Goal: Book appointment/travel/reservation

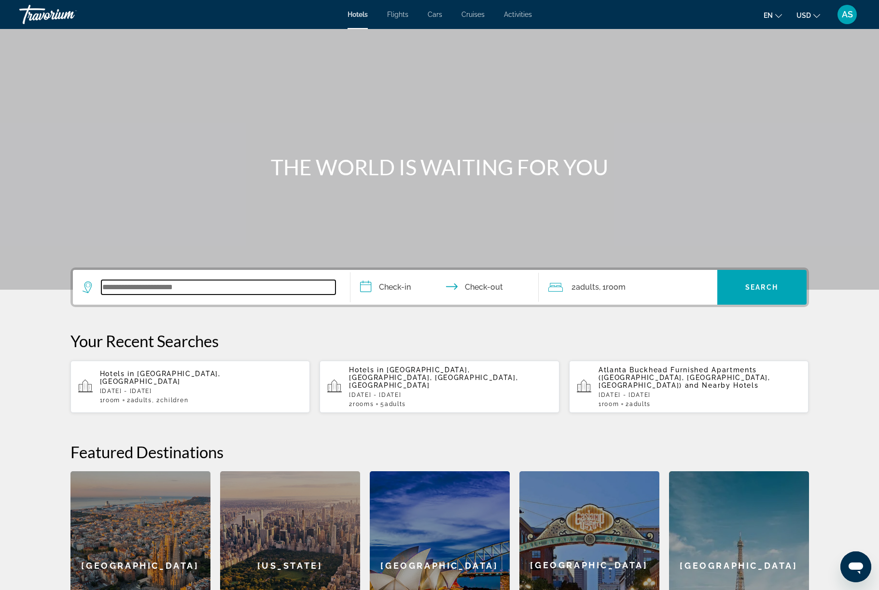
click at [291, 294] on input "Search widget" at bounding box center [218, 287] width 234 height 14
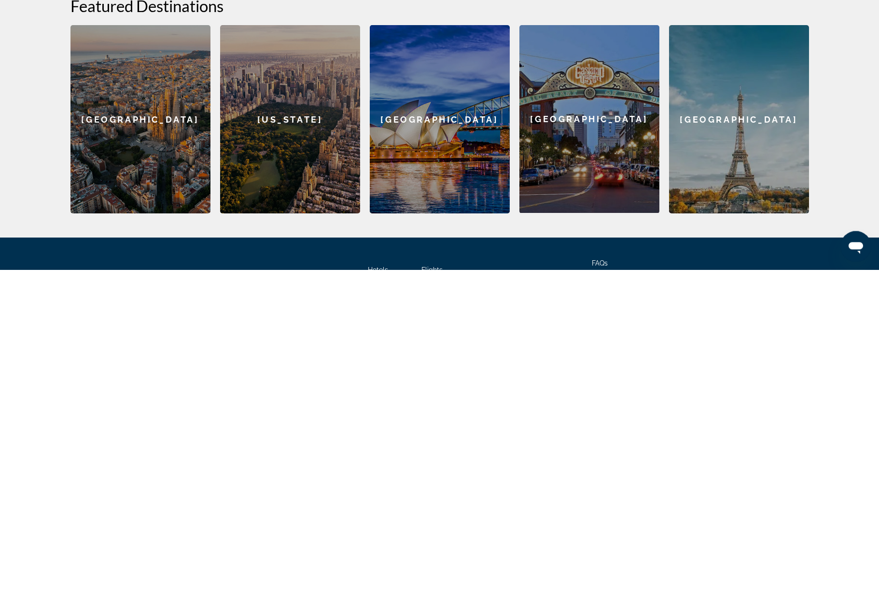
scroll to position [173, 0]
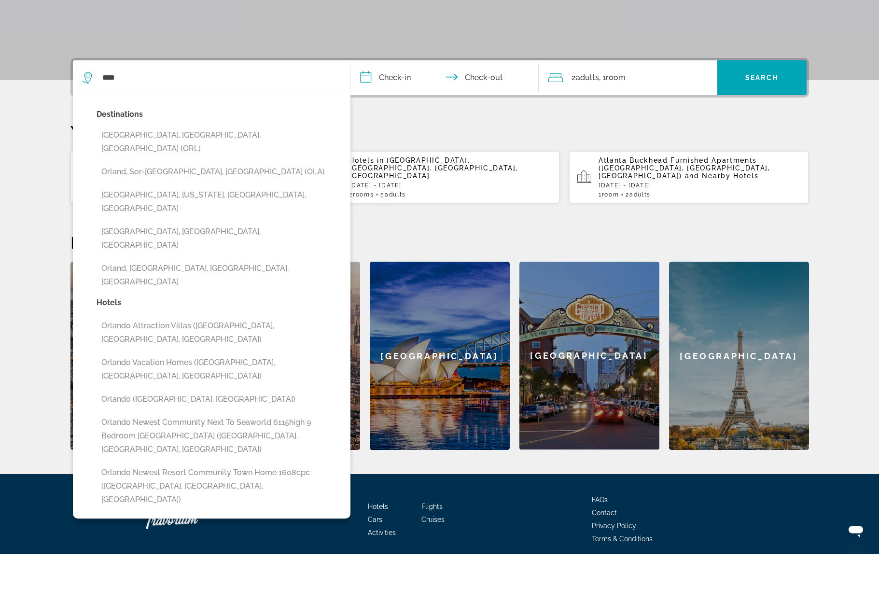
click at [162, 194] on button "[GEOGRAPHIC_DATA], [GEOGRAPHIC_DATA], [GEOGRAPHIC_DATA] (ORL)" at bounding box center [218, 179] width 244 height 32
type input "**********"
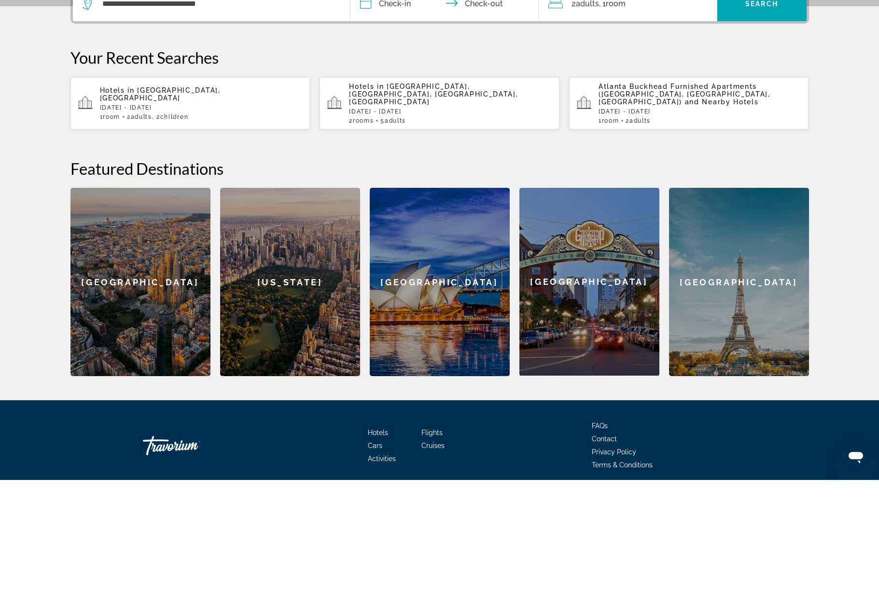
click at [401, 97] on input "**********" at bounding box center [446, 116] width 192 height 38
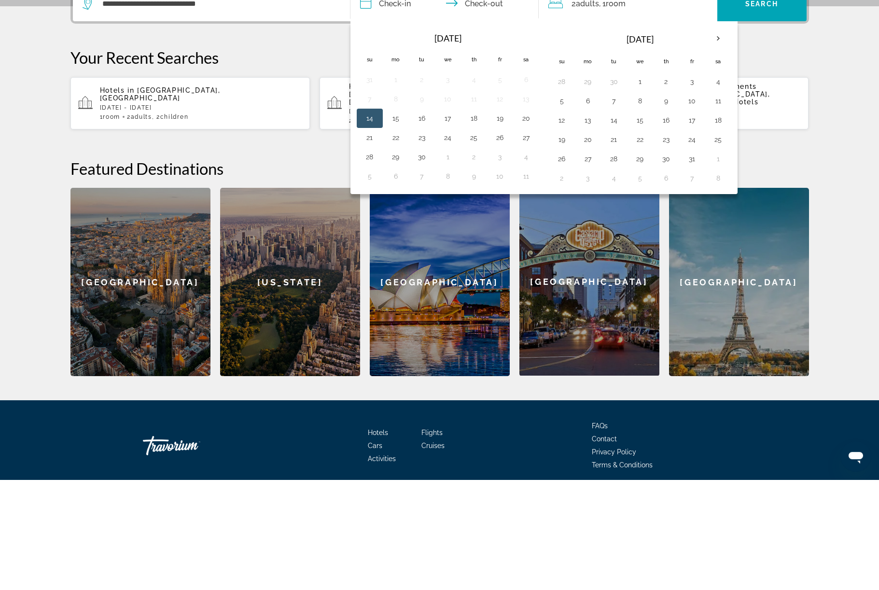
scroll to position [283, 0]
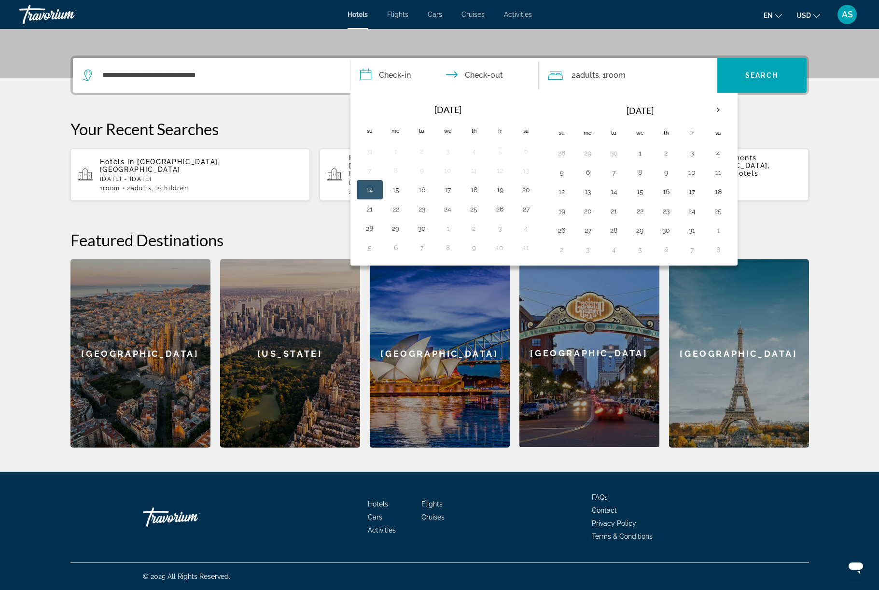
click at [731, 104] on th "Next month" at bounding box center [718, 109] width 26 height 21
click at [647, 227] on button "26" at bounding box center [639, 230] width 15 height 14
click at [674, 230] on button "27" at bounding box center [665, 230] width 15 height 14
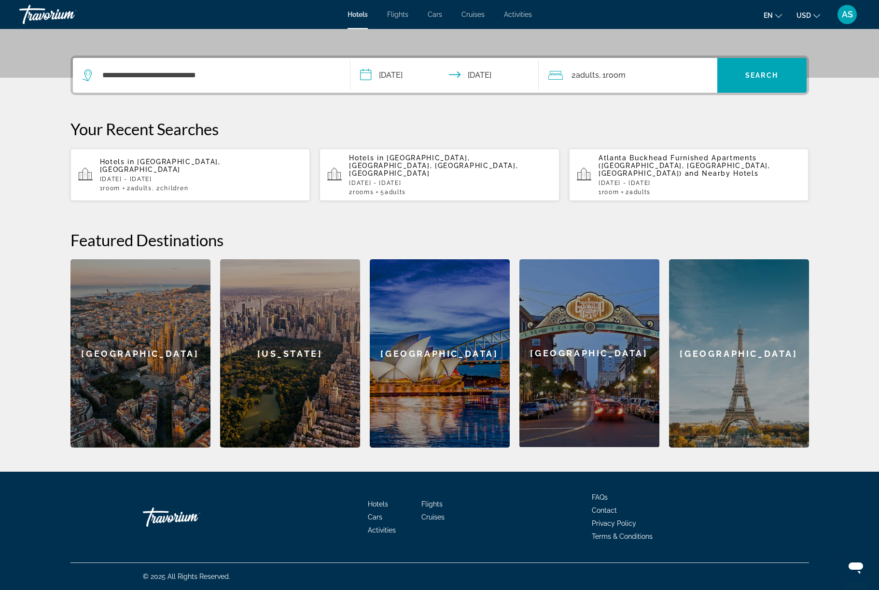
click at [516, 63] on input "**********" at bounding box center [446, 77] width 192 height 38
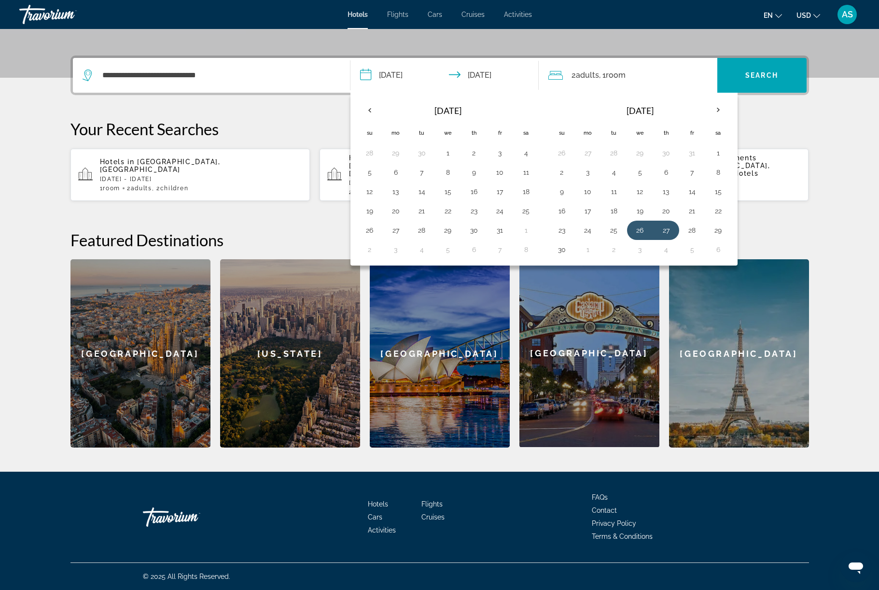
click at [674, 228] on button "27" at bounding box center [665, 230] width 15 height 14
click at [566, 247] on button "30" at bounding box center [561, 250] width 15 height 14
type input "**********"
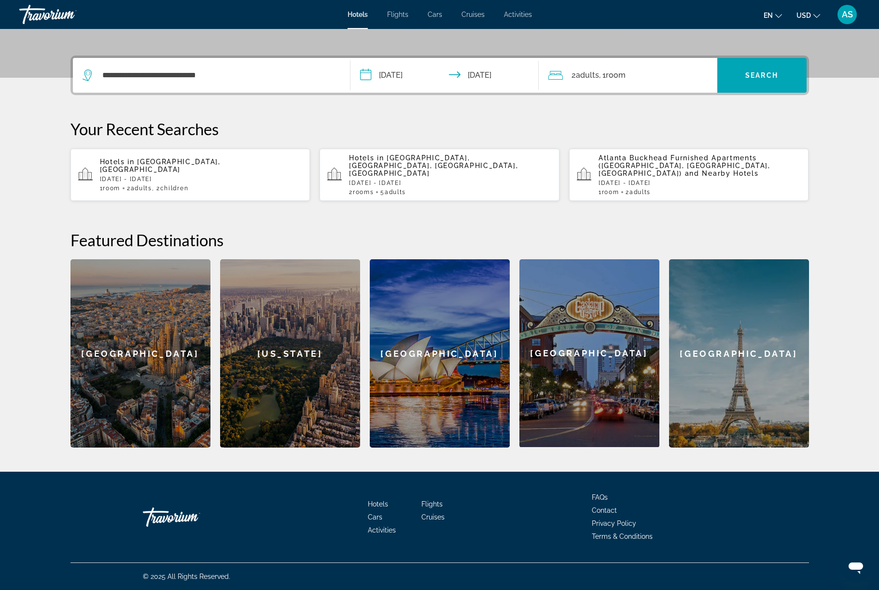
click at [696, 69] on div "2 Adult Adults , 1 Room rooms" at bounding box center [632, 76] width 169 height 14
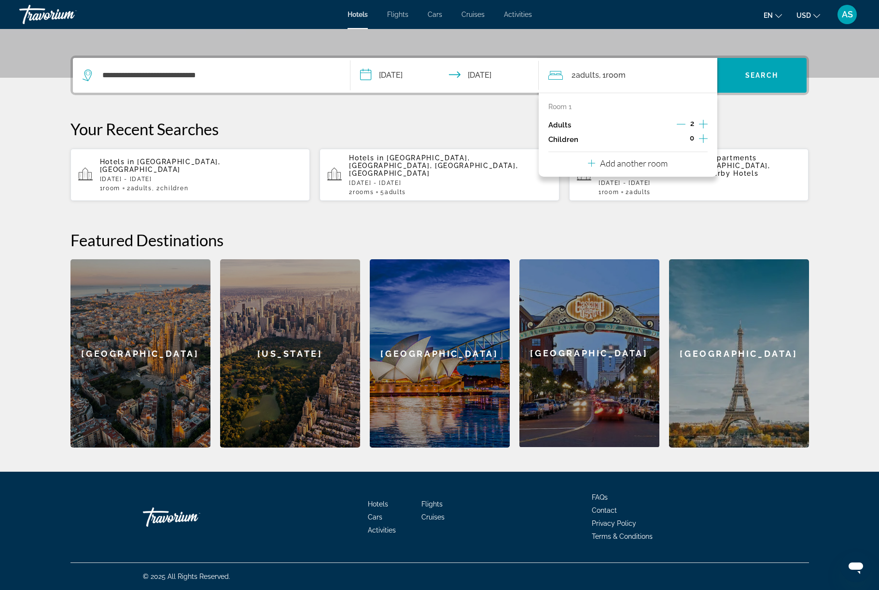
click at [685, 120] on icon "Decrement adults" at bounding box center [680, 124] width 9 height 9
click at [707, 133] on icon "Increment children" at bounding box center [703, 139] width 9 height 12
click at [707, 133] on button "Increment children" at bounding box center [703, 139] width 9 height 14
click at [619, 165] on icon "Travelers: 1 adult, 2 children" at bounding box center [614, 165] width 12 height 12
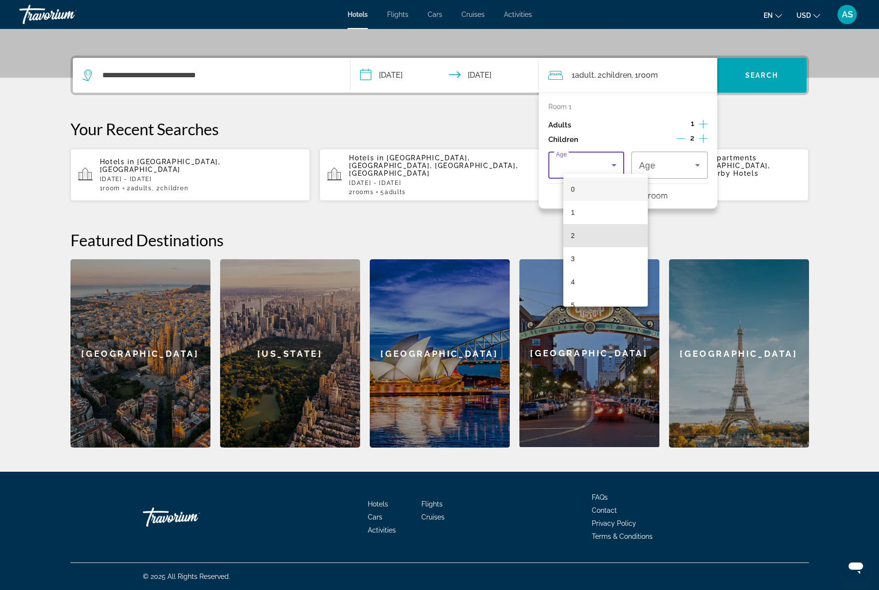
click at [603, 242] on mat-option "2" at bounding box center [605, 235] width 84 height 23
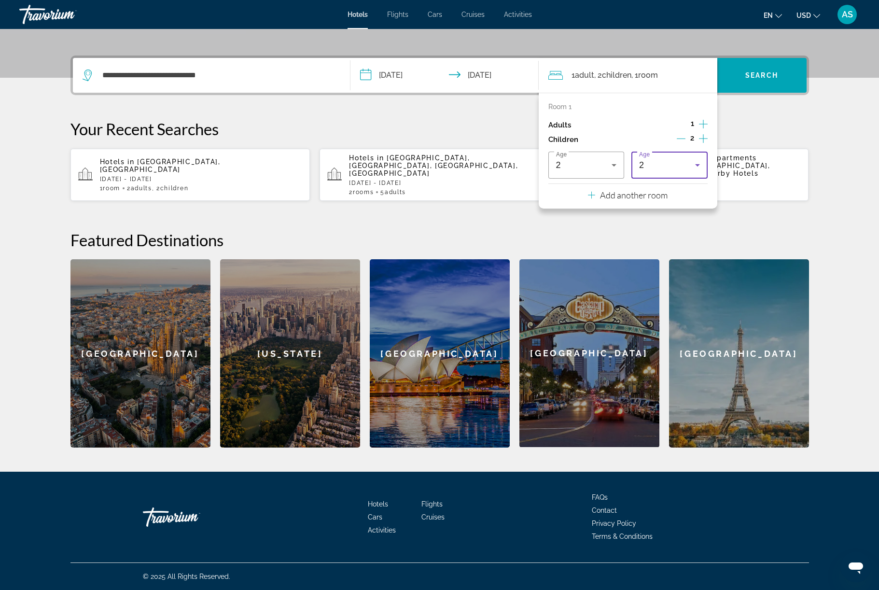
click at [703, 165] on icon "Travelers: 1 adult, 2 children" at bounding box center [697, 165] width 12 height 12
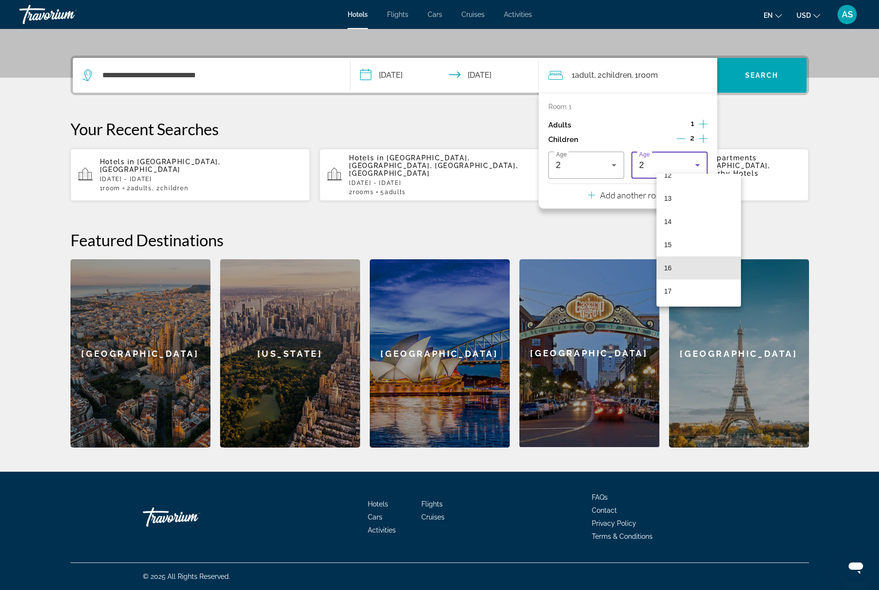
scroll to position [292, 0]
click at [705, 268] on mat-option "16" at bounding box center [698, 267] width 84 height 23
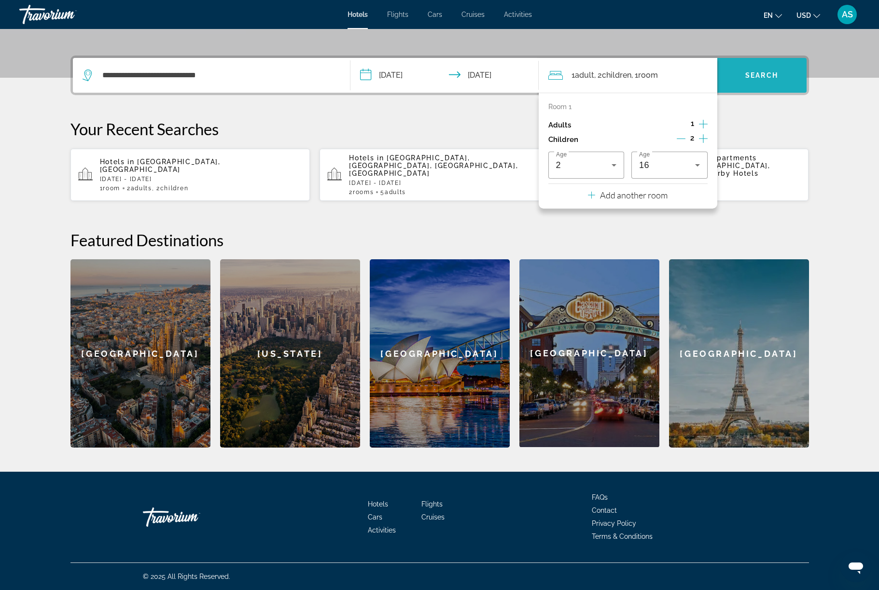
click at [801, 69] on span "Search widget" at bounding box center [761, 75] width 89 height 23
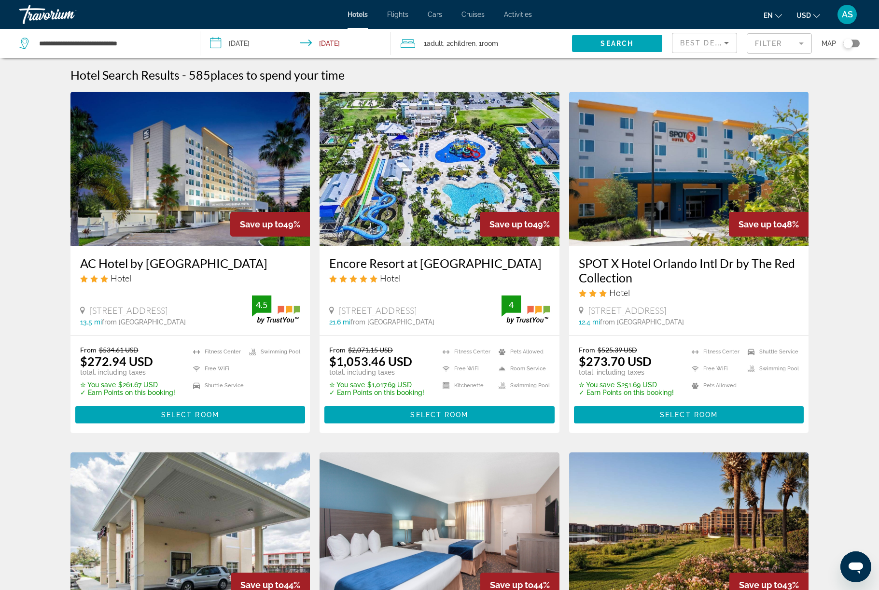
click at [165, 40] on div "**********" at bounding box center [104, 43] width 171 height 29
click at [146, 51] on input "**********" at bounding box center [111, 43] width 147 height 14
type input "**********"
click at [136, 51] on input "Search widget" at bounding box center [111, 43] width 147 height 14
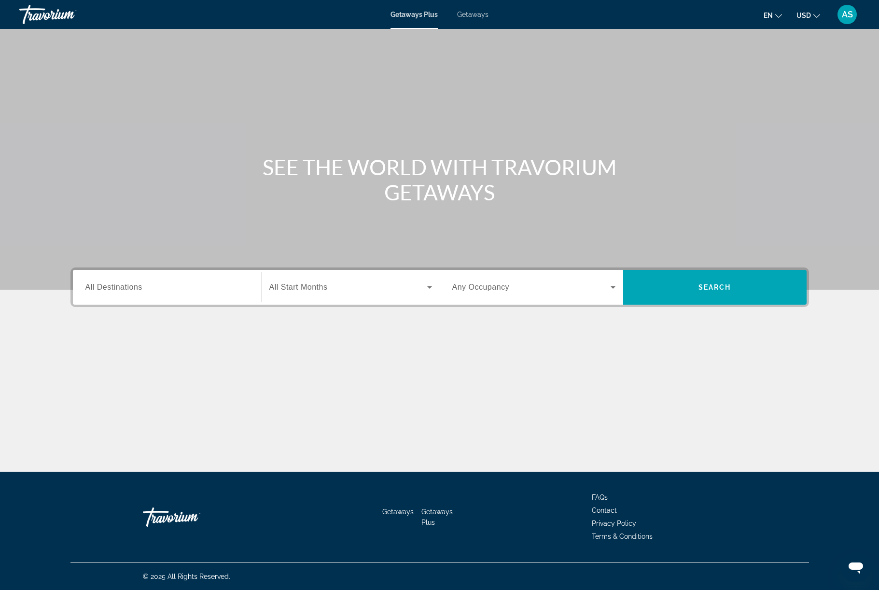
click at [105, 293] on input "Destination All Destinations" at bounding box center [166, 288] width 163 height 12
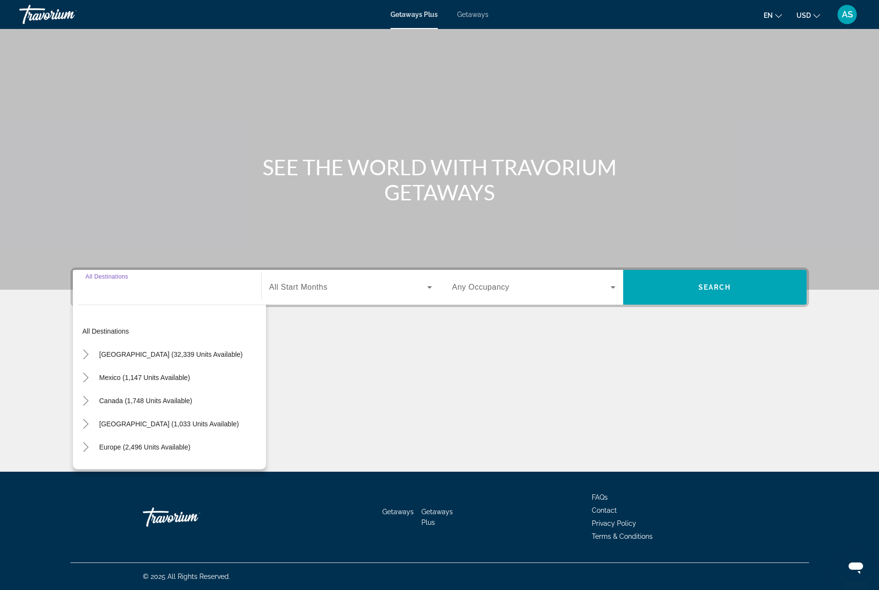
scroll to position [41, 0]
click at [78, 363] on mat-icon "Toggle United States (32,339 units available)" at bounding box center [86, 354] width 17 height 17
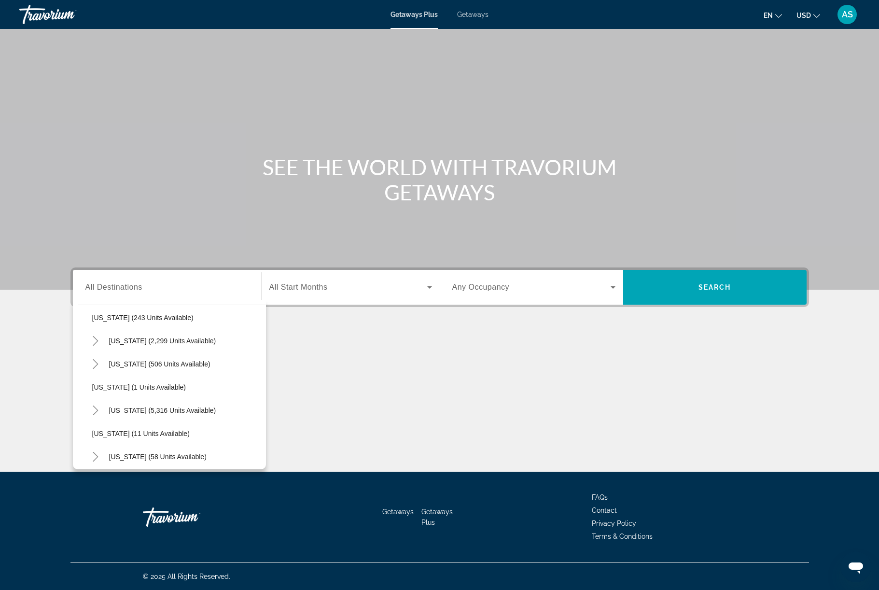
scroll to position [89, 0]
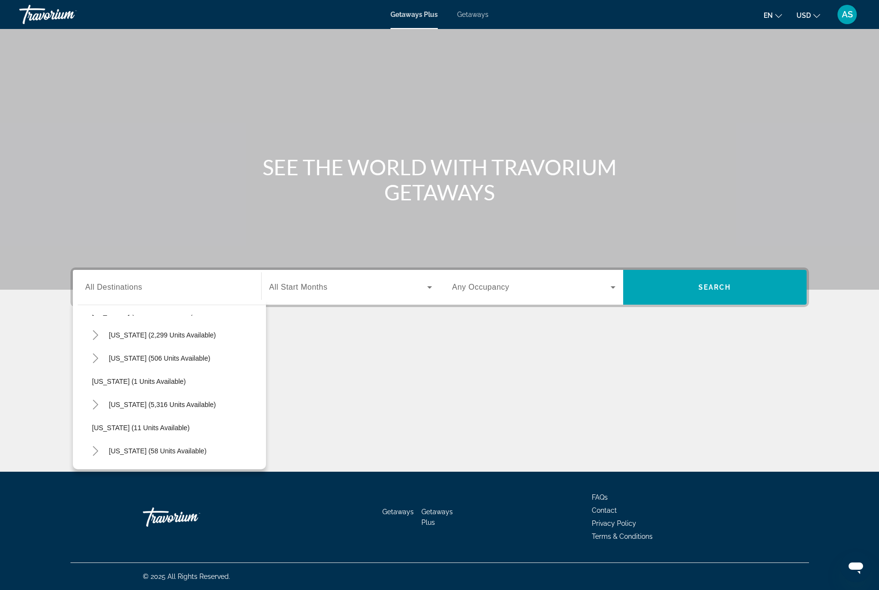
click at [87, 413] on mat-icon "Toggle Florida (5,316 units available)" at bounding box center [95, 404] width 17 height 17
click at [163, 431] on span "Orlando & Disney Area (6,928 units available)" at bounding box center [171, 428] width 139 height 8
type input "**********"
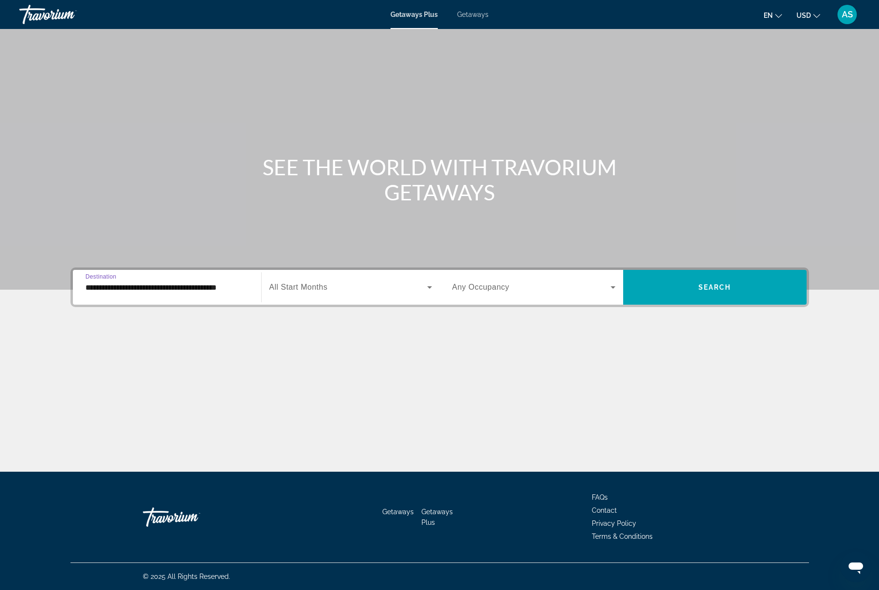
click at [421, 293] on span "Search widget" at bounding box center [348, 287] width 158 height 12
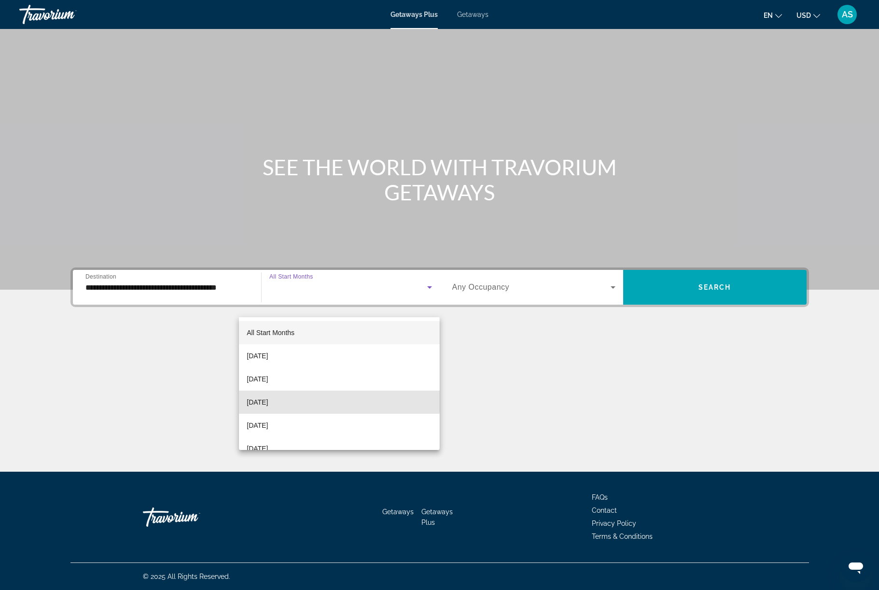
click at [310, 396] on mat-option "November 2025" at bounding box center [339, 401] width 200 height 23
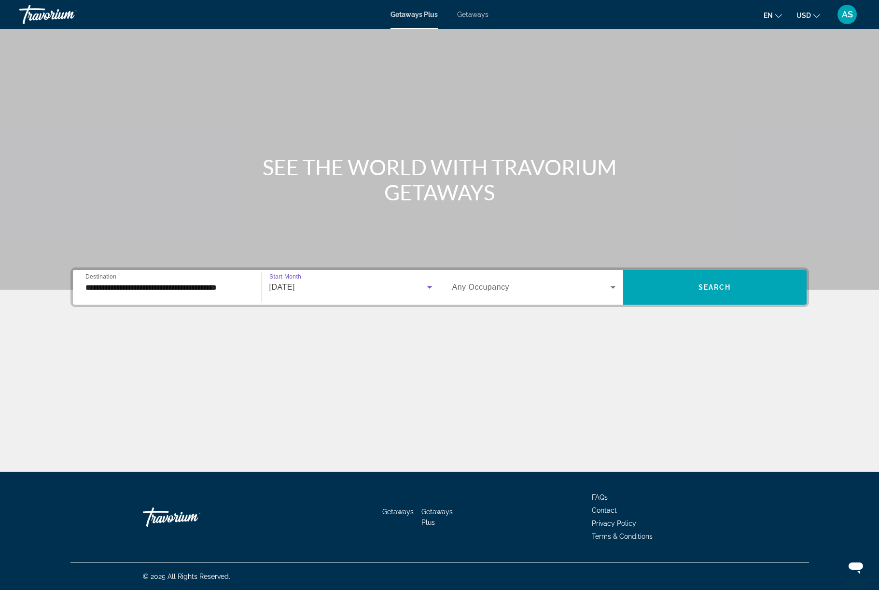
click at [619, 293] on icon "Search widget" at bounding box center [613, 287] width 12 height 12
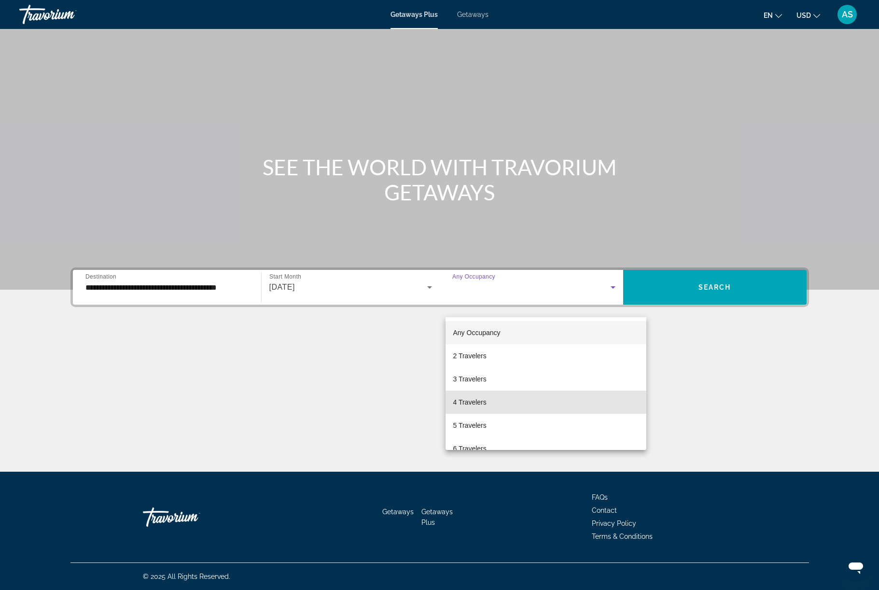
click at [486, 396] on mat-option "4 Travelers" at bounding box center [545, 401] width 201 height 23
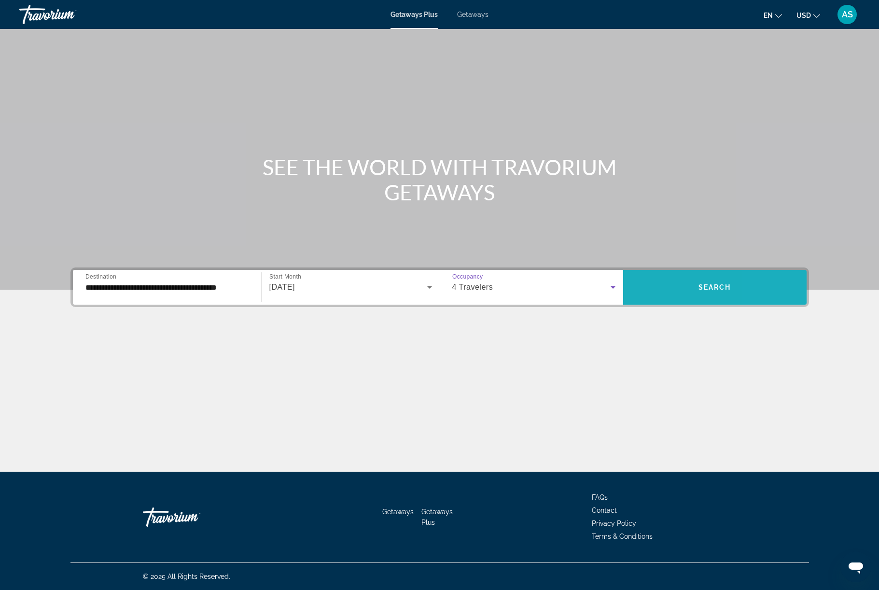
click at [803, 304] on span "Search widget" at bounding box center [714, 287] width 183 height 35
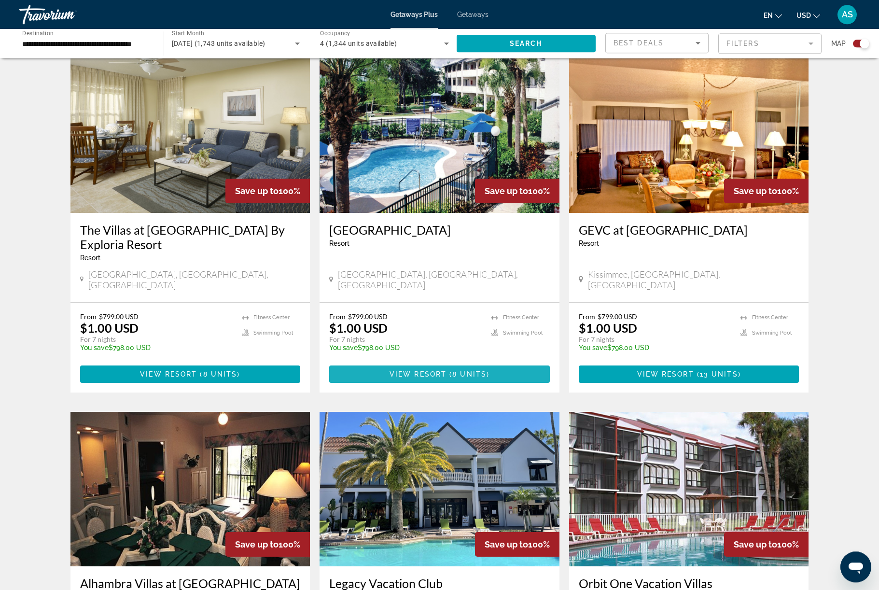
scroll to position [686, 0]
click at [514, 385] on span "Main content" at bounding box center [439, 373] width 220 height 23
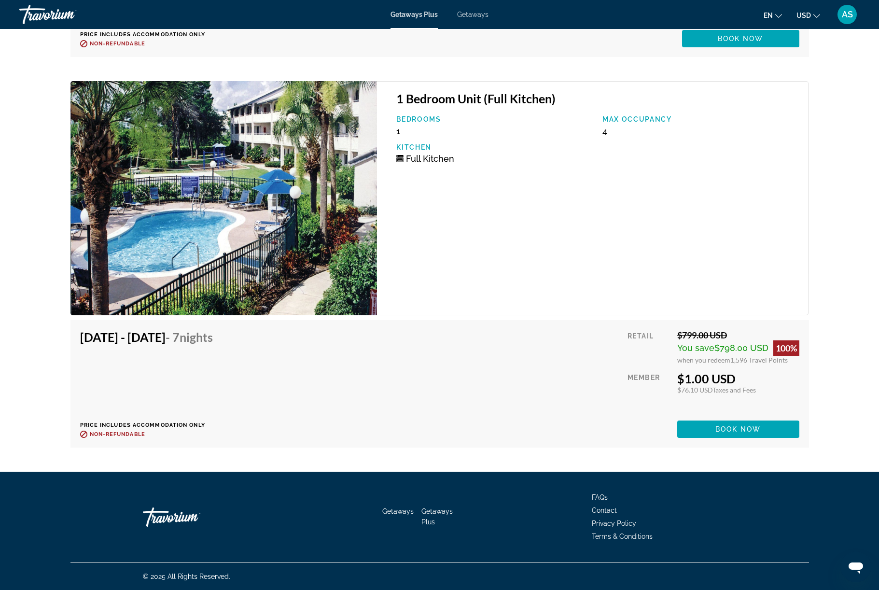
scroll to position [2338, 0]
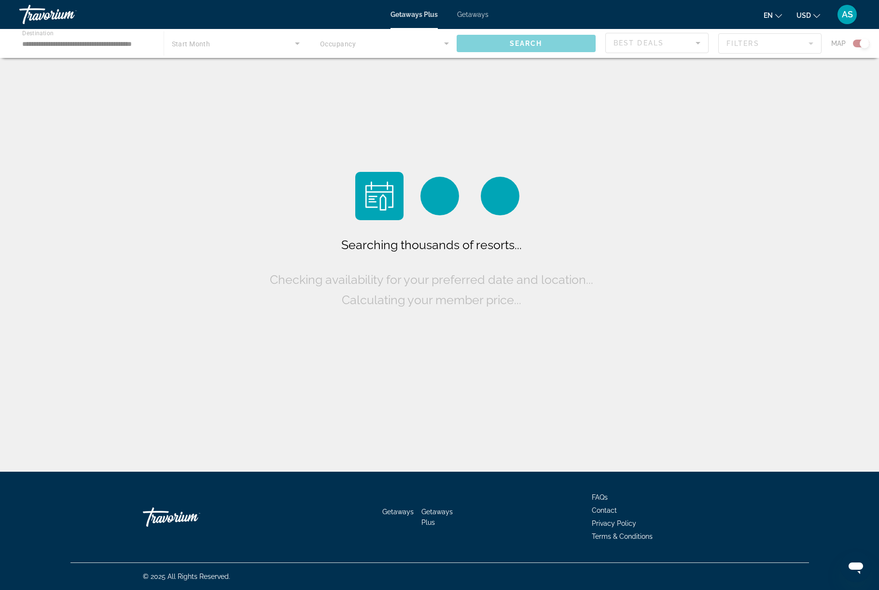
scroll to position [41, 0]
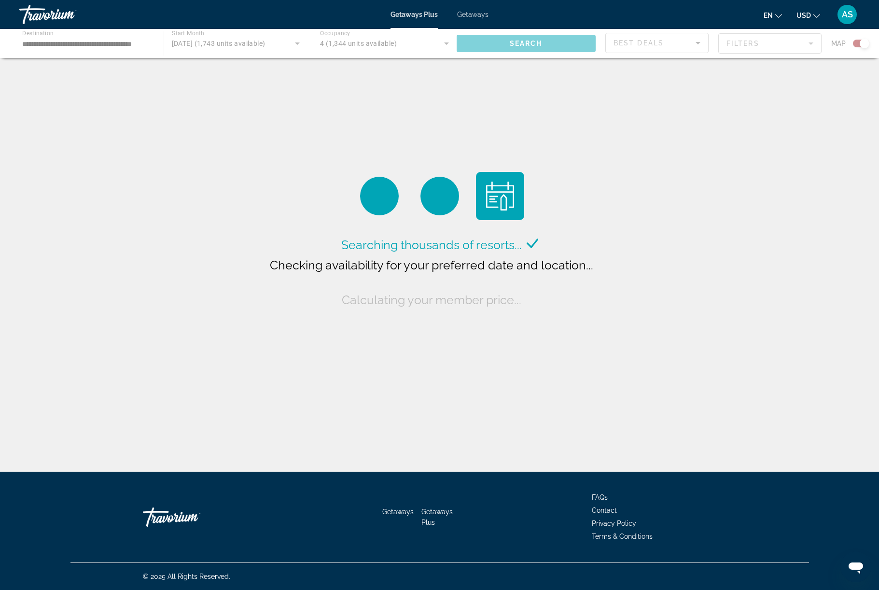
click at [857, 86] on div "Searching thousands of resorts... Checking availability for your preferred date…" at bounding box center [439, 238] width 879 height 476
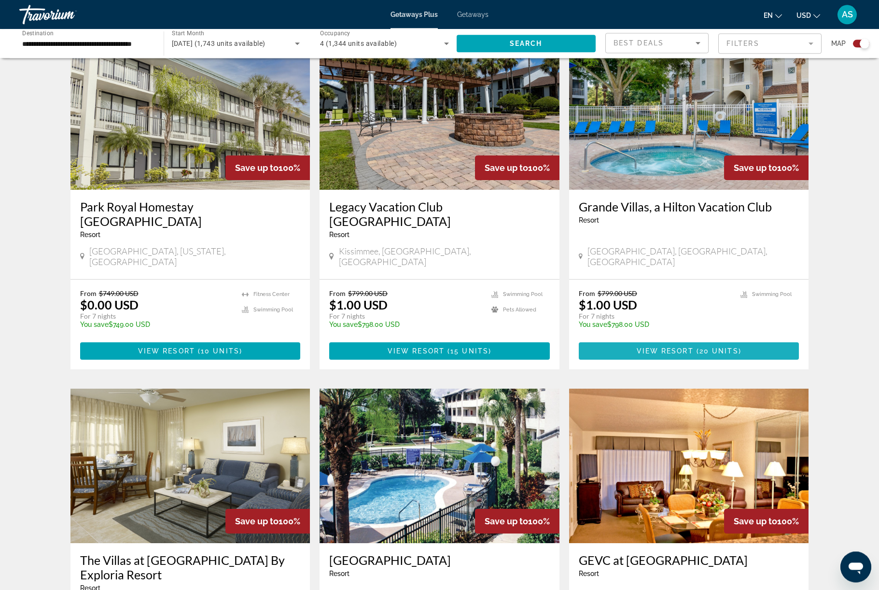
scroll to position [356, 0]
click at [738, 355] on span "20 units" at bounding box center [718, 351] width 39 height 8
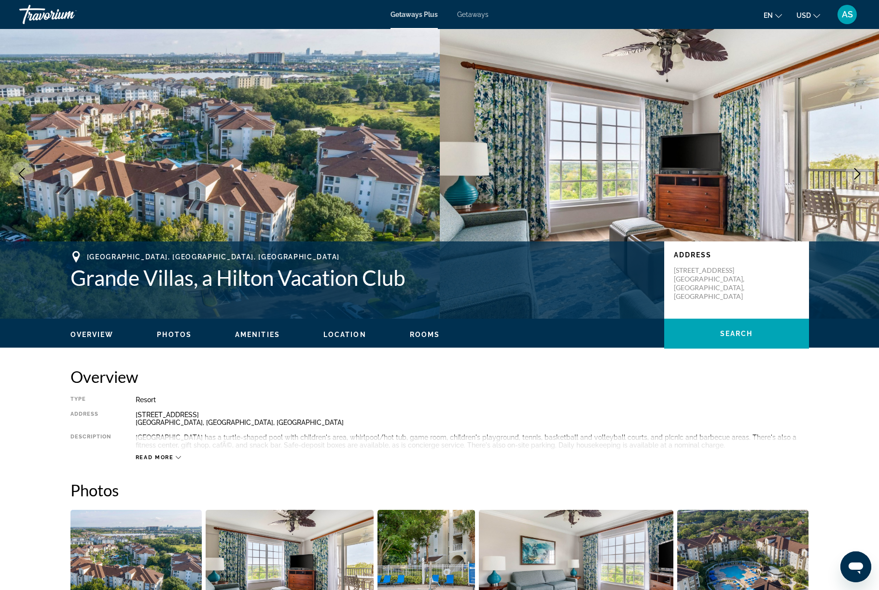
click at [863, 186] on button "Next image" at bounding box center [857, 174] width 24 height 24
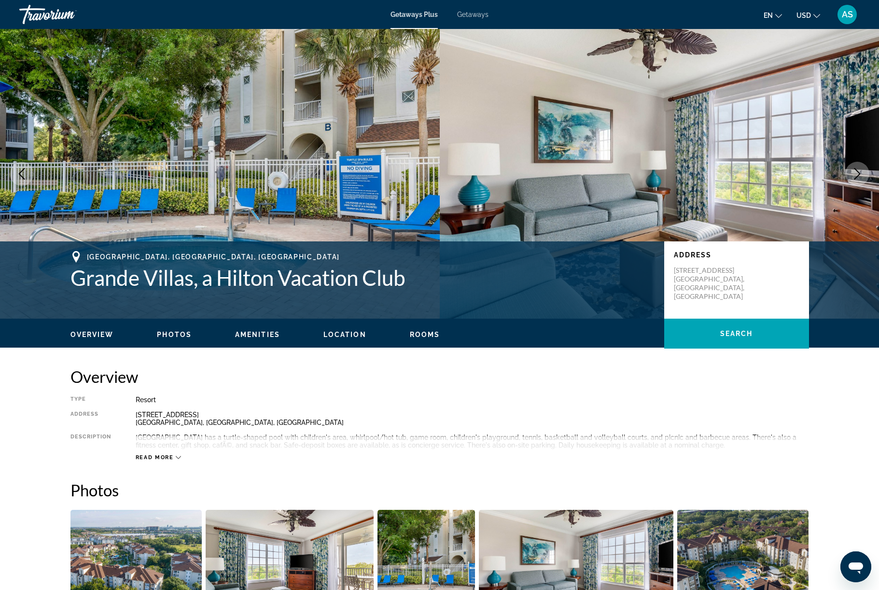
click at [851, 186] on button "Next image" at bounding box center [857, 174] width 24 height 24
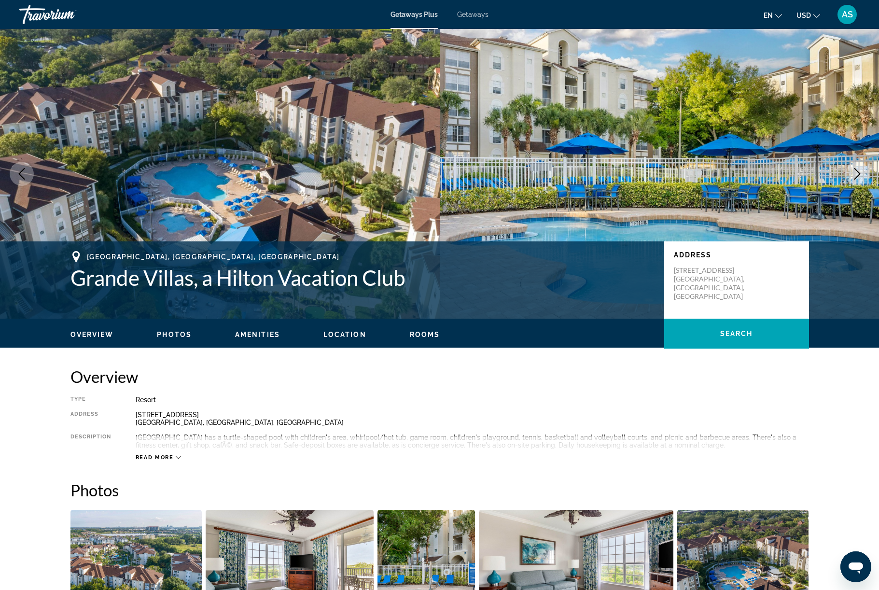
click at [851, 179] on icon "Next image" at bounding box center [857, 174] width 12 height 12
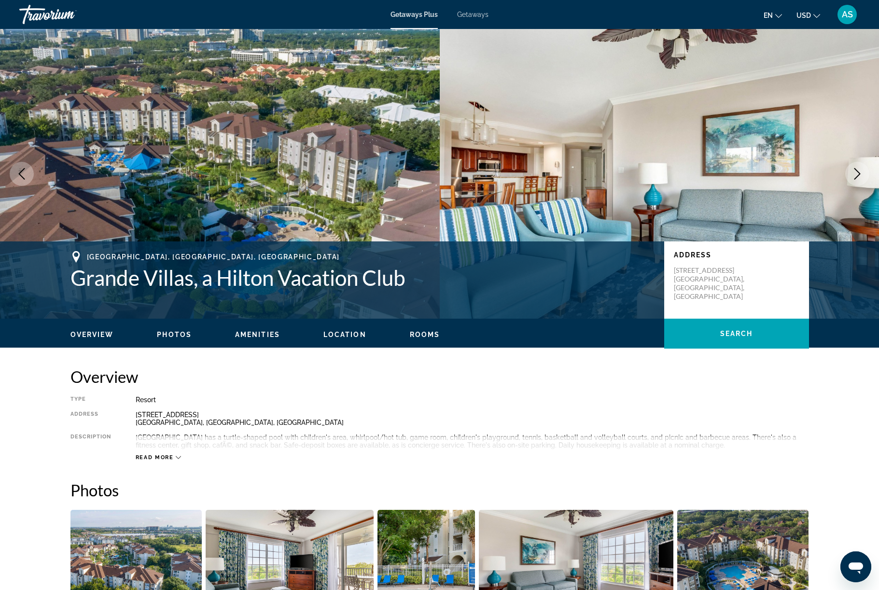
click at [847, 186] on button "Next image" at bounding box center [857, 174] width 24 height 24
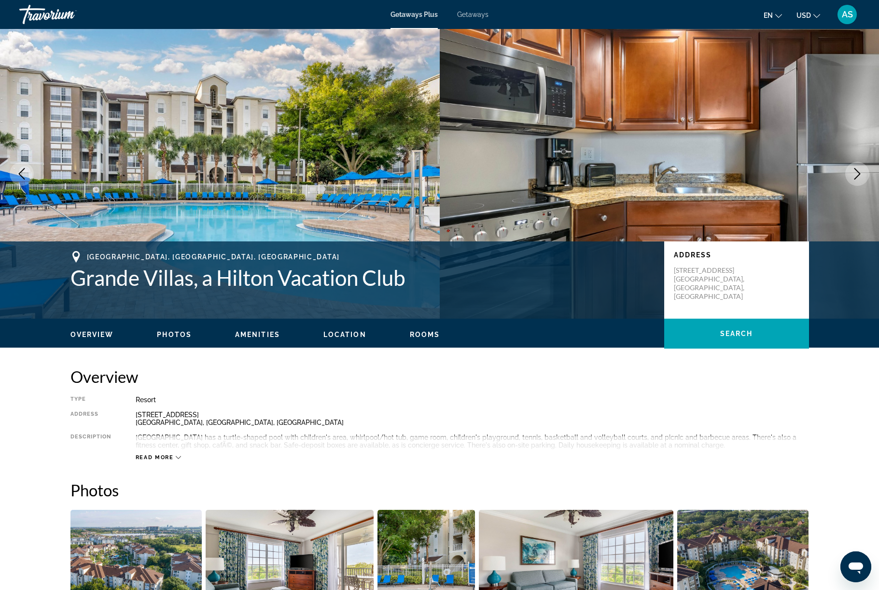
click at [851, 179] on icon "Next image" at bounding box center [857, 174] width 12 height 12
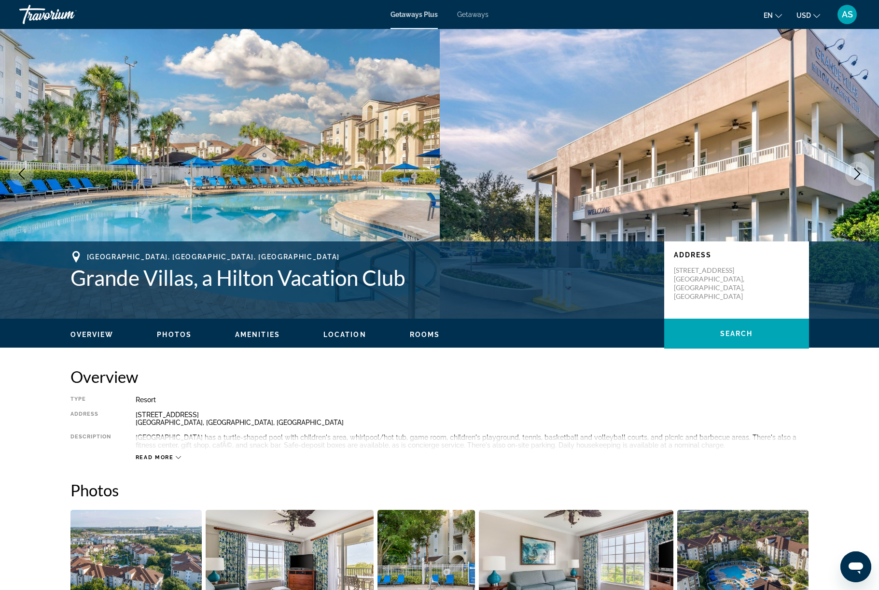
click at [851, 179] on icon "Next image" at bounding box center [857, 174] width 12 height 12
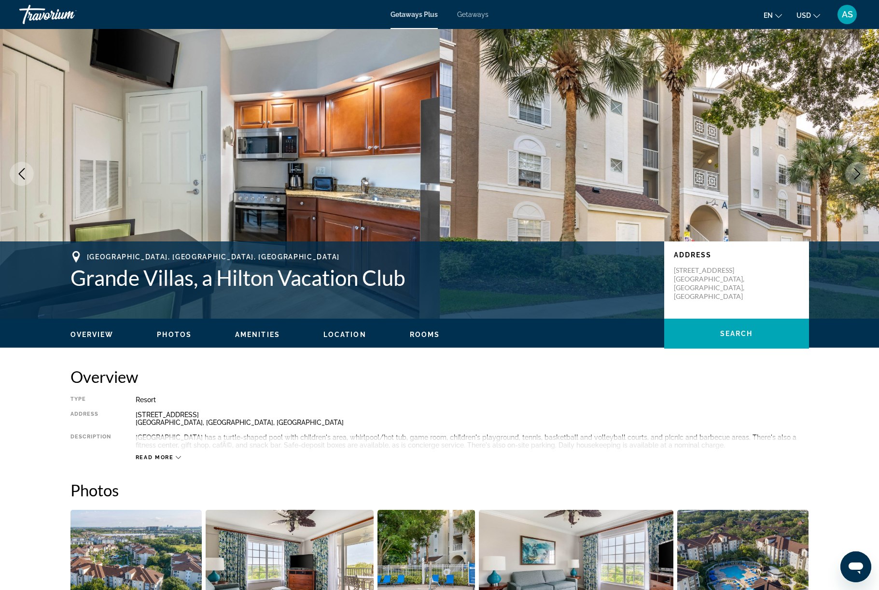
click at [845, 186] on button "Next image" at bounding box center [857, 174] width 24 height 24
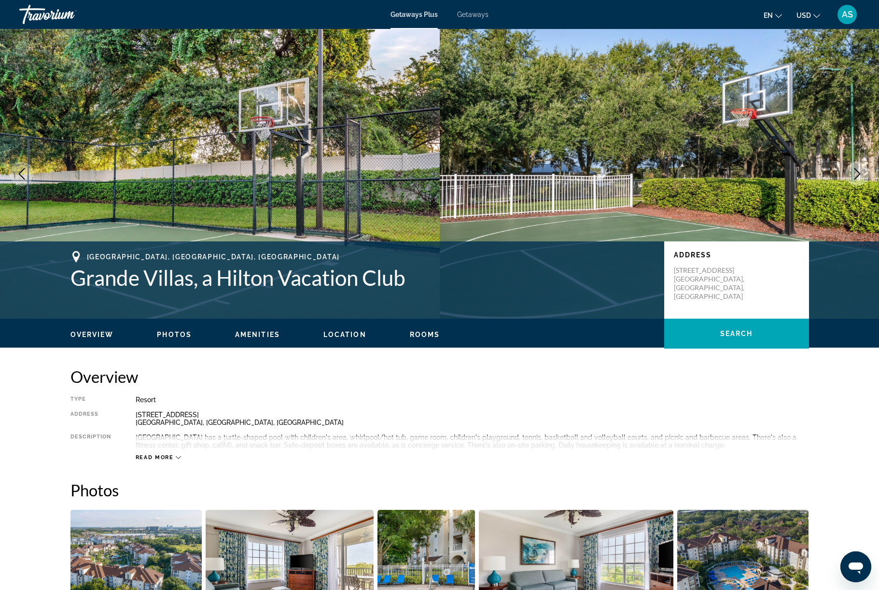
click at [851, 179] on icon "Next image" at bounding box center [857, 174] width 12 height 12
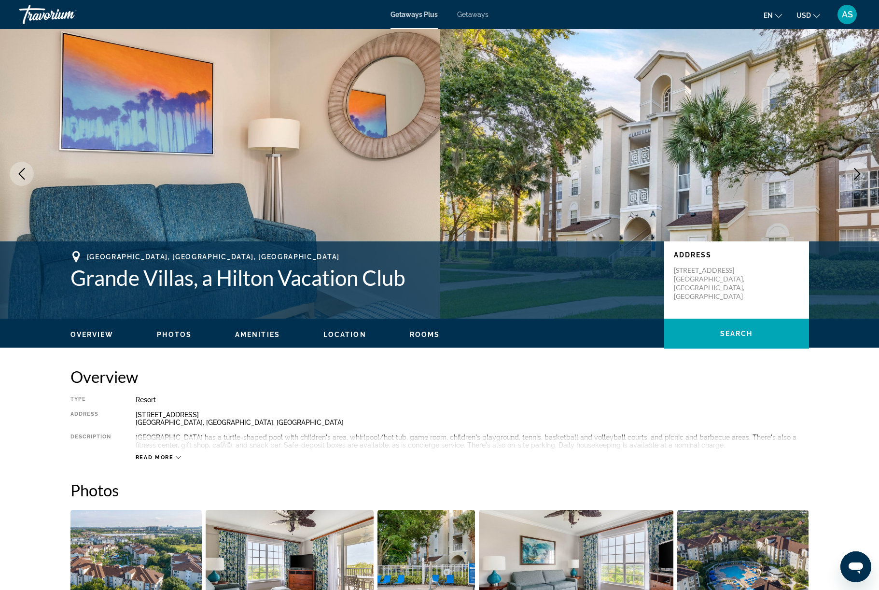
click at [851, 179] on icon "Next image" at bounding box center [857, 174] width 12 height 12
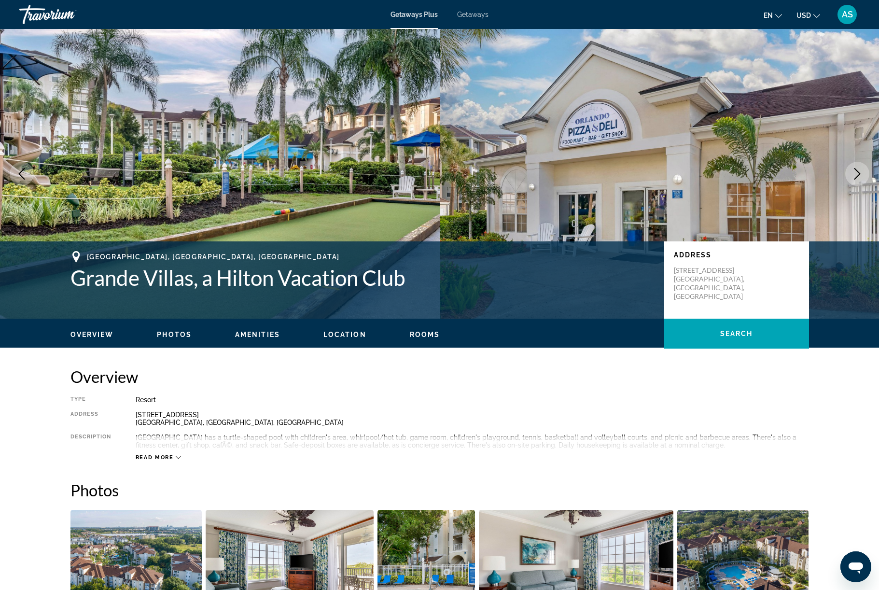
click at [854, 179] on icon "Next image" at bounding box center [857, 174] width 6 height 12
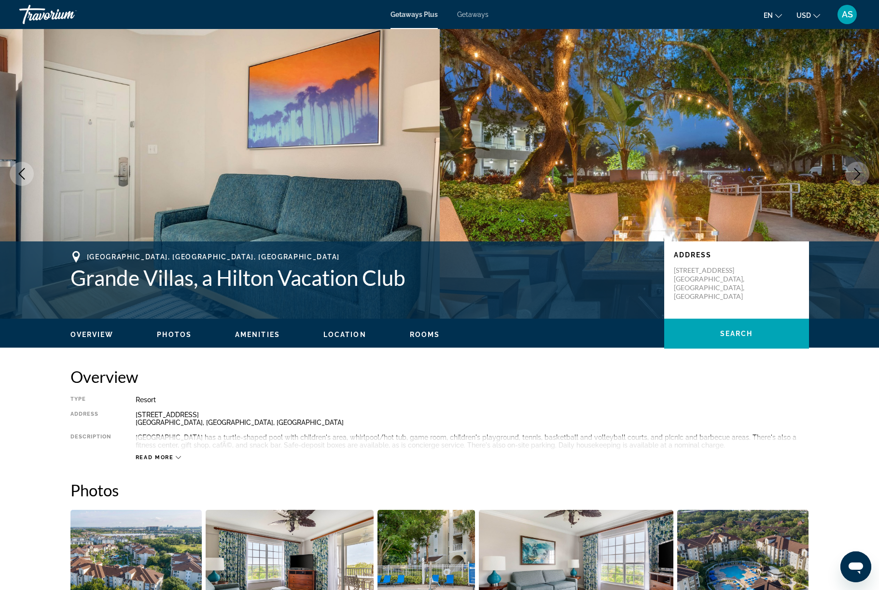
click at [845, 186] on button "Next image" at bounding box center [857, 174] width 24 height 24
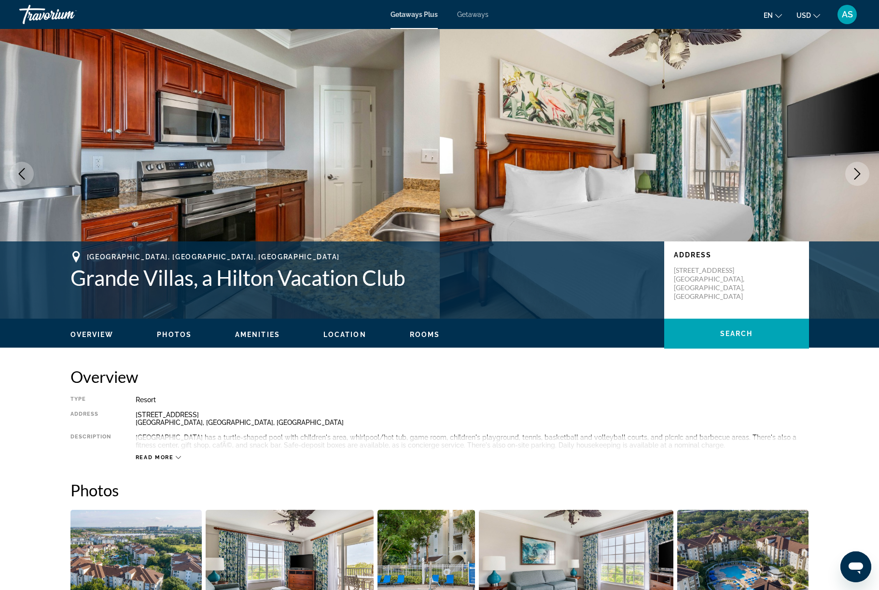
click at [851, 179] on icon "Next image" at bounding box center [857, 174] width 12 height 12
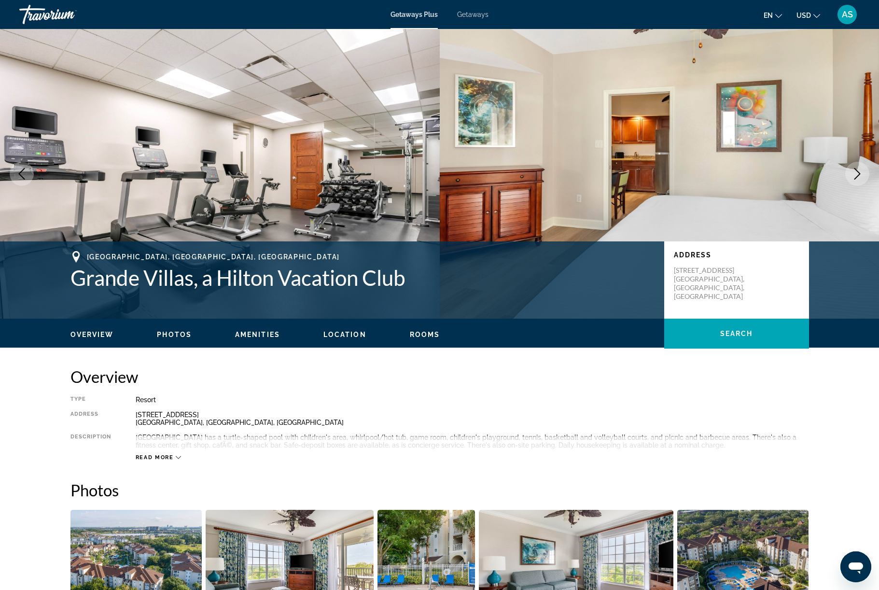
click at [854, 179] on icon "Next image" at bounding box center [857, 174] width 6 height 12
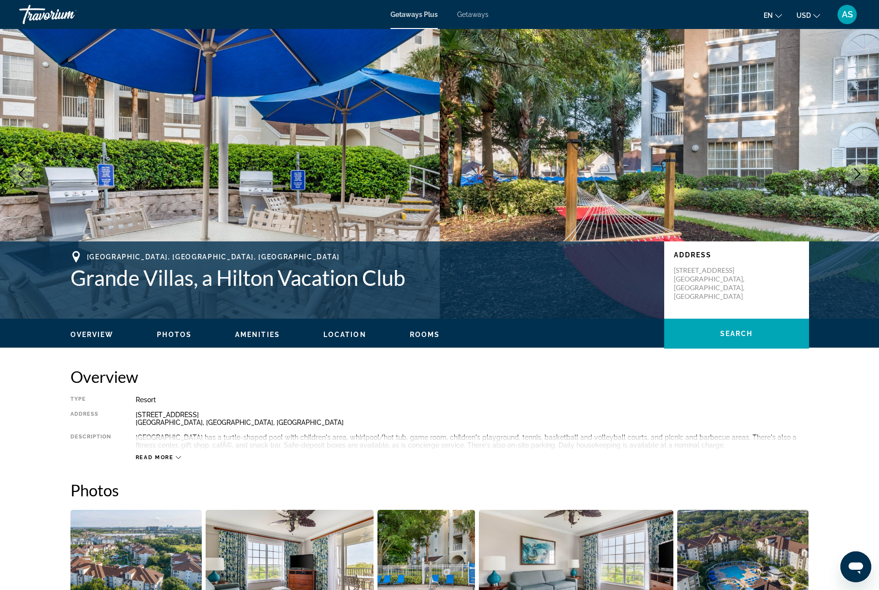
click at [858, 179] on icon "Next image" at bounding box center [857, 174] width 12 height 12
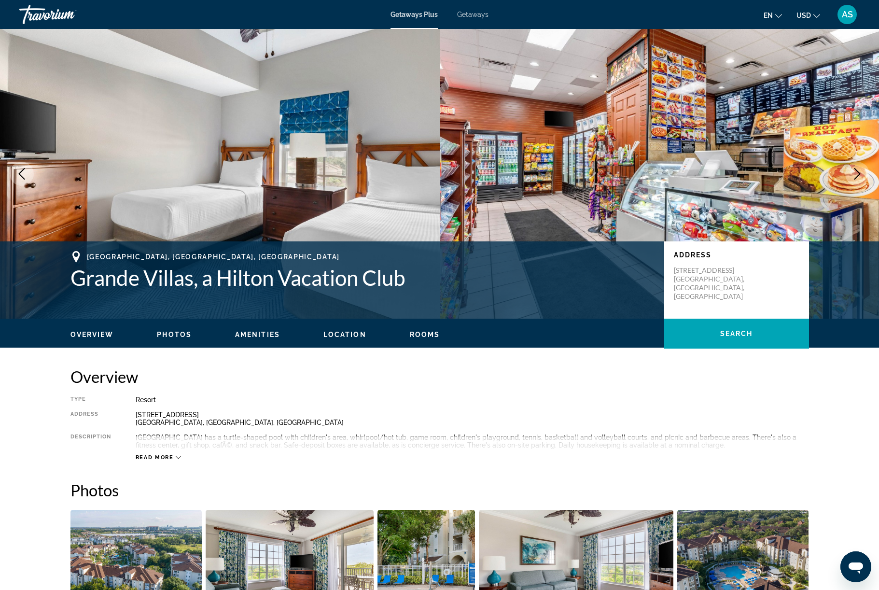
click at [859, 186] on button "Next image" at bounding box center [857, 174] width 24 height 24
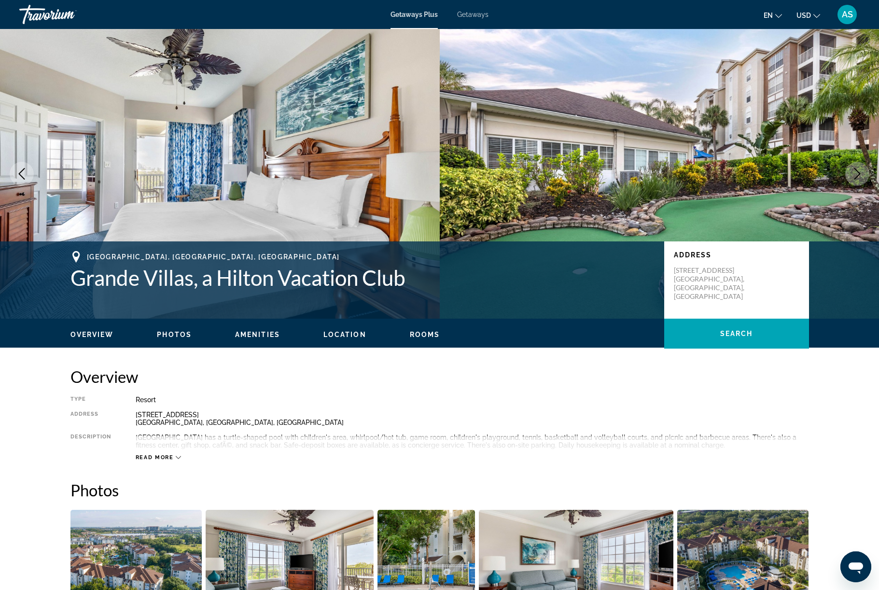
click at [852, 179] on icon "Next image" at bounding box center [857, 174] width 12 height 12
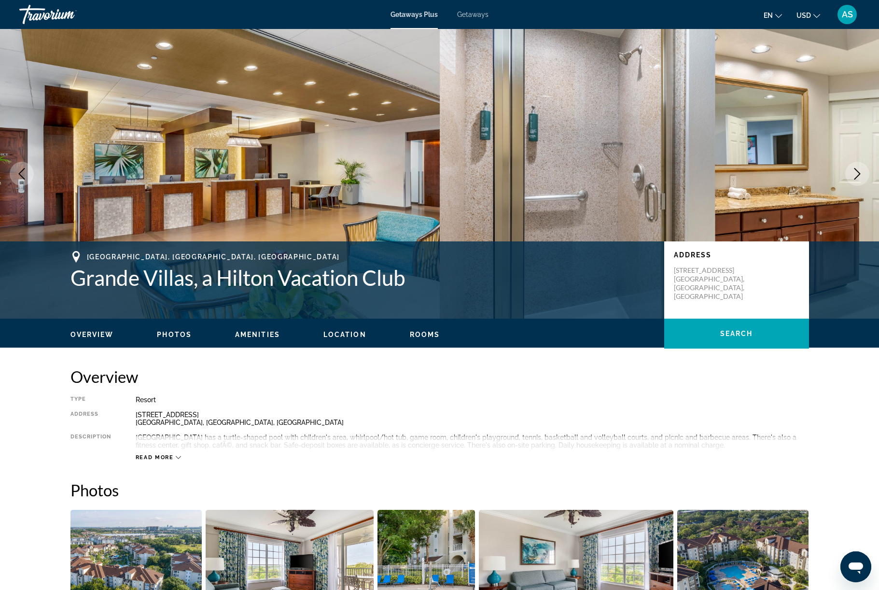
click at [851, 186] on button "Next image" at bounding box center [857, 174] width 24 height 24
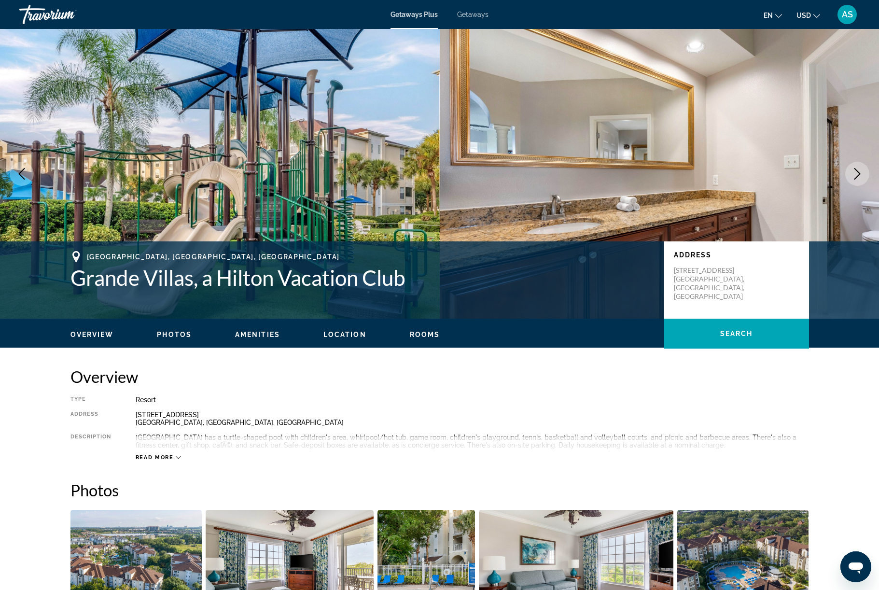
click at [854, 179] on icon "Next image" at bounding box center [857, 174] width 6 height 12
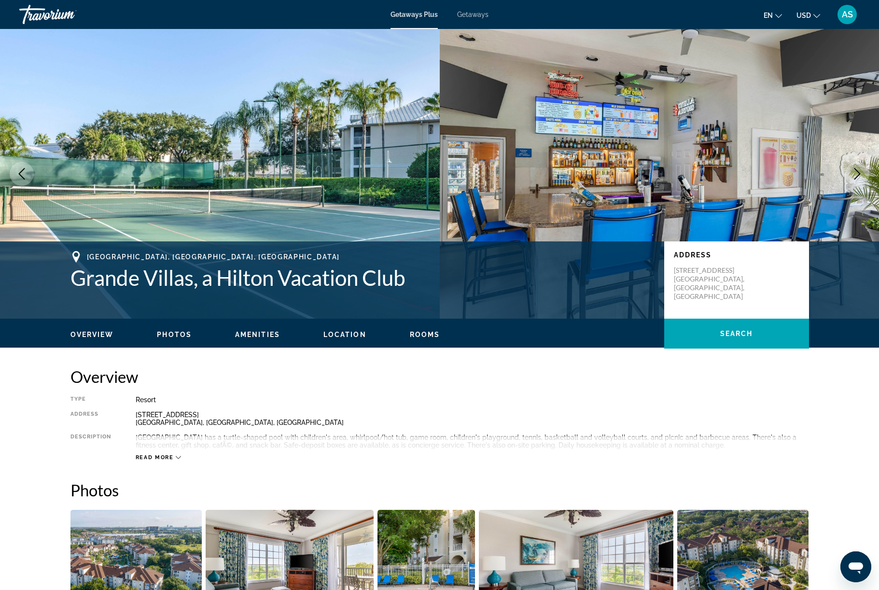
click at [860, 186] on button "Next image" at bounding box center [857, 174] width 24 height 24
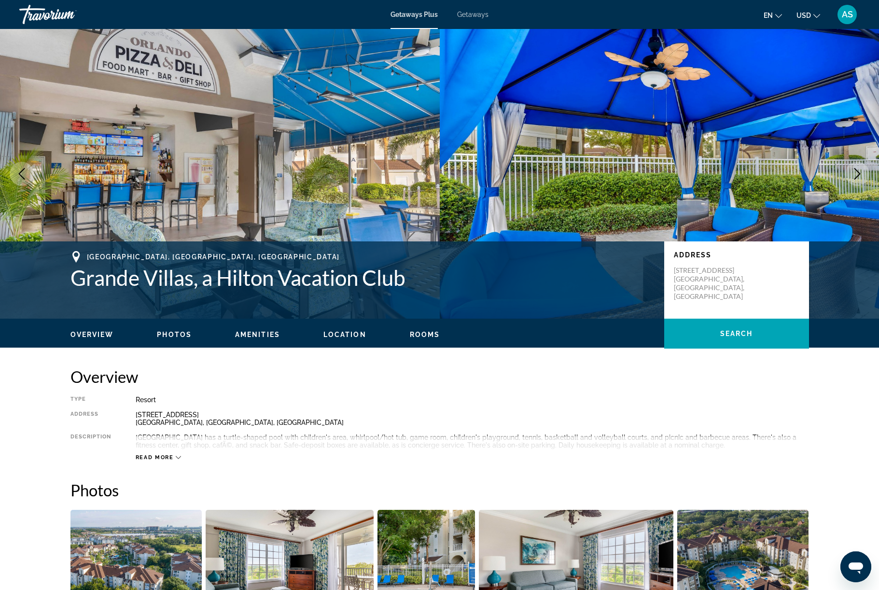
click at [856, 179] on icon "Next image" at bounding box center [857, 174] width 12 height 12
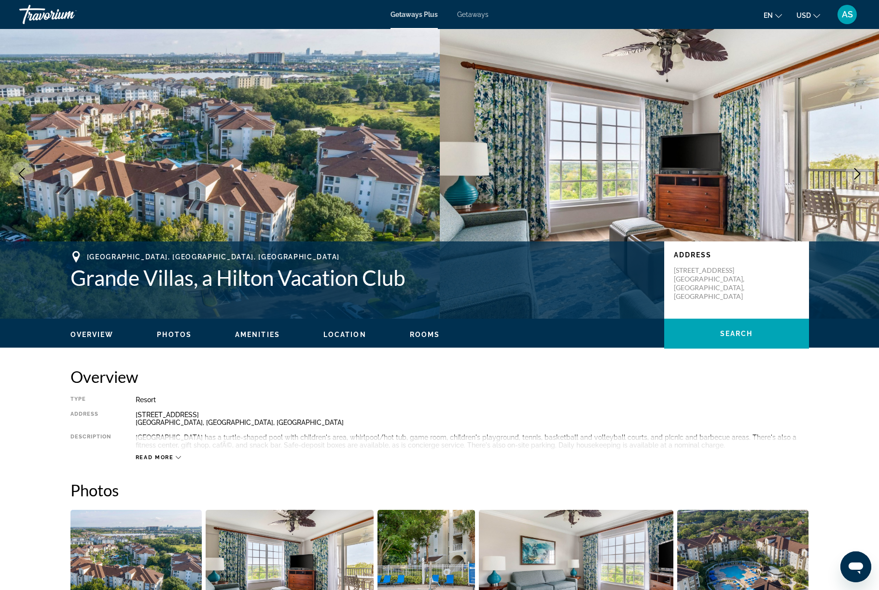
click at [850, 186] on button "Next image" at bounding box center [857, 174] width 24 height 24
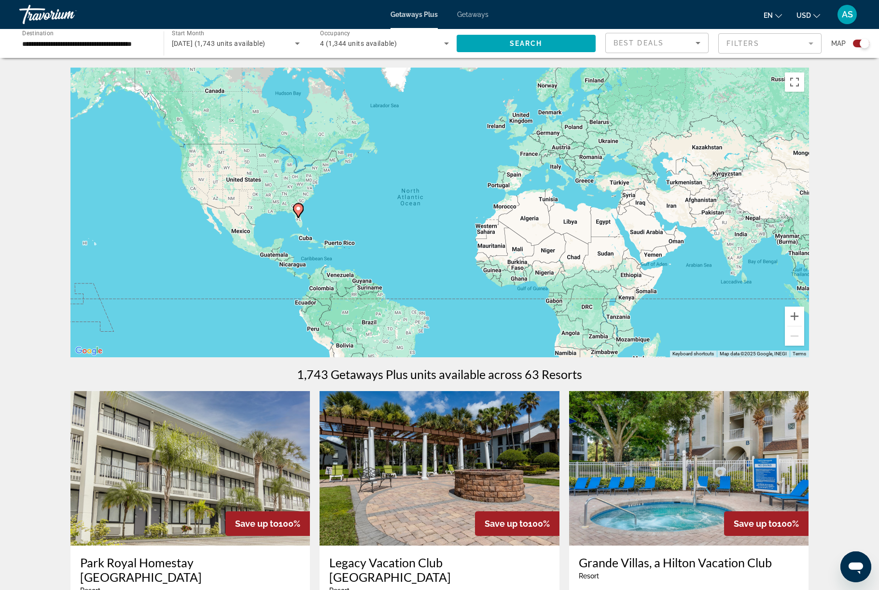
click at [135, 50] on input "**********" at bounding box center [86, 44] width 129 height 12
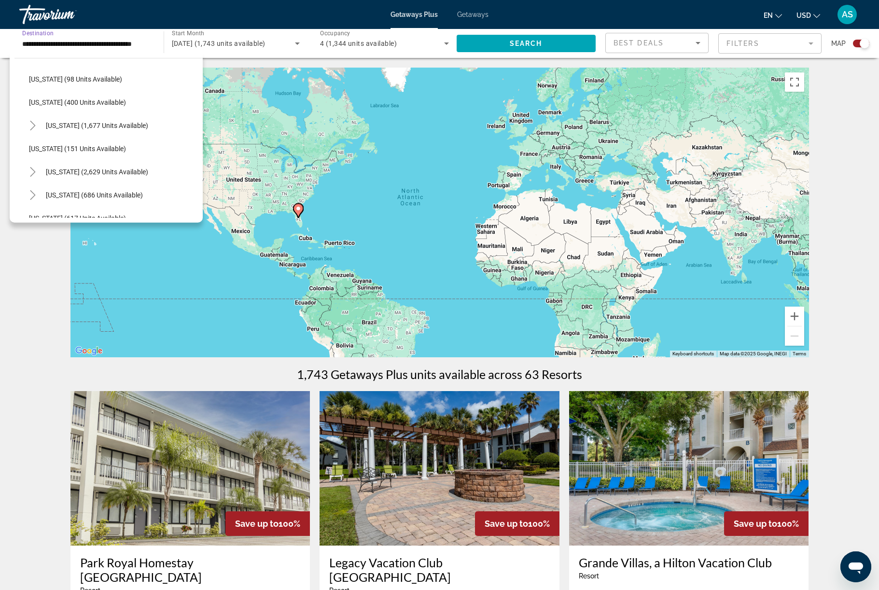
scroll to position [564, 0]
click at [41, 178] on mat-icon "Toggle Nevada (2,629 units available)" at bounding box center [32, 169] width 17 height 17
click at [88, 196] on span "Las Vegas (1,528 units available)" at bounding box center [106, 193] width 134 height 8
type input "**********"
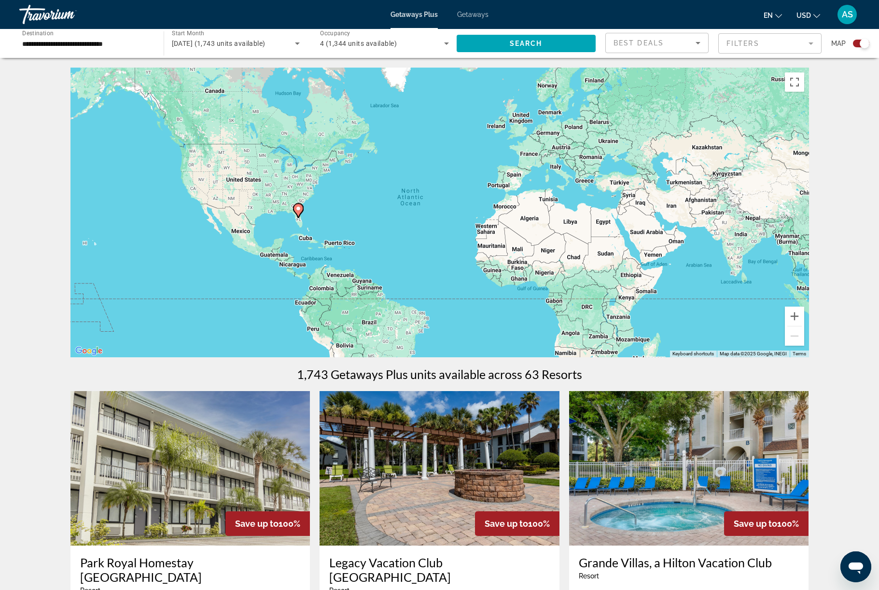
click at [265, 47] on span "November 2025 (1,743 units available)" at bounding box center [219, 44] width 94 height 8
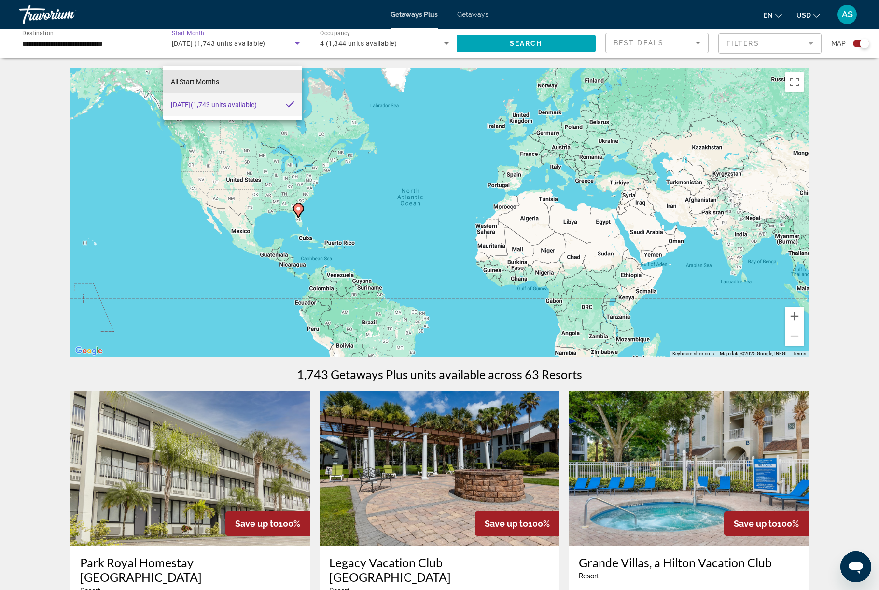
click at [246, 79] on mat-option "All Start Months" at bounding box center [232, 81] width 139 height 23
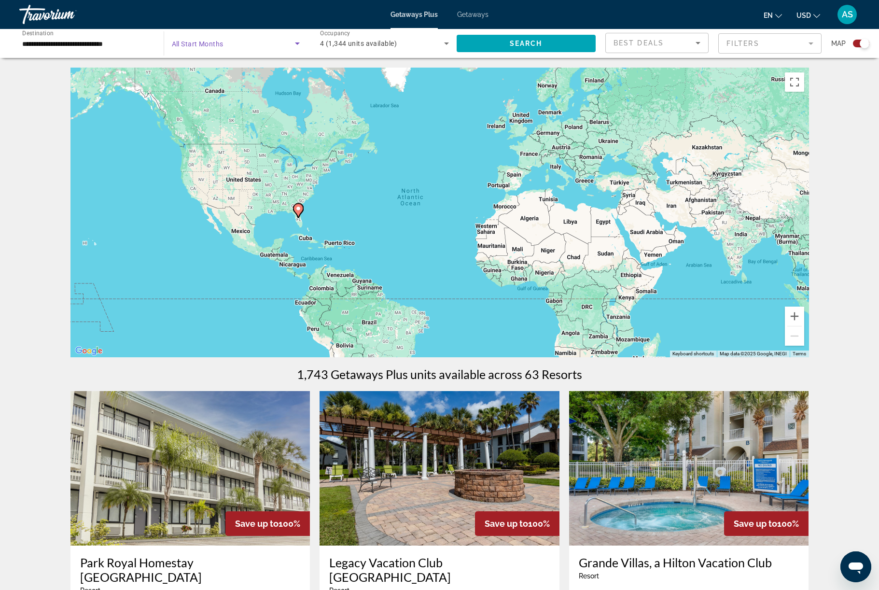
click at [256, 49] on span "Search widget" at bounding box center [234, 44] width 124 height 12
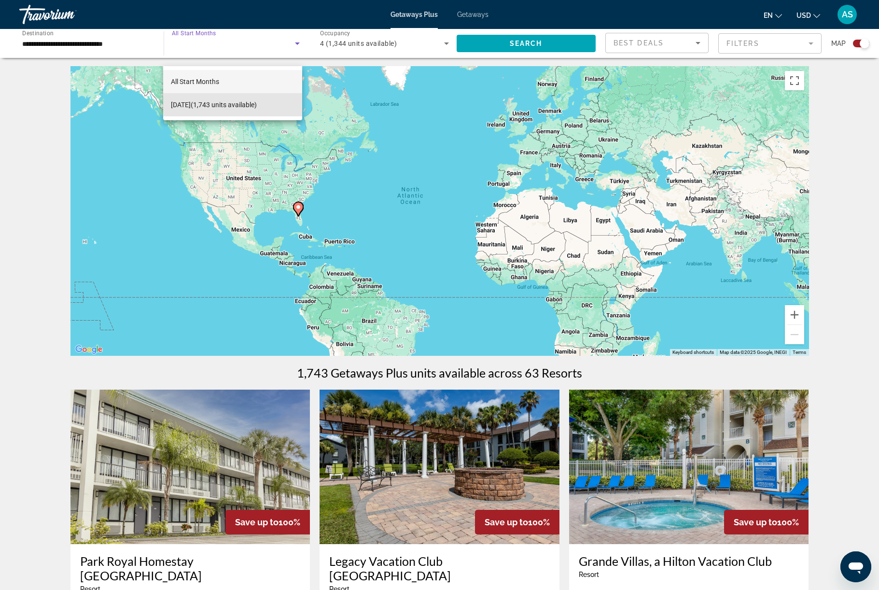
scroll to position [0, 0]
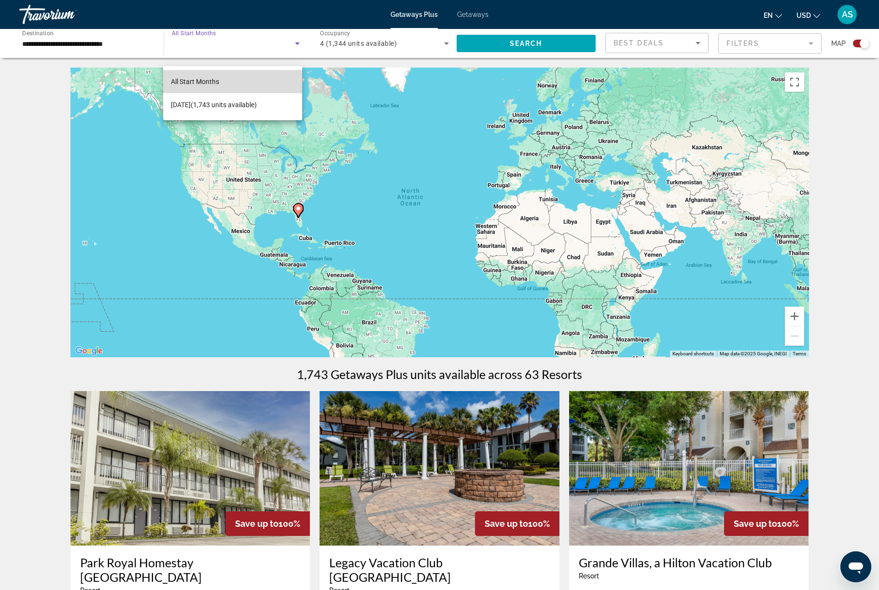
click at [263, 80] on mat-option "All Start Months" at bounding box center [232, 81] width 139 height 23
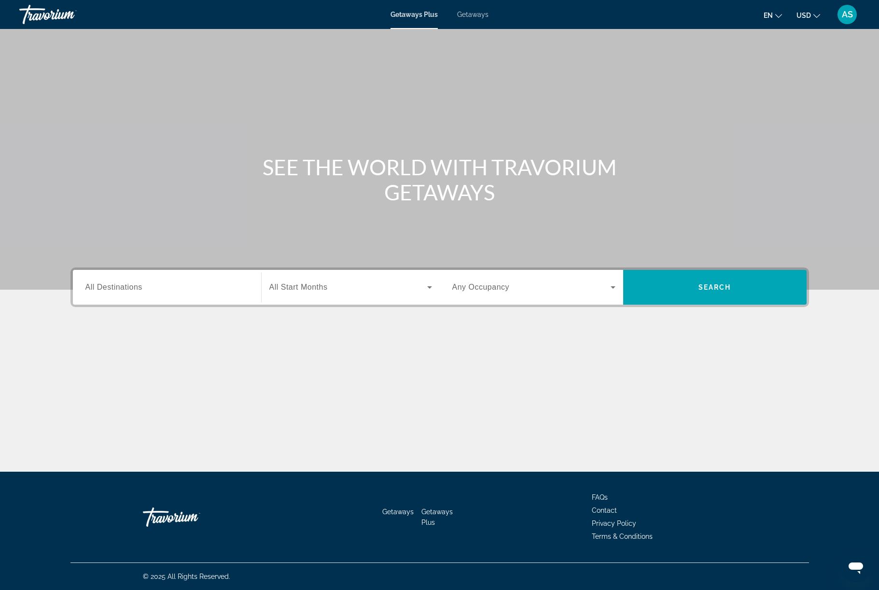
click at [172, 293] on input "Destination All Destinations" at bounding box center [166, 288] width 163 height 12
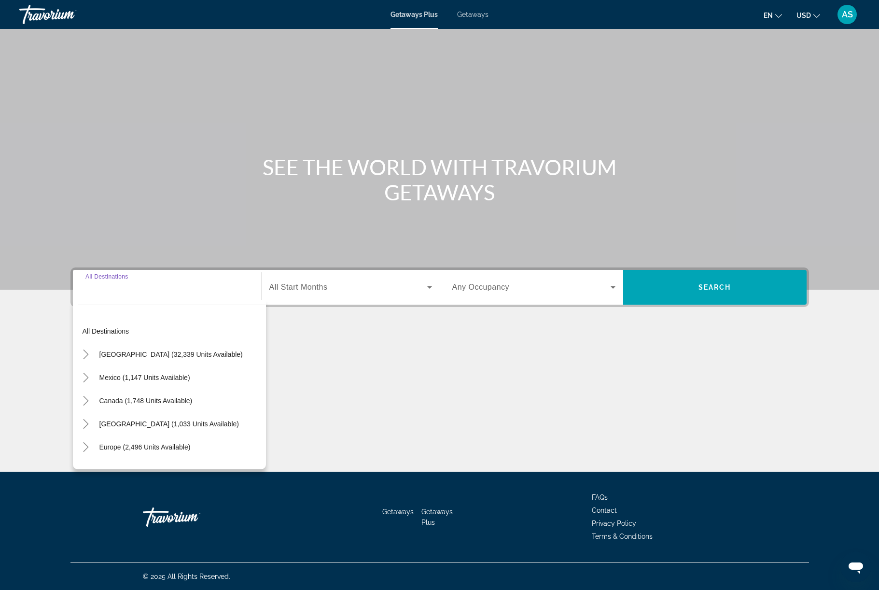
click at [95, 389] on span "Search widget" at bounding box center [145, 377] width 100 height 23
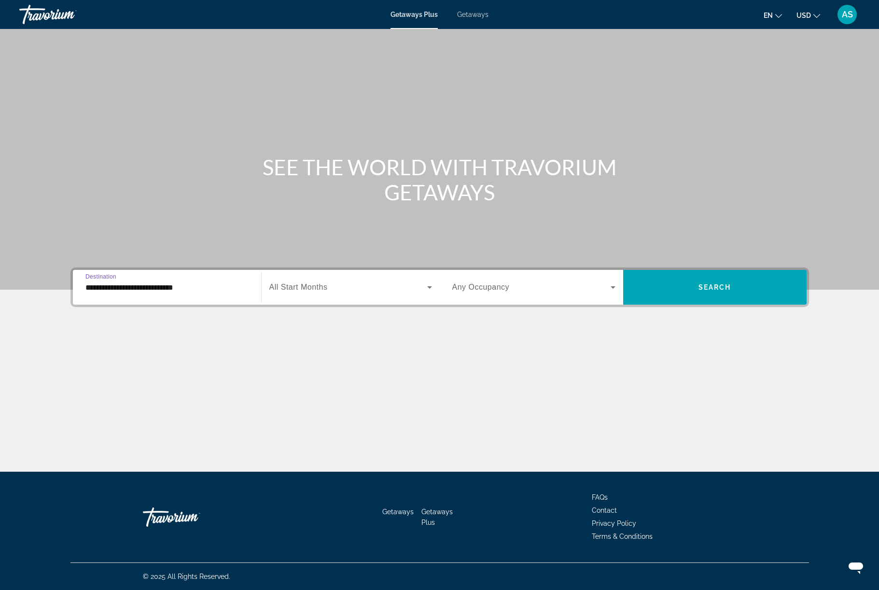
click at [119, 293] on input "**********" at bounding box center [166, 288] width 163 height 12
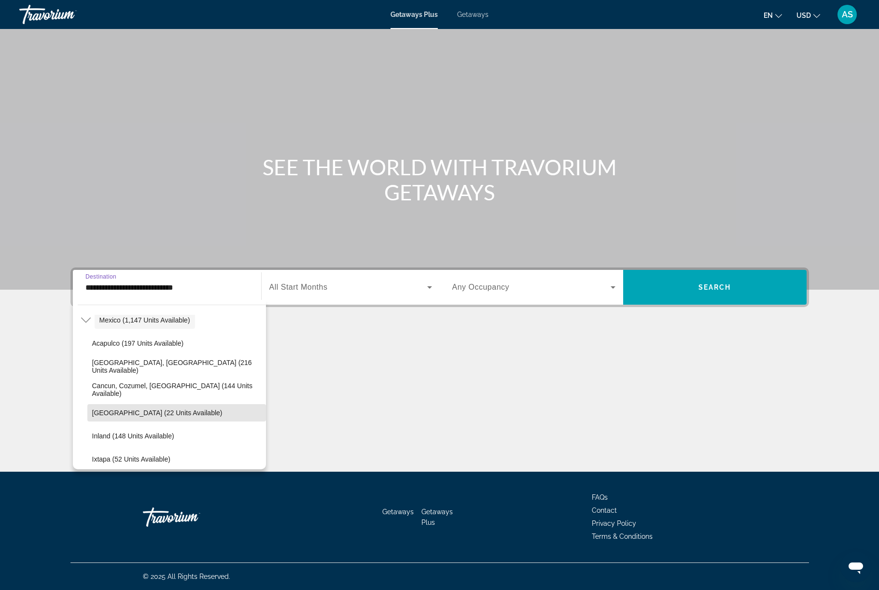
scroll to position [52, 0]
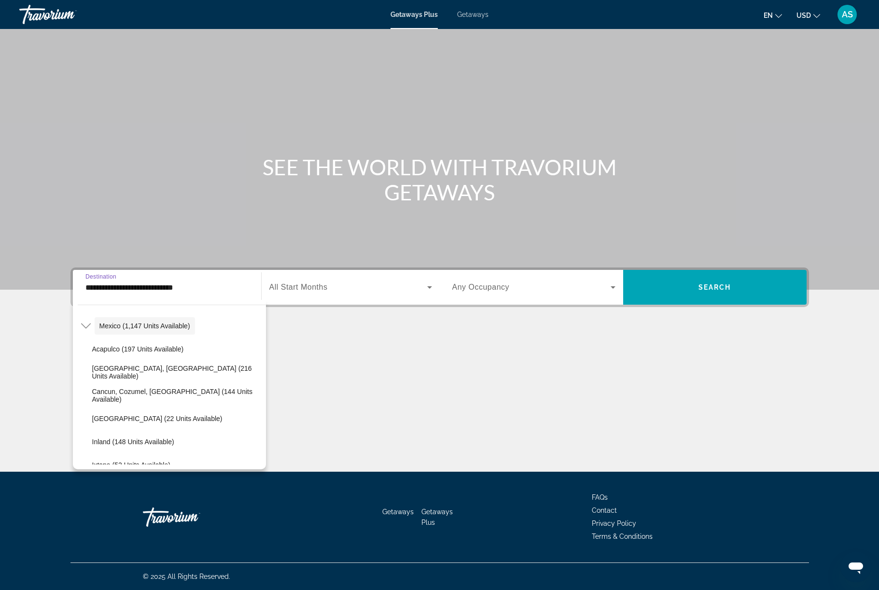
click at [140, 403] on span "Cancun, Cozumel, Riviera Maya (144 units available)" at bounding box center [176, 394] width 169 height 15
type input "**********"
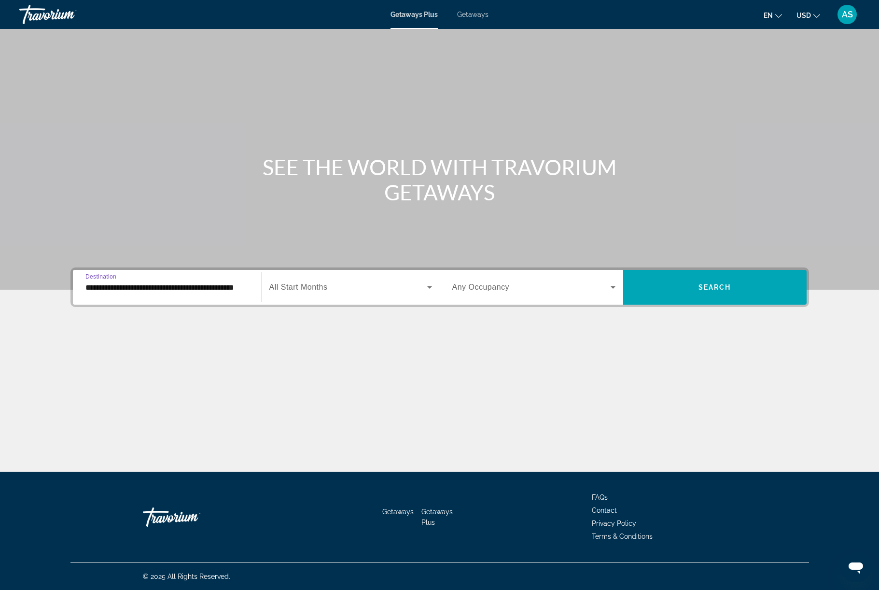
click at [378, 293] on span "Search widget" at bounding box center [348, 287] width 158 height 12
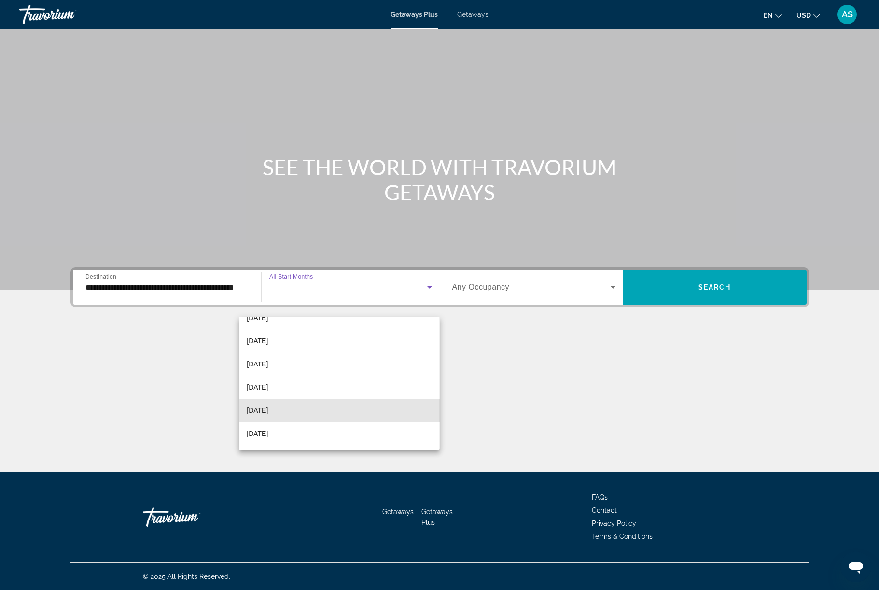
scroll to position [115, 0]
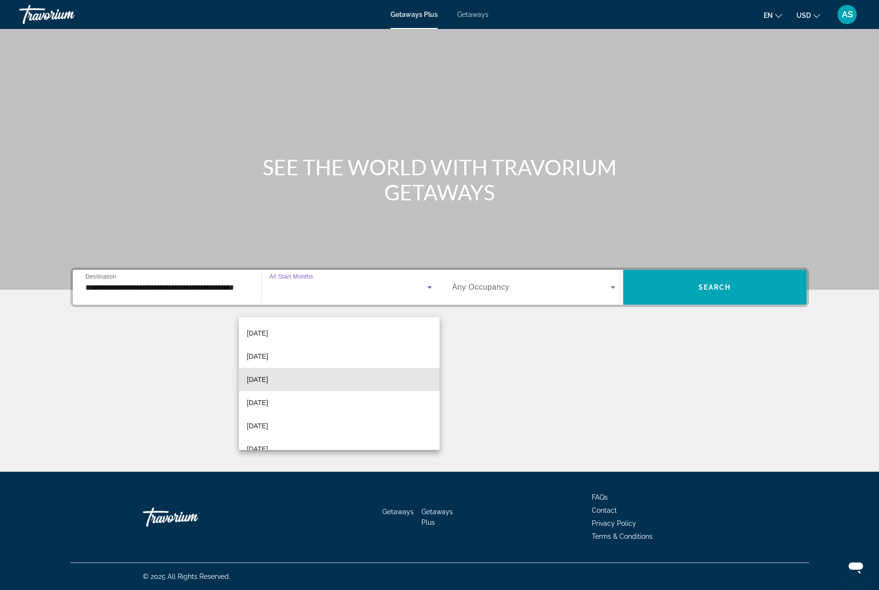
click at [299, 381] on mat-option "March 2026" at bounding box center [339, 379] width 200 height 23
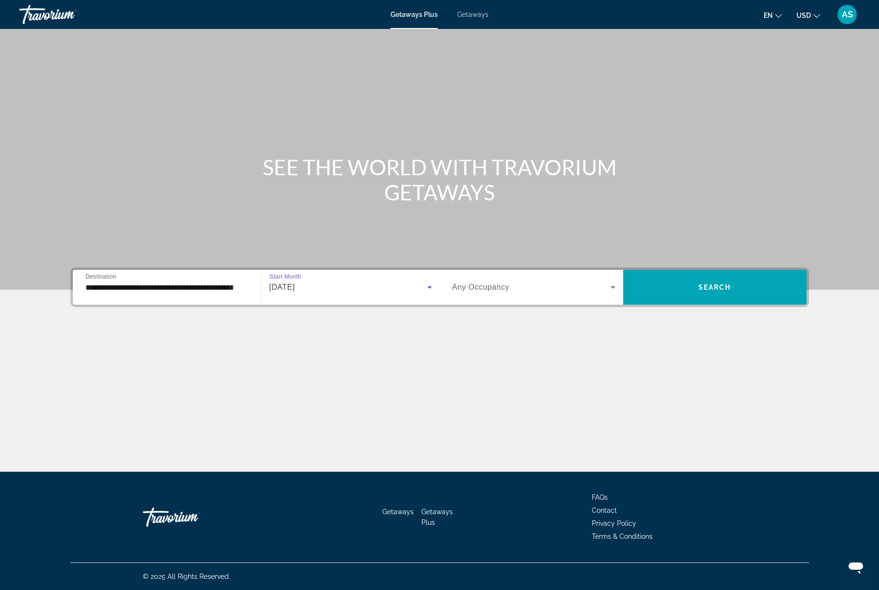
click at [610, 293] on span "Search widget" at bounding box center [531, 287] width 158 height 12
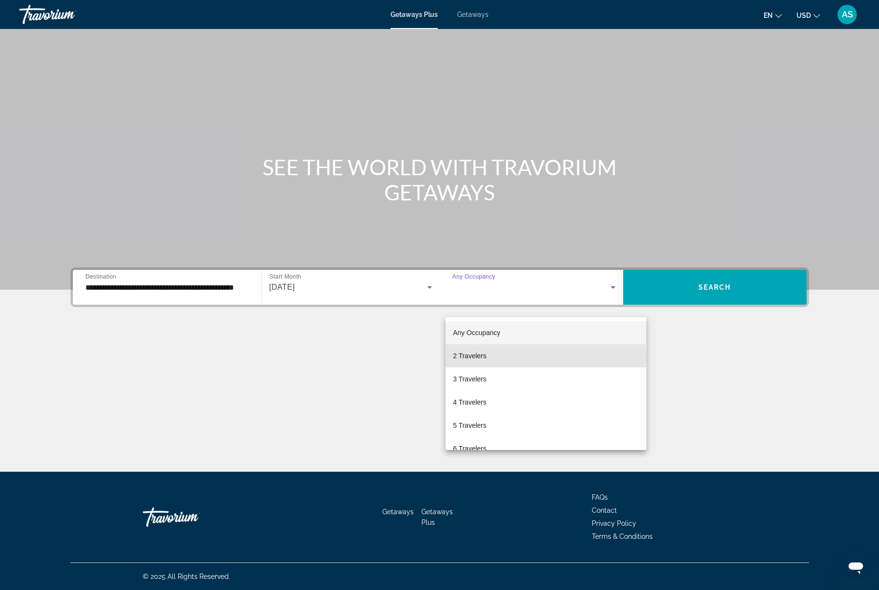
click at [491, 357] on mat-option "2 Travelers" at bounding box center [545, 355] width 201 height 23
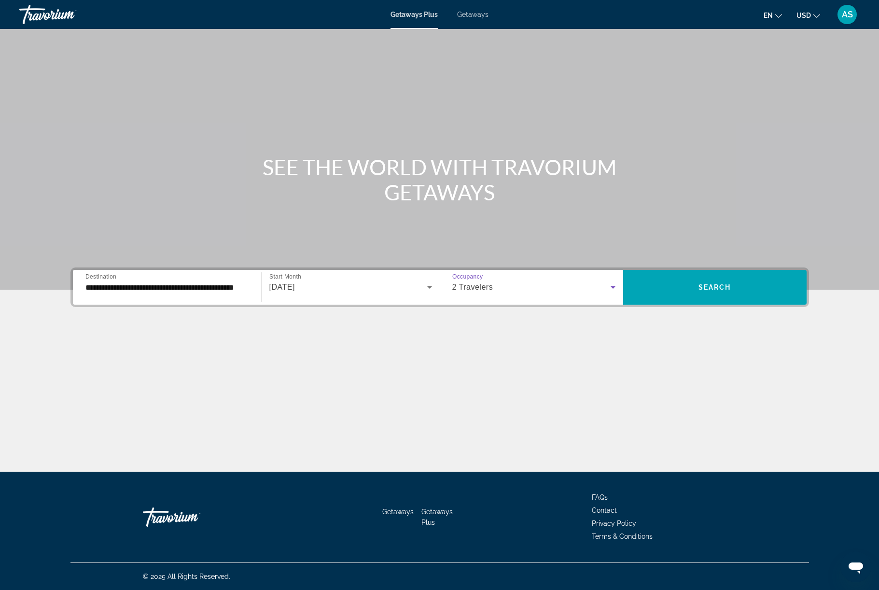
click at [610, 293] on div "2 Travelers" at bounding box center [531, 287] width 158 height 12
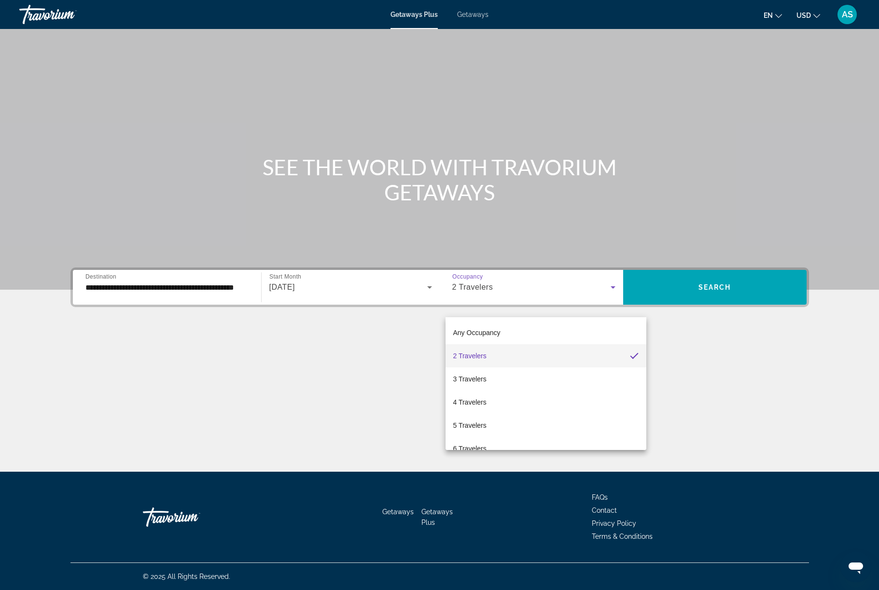
click at [628, 302] on div at bounding box center [439, 295] width 879 height 590
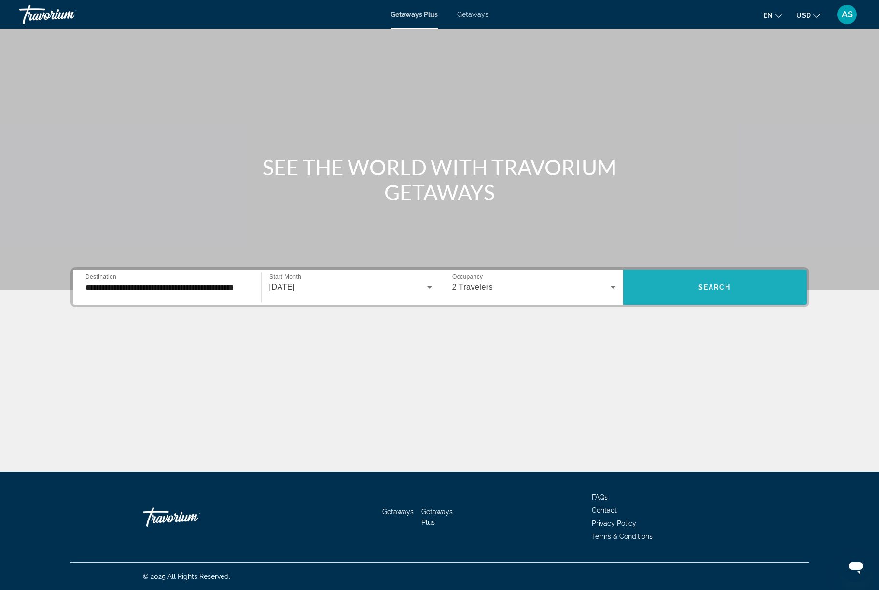
click at [751, 299] on span "Search widget" at bounding box center [714, 286] width 183 height 23
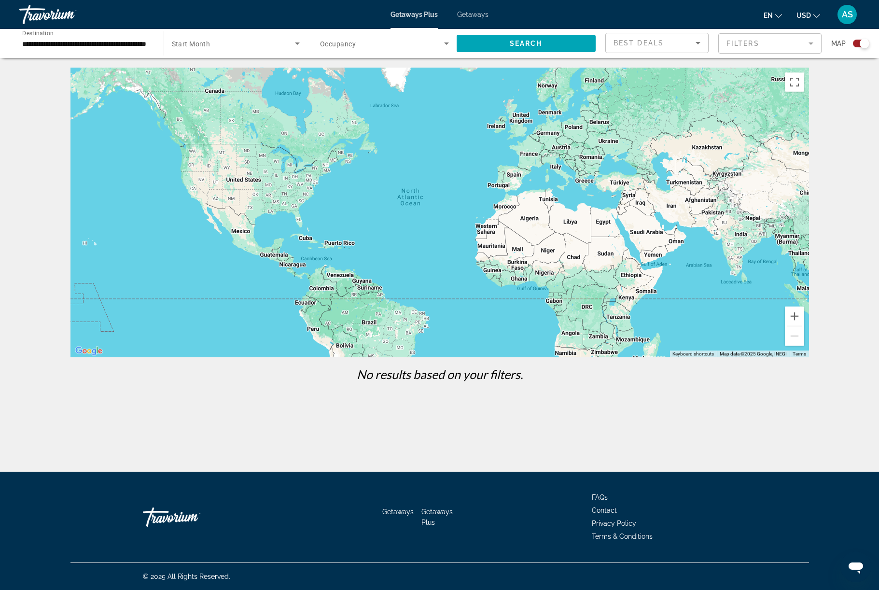
click at [291, 49] on icon "Search widget" at bounding box center [297, 44] width 12 height 12
click at [279, 98] on div at bounding box center [439, 295] width 879 height 590
click at [524, 42] on span "Search widget" at bounding box center [525, 43] width 139 height 23
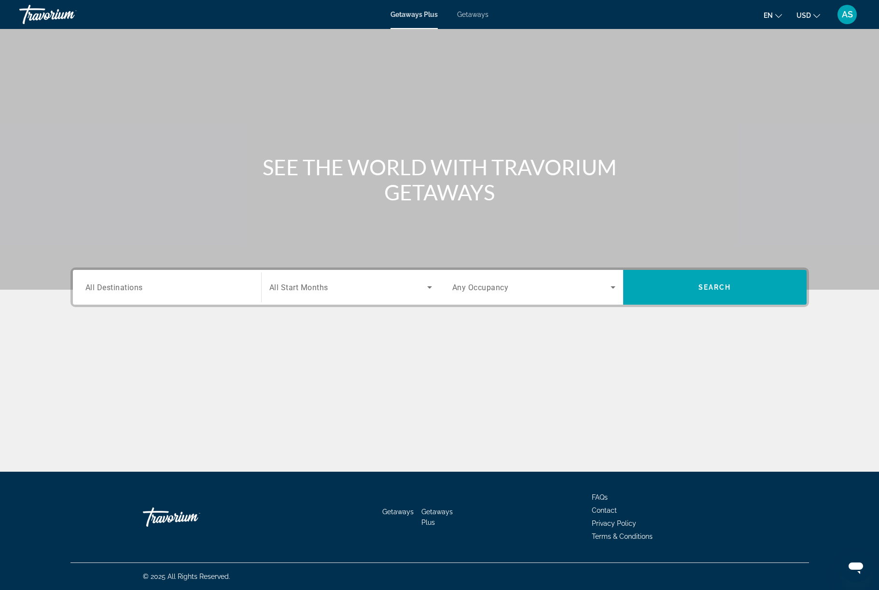
click at [179, 293] on input "Destination All Destinations" at bounding box center [166, 288] width 163 height 12
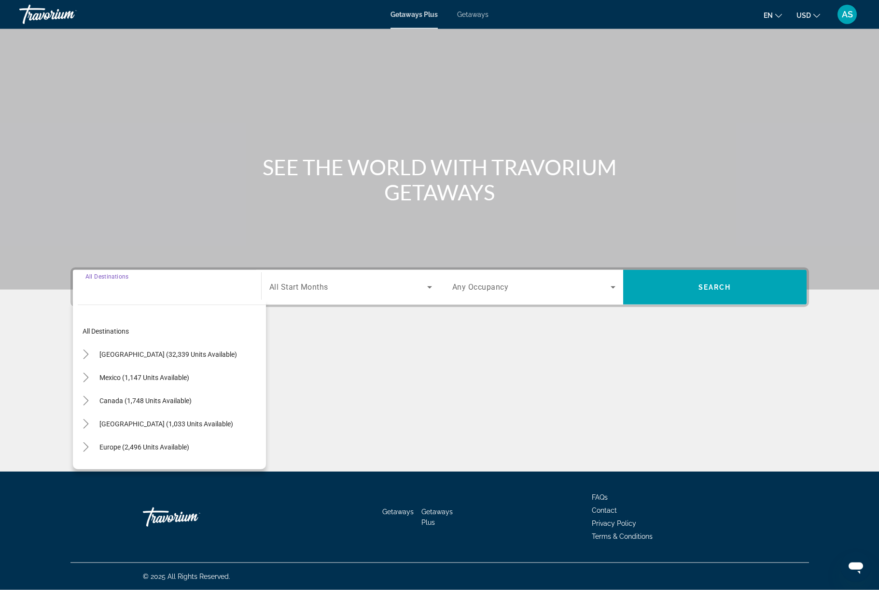
scroll to position [41, 0]
click at [81, 382] on icon "Toggle Mexico (1,147 units available)" at bounding box center [86, 377] width 10 height 10
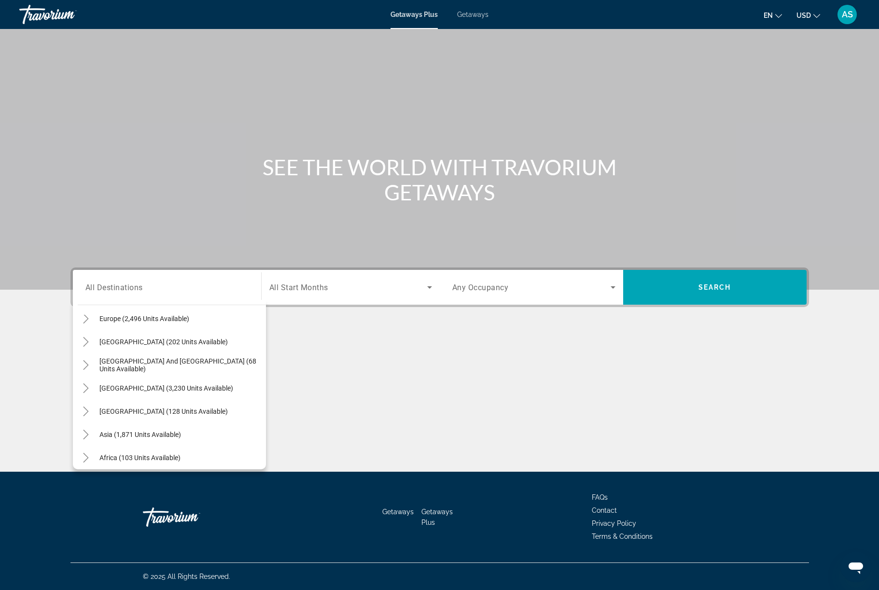
scroll to position [359, 0]
click at [78, 374] on mat-icon "Toggle South Pacific and Oceania (68 units available)" at bounding box center [86, 365] width 17 height 17
click at [81, 324] on icon "Toggle Europe (2,496 units available)" at bounding box center [86, 320] width 10 height 10
click at [78, 394] on mat-icon "Toggle Canada (1,748 units available)" at bounding box center [86, 385] width 17 height 17
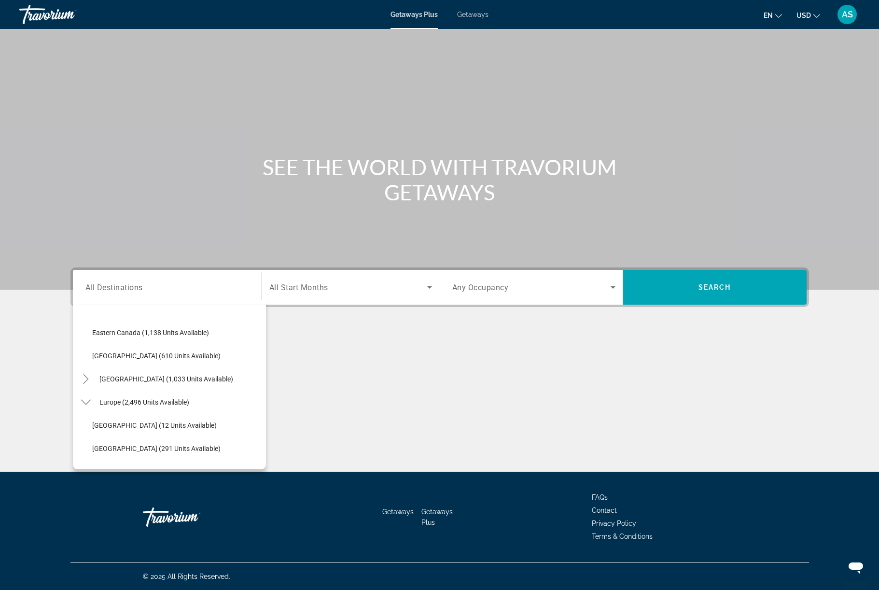
scroll to position [323, 0]
click at [81, 383] on icon "Toggle Caribbean & Atlantic Islands (1,033 units available)" at bounding box center [86, 378] width 10 height 10
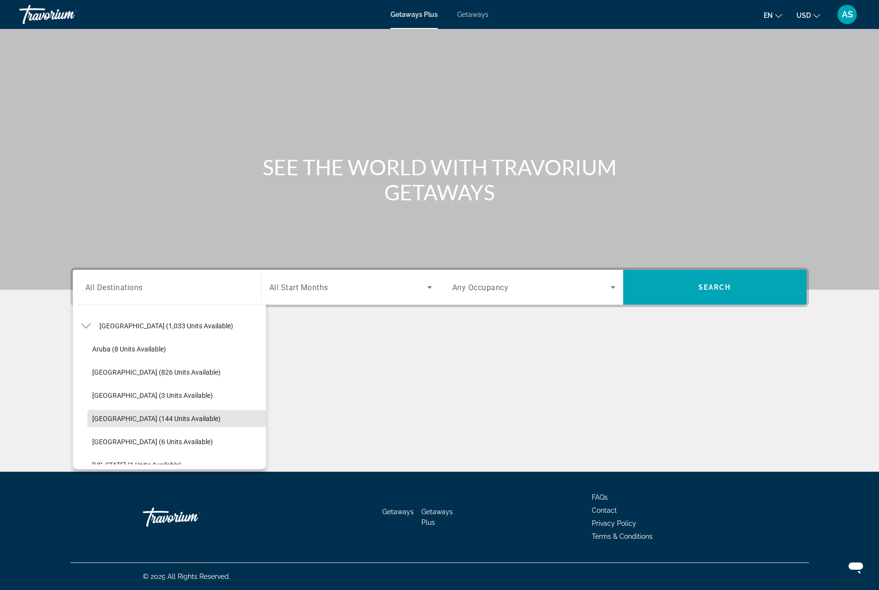
click at [122, 422] on span "Dominican Republic (144 units available)" at bounding box center [156, 418] width 128 height 8
type input "**********"
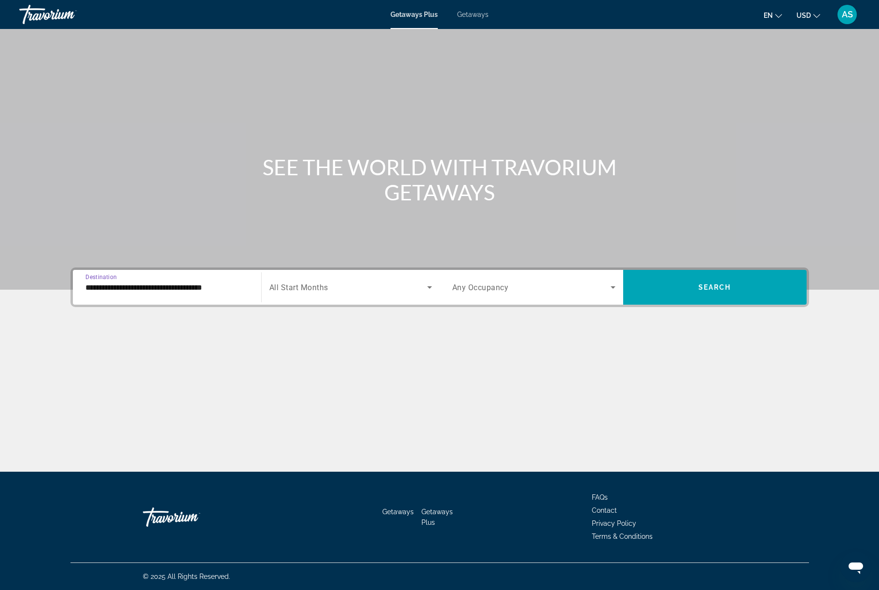
click at [414, 293] on span "Search widget" at bounding box center [348, 287] width 158 height 12
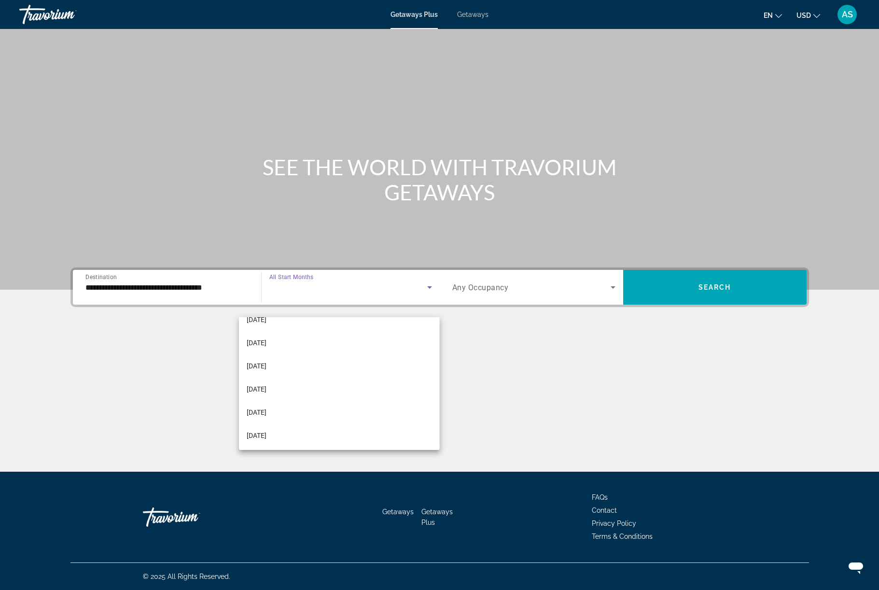
scroll to position [152, 0]
click at [287, 345] on mat-option "March 2026" at bounding box center [339, 341] width 200 height 23
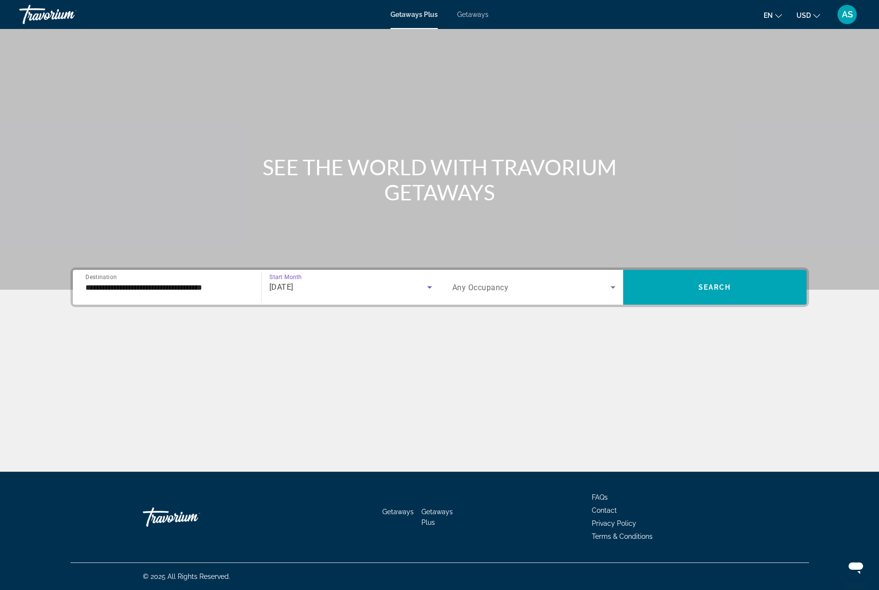
click at [748, 299] on span "Search widget" at bounding box center [714, 286] width 183 height 23
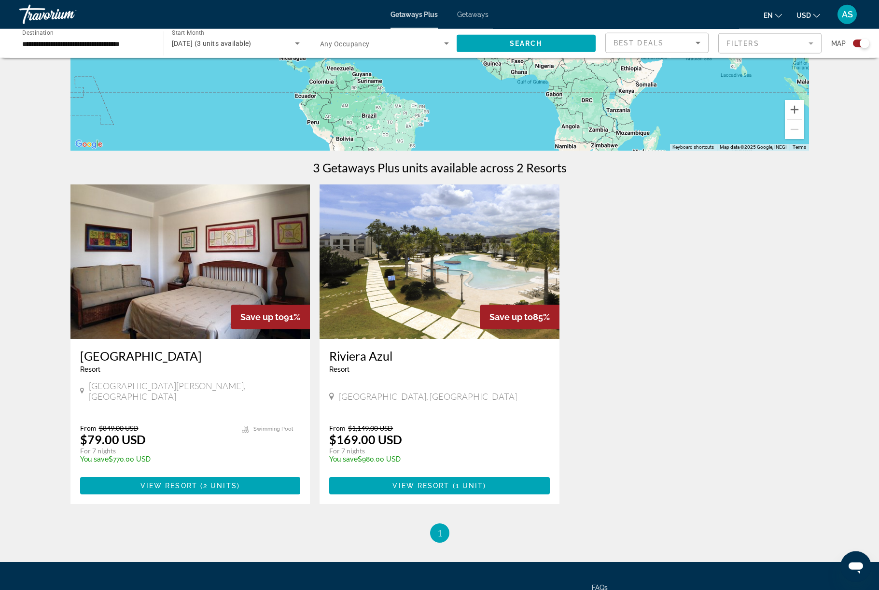
scroll to position [207, 0]
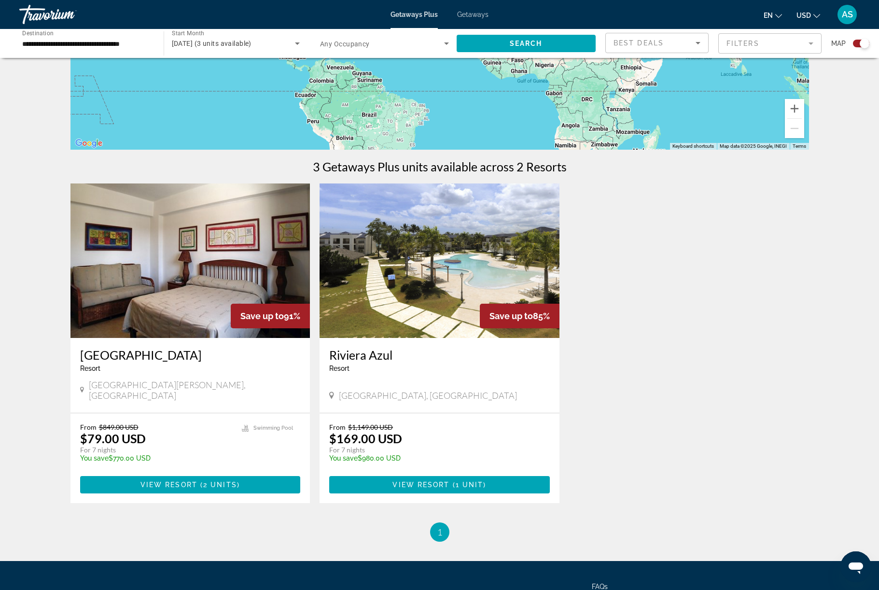
click at [514, 496] on span "Main content" at bounding box center [439, 484] width 220 height 23
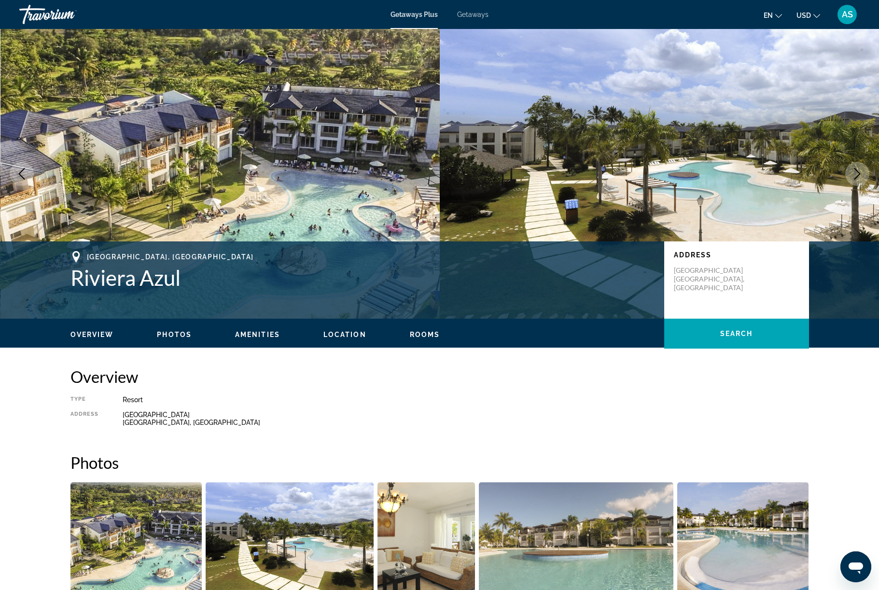
click at [854, 179] on icon "Next image" at bounding box center [857, 174] width 6 height 12
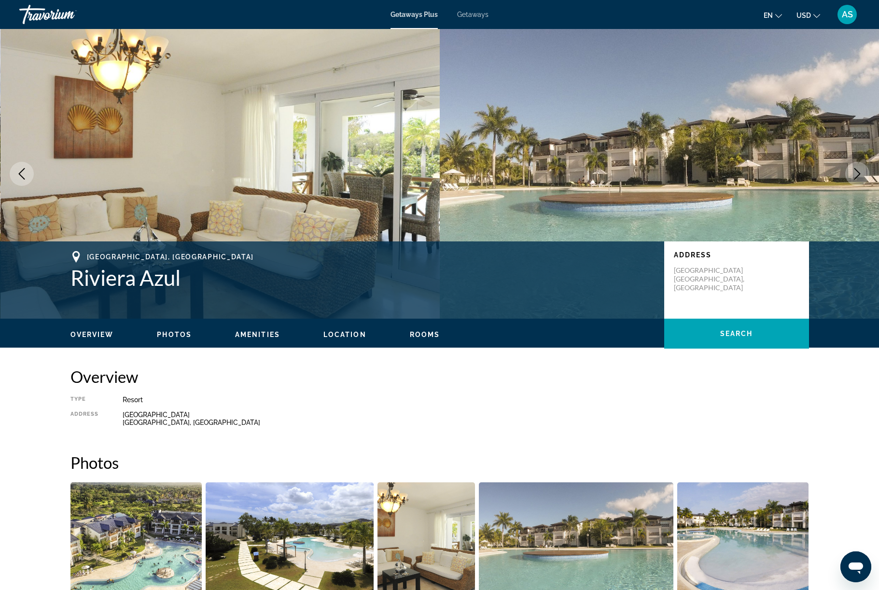
click at [846, 186] on button "Next image" at bounding box center [857, 174] width 24 height 24
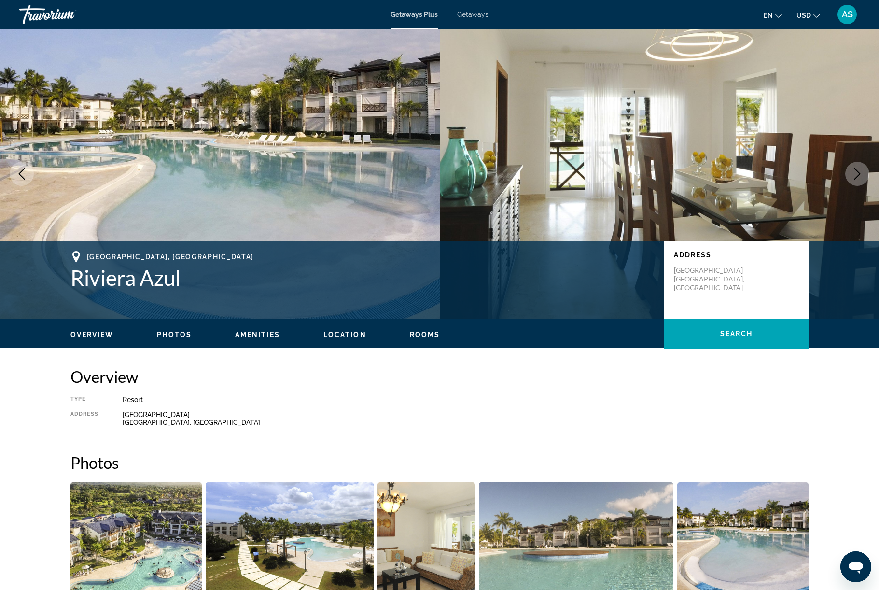
click at [847, 186] on button "Next image" at bounding box center [857, 174] width 24 height 24
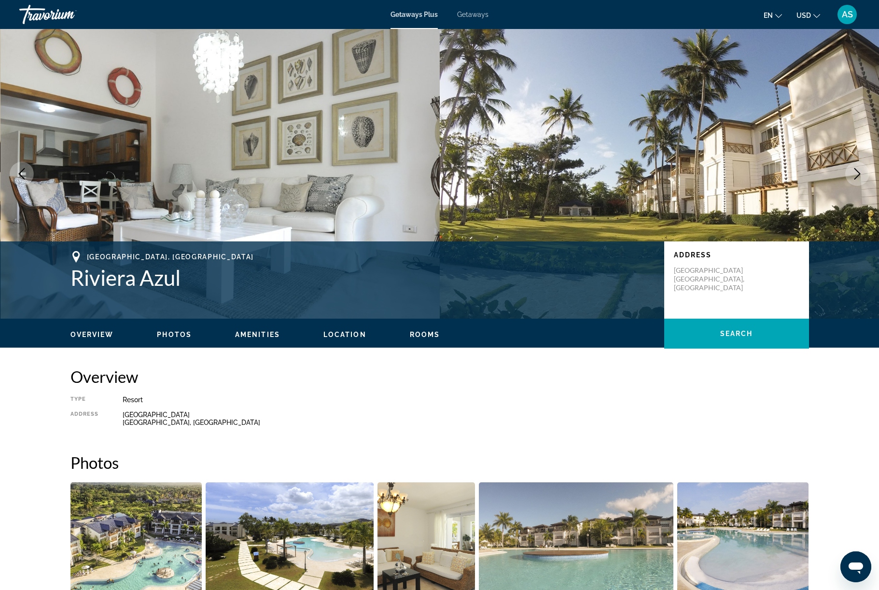
click at [852, 186] on button "Next image" at bounding box center [857, 174] width 24 height 24
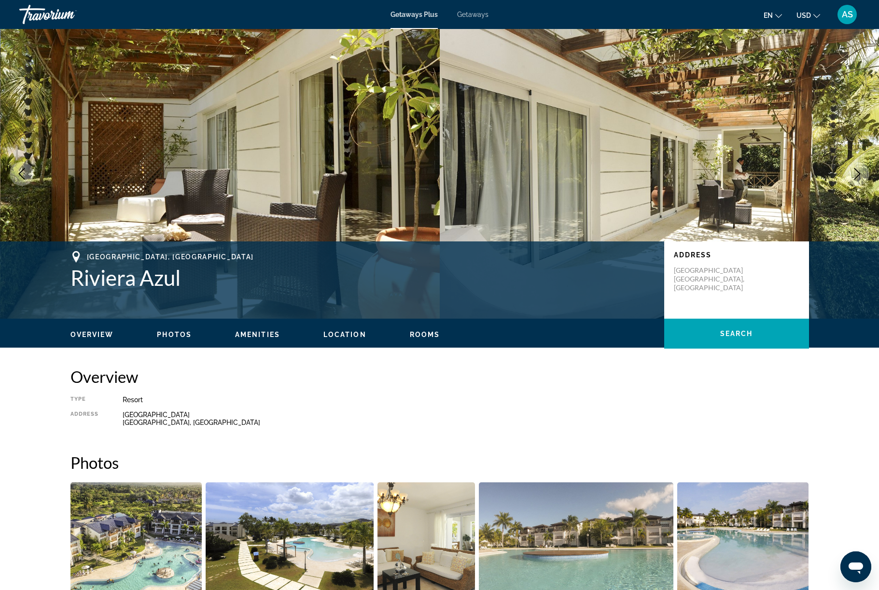
click at [851, 186] on button "Next image" at bounding box center [857, 174] width 24 height 24
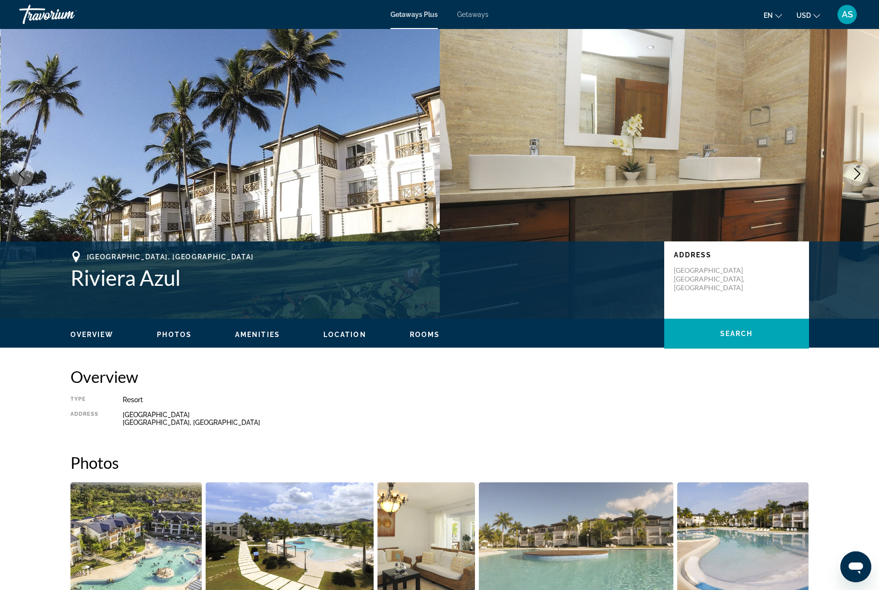
click at [852, 186] on button "Next image" at bounding box center [857, 174] width 24 height 24
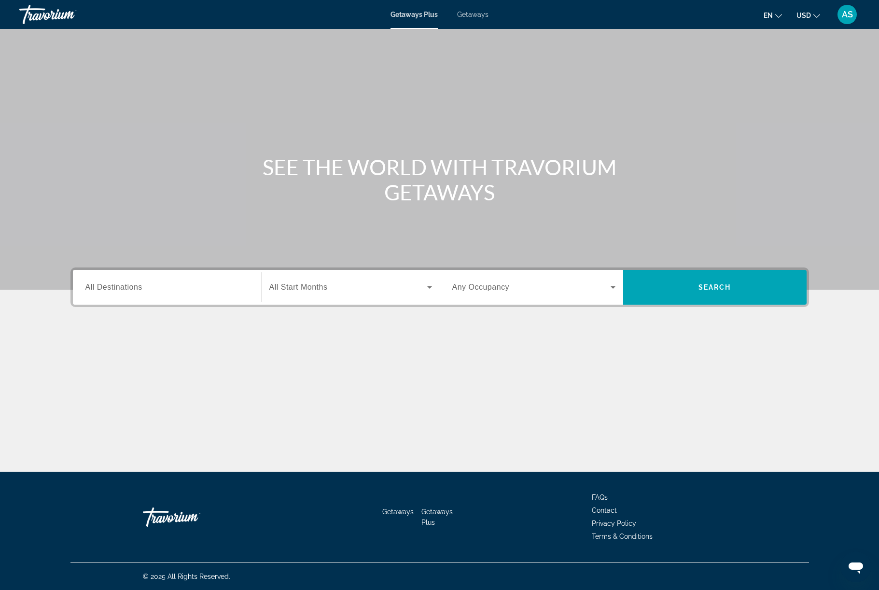
click at [85, 291] on span "All Destinations" at bounding box center [113, 287] width 57 height 8
click at [85, 293] on input "Destination All Destinations" at bounding box center [166, 288] width 163 height 12
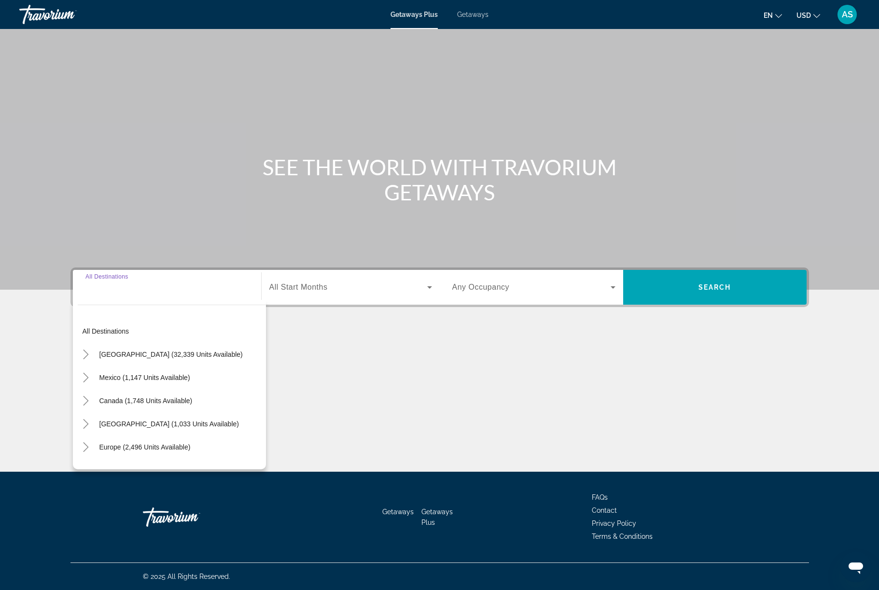
scroll to position [41, 0]
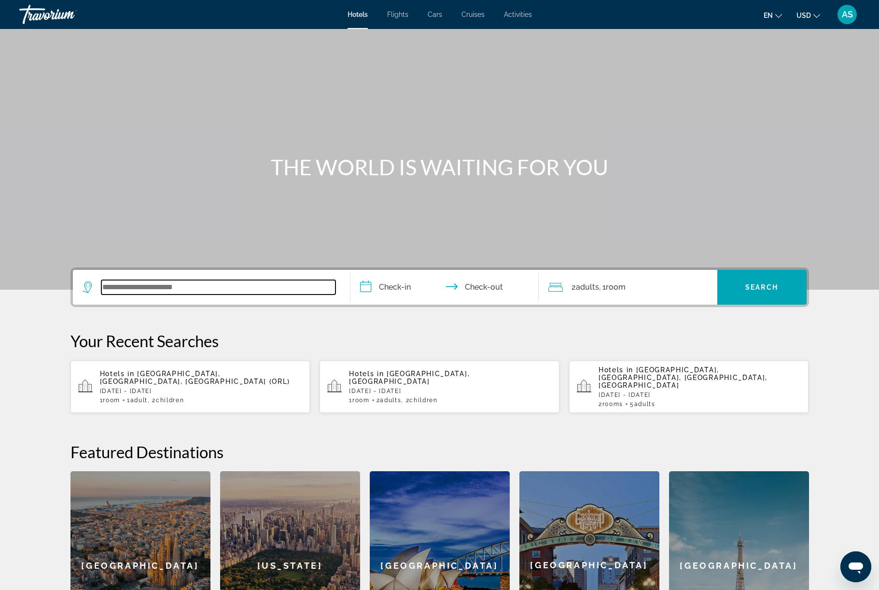
click at [229, 294] on input "Search widget" at bounding box center [218, 287] width 234 height 14
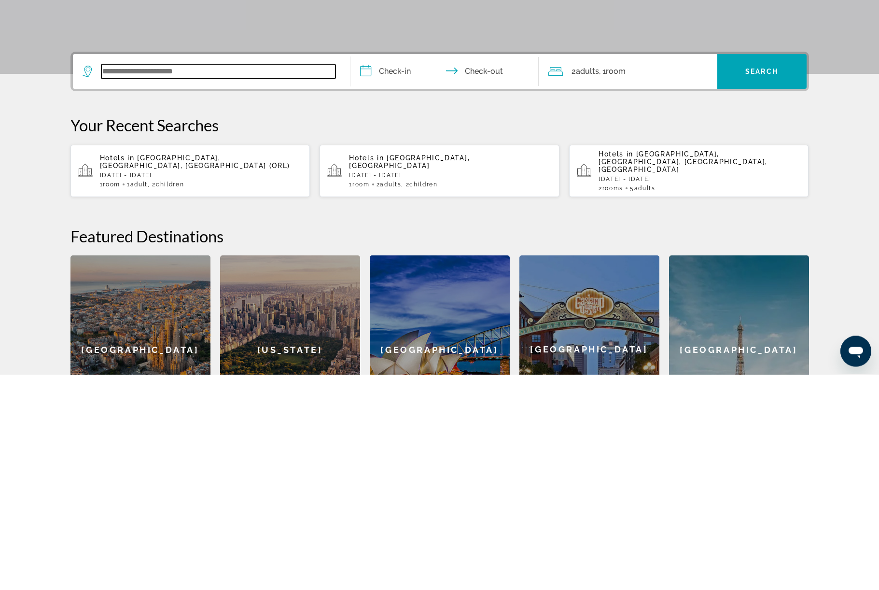
click at [101, 280] on input "Search widget" at bounding box center [218, 287] width 234 height 14
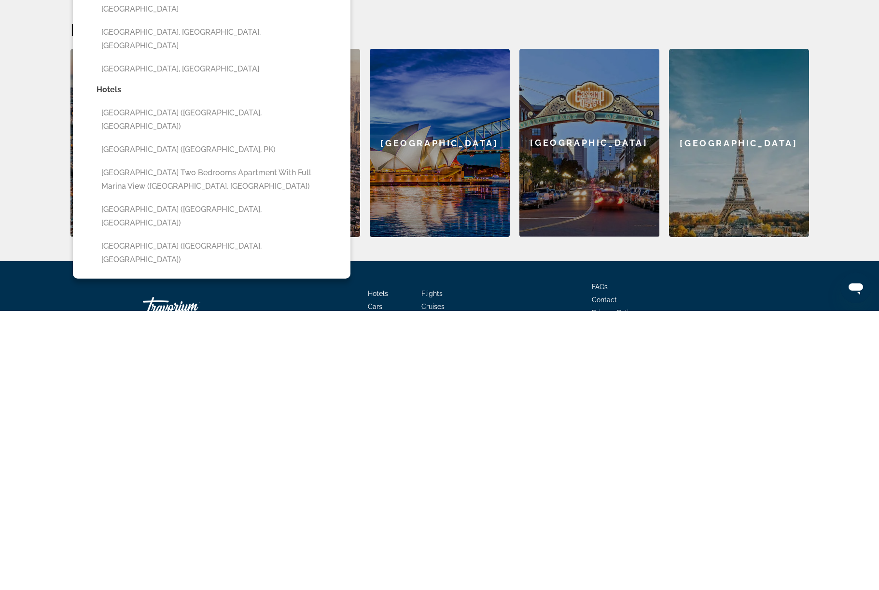
scroll to position [144, 0]
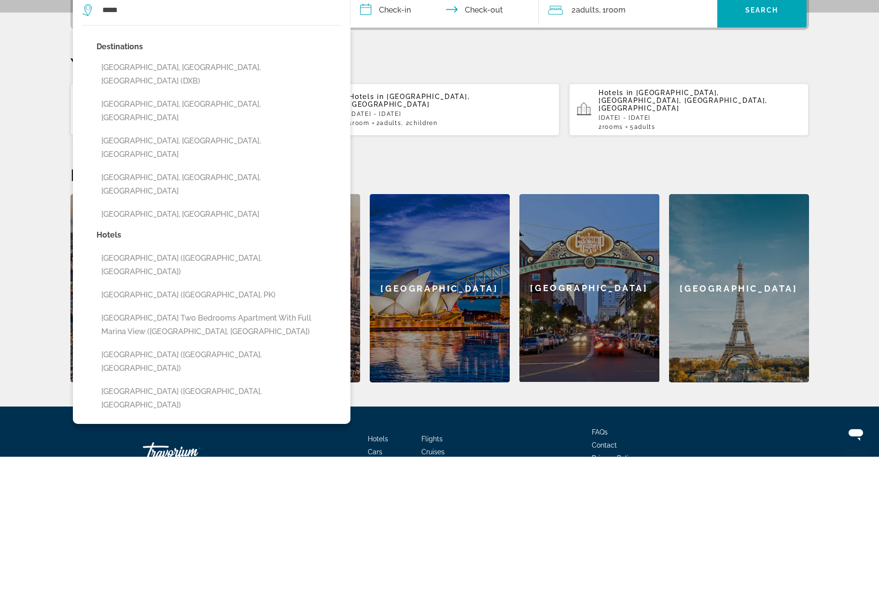
click at [209, 192] on button "[GEOGRAPHIC_DATA], [GEOGRAPHIC_DATA], [GEOGRAPHIC_DATA] (DXB)" at bounding box center [218, 208] width 244 height 32
type input "**********"
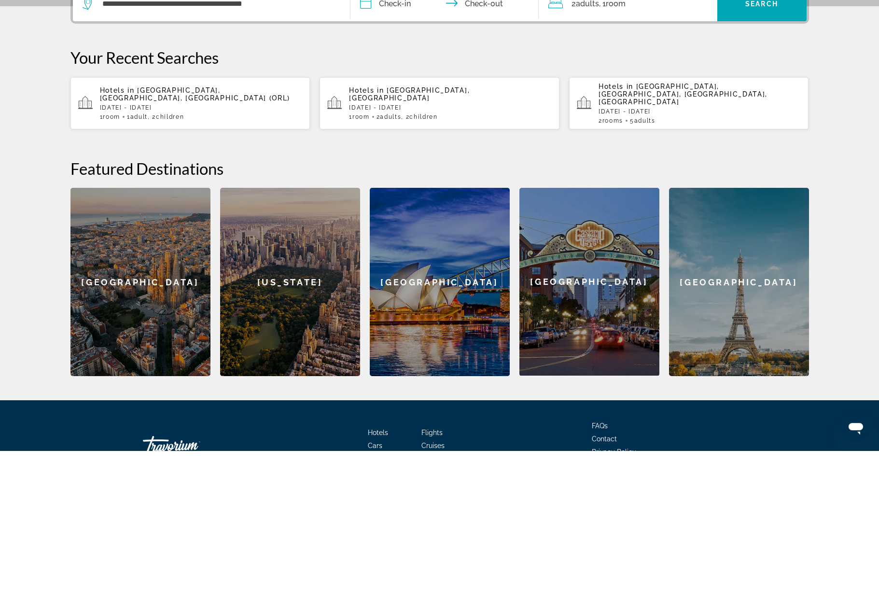
click at [402, 126] on input "**********" at bounding box center [446, 145] width 192 height 38
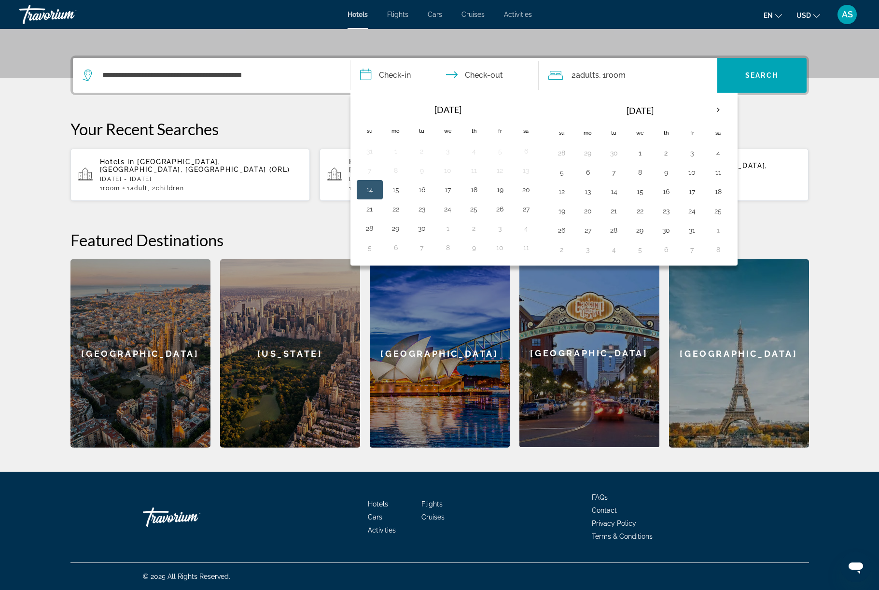
click at [729, 109] on th "Next month" at bounding box center [718, 109] width 26 height 21
click at [731, 101] on th "Next month" at bounding box center [718, 109] width 26 height 21
click at [730, 99] on th "Next month" at bounding box center [718, 109] width 26 height 21
click at [729, 100] on th "Next month" at bounding box center [718, 109] width 26 height 21
click at [731, 103] on th "Next month" at bounding box center [718, 109] width 26 height 21
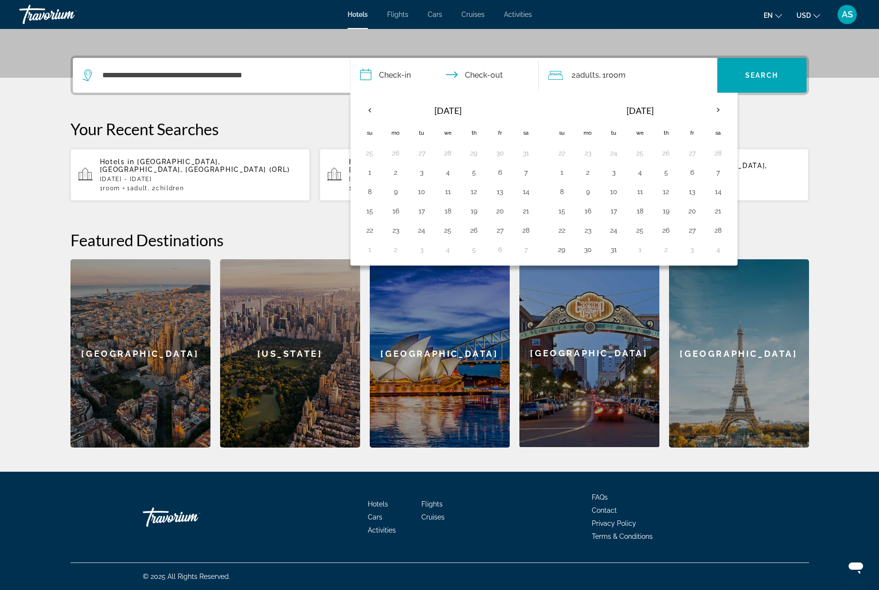
click at [674, 170] on button "5" at bounding box center [665, 172] width 15 height 14
click at [567, 190] on button "8" at bounding box center [561, 192] width 15 height 14
type input "**********"
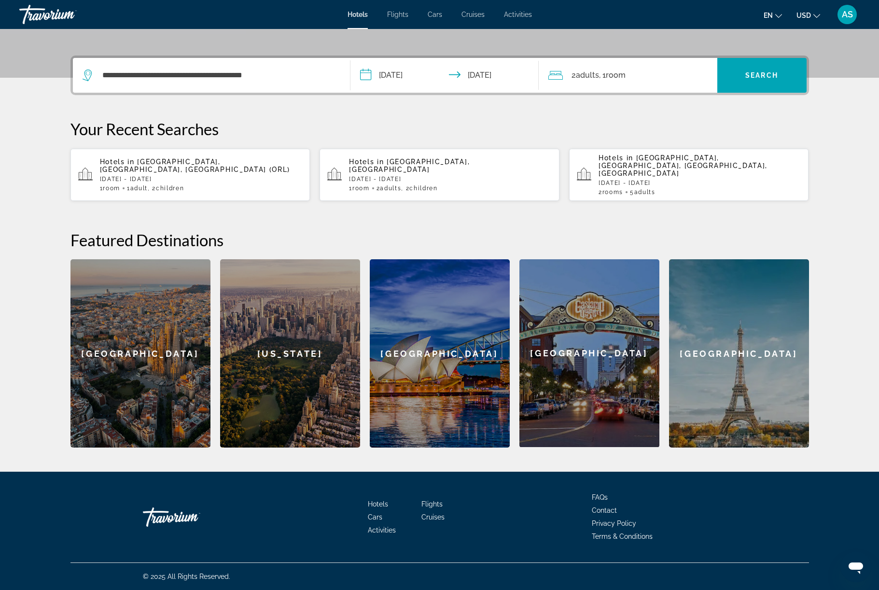
click at [778, 71] on span "Search" at bounding box center [761, 75] width 33 height 8
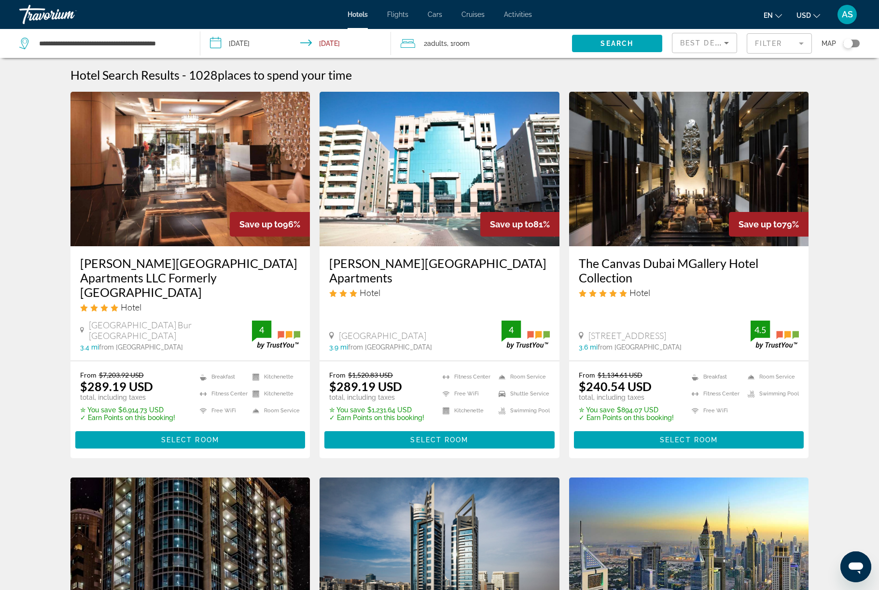
click at [792, 50] on mat-form-field "Filter" at bounding box center [778, 43] width 65 height 20
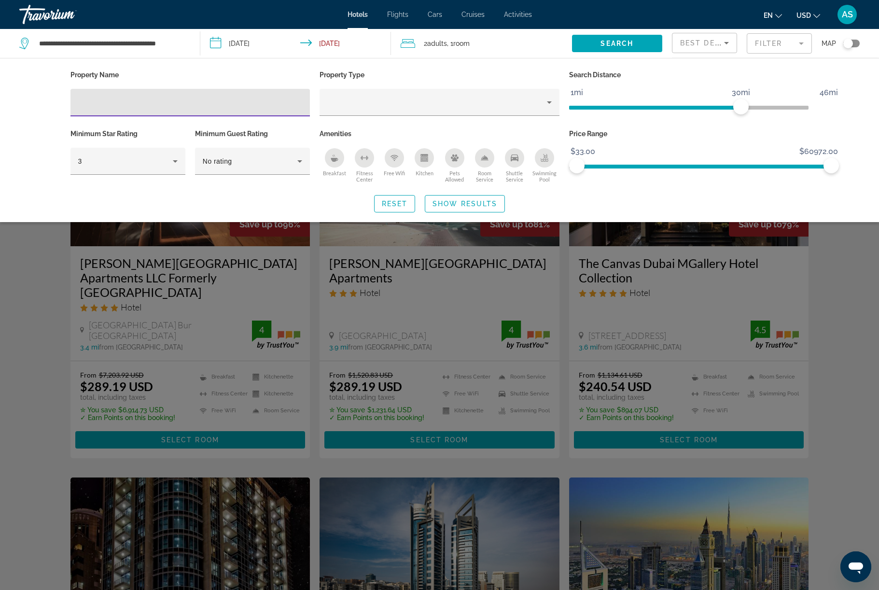
click at [411, 108] on div "Property type" at bounding box center [437, 102] width 220 height 12
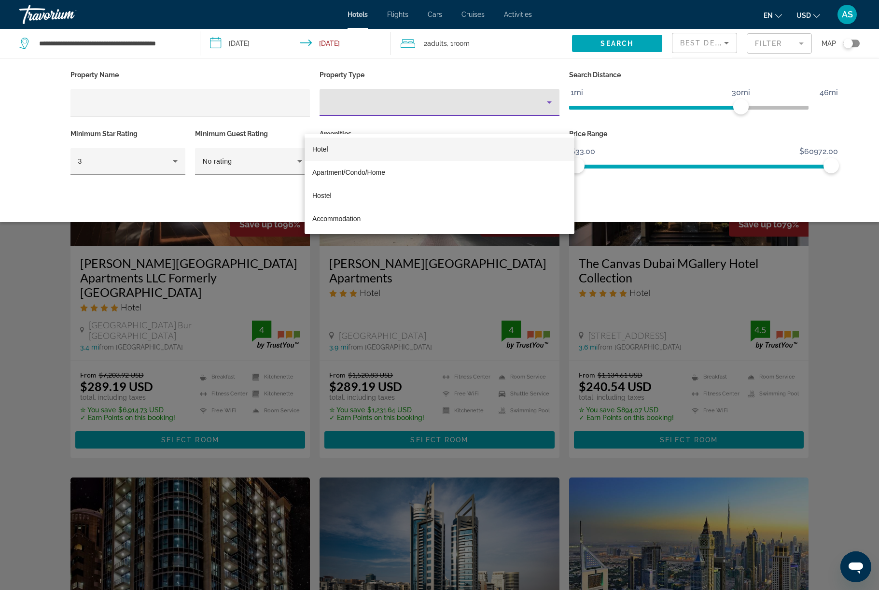
click at [284, 127] on div at bounding box center [439, 295] width 879 height 590
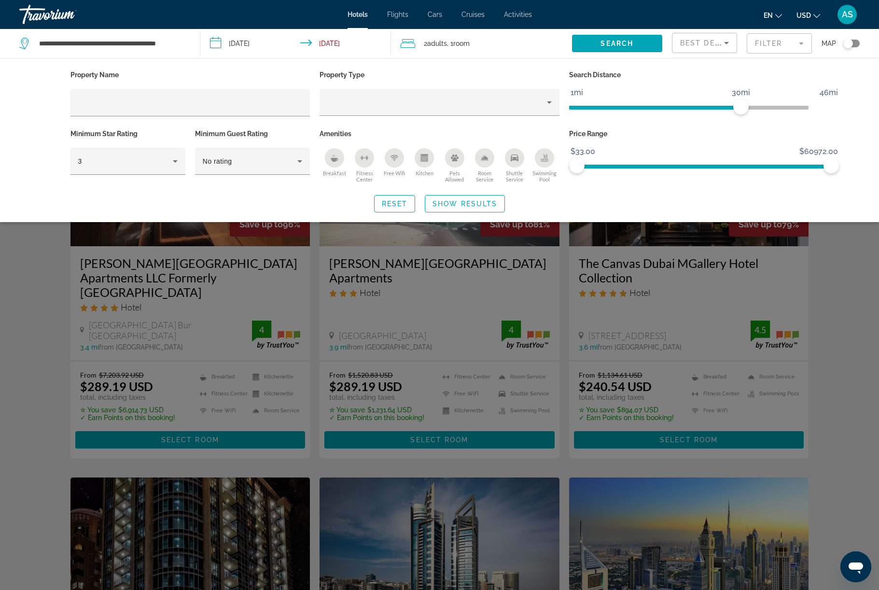
click at [246, 109] on input "Hotel Filters" at bounding box center [190, 103] width 224 height 12
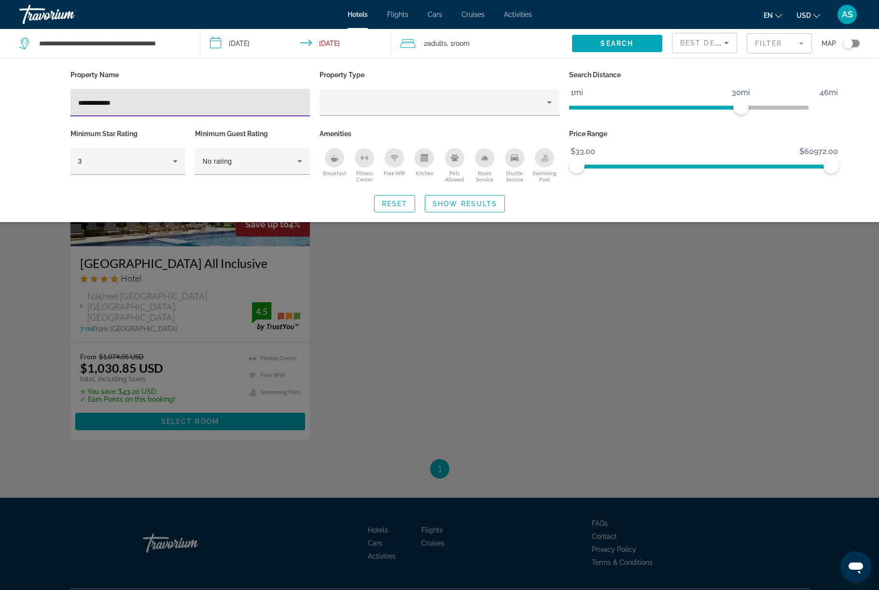
type input "**********"
click at [489, 207] on span "Show Results" at bounding box center [464, 204] width 65 height 8
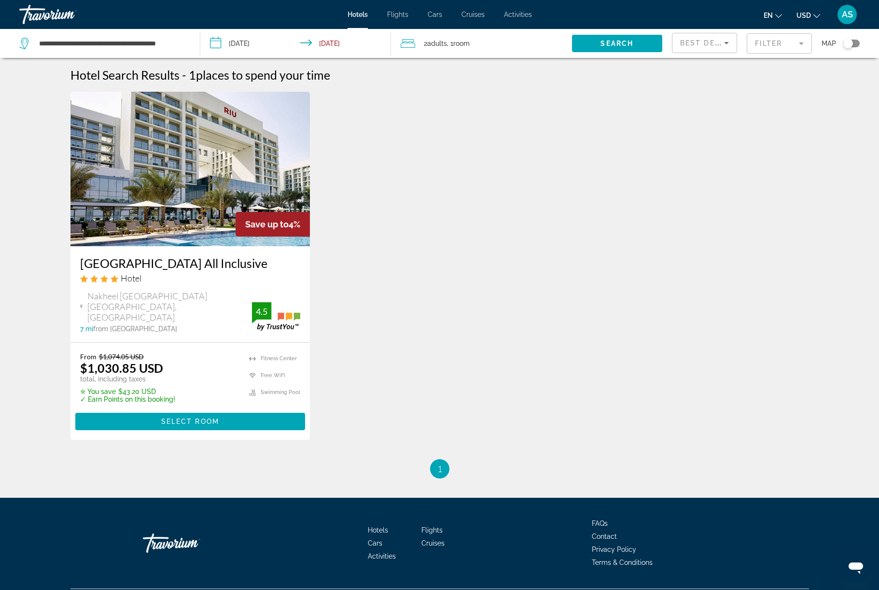
click at [247, 230] on img "Main content" at bounding box center [190, 169] width 240 height 154
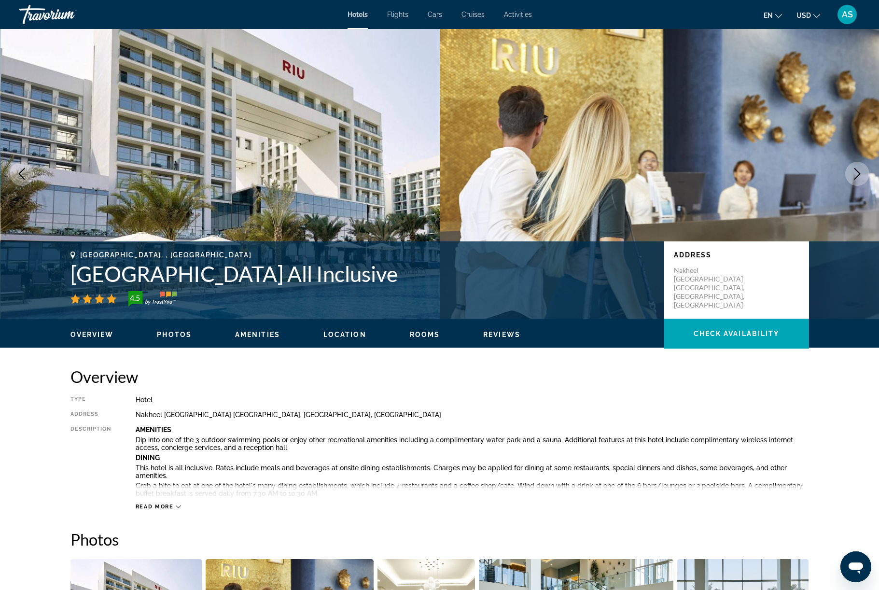
click at [851, 179] on icon "Next image" at bounding box center [857, 174] width 12 height 12
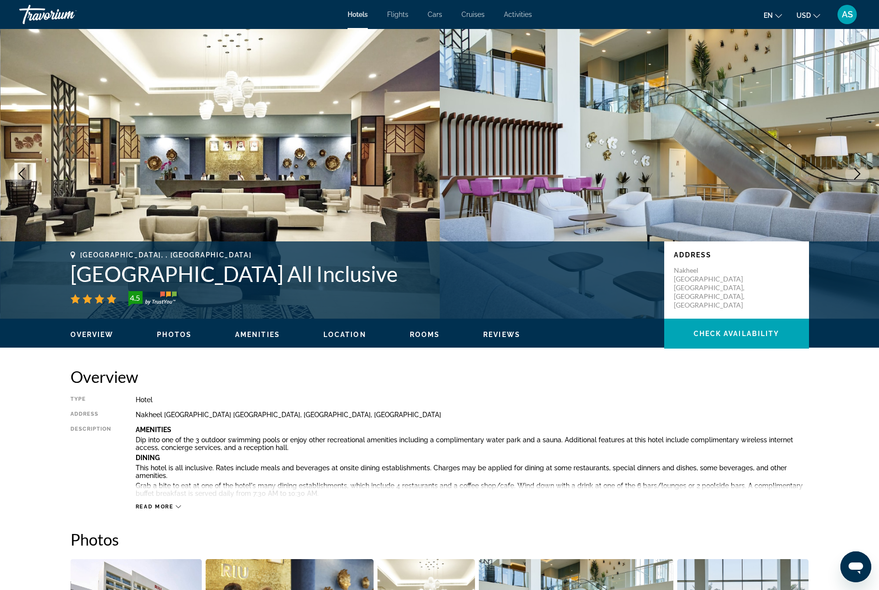
click at [850, 186] on button "Next image" at bounding box center [857, 174] width 24 height 24
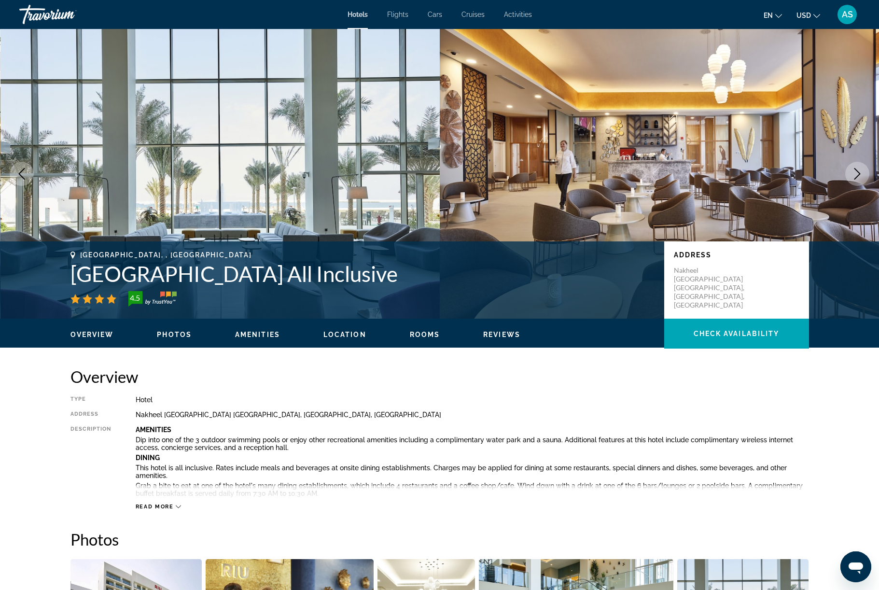
click at [855, 179] on icon "Next image" at bounding box center [857, 174] width 12 height 12
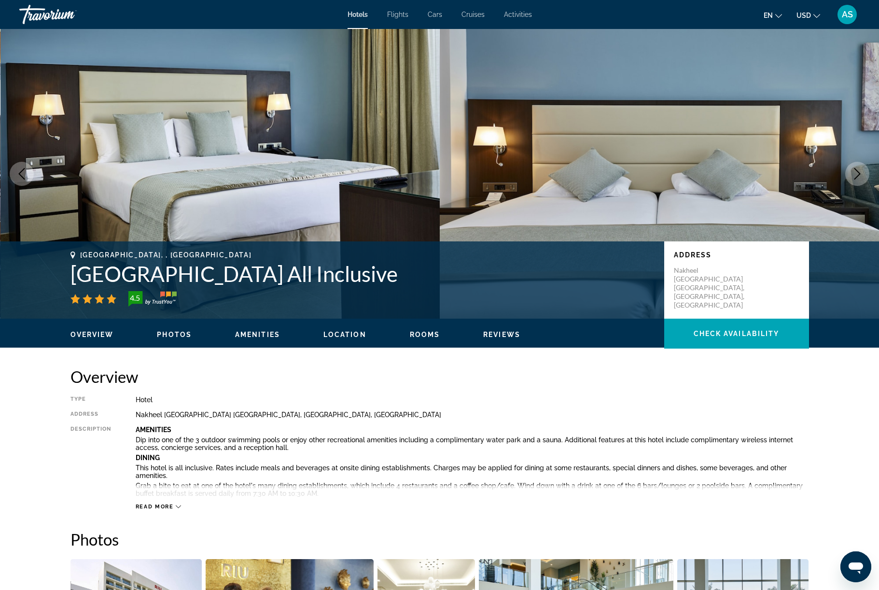
click at [850, 186] on button "Next image" at bounding box center [857, 174] width 24 height 24
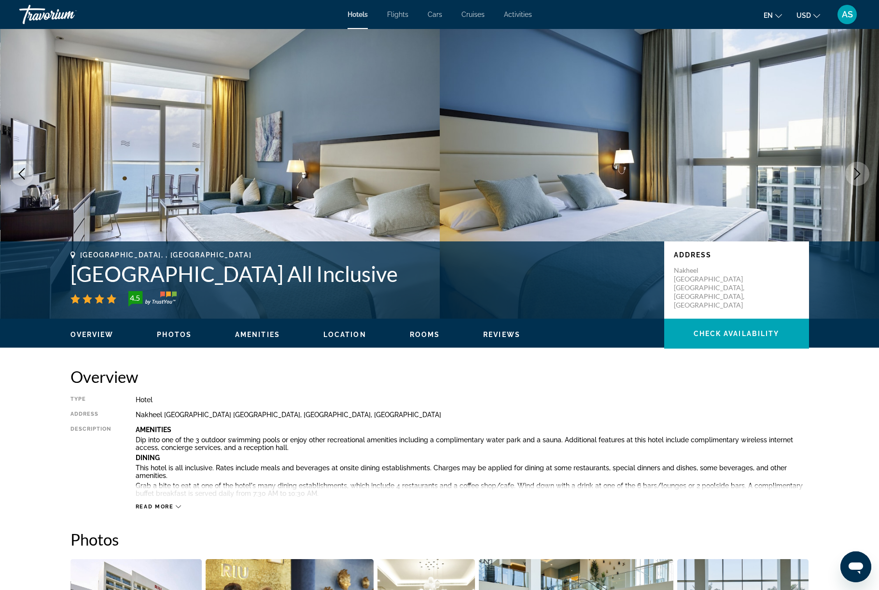
click at [849, 186] on button "Next image" at bounding box center [857, 174] width 24 height 24
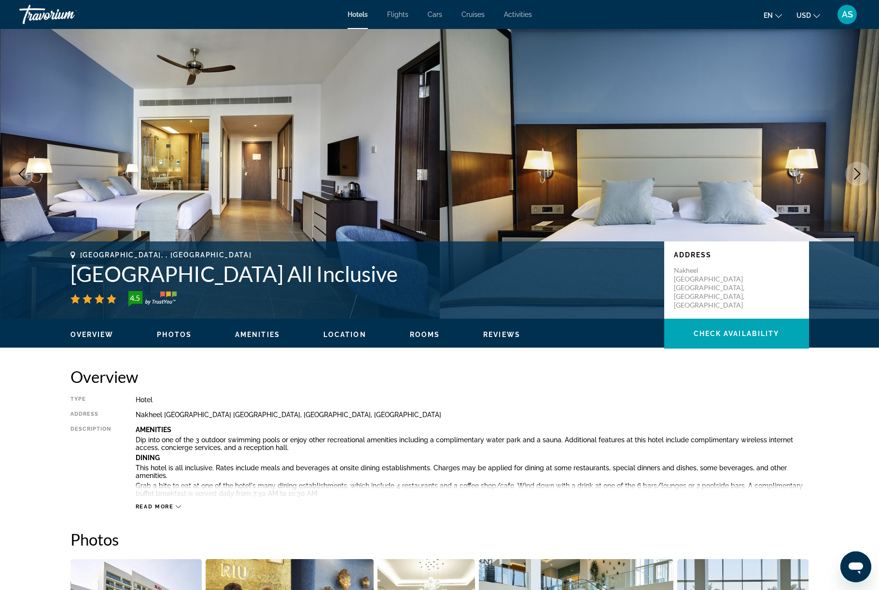
click at [851, 179] on icon "Next image" at bounding box center [857, 174] width 12 height 12
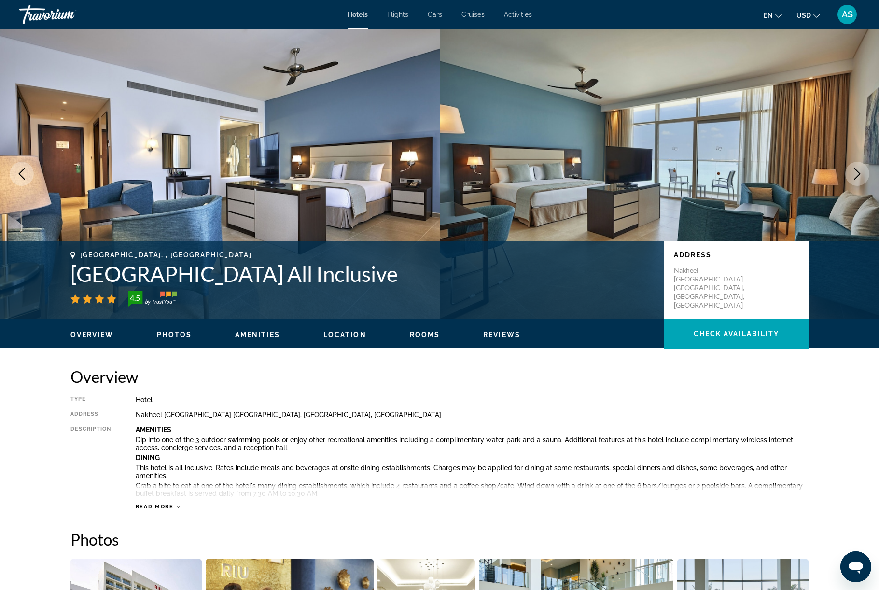
click at [850, 186] on button "Next image" at bounding box center [857, 174] width 24 height 24
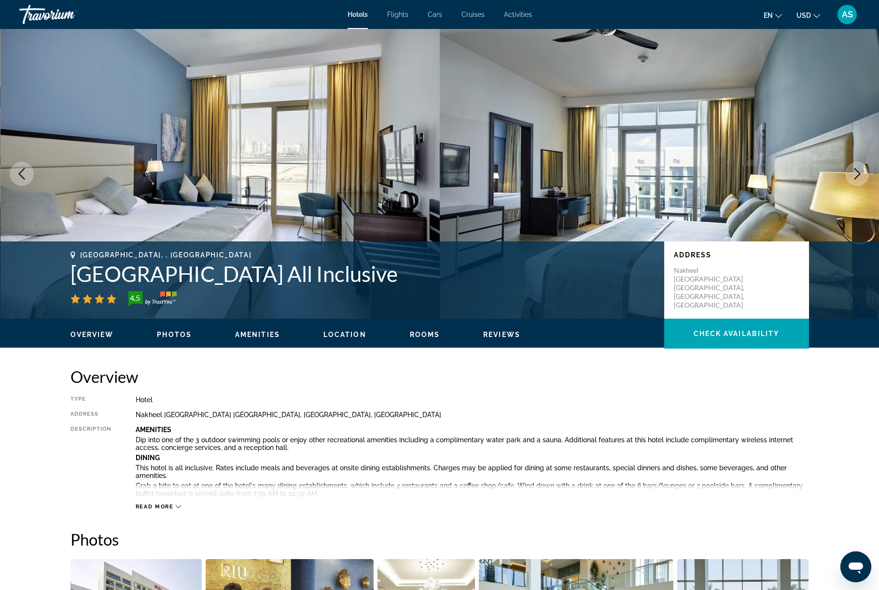
click at [851, 179] on icon "Next image" at bounding box center [857, 174] width 12 height 12
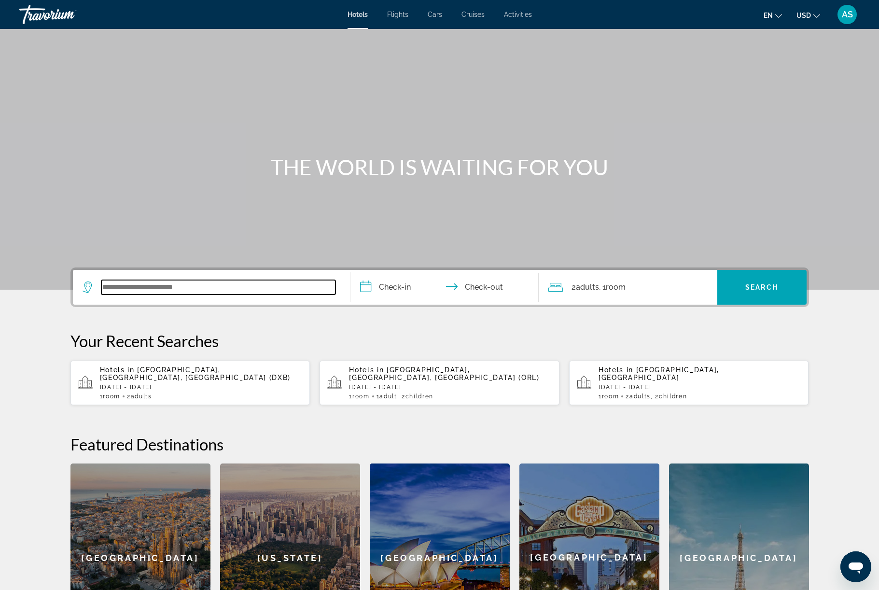
click at [225, 294] on input "Search widget" at bounding box center [218, 287] width 234 height 14
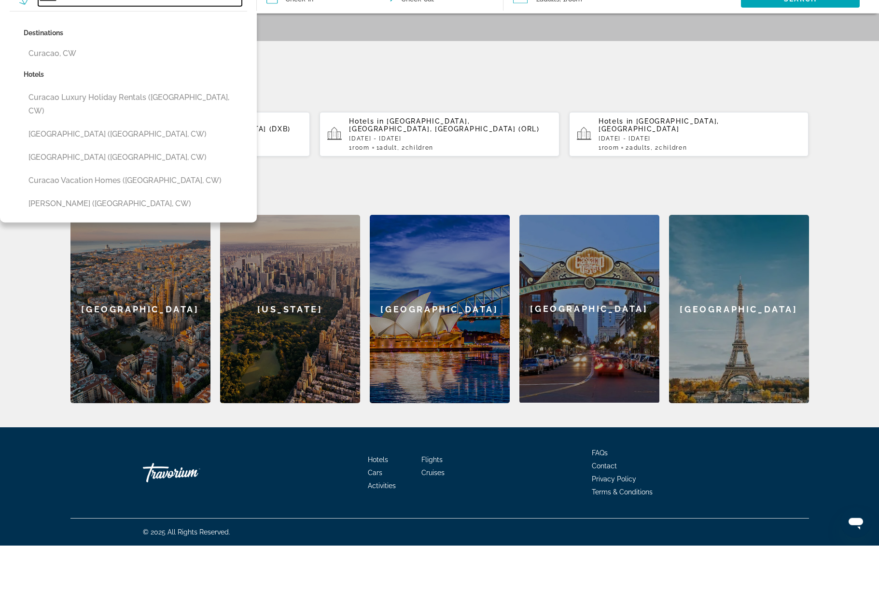
scroll to position [347, 0]
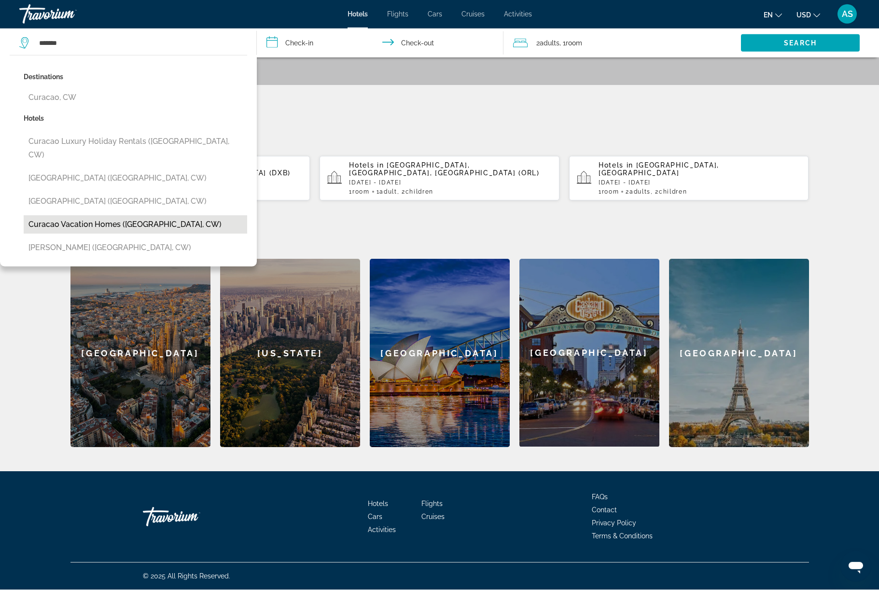
click at [198, 234] on button "Curacao Vacation Homes ([GEOGRAPHIC_DATA], CW)" at bounding box center [135, 225] width 223 height 18
type input "**********"
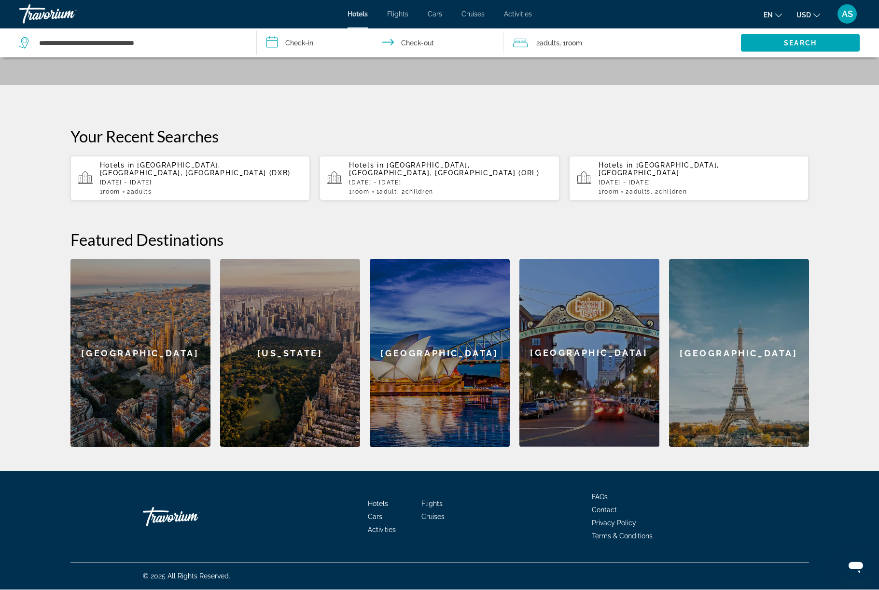
click at [356, 50] on input "**********" at bounding box center [382, 45] width 251 height 32
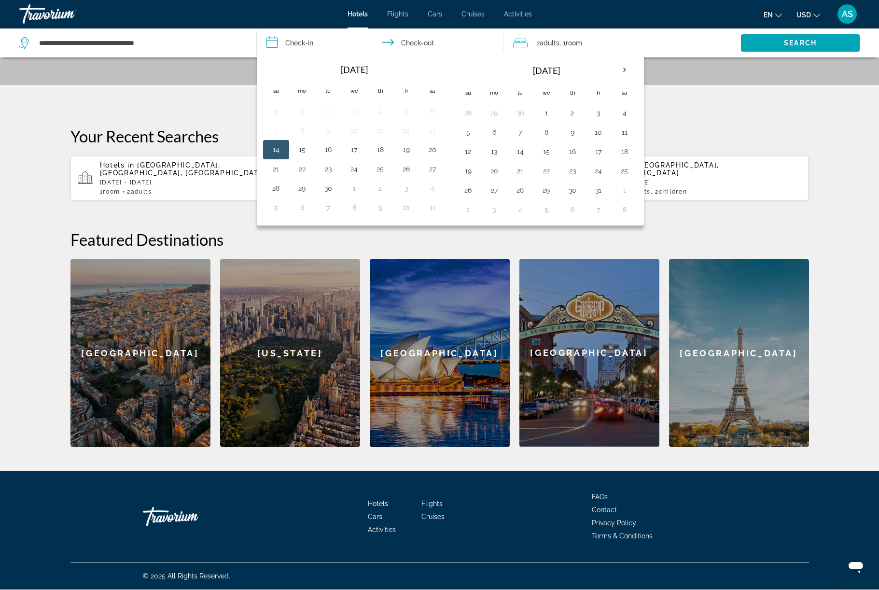
scroll to position [347, 0]
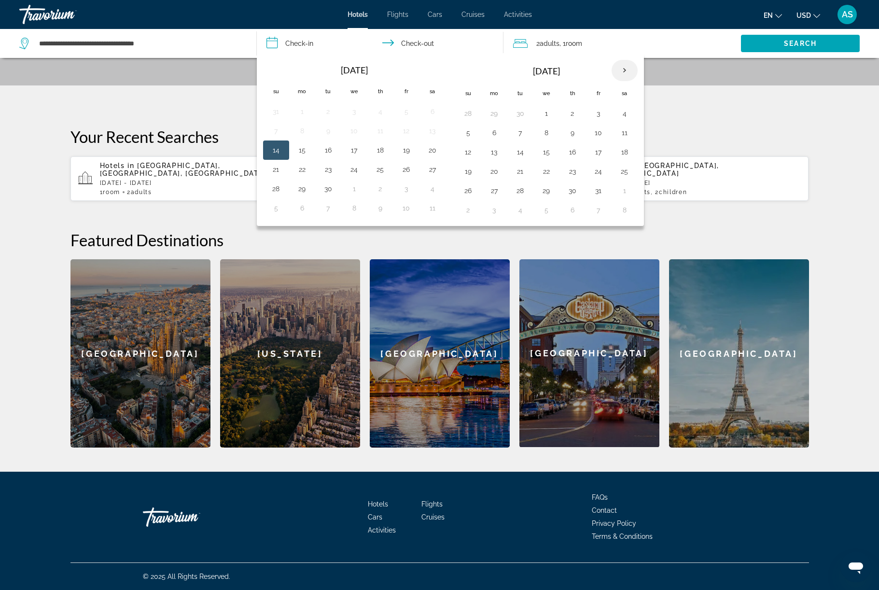
click at [637, 81] on th "Next month" at bounding box center [624, 70] width 26 height 21
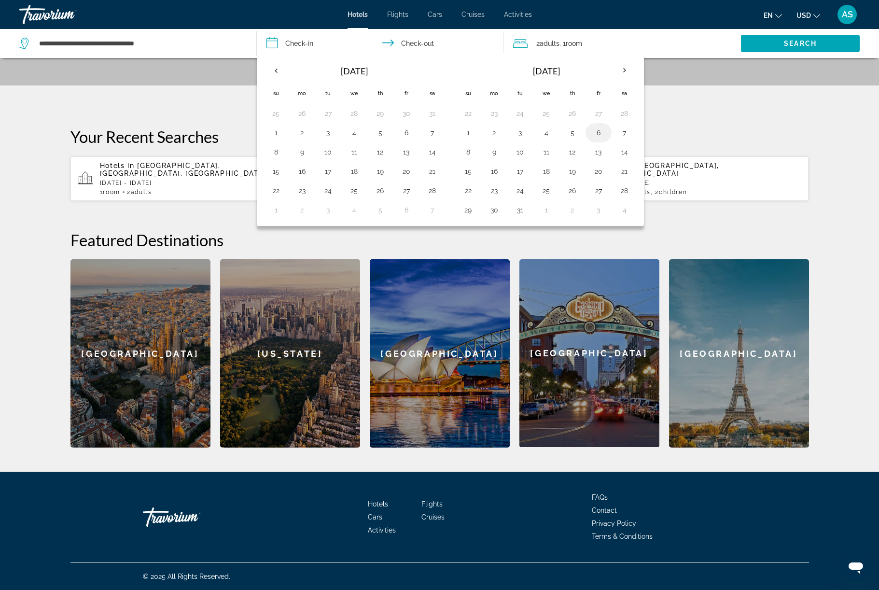
click at [606, 139] on button "6" at bounding box center [598, 133] width 15 height 14
click at [476, 159] on button "8" at bounding box center [467, 152] width 15 height 14
type input "**********"
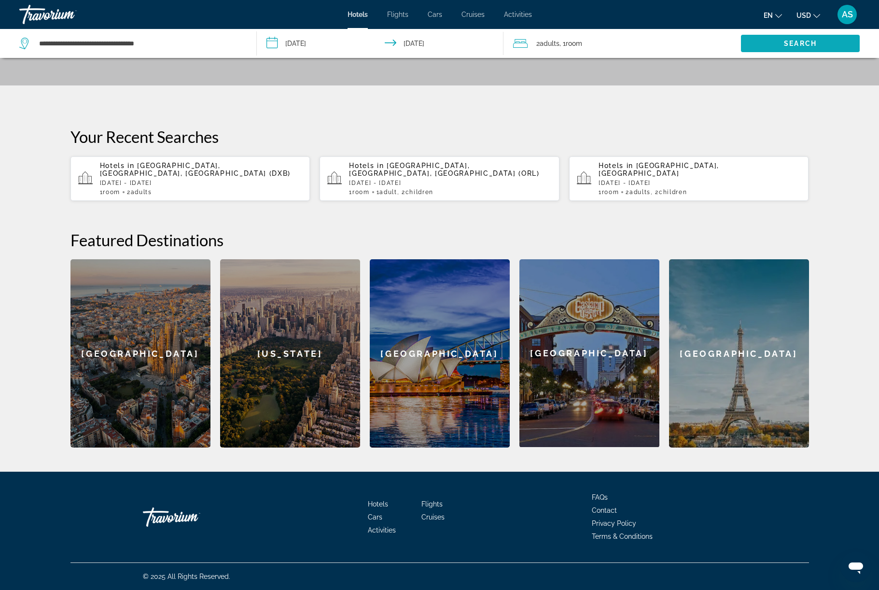
click at [785, 47] on span "Search" at bounding box center [800, 44] width 33 height 8
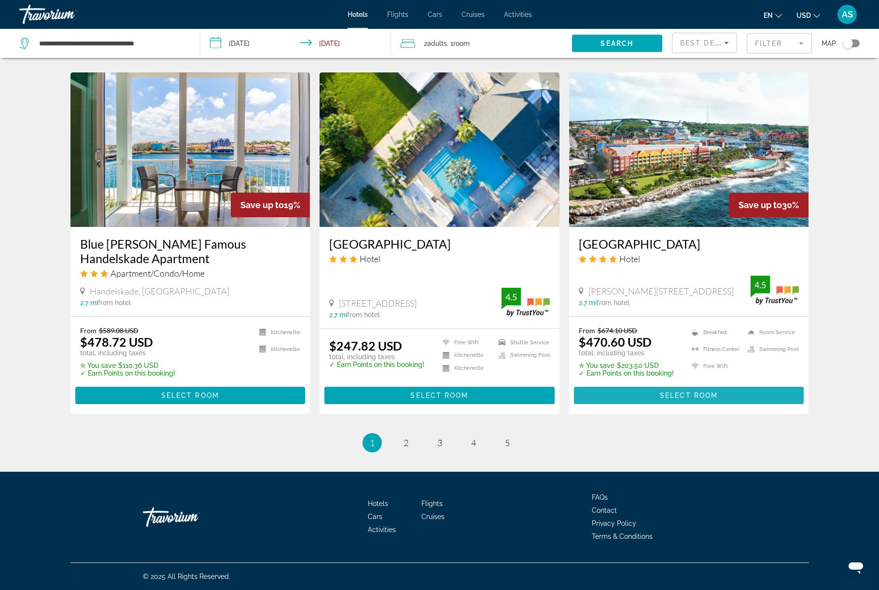
scroll to position [1341, 0]
click at [404, 451] on link "page 2" at bounding box center [405, 442] width 17 height 17
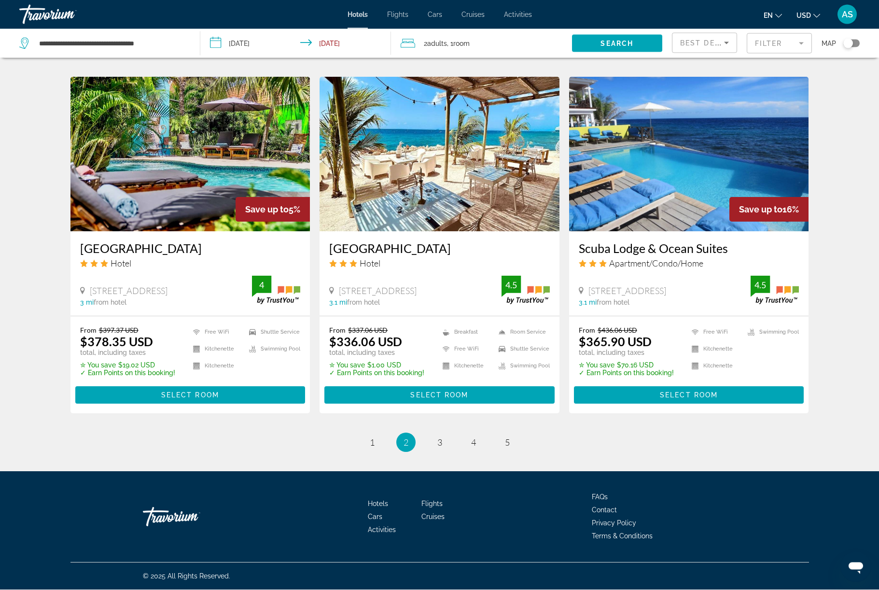
scroll to position [1279, 0]
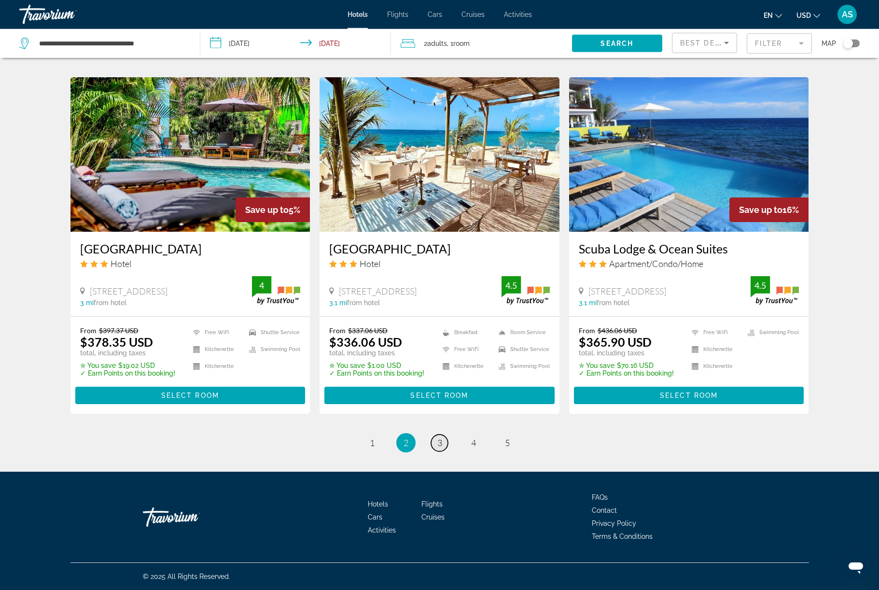
click at [441, 451] on link "page 3" at bounding box center [439, 442] width 17 height 17
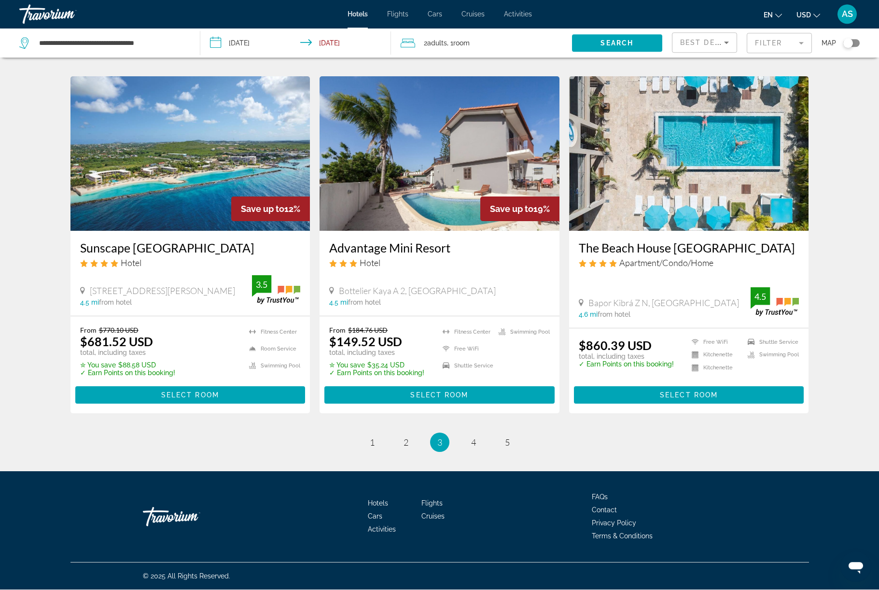
scroll to position [1352, 0]
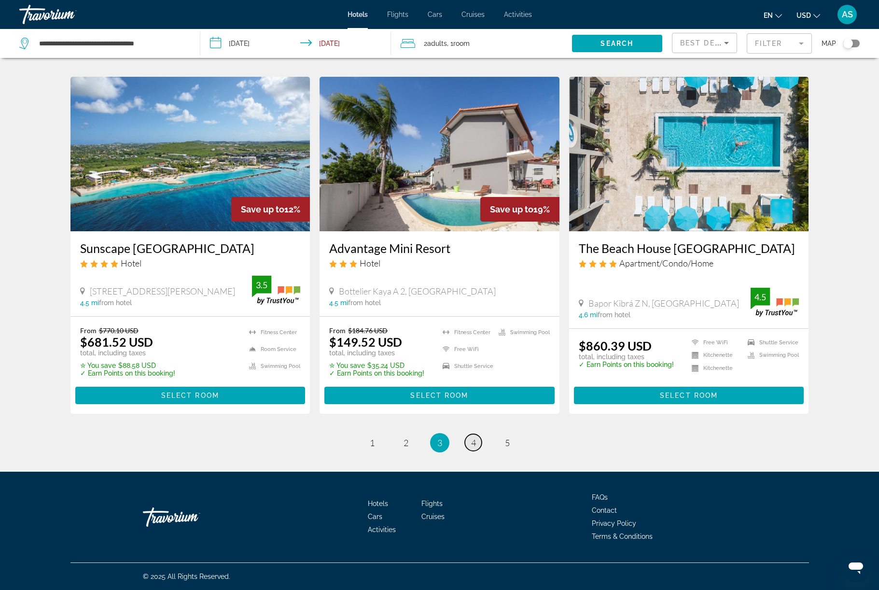
click at [481, 451] on link "page 4" at bounding box center [473, 442] width 17 height 17
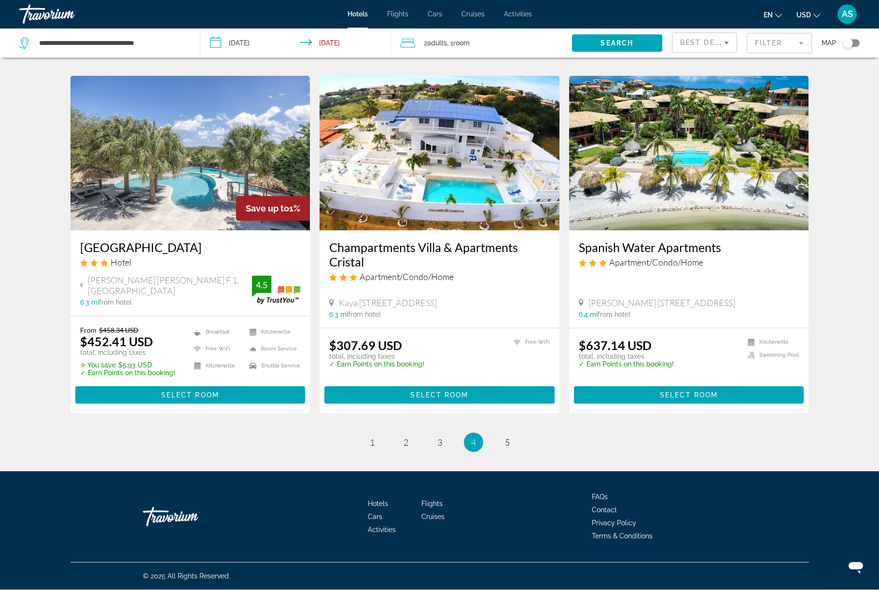
scroll to position [1361, 0]
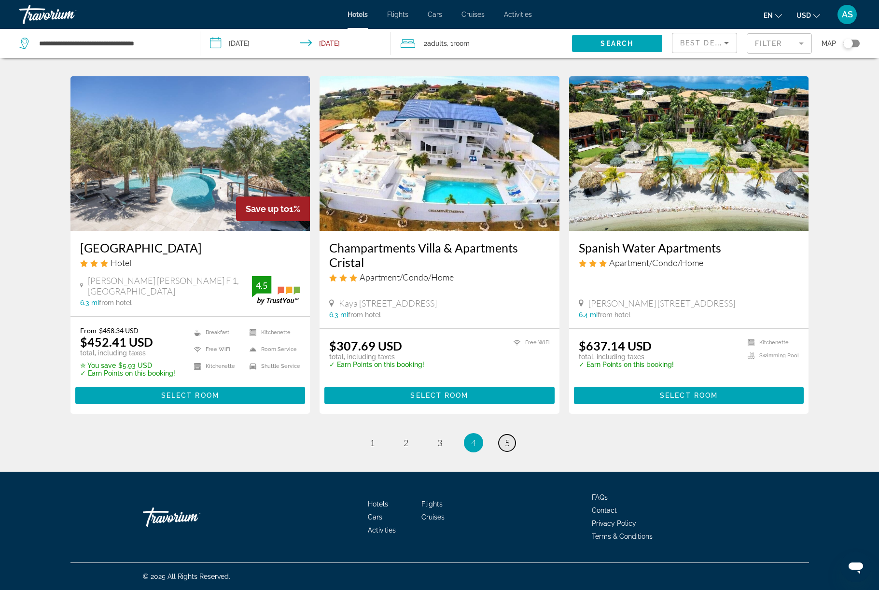
click at [509, 448] on span "5" at bounding box center [507, 442] width 5 height 11
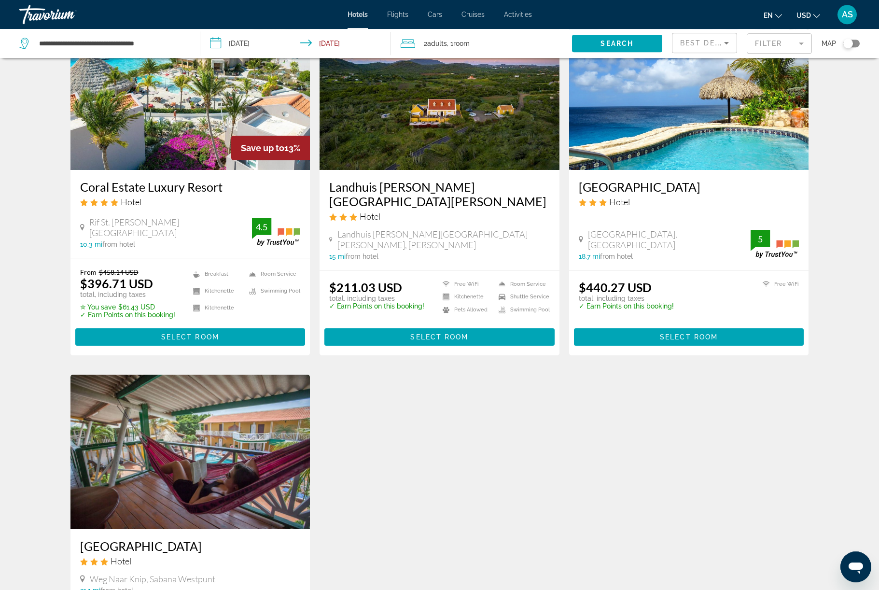
scroll to position [430, 0]
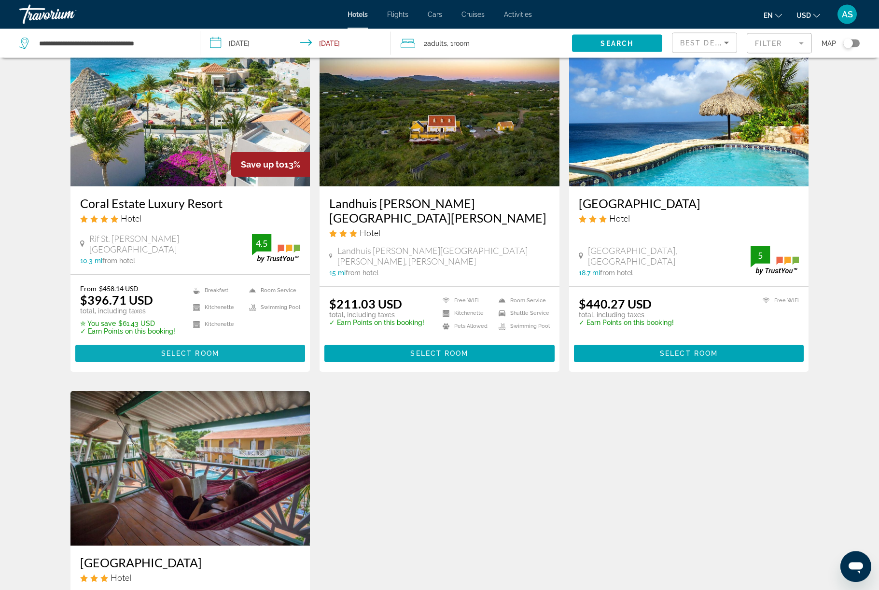
click at [204, 365] on span "Main content" at bounding box center [190, 353] width 230 height 23
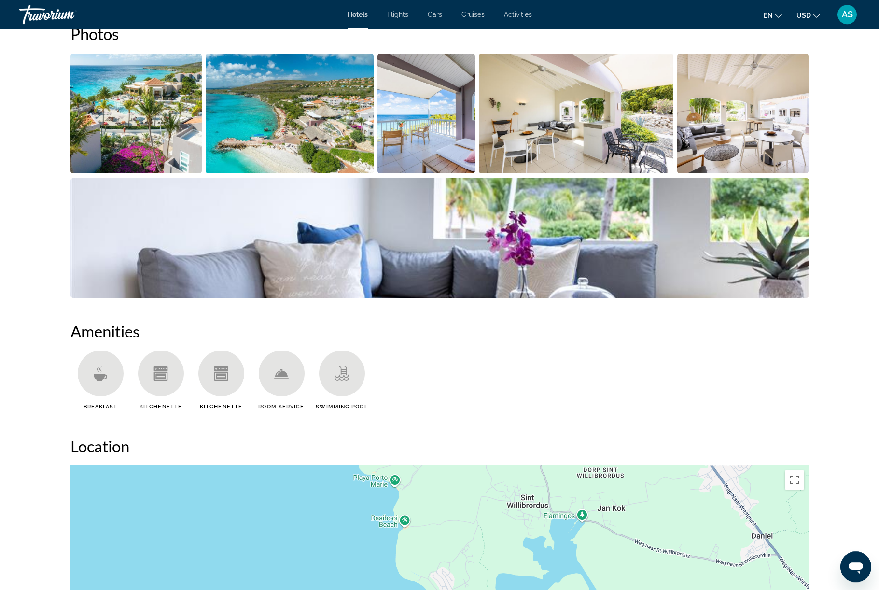
scroll to position [397, 0]
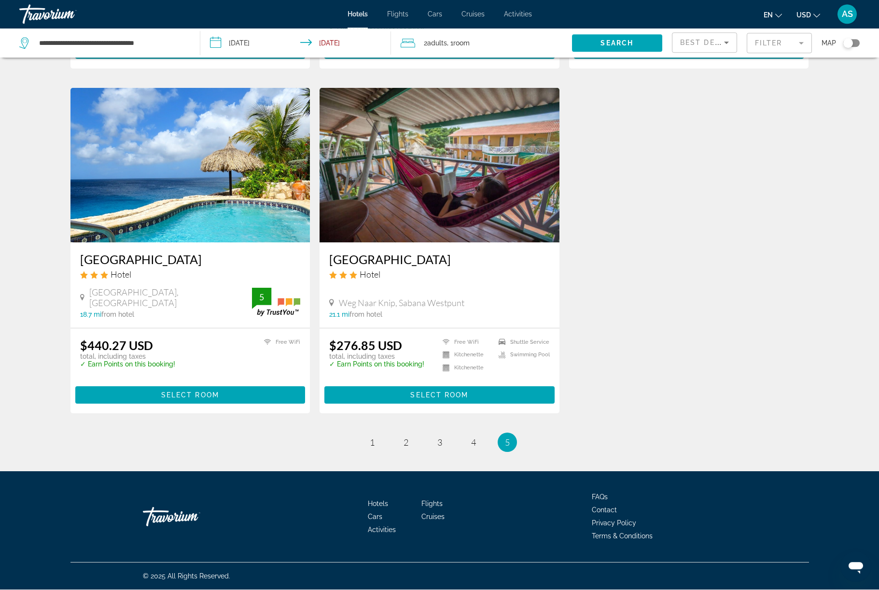
scroll to position [940, 0]
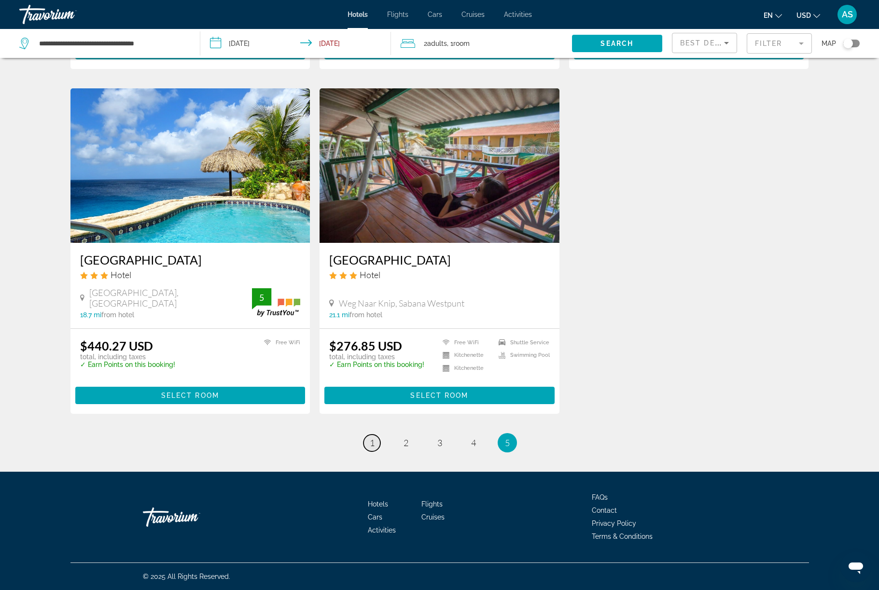
click at [363, 451] on link "page 1" at bounding box center [371, 442] width 17 height 17
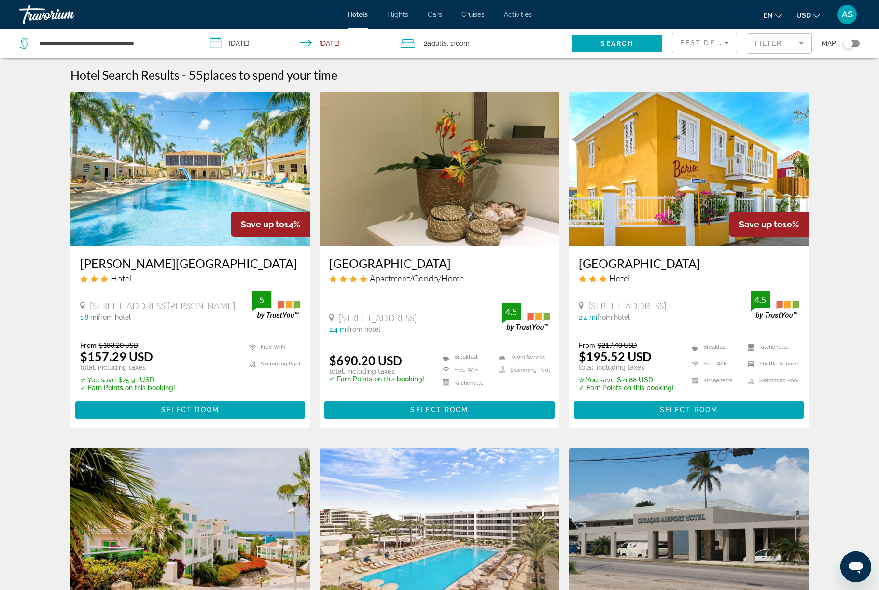
click at [246, 206] on img "Main content" at bounding box center [190, 169] width 240 height 154
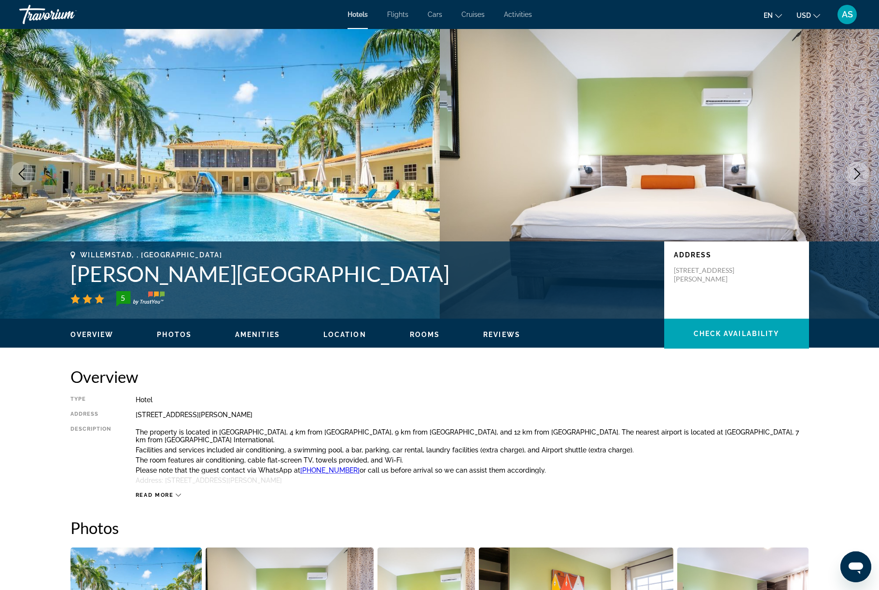
click at [851, 179] on icon "Next image" at bounding box center [857, 174] width 12 height 12
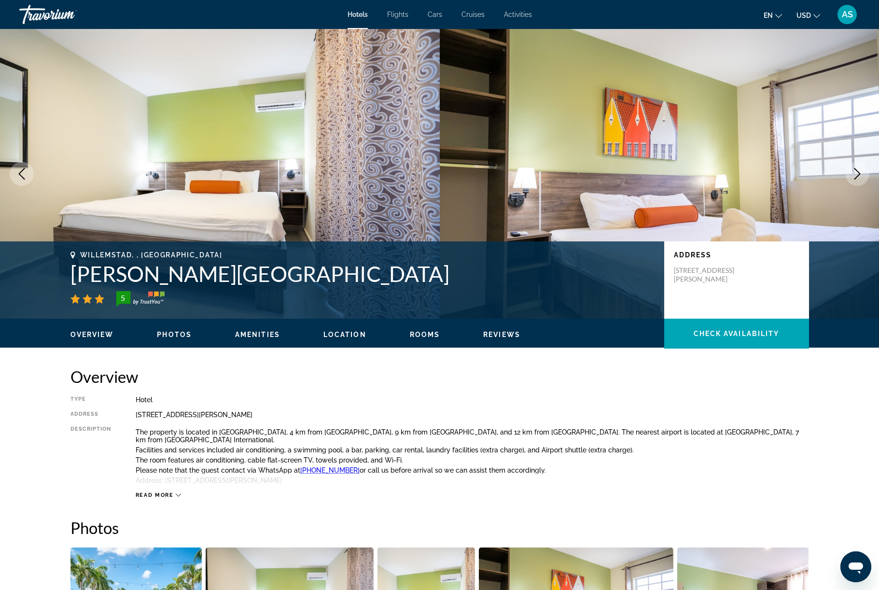
click at [854, 186] on button "Next image" at bounding box center [857, 174] width 24 height 24
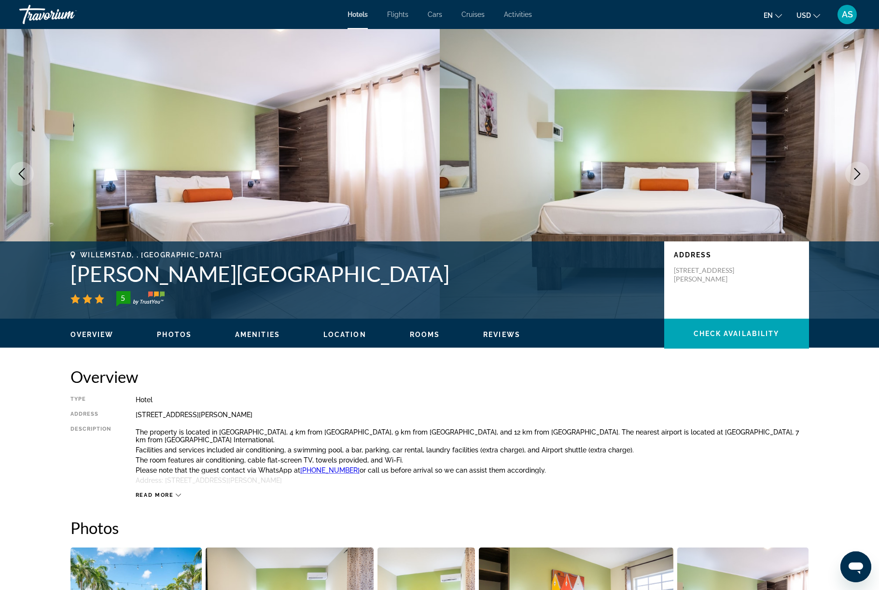
click at [858, 223] on img "Main content" at bounding box center [660, 173] width 440 height 289
click at [856, 186] on button "Next image" at bounding box center [857, 174] width 24 height 24
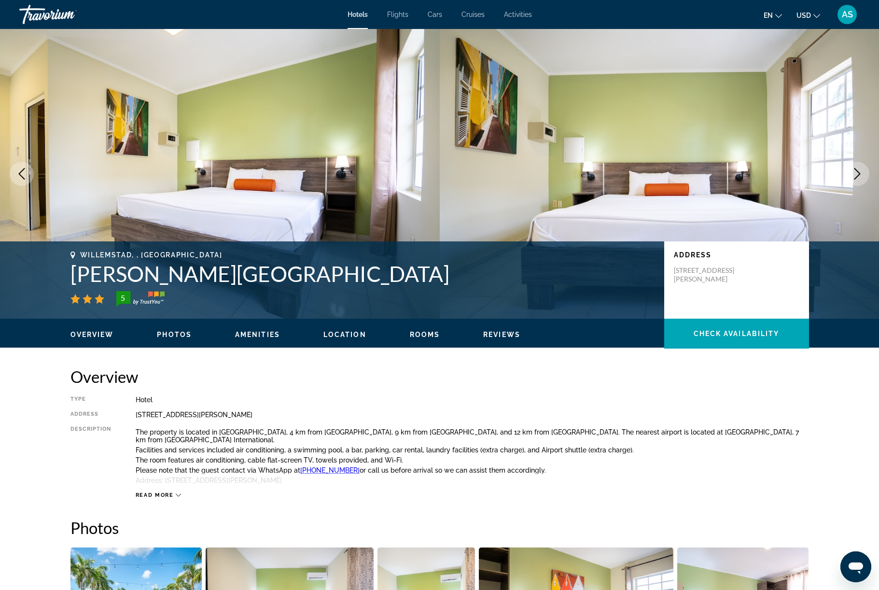
click at [847, 186] on button "Next image" at bounding box center [857, 174] width 24 height 24
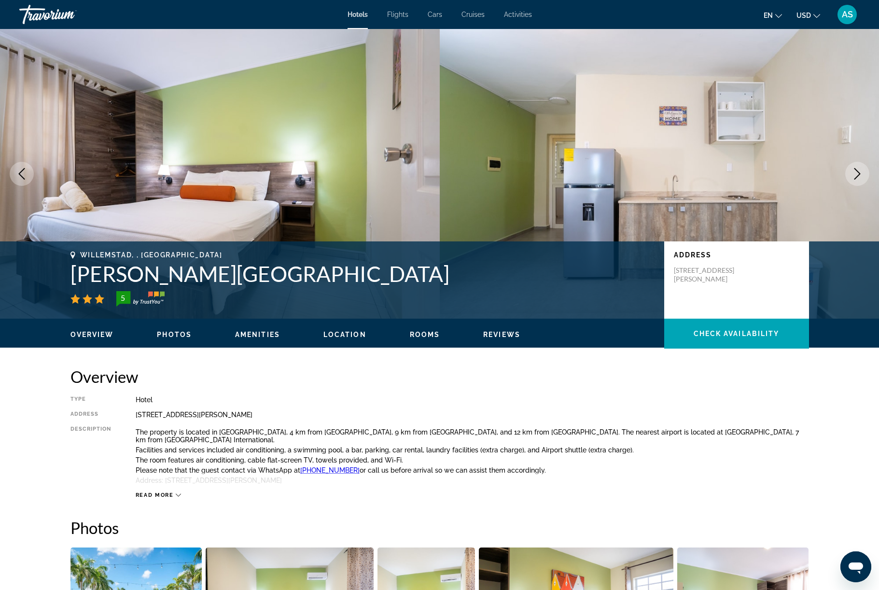
click at [849, 224] on img "Main content" at bounding box center [660, 173] width 440 height 289
click at [857, 186] on button "Next image" at bounding box center [857, 174] width 24 height 24
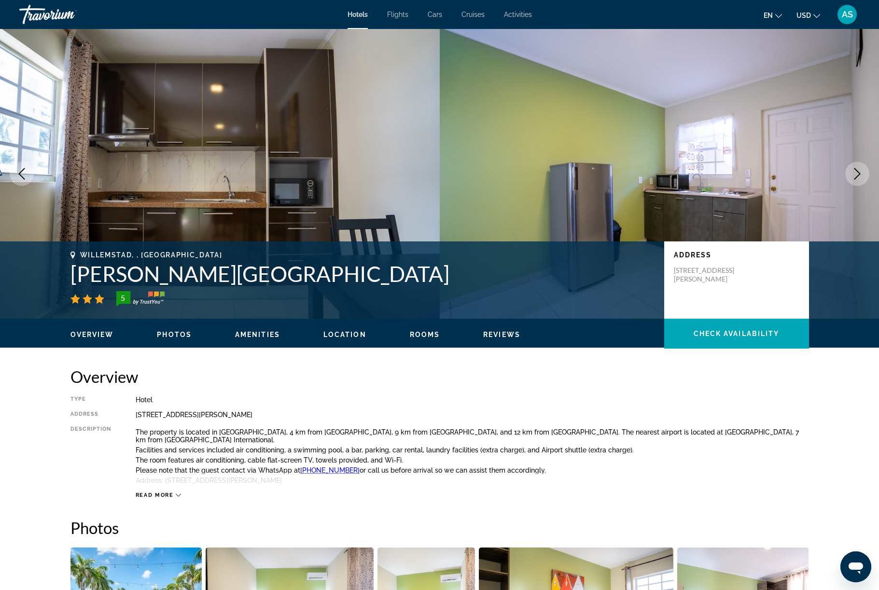
click at [857, 186] on button "Next image" at bounding box center [857, 174] width 24 height 24
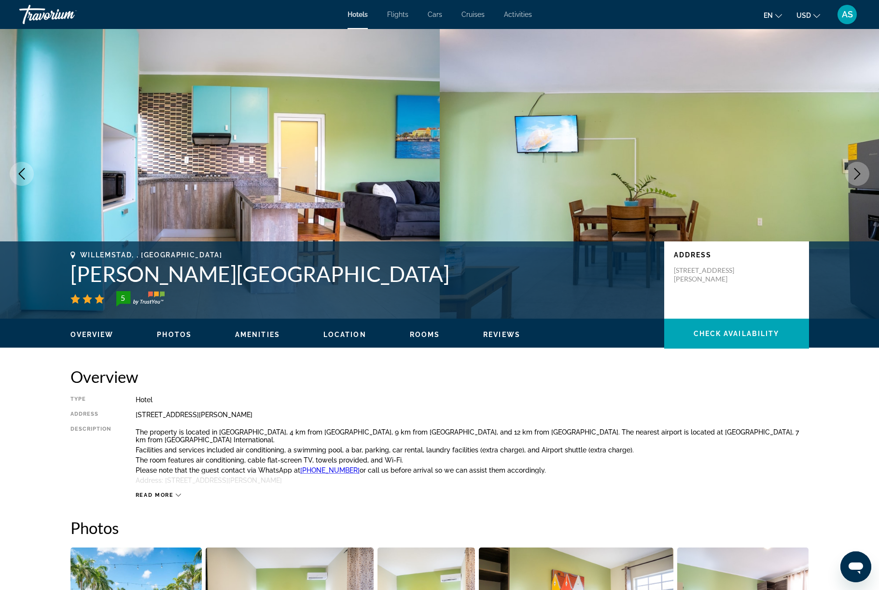
click at [858, 186] on button "Next image" at bounding box center [857, 174] width 24 height 24
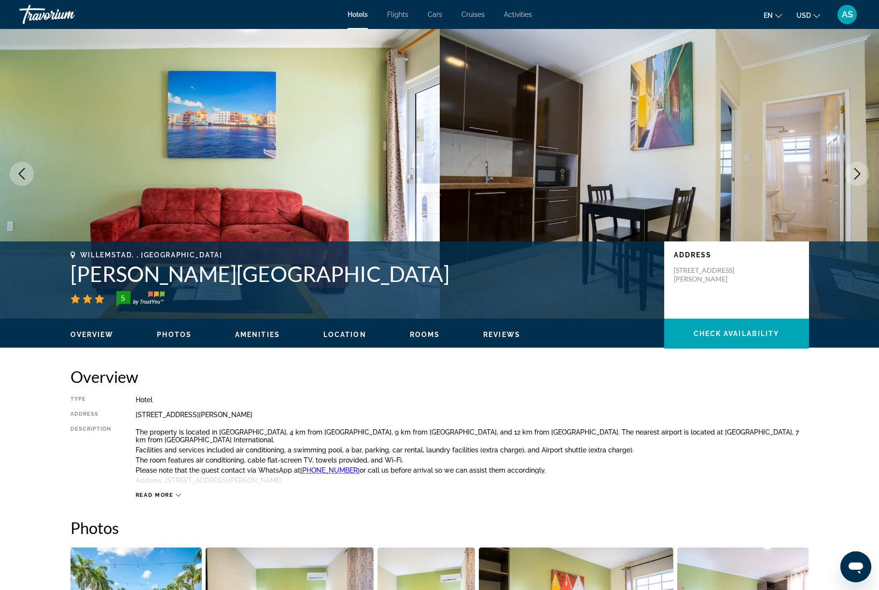
click at [876, 176] on img "Main content" at bounding box center [660, 173] width 440 height 289
click at [851, 179] on icon "Next image" at bounding box center [857, 174] width 12 height 12
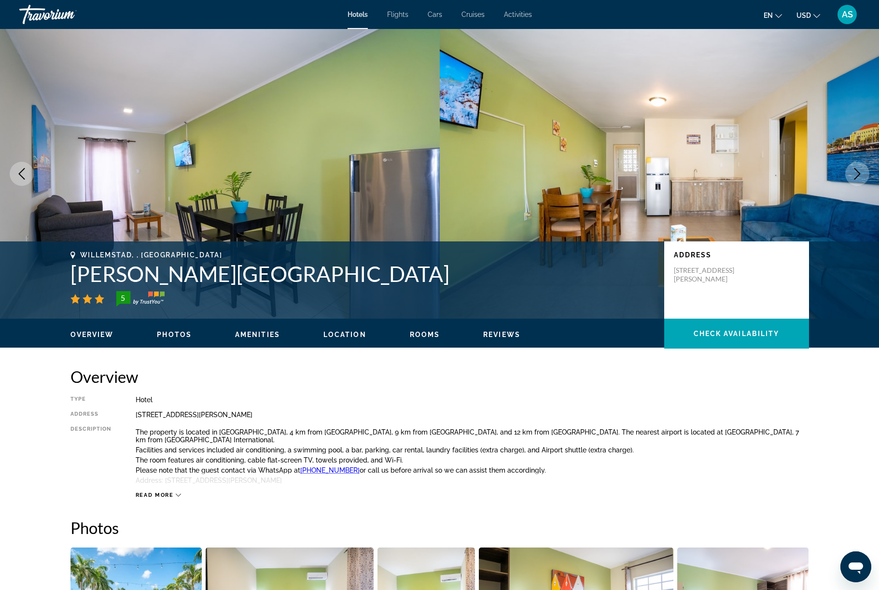
click at [846, 186] on button "Next image" at bounding box center [857, 174] width 24 height 24
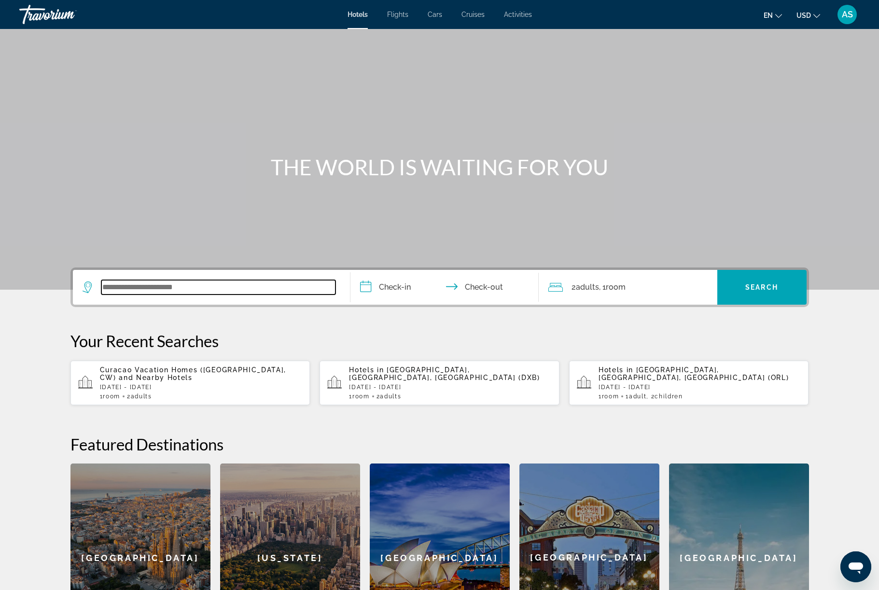
click at [203, 294] on input "Search widget" at bounding box center [218, 287] width 234 height 14
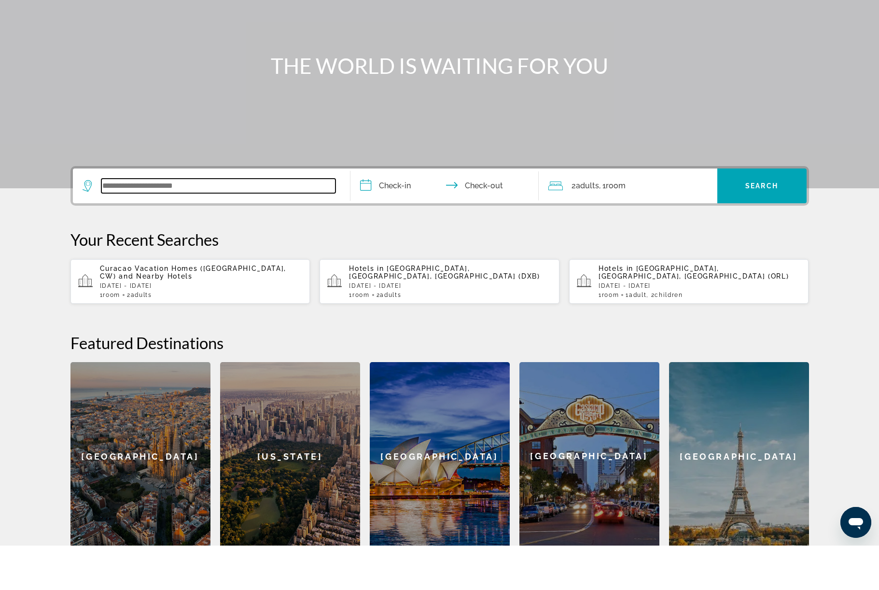
scroll to position [239, 0]
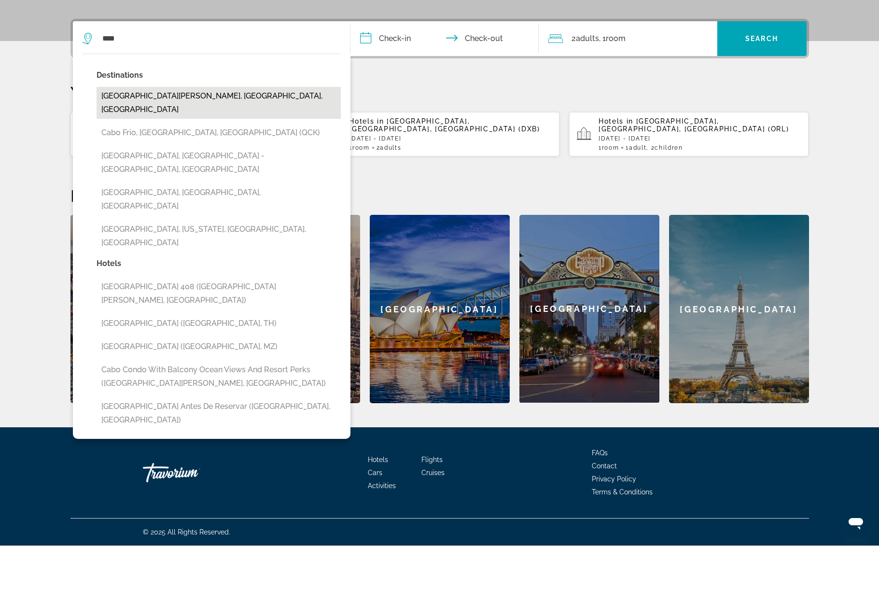
click at [173, 133] on button "[GEOGRAPHIC_DATA][PERSON_NAME], [GEOGRAPHIC_DATA], [GEOGRAPHIC_DATA]" at bounding box center [218, 147] width 244 height 32
type input "**********"
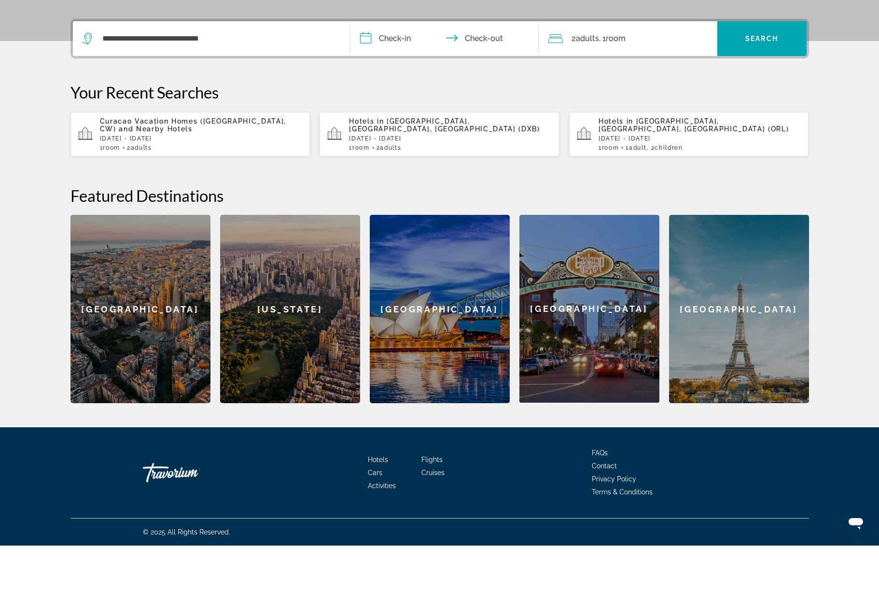
click at [426, 66] on input "**********" at bounding box center [446, 85] width 192 height 38
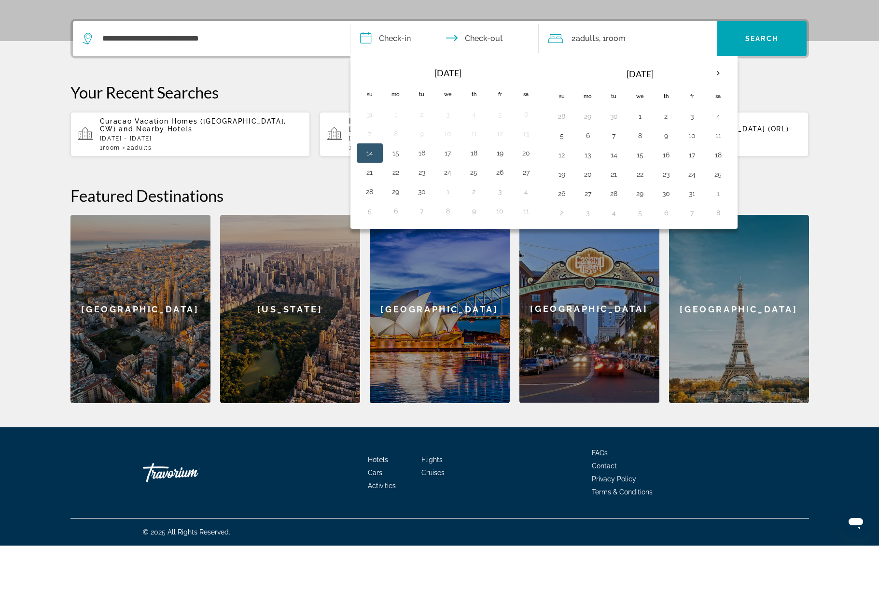
scroll to position [283, 0]
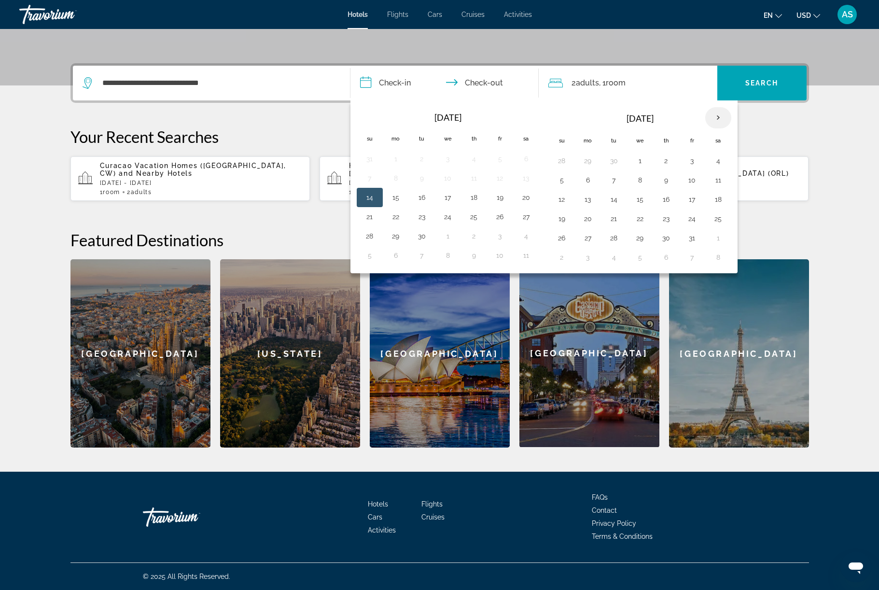
click at [731, 111] on th "Next month" at bounding box center [718, 117] width 26 height 21
click at [731, 112] on th "Next month" at bounding box center [718, 117] width 26 height 21
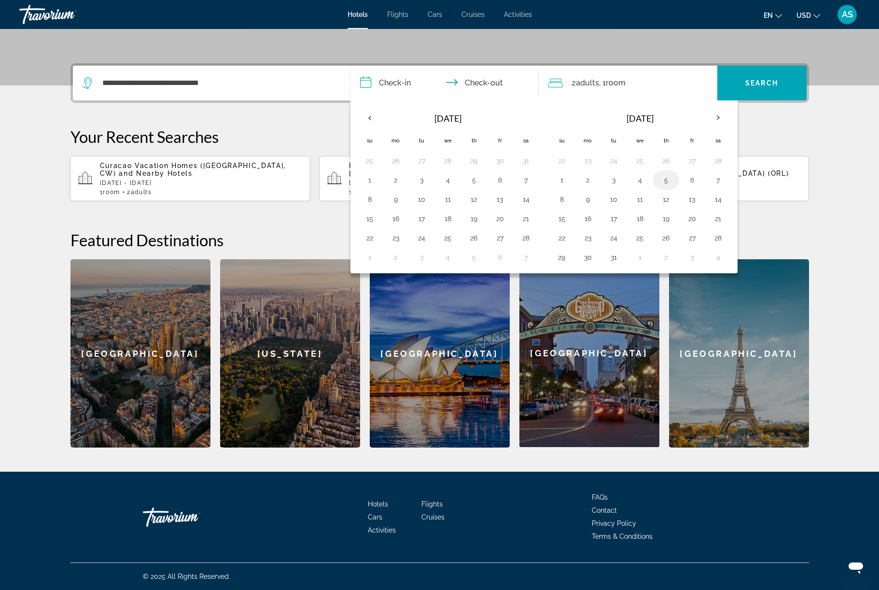
click at [674, 173] on button "5" at bounding box center [665, 180] width 15 height 14
click at [567, 192] on button "8" at bounding box center [561, 199] width 15 height 14
type input "**********"
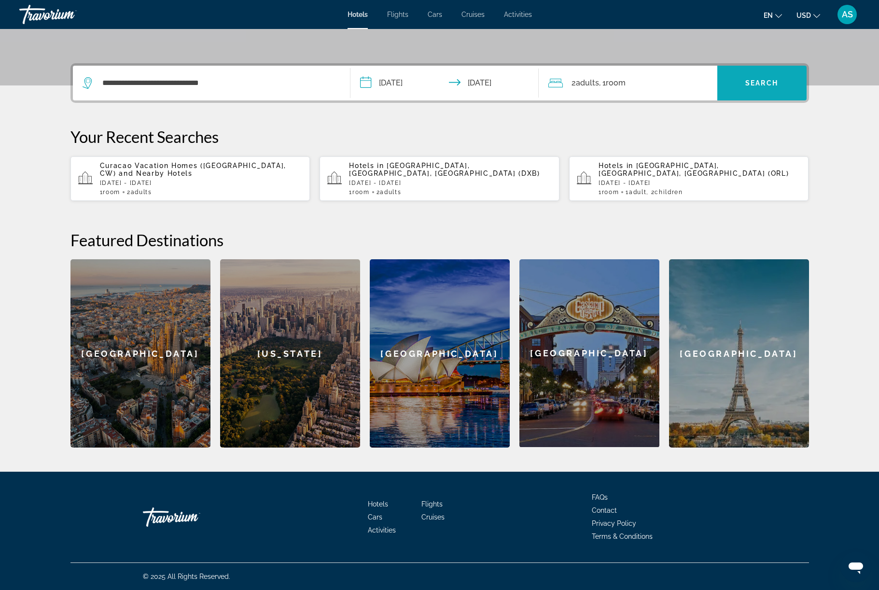
click at [806, 71] on span "Search widget" at bounding box center [761, 82] width 89 height 23
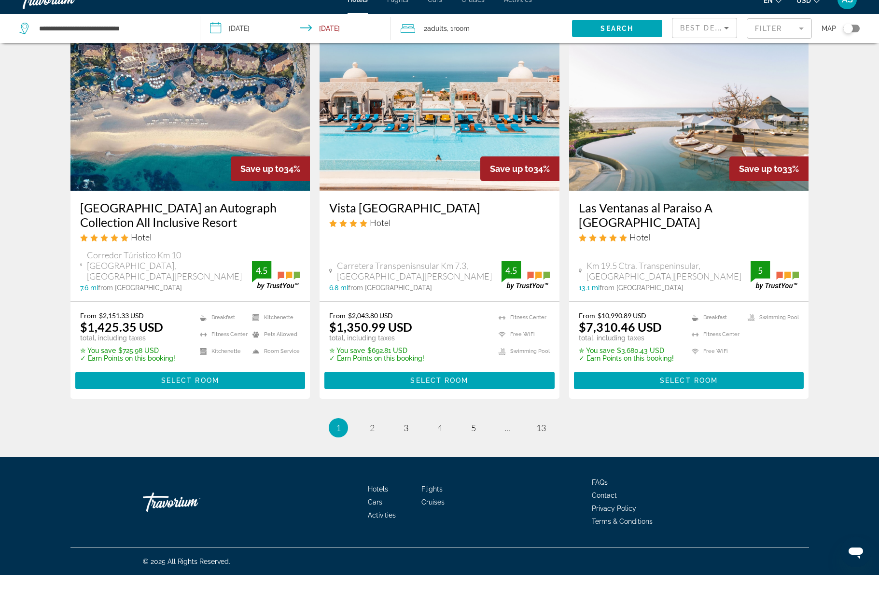
scroll to position [1397, 0]
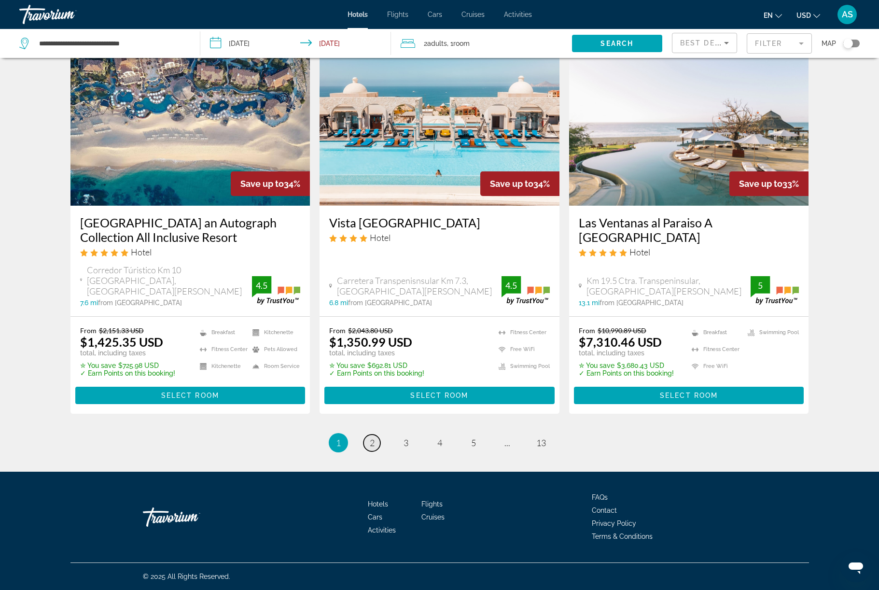
click at [370, 448] on span "2" at bounding box center [372, 442] width 5 height 11
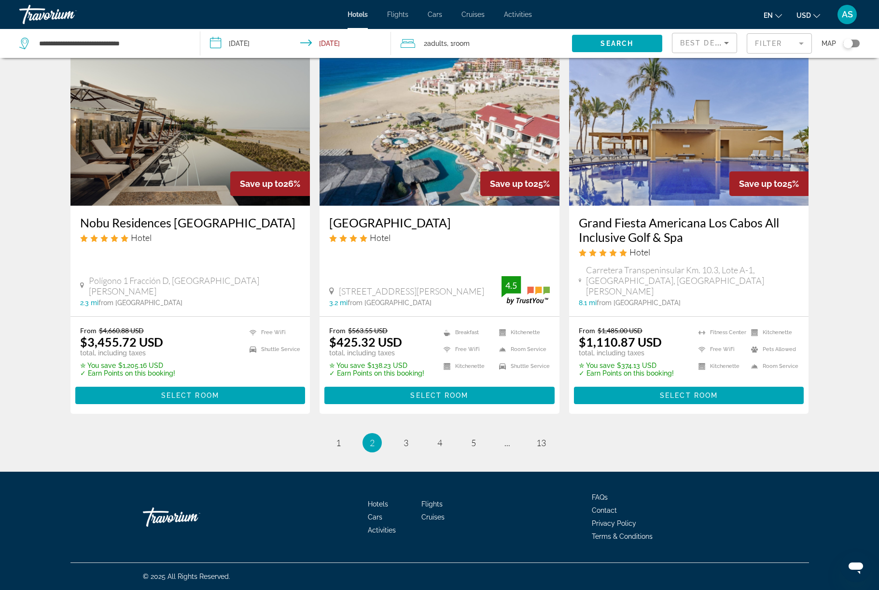
scroll to position [1414, 0]
click at [402, 451] on link "page 3" at bounding box center [405, 442] width 17 height 17
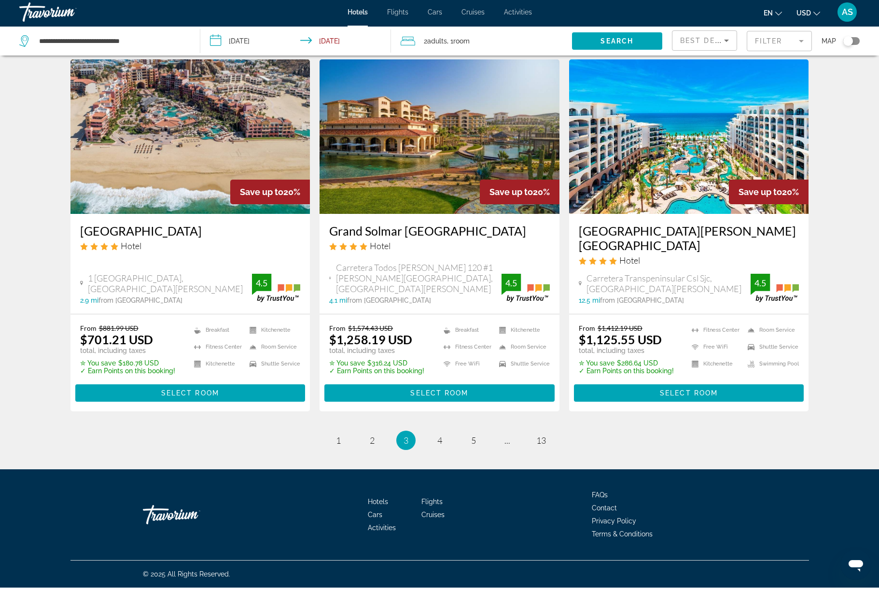
scroll to position [1380, 0]
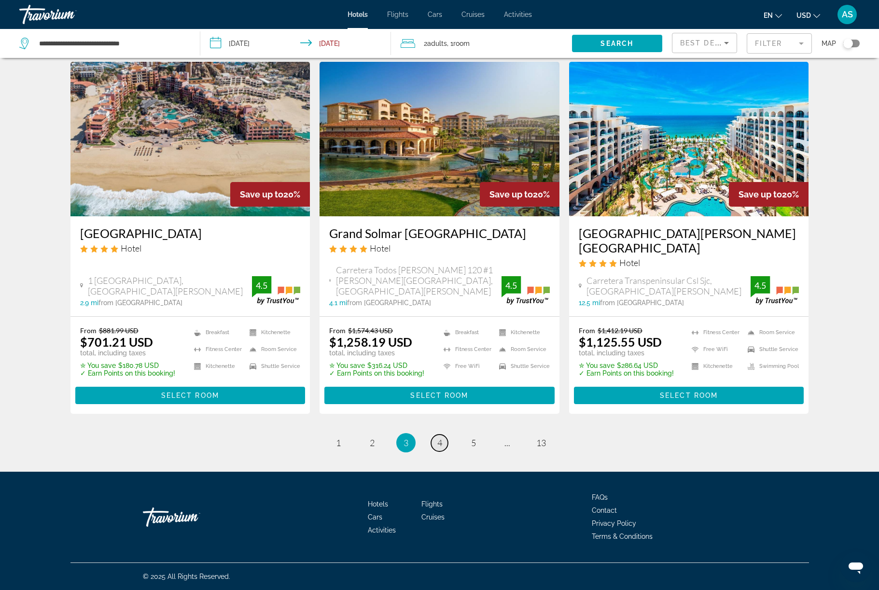
click at [445, 451] on link "page 4" at bounding box center [439, 442] width 17 height 17
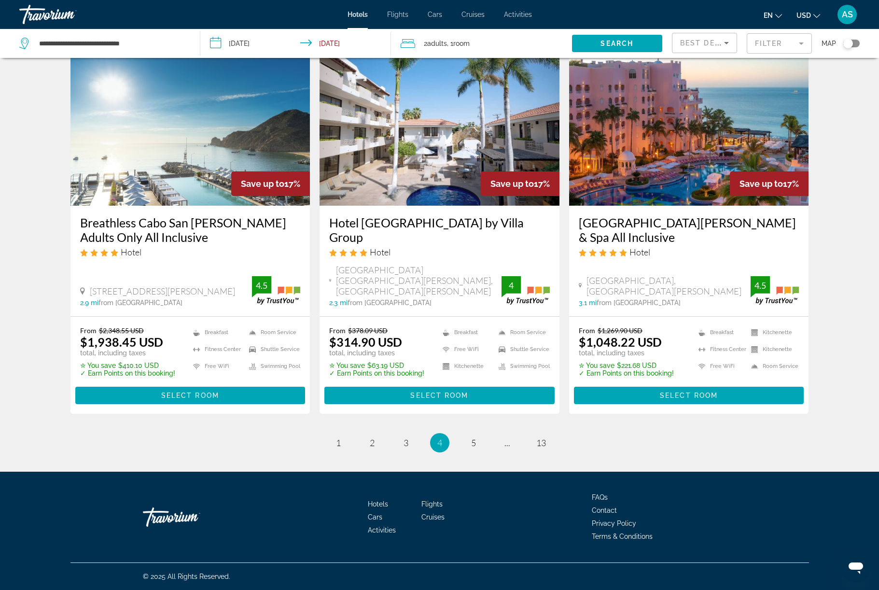
scroll to position [1379, 0]
click at [476, 448] on span "5" at bounding box center [473, 442] width 5 height 11
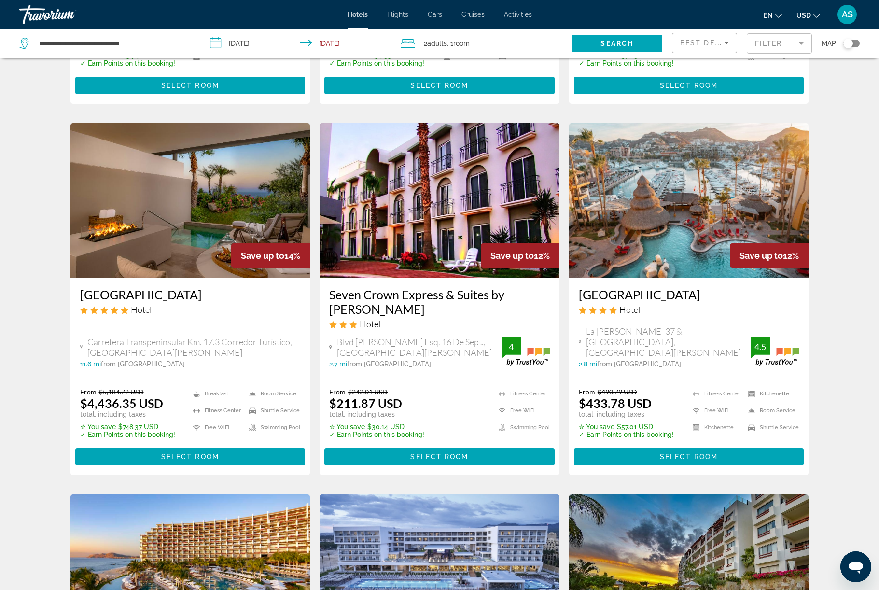
scroll to position [729, 0]
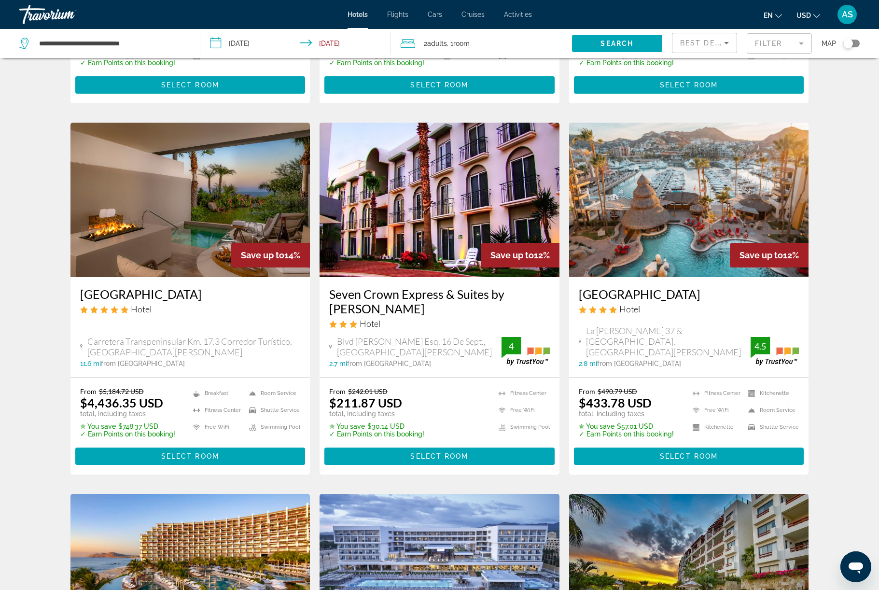
click at [529, 277] on img "Main content" at bounding box center [439, 200] width 240 height 154
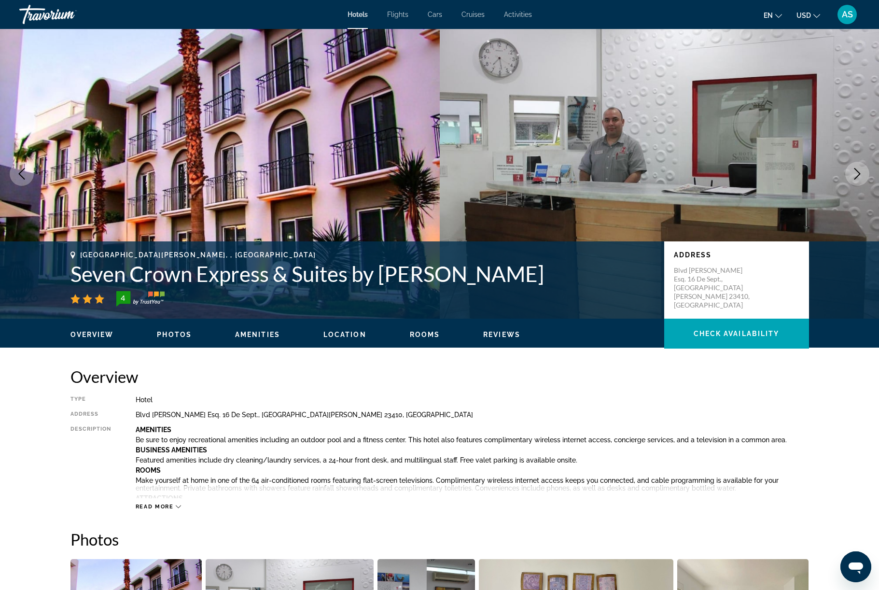
click at [851, 179] on icon "Next image" at bounding box center [857, 174] width 12 height 12
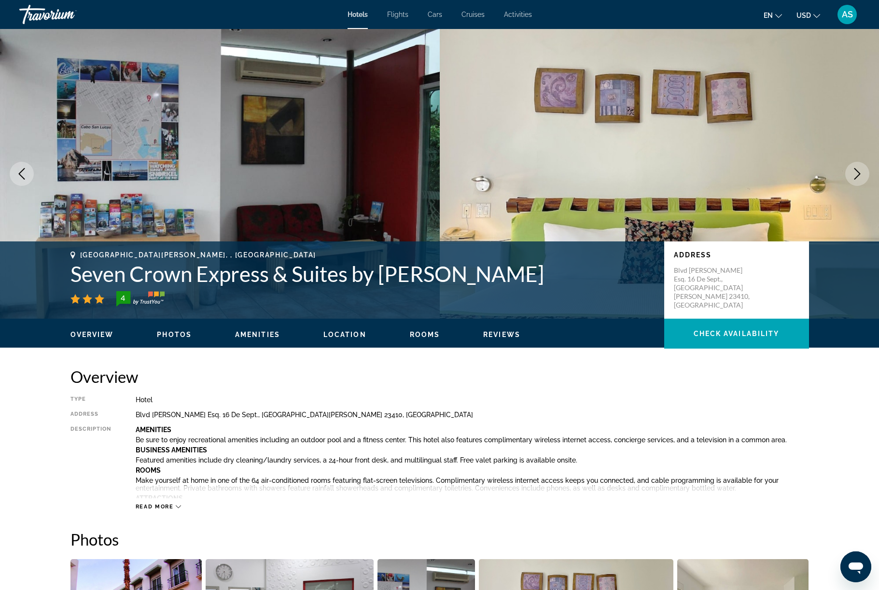
click at [857, 186] on button "Next image" at bounding box center [857, 174] width 24 height 24
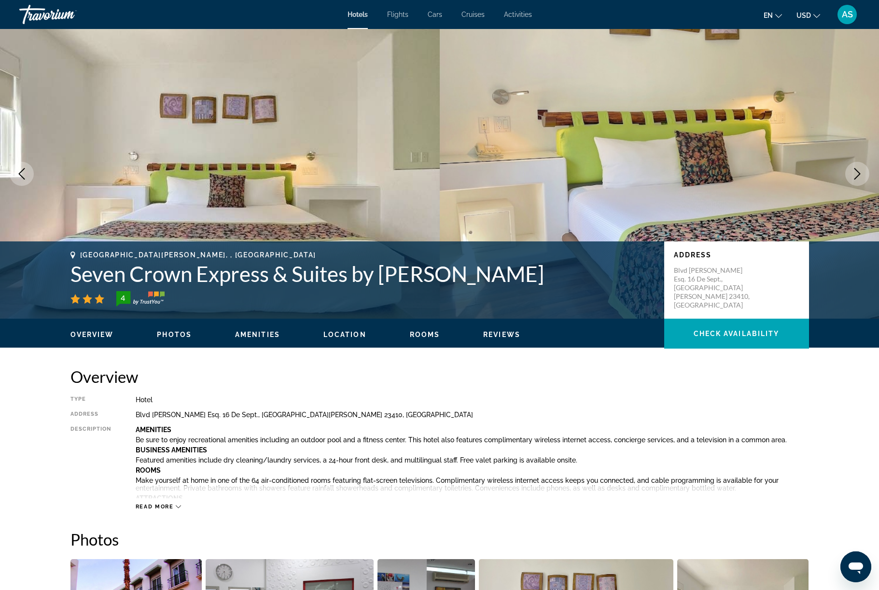
click at [856, 224] on img "Main content" at bounding box center [660, 173] width 440 height 289
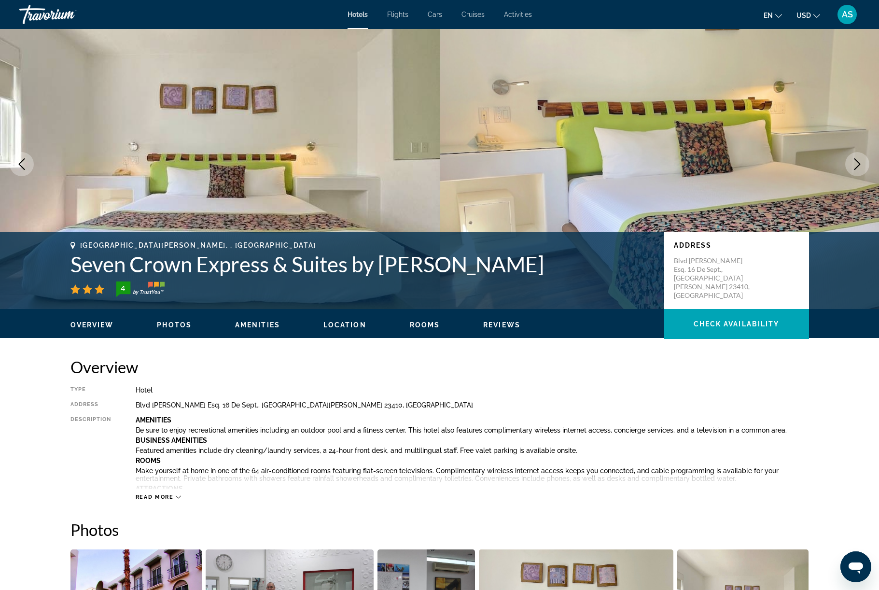
scroll to position [13, 0]
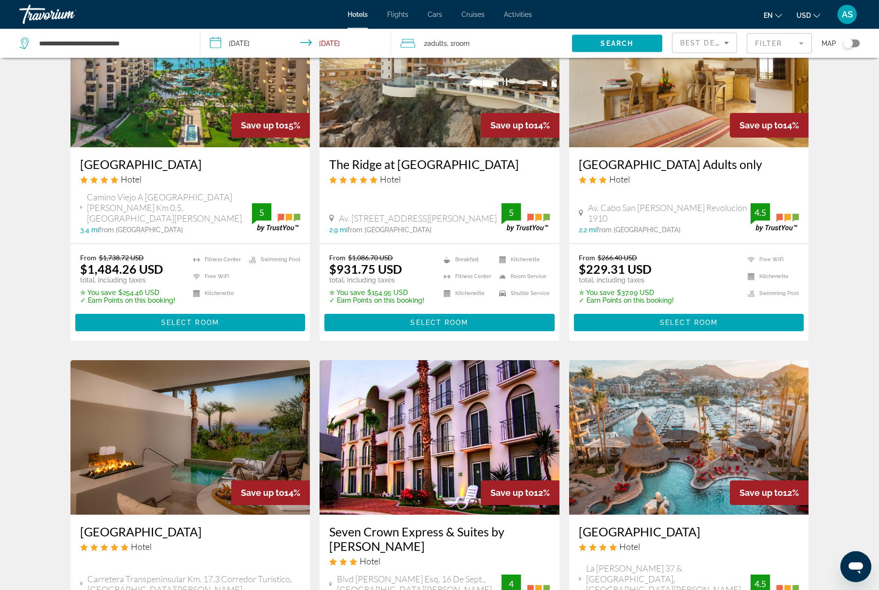
scroll to position [492, 0]
click at [809, 147] on img "Main content" at bounding box center [689, 69] width 240 height 154
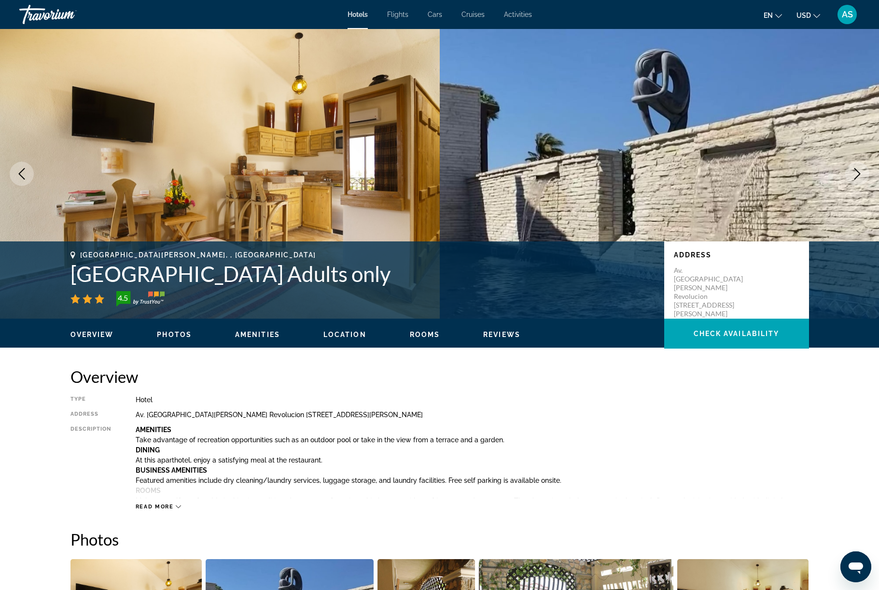
click at [858, 179] on icon "Next image" at bounding box center [857, 174] width 12 height 12
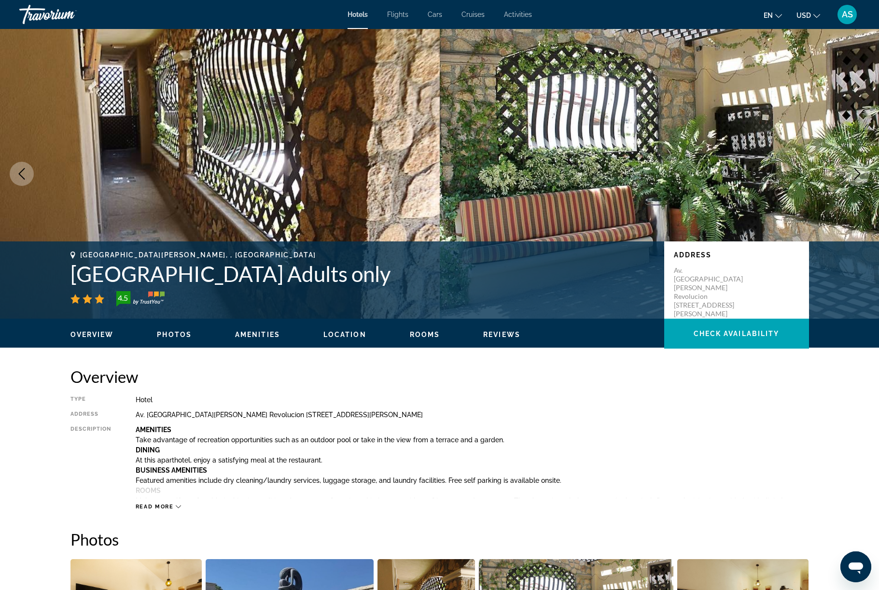
click at [852, 186] on button "Next image" at bounding box center [857, 174] width 24 height 24
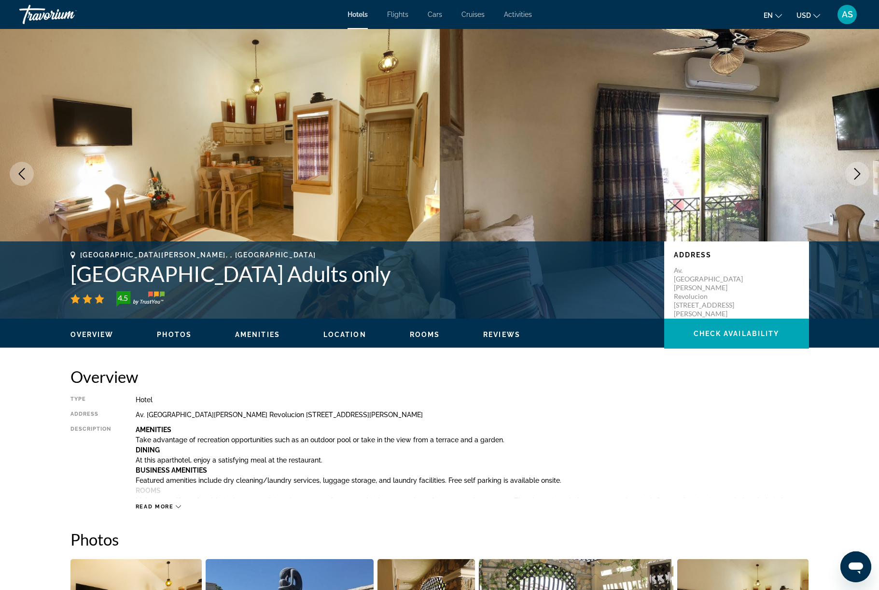
click at [852, 186] on button "Next image" at bounding box center [857, 174] width 24 height 24
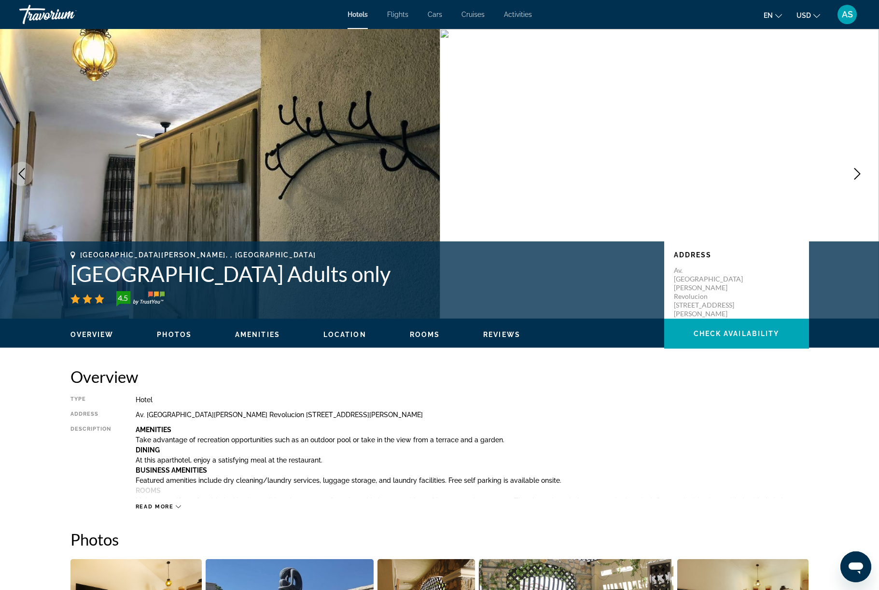
click at [852, 186] on button "Next image" at bounding box center [857, 174] width 24 height 24
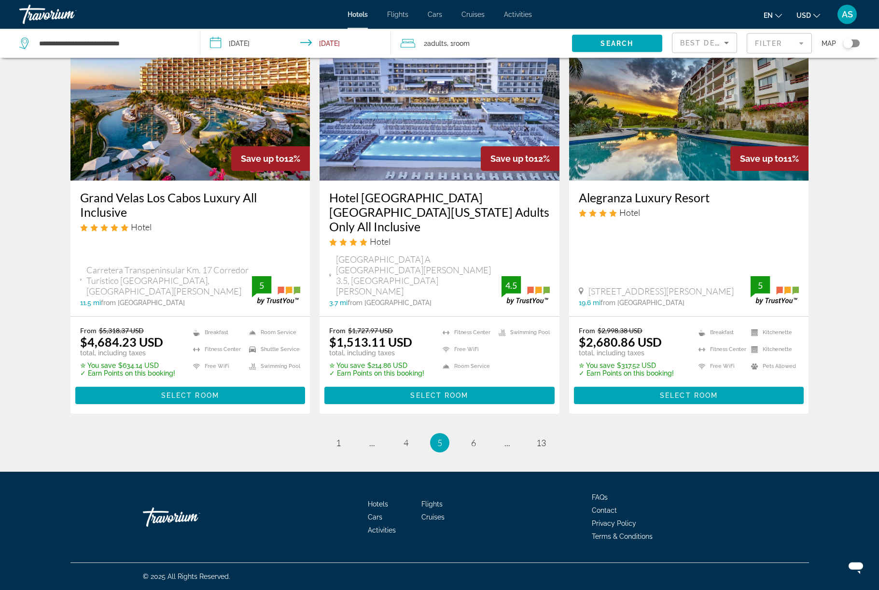
scroll to position [1398, 0]
click at [481, 451] on link "page 6" at bounding box center [473, 442] width 17 height 17
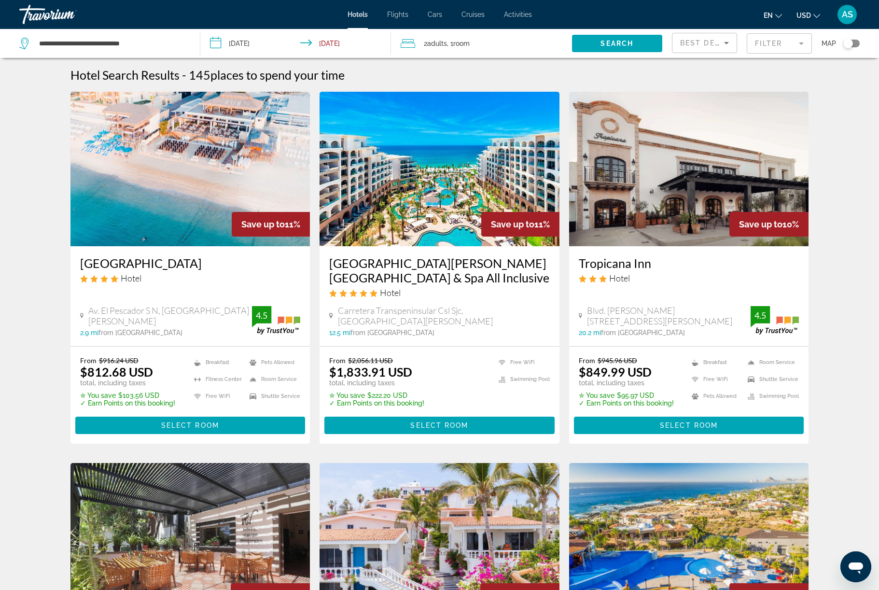
click at [690, 47] on span "Best Deals" at bounding box center [705, 43] width 50 height 8
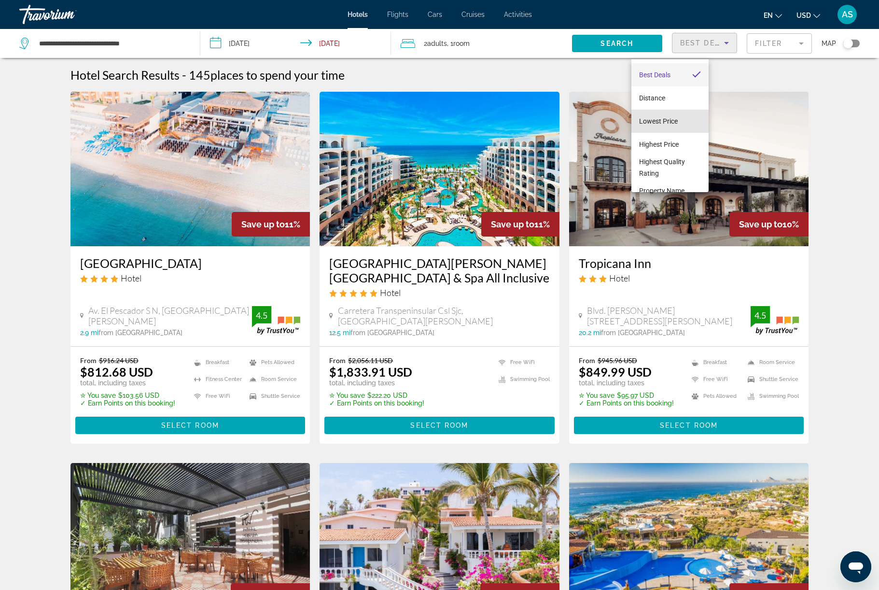
click at [673, 125] on span "Lowest Price" at bounding box center [658, 121] width 39 height 12
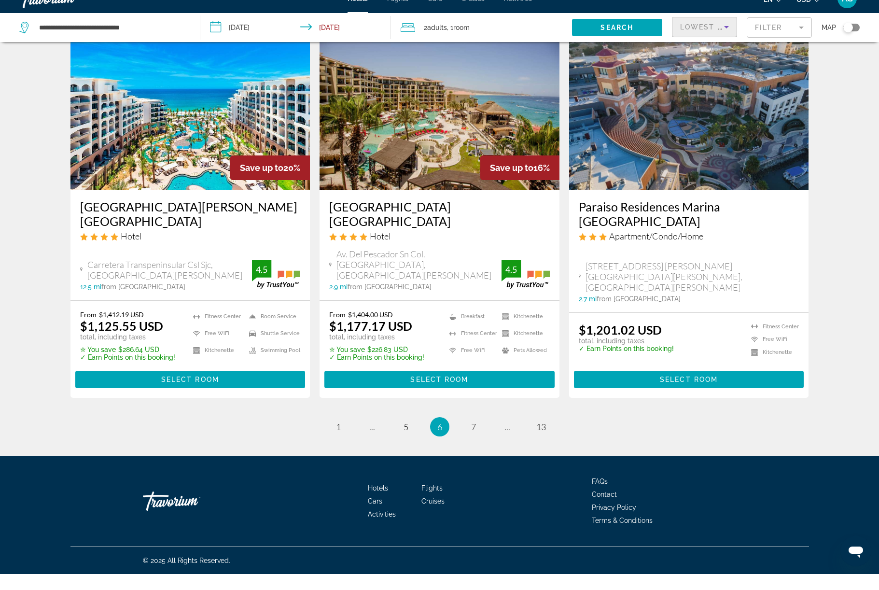
scroll to position [1397, 0]
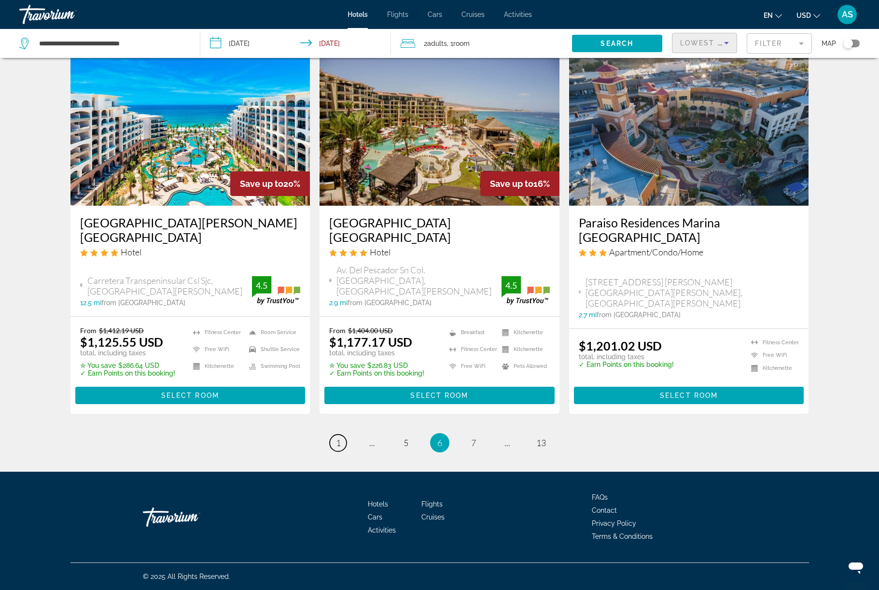
click at [330, 451] on link "page 1" at bounding box center [338, 442] width 17 height 17
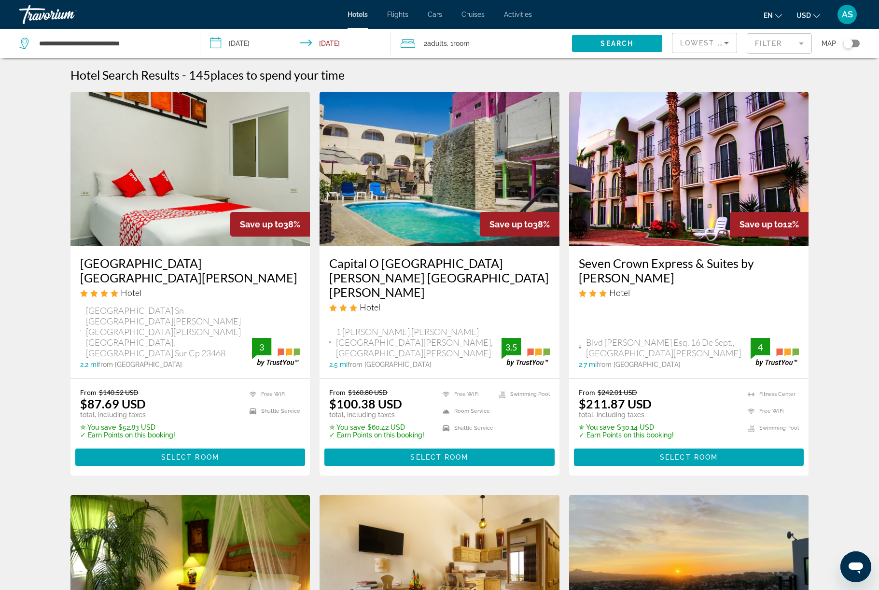
click at [243, 212] on img "Main content" at bounding box center [190, 169] width 240 height 154
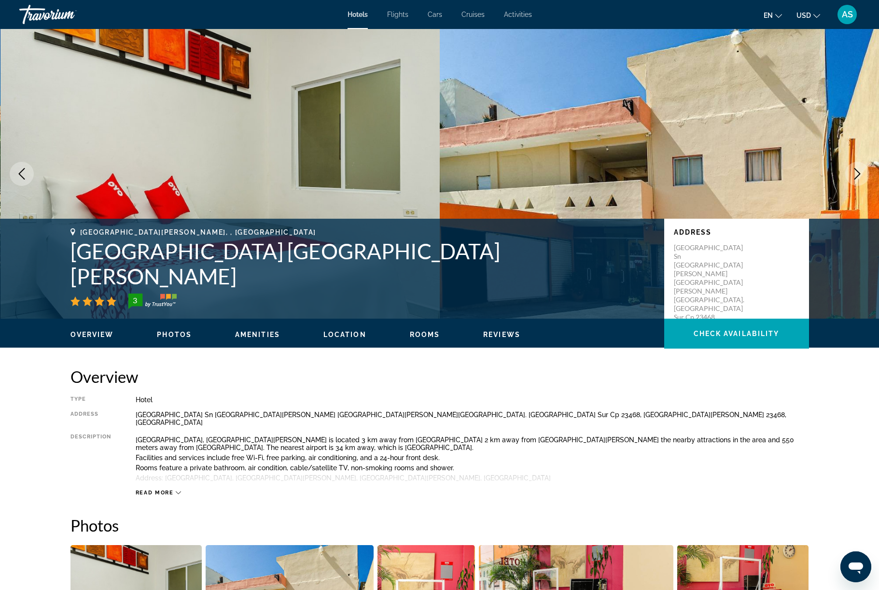
click at [858, 179] on icon "Next image" at bounding box center [857, 174] width 12 height 12
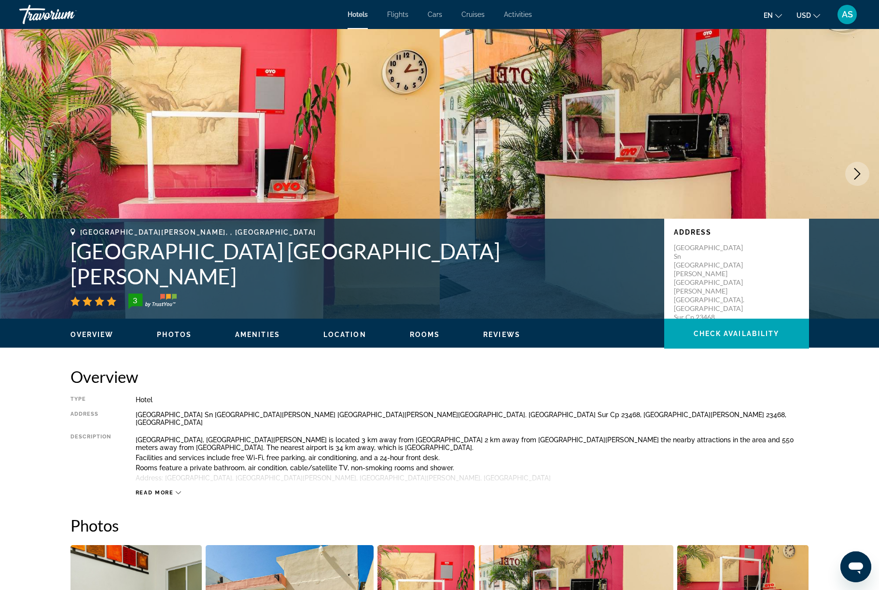
click at [851, 179] on icon "Next image" at bounding box center [857, 174] width 12 height 12
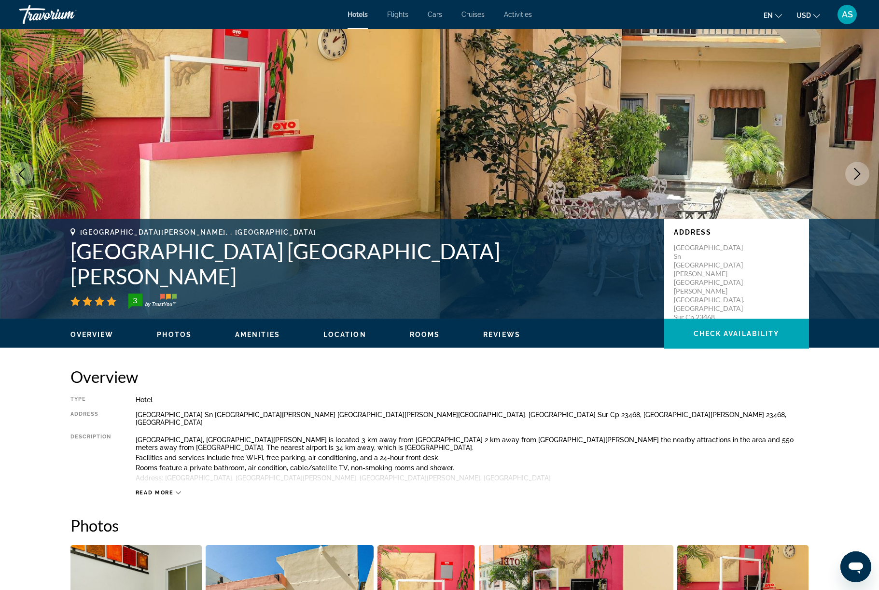
click at [848, 186] on button "Next image" at bounding box center [857, 174] width 24 height 24
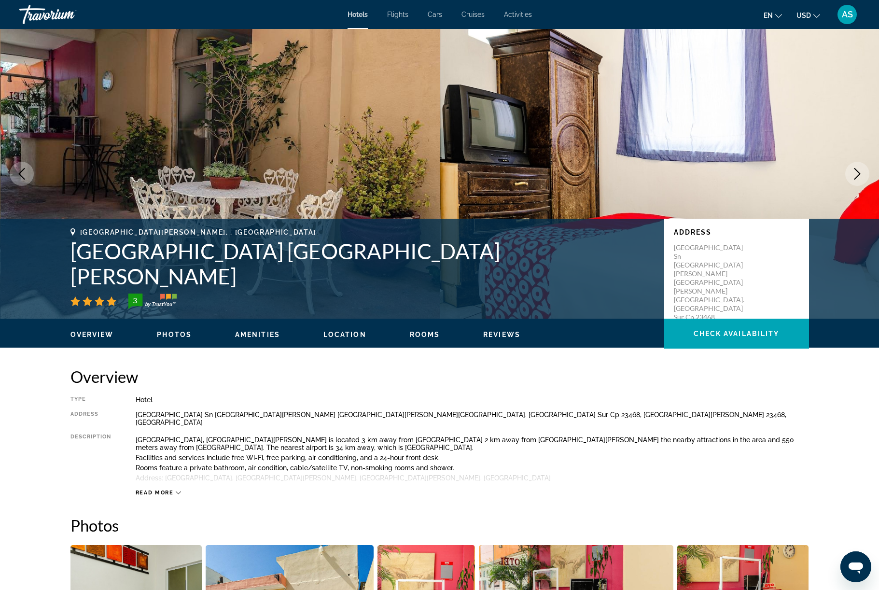
click at [851, 179] on icon "Next image" at bounding box center [857, 174] width 12 height 12
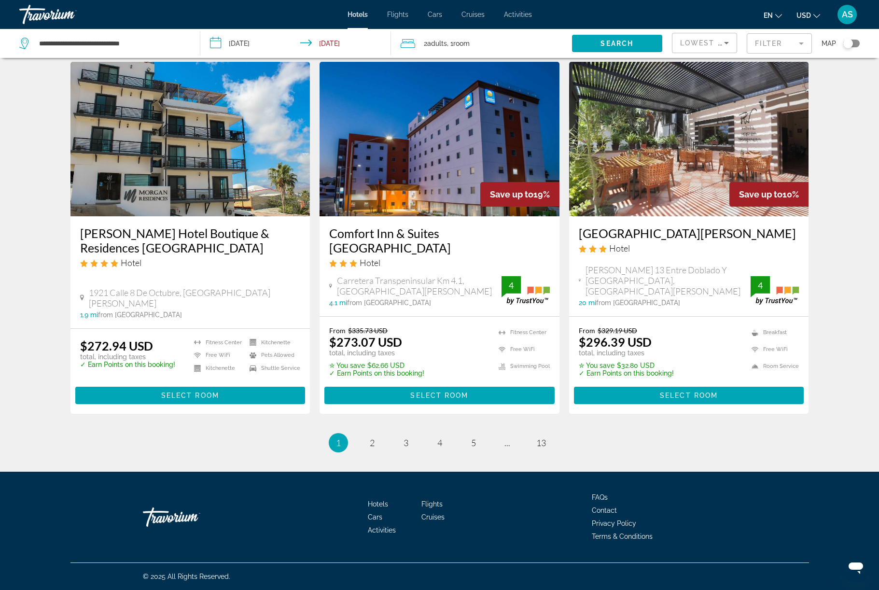
scroll to position [1375, 0]
click at [364, 451] on link "page 2" at bounding box center [371, 442] width 17 height 17
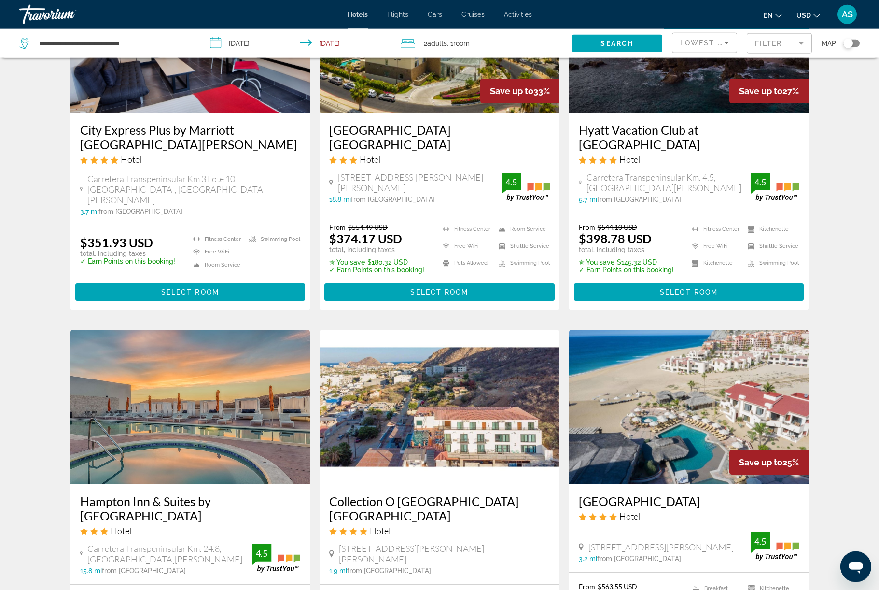
scroll to position [879, 0]
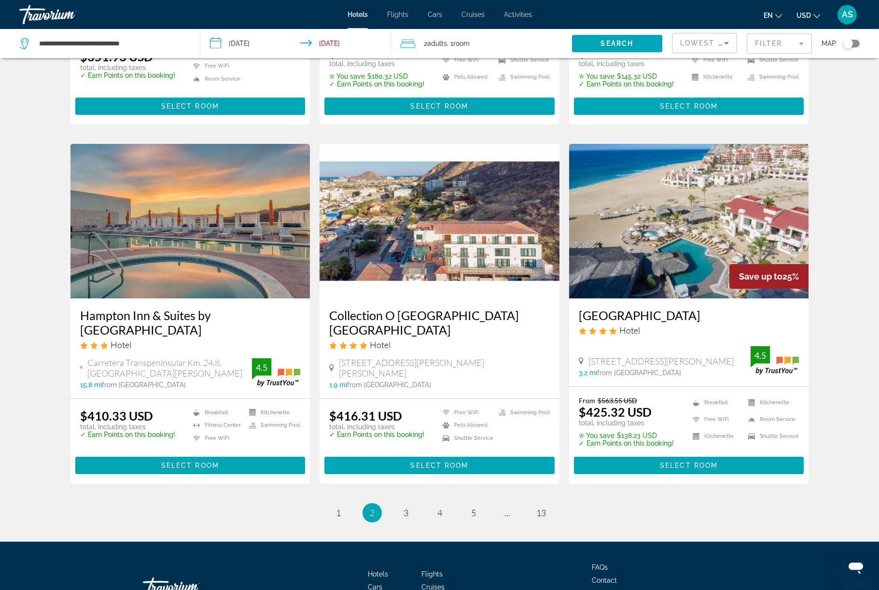
click at [725, 298] on img "Main content" at bounding box center [689, 221] width 240 height 154
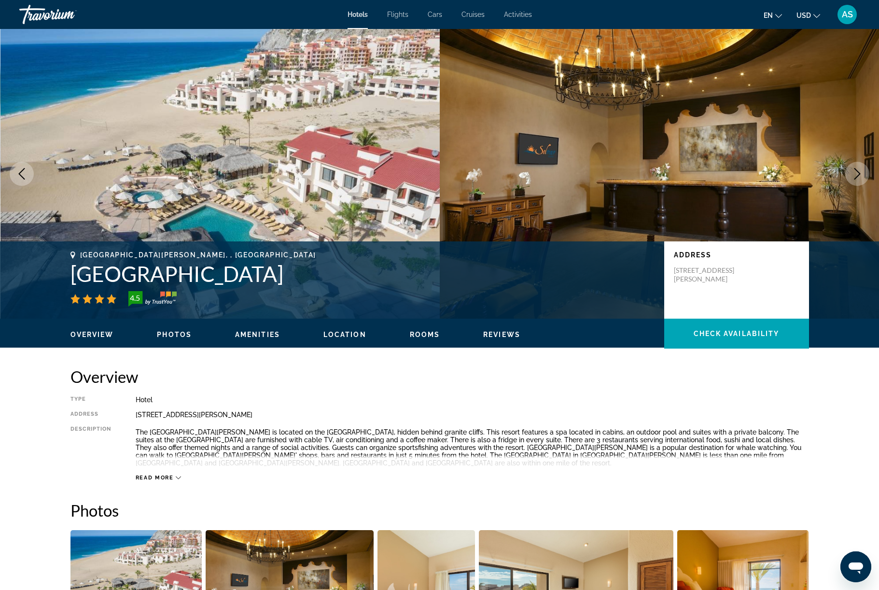
click at [847, 186] on button "Next image" at bounding box center [857, 174] width 24 height 24
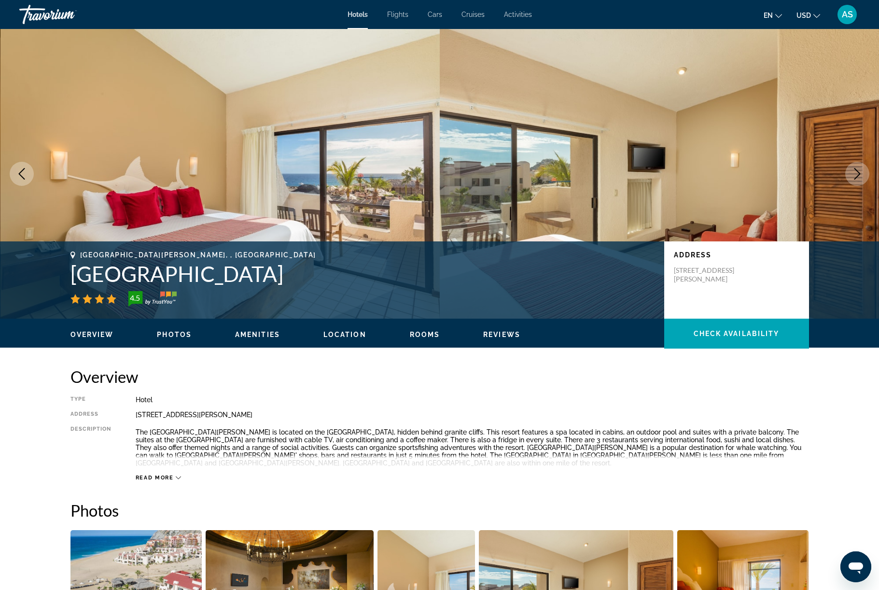
click at [851, 179] on icon "Next image" at bounding box center [857, 174] width 12 height 12
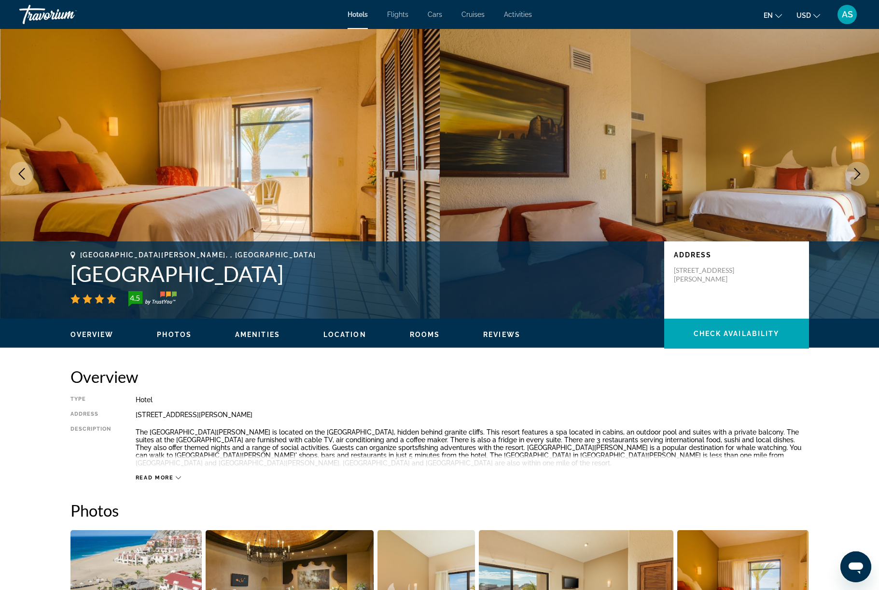
click at [851, 179] on icon "Next image" at bounding box center [857, 174] width 12 height 12
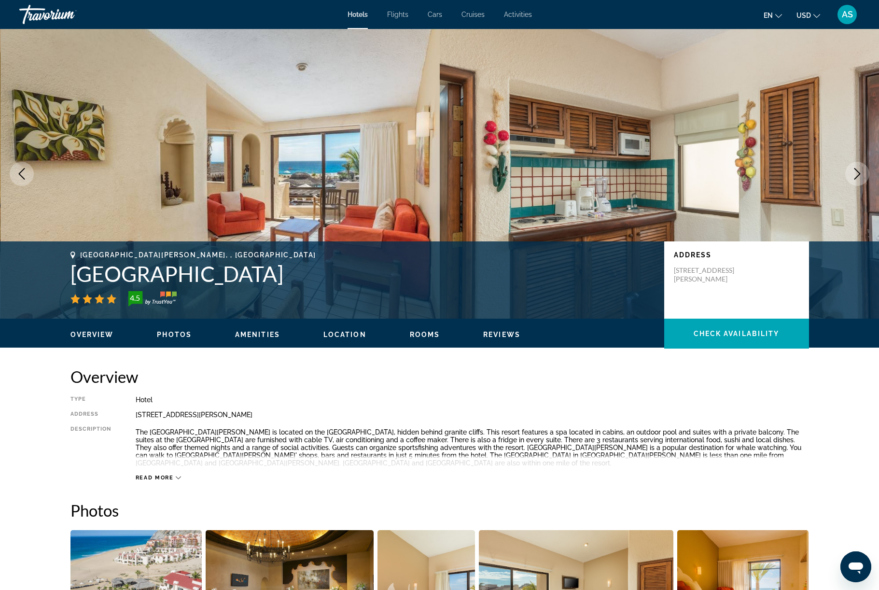
click at [847, 186] on button "Next image" at bounding box center [857, 174] width 24 height 24
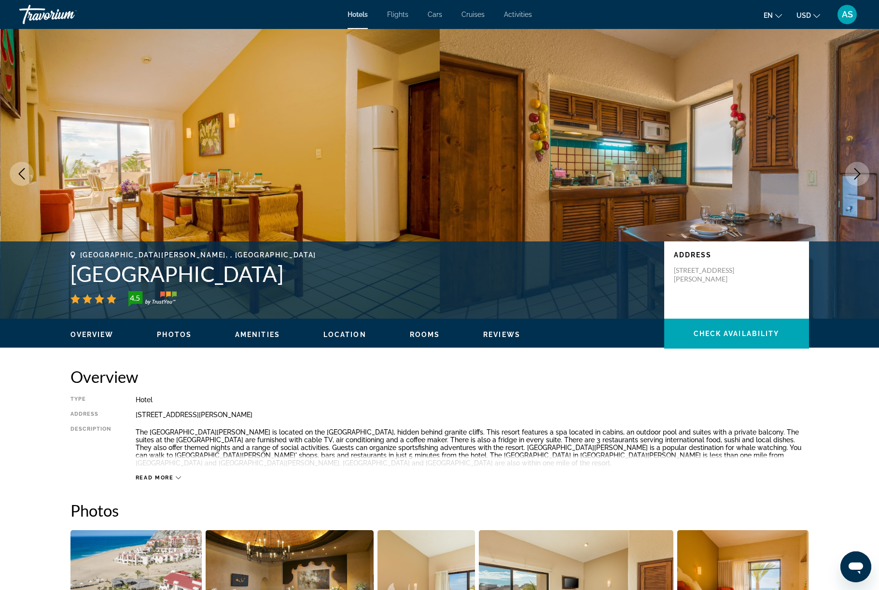
click at [845, 186] on button "Next image" at bounding box center [857, 174] width 24 height 24
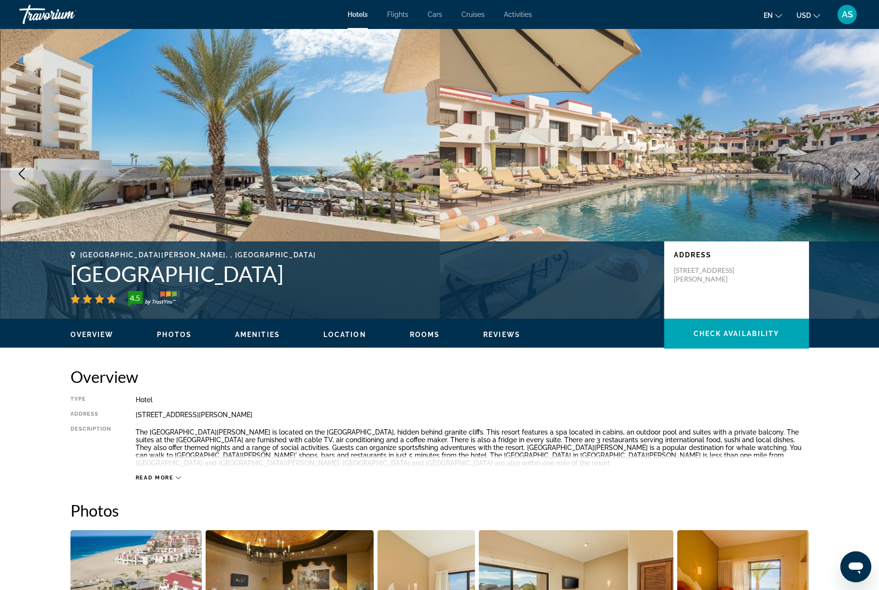
click at [846, 186] on button "Next image" at bounding box center [857, 174] width 24 height 24
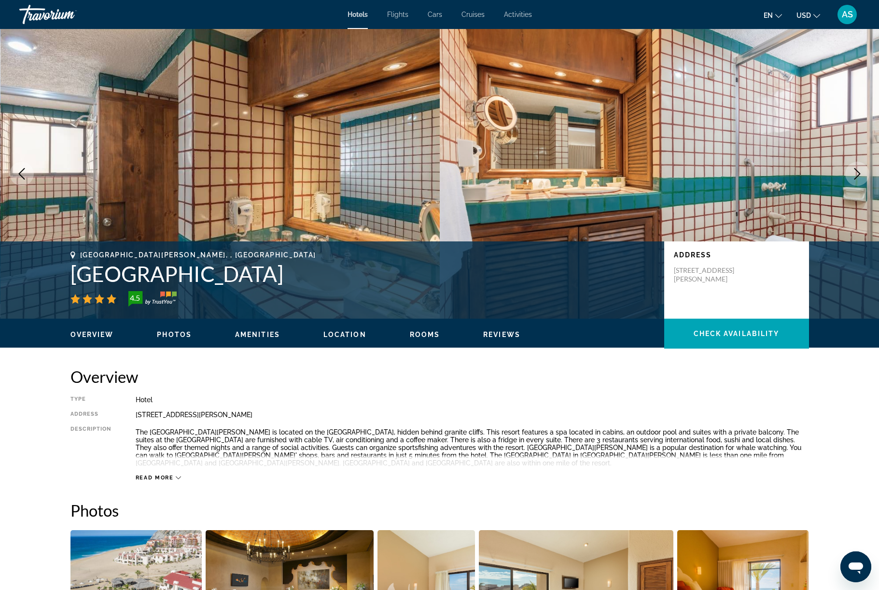
click at [851, 179] on icon "Next image" at bounding box center [857, 174] width 12 height 12
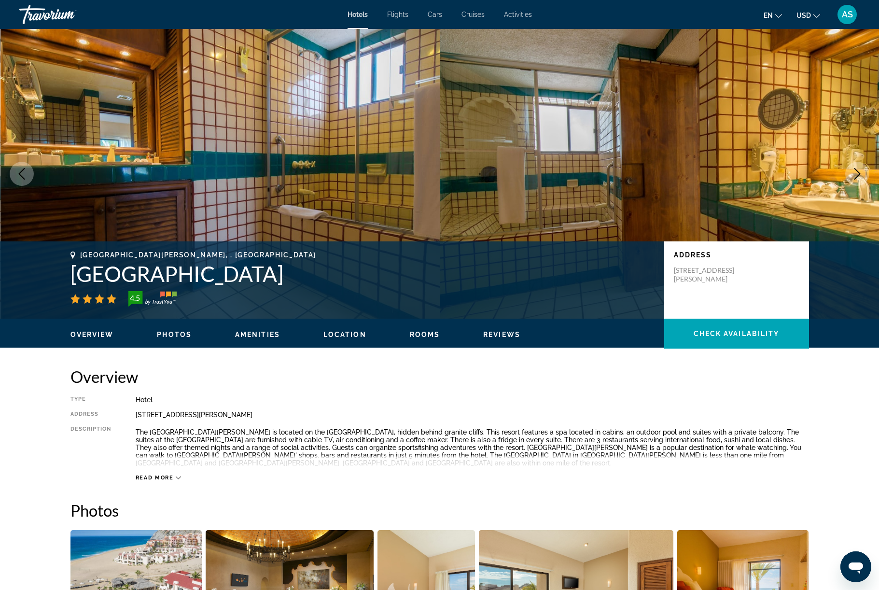
click at [851, 179] on icon "Next image" at bounding box center [857, 174] width 12 height 12
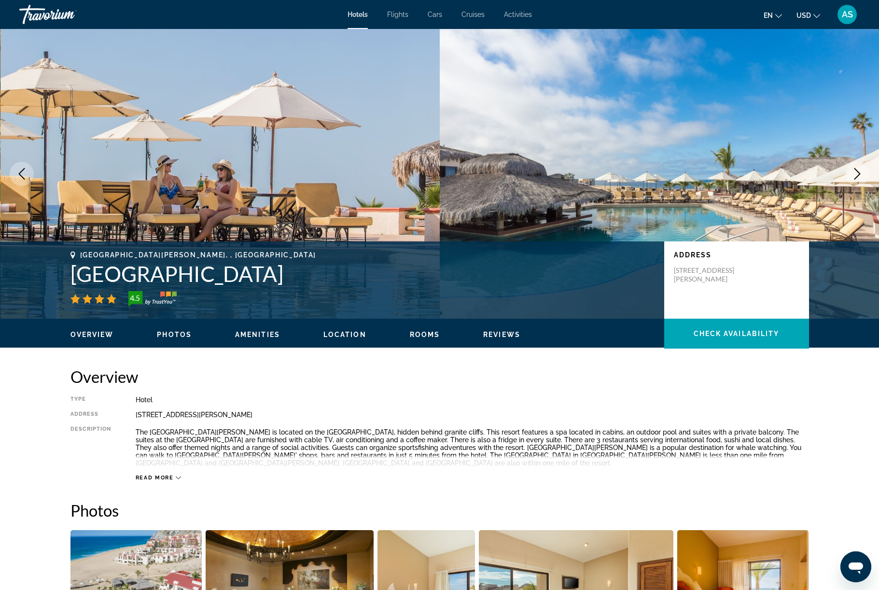
click at [848, 186] on button "Next image" at bounding box center [857, 174] width 24 height 24
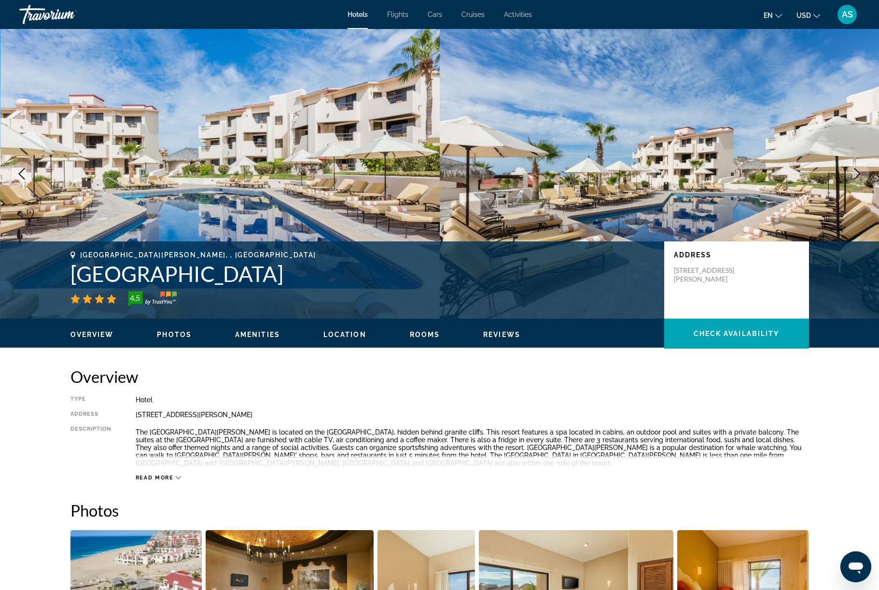
click at [847, 186] on button "Next image" at bounding box center [857, 174] width 24 height 24
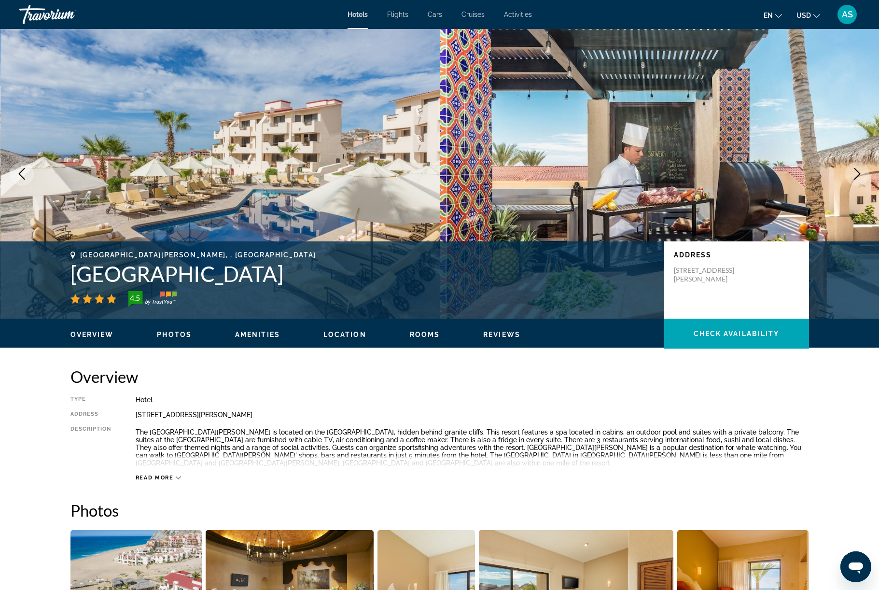
click at [840, 221] on img "Main content" at bounding box center [660, 173] width 440 height 289
click at [849, 186] on button "Next image" at bounding box center [857, 174] width 24 height 24
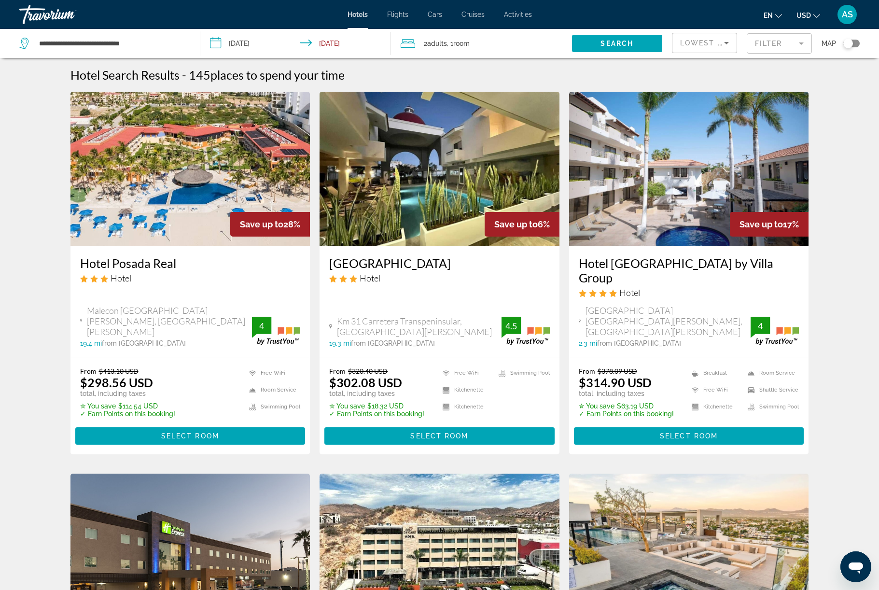
click at [786, 54] on mat-form-field "Filter" at bounding box center [778, 43] width 65 height 20
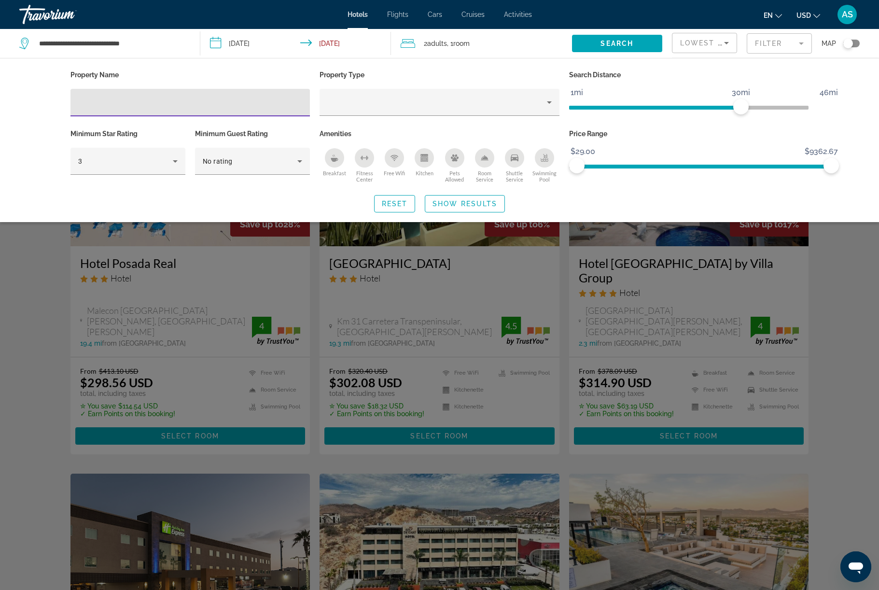
click at [523, 108] on div "Property type" at bounding box center [437, 102] width 220 height 12
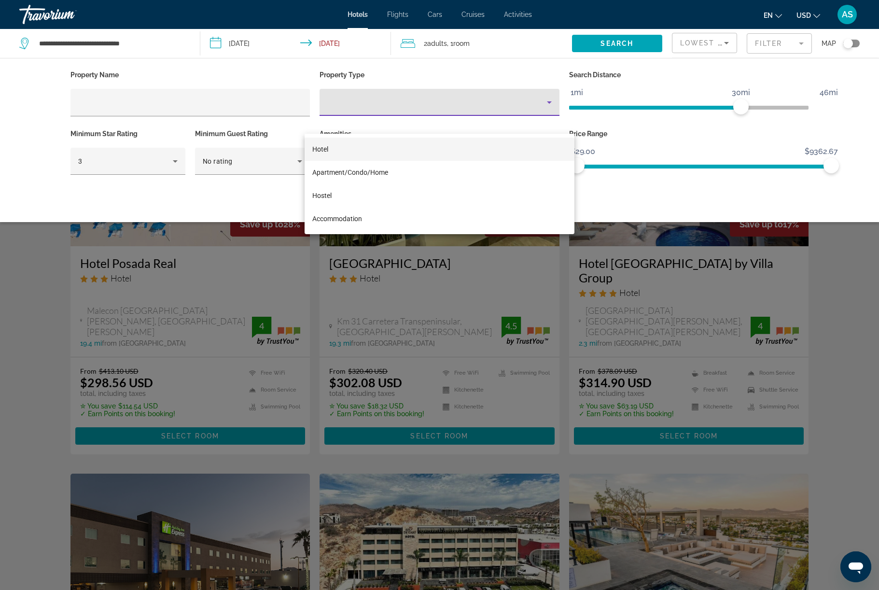
click at [216, 113] on div at bounding box center [439, 295] width 879 height 590
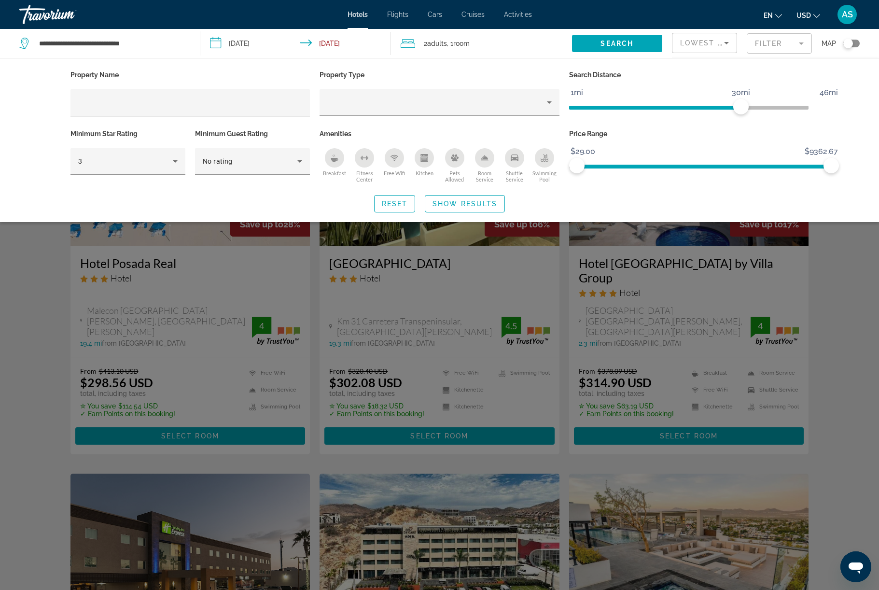
click at [235, 109] on input "Hotel Filters" at bounding box center [190, 103] width 224 height 12
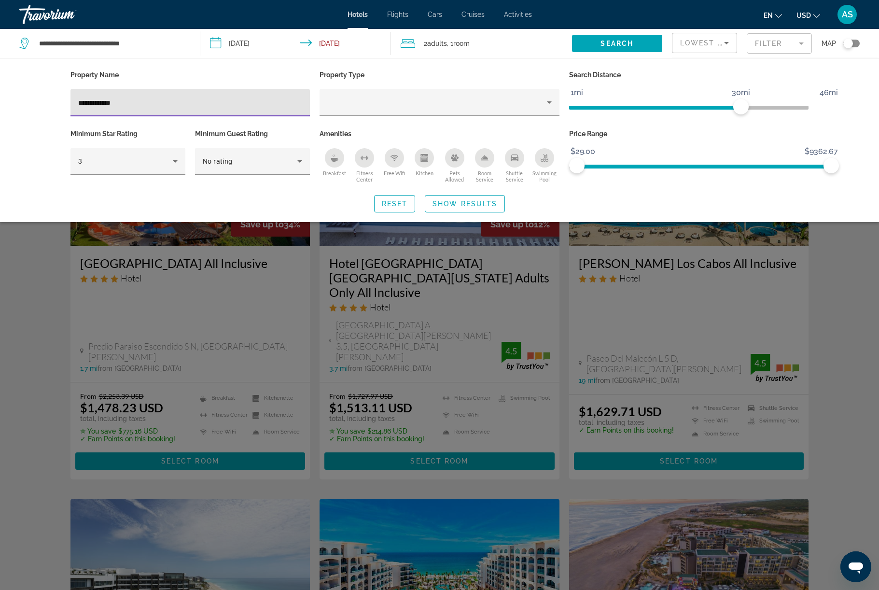
type input "**********"
click at [481, 207] on span "Show Results" at bounding box center [464, 204] width 65 height 8
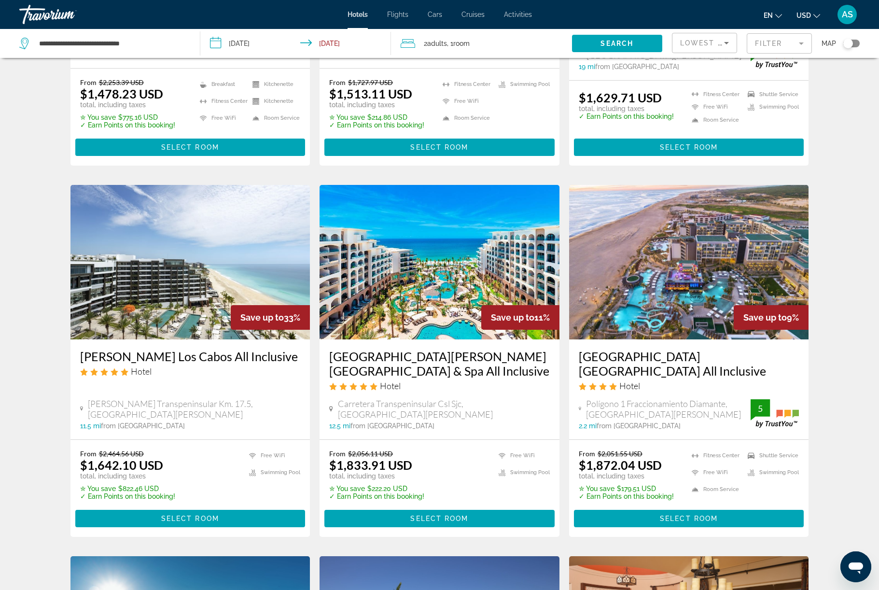
scroll to position [346, 0]
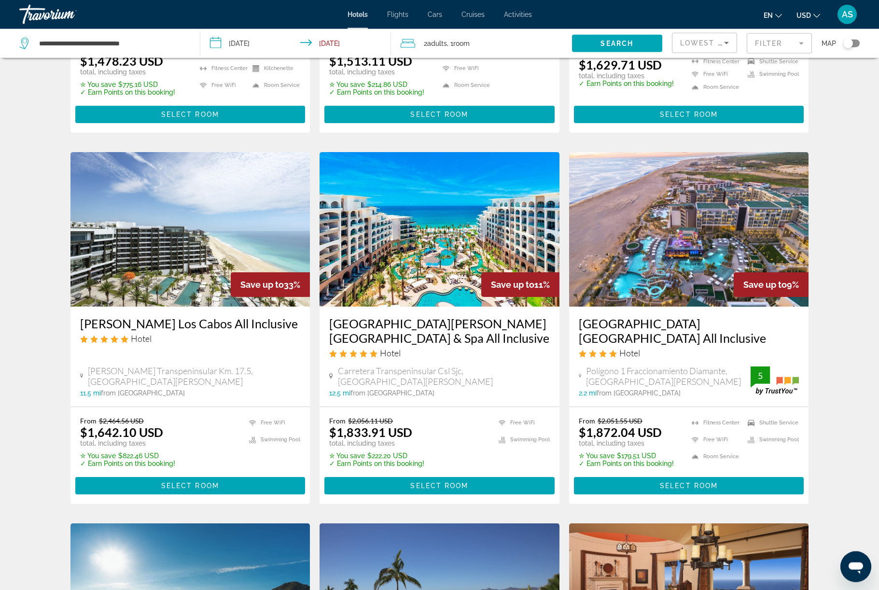
click at [534, 299] on img "Main content" at bounding box center [439, 229] width 240 height 154
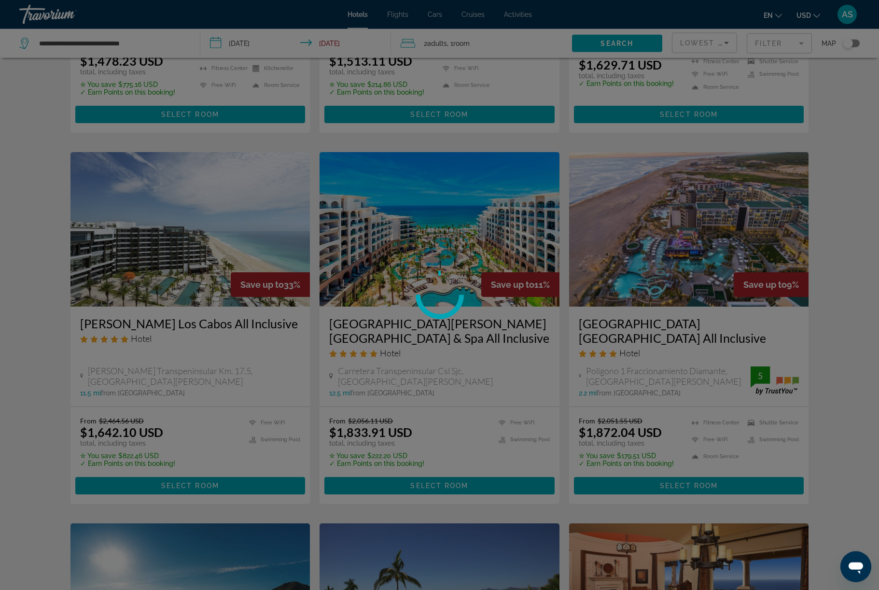
scroll to position [347, 0]
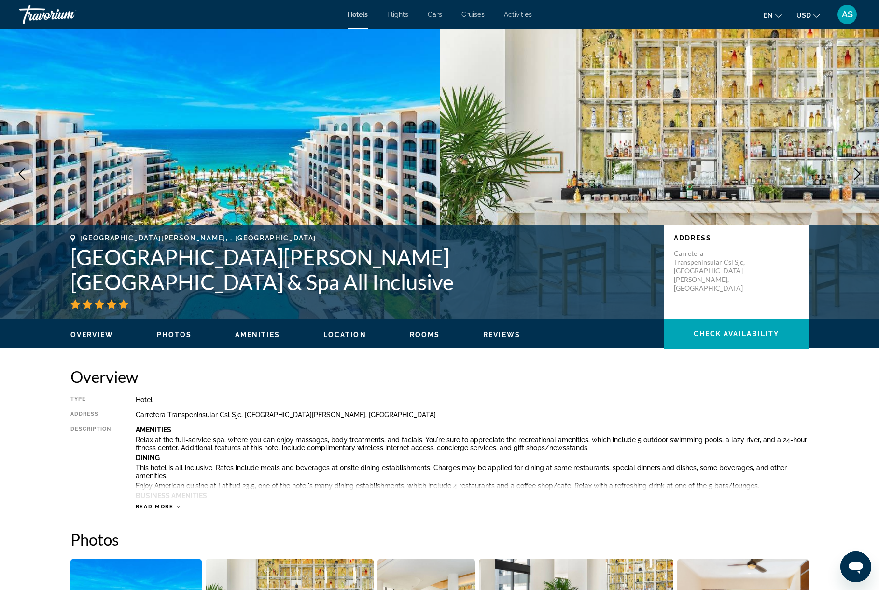
click at [857, 179] on icon "Next image" at bounding box center [857, 174] width 12 height 12
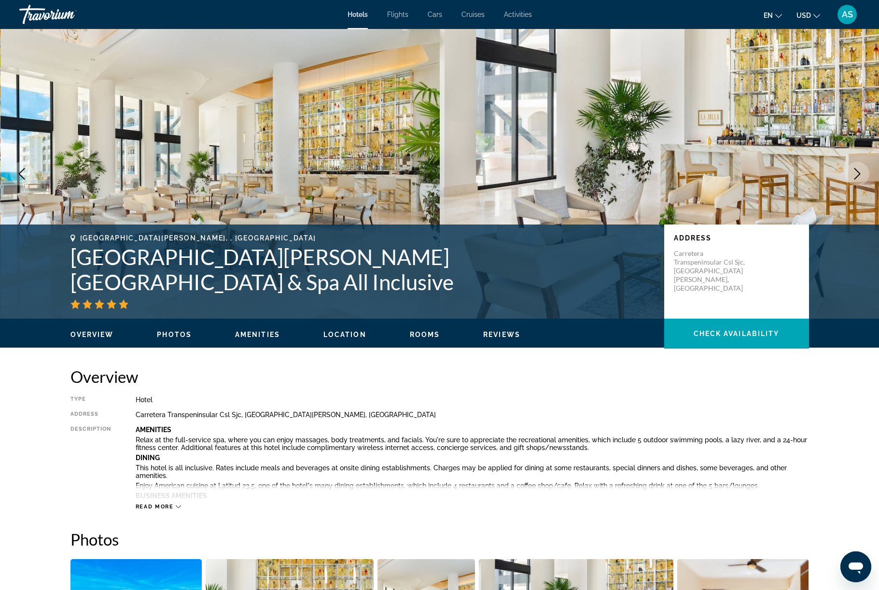
click at [857, 179] on icon "Next image" at bounding box center [857, 174] width 12 height 12
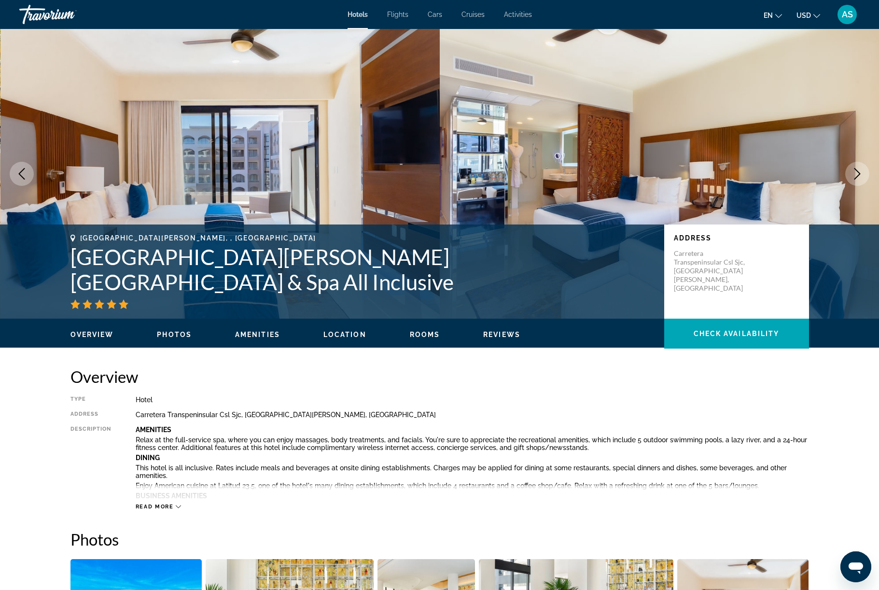
click at [856, 186] on button "Next image" at bounding box center [857, 174] width 24 height 24
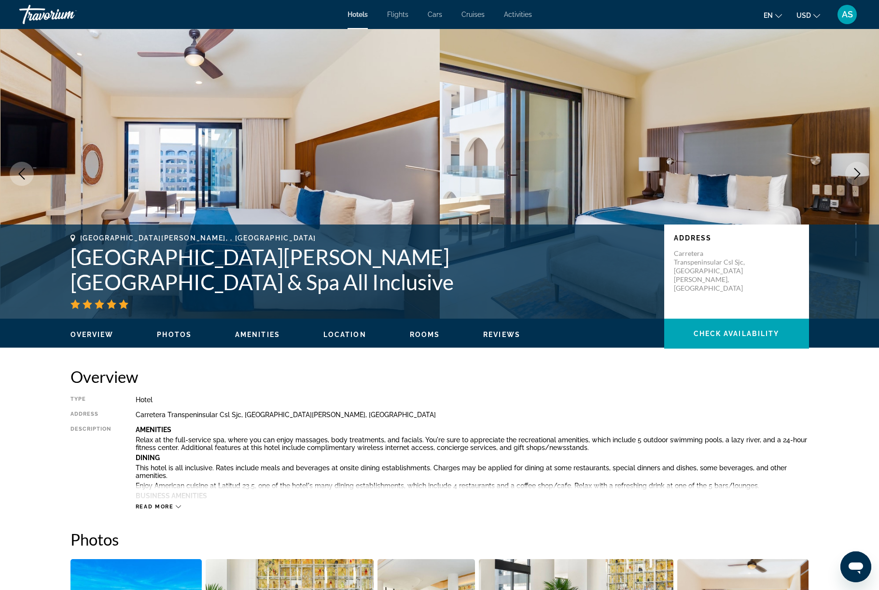
click at [850, 186] on button "Next image" at bounding box center [857, 174] width 24 height 24
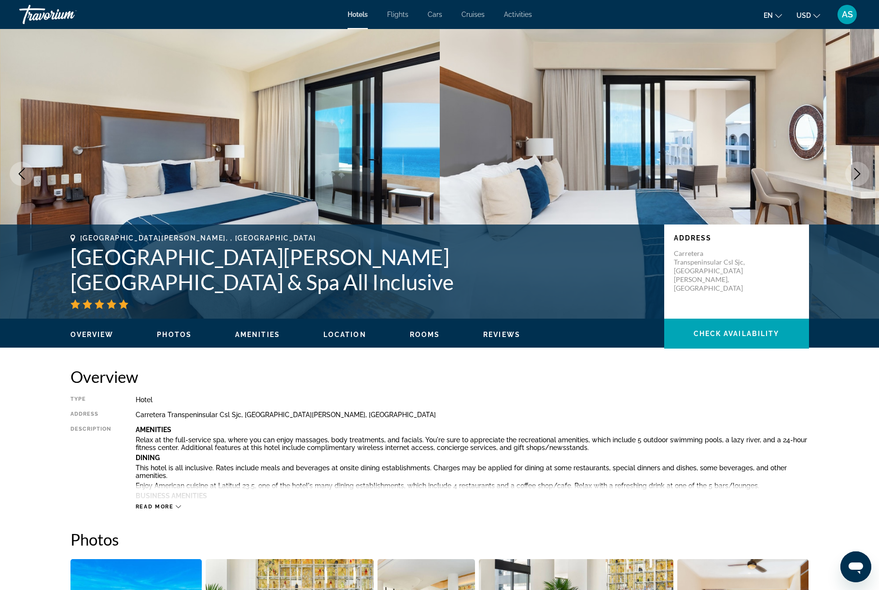
click at [851, 179] on icon "Next image" at bounding box center [857, 174] width 12 height 12
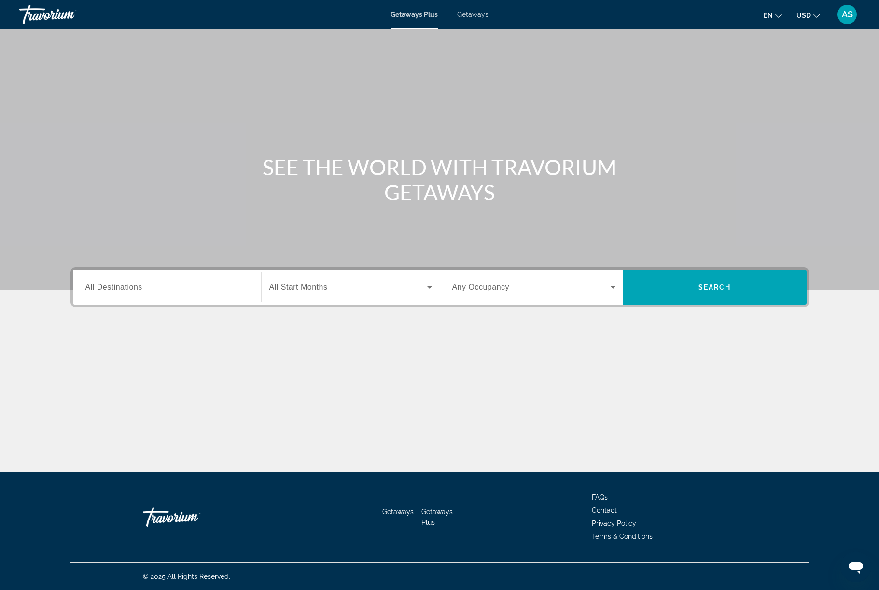
click at [98, 293] on input "Destination All Destinations" at bounding box center [166, 288] width 163 height 12
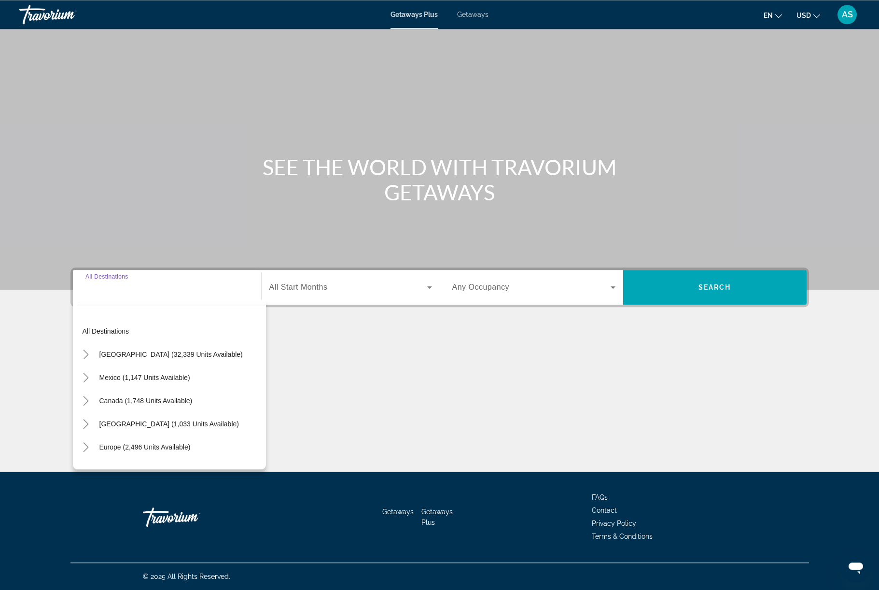
scroll to position [41, 0]
click at [78, 363] on mat-icon "Toggle United States (32,339 units available)" at bounding box center [86, 354] width 17 height 17
click at [91, 428] on icon "Toggle California (2,299 units available)" at bounding box center [96, 424] width 10 height 10
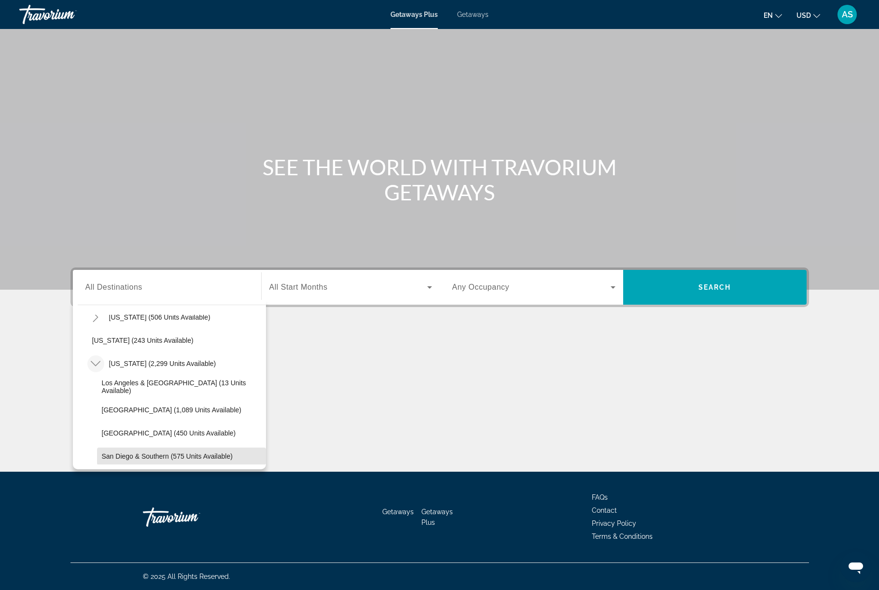
scroll to position [60, 0]
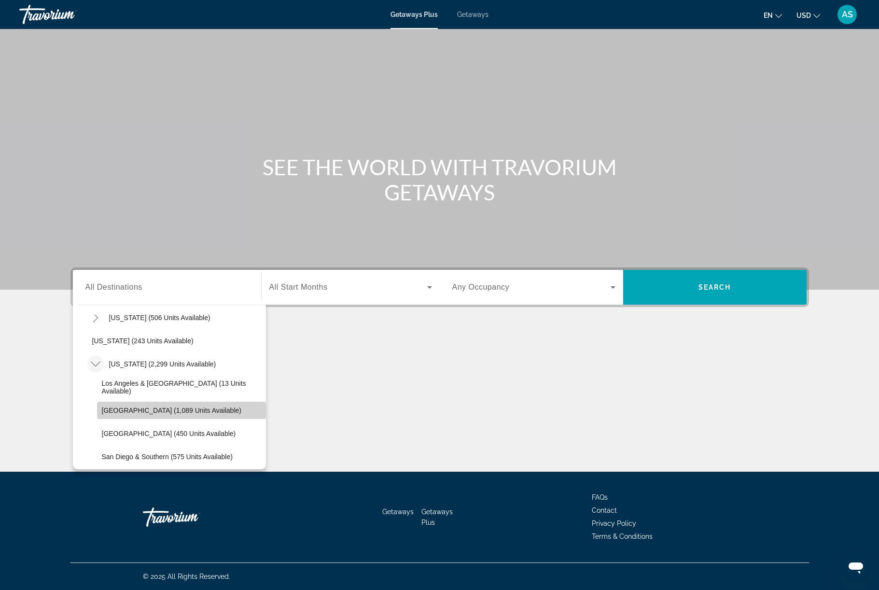
click at [154, 414] on span "[GEOGRAPHIC_DATA] (1,089 units available)" at bounding box center [171, 410] width 139 height 8
type input "**********"
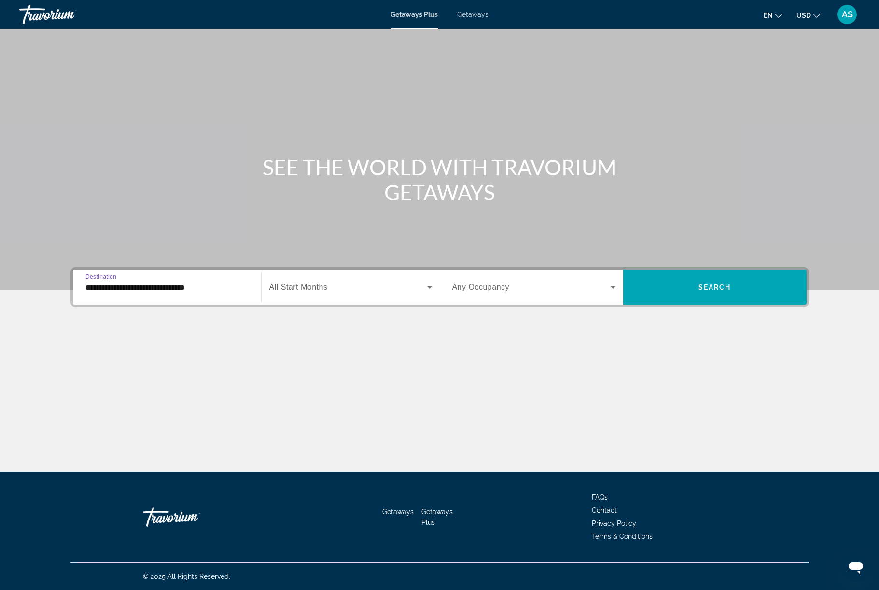
click at [433, 293] on icon "Search widget" at bounding box center [430, 287] width 12 height 12
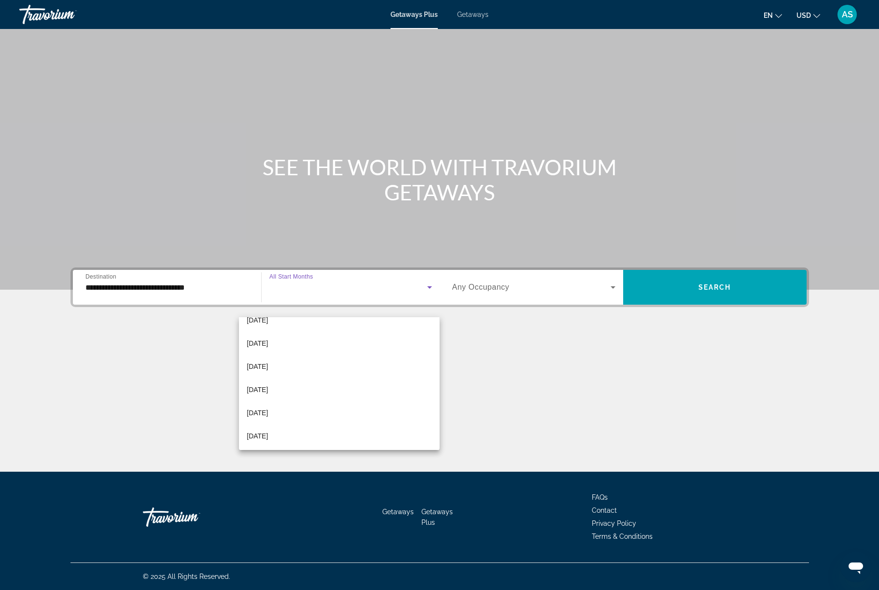
scroll to position [128, 0]
click at [292, 366] on mat-option "[DATE]" at bounding box center [339, 366] width 200 height 23
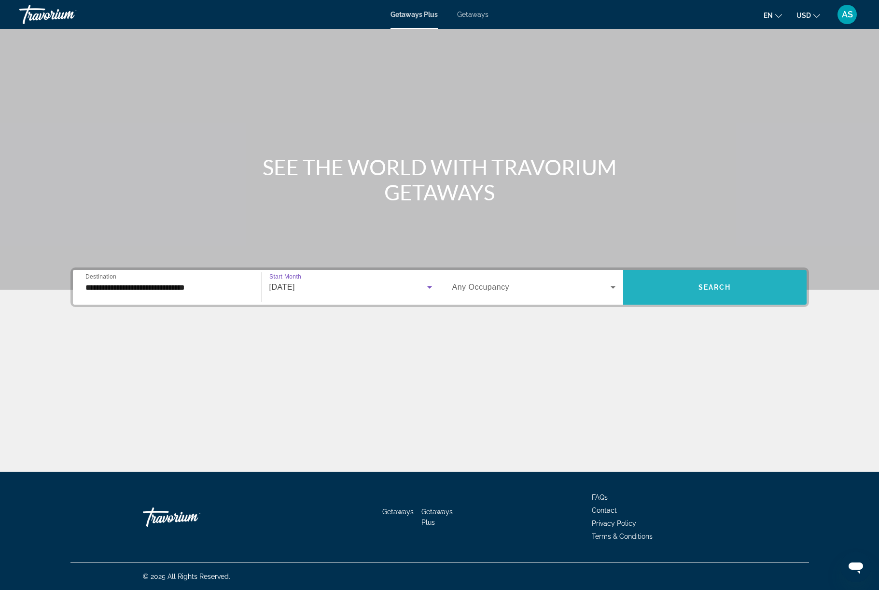
click at [731, 291] on span "Search" at bounding box center [714, 287] width 33 height 8
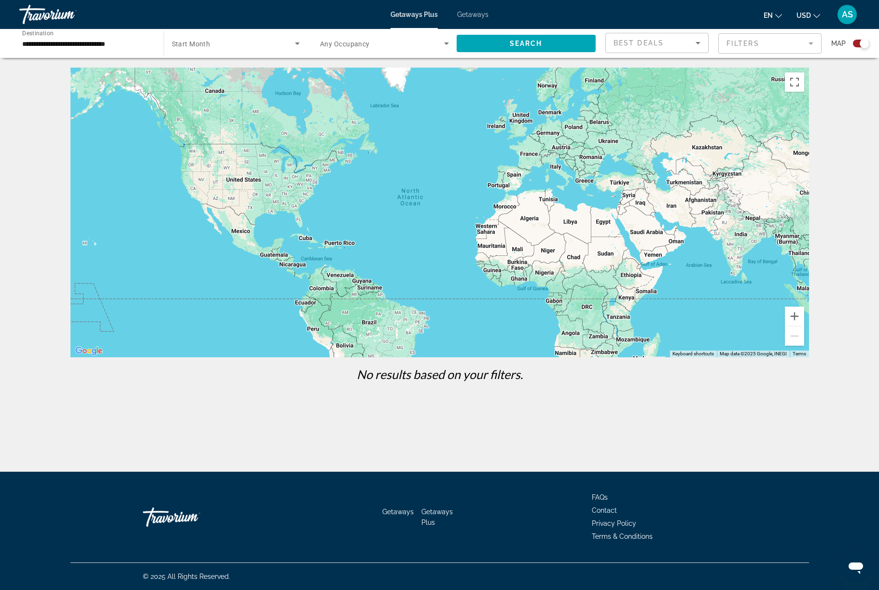
click at [297, 49] on icon "Search widget" at bounding box center [297, 44] width 12 height 12
click at [159, 60] on div at bounding box center [439, 295] width 879 height 590
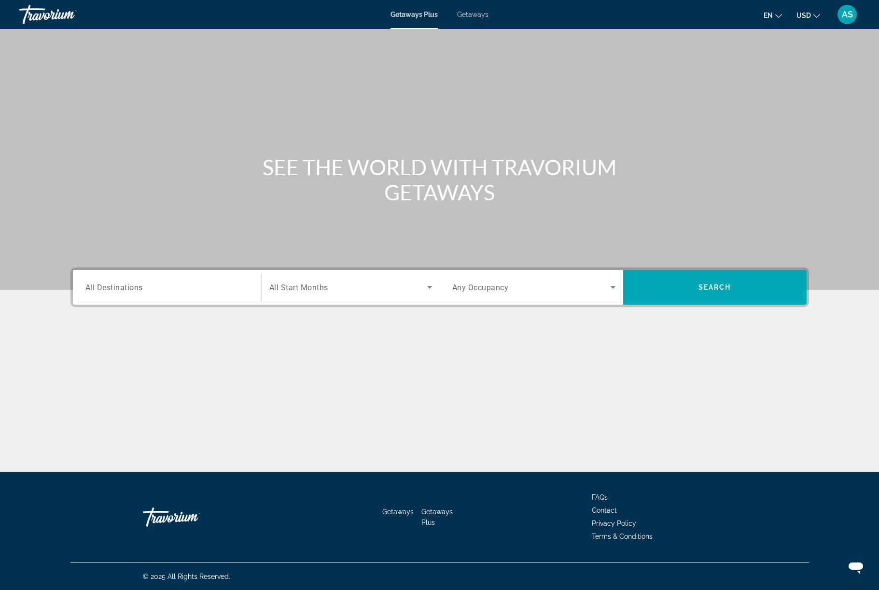
click at [441, 304] on div "Occupancy Any Occupancy" at bounding box center [531, 287] width 183 height 35
click at [431, 293] on icon "Search widget" at bounding box center [430, 287] width 12 height 12
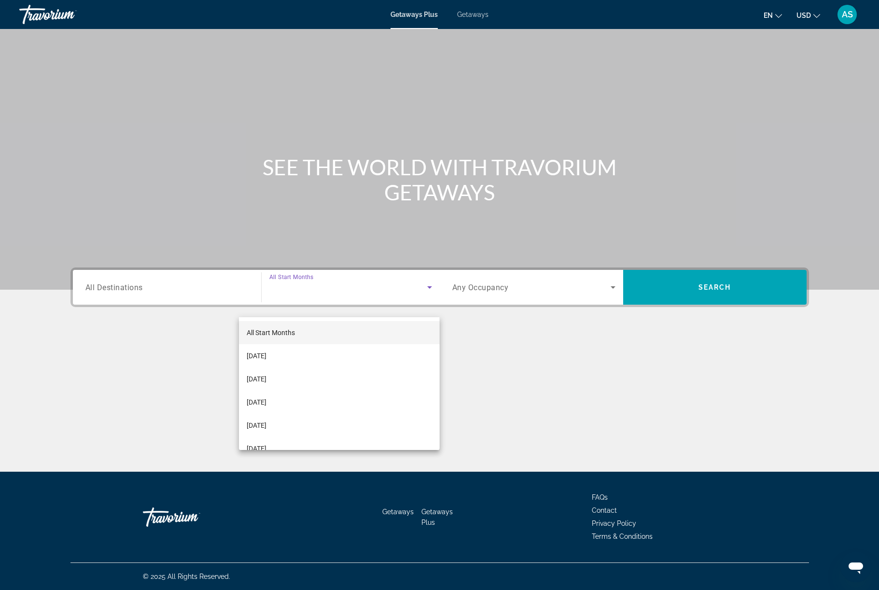
click at [178, 307] on div at bounding box center [439, 295] width 879 height 590
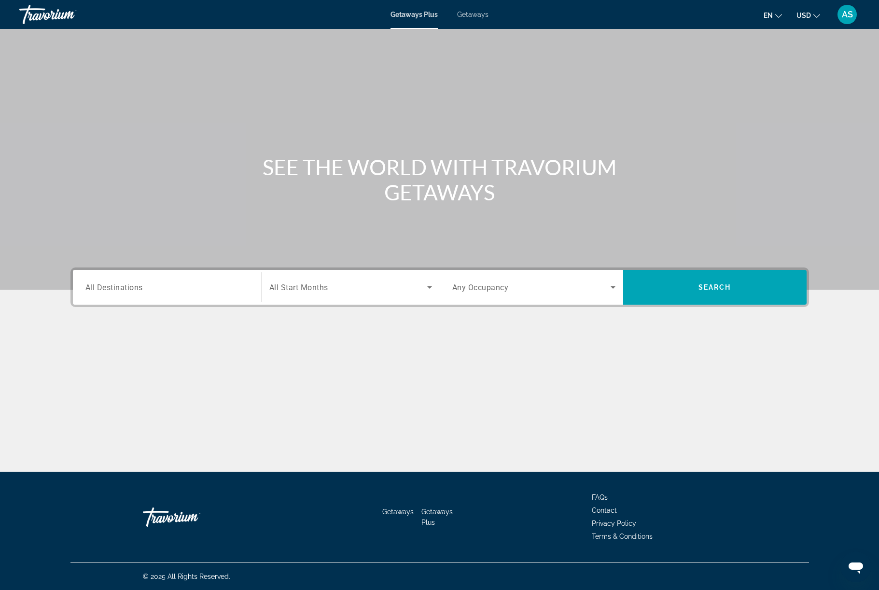
click at [96, 301] on div "Destination All Destinations" at bounding box center [166, 287] width 163 height 27
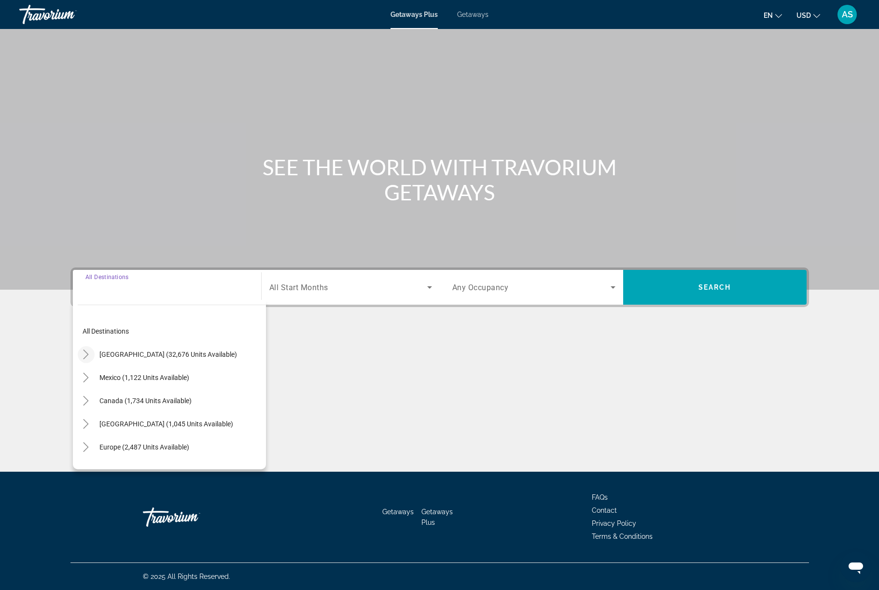
click at [78, 363] on mat-icon "Toggle United States (32,676 units available)" at bounding box center [86, 354] width 17 height 17
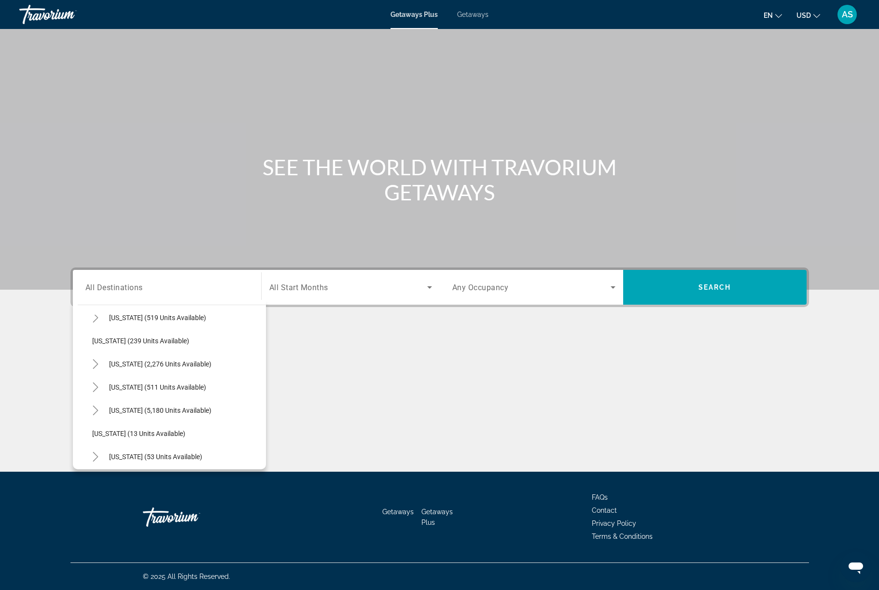
scroll to position [59, 0]
click at [87, 373] on mat-icon "Toggle California (2,276 units available)" at bounding box center [95, 365] width 17 height 17
click at [168, 423] on span "Search widget" at bounding box center [181, 410] width 169 height 23
type input "**********"
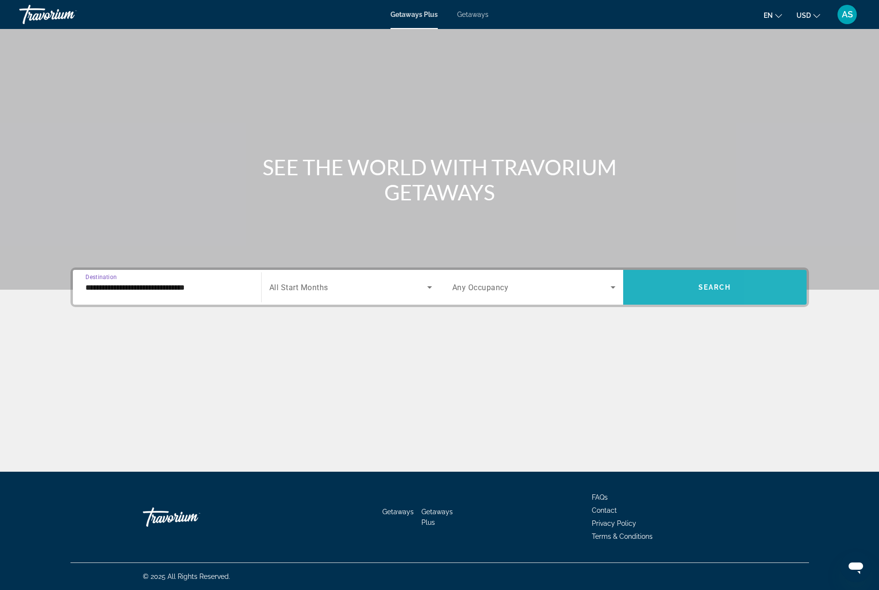
click at [791, 299] on span "Search widget" at bounding box center [714, 286] width 183 height 23
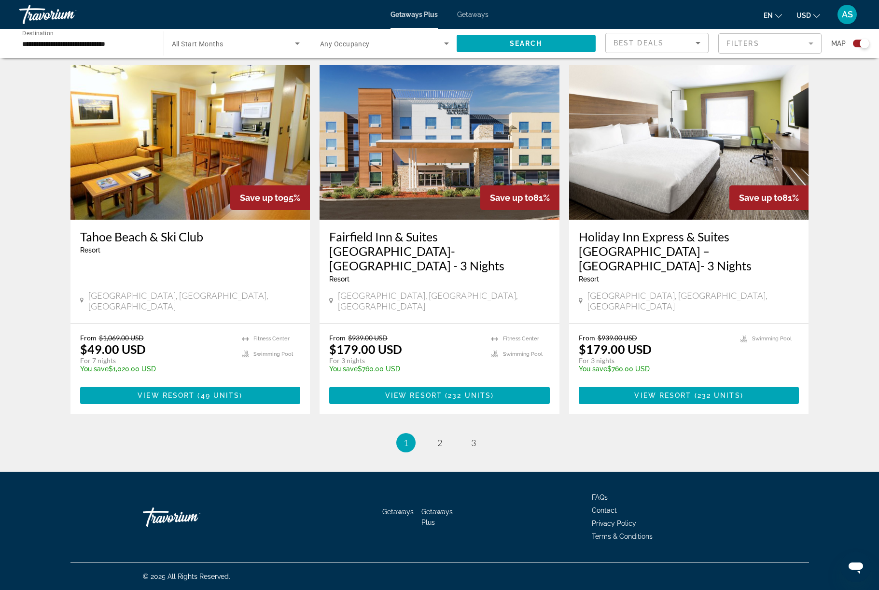
scroll to position [1557, 0]
click at [446, 451] on link "page 2" at bounding box center [439, 442] width 17 height 17
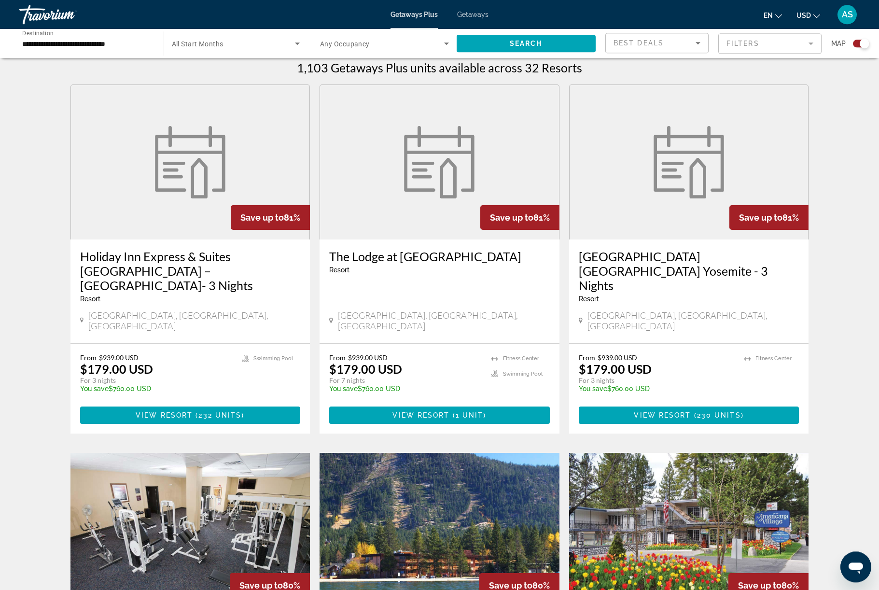
scroll to position [275, 0]
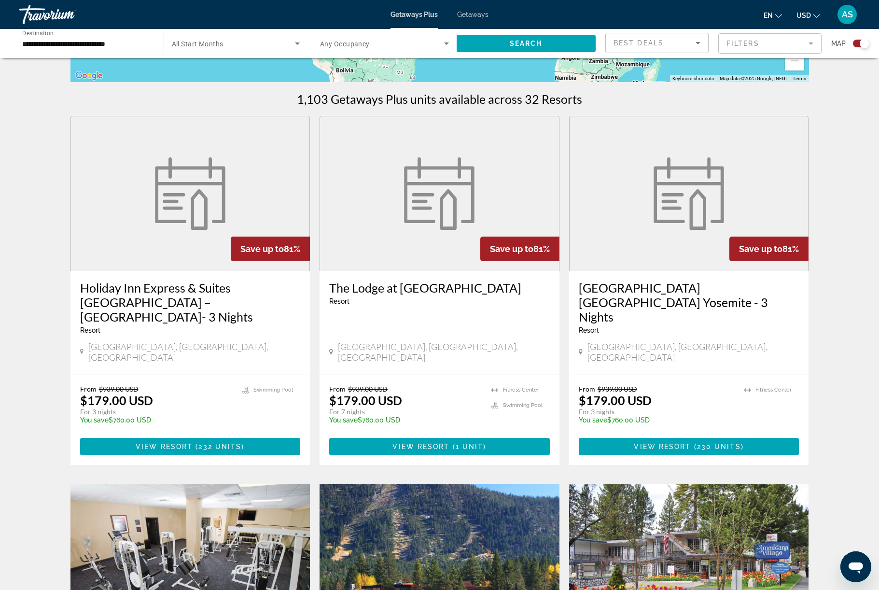
click at [109, 50] on input "**********" at bounding box center [86, 44] width 129 height 12
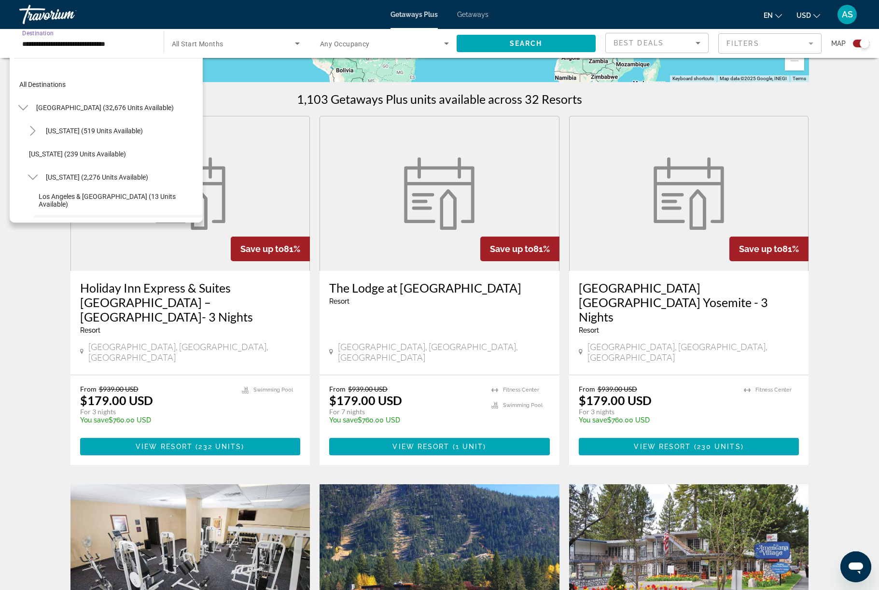
scroll to position [67, 0]
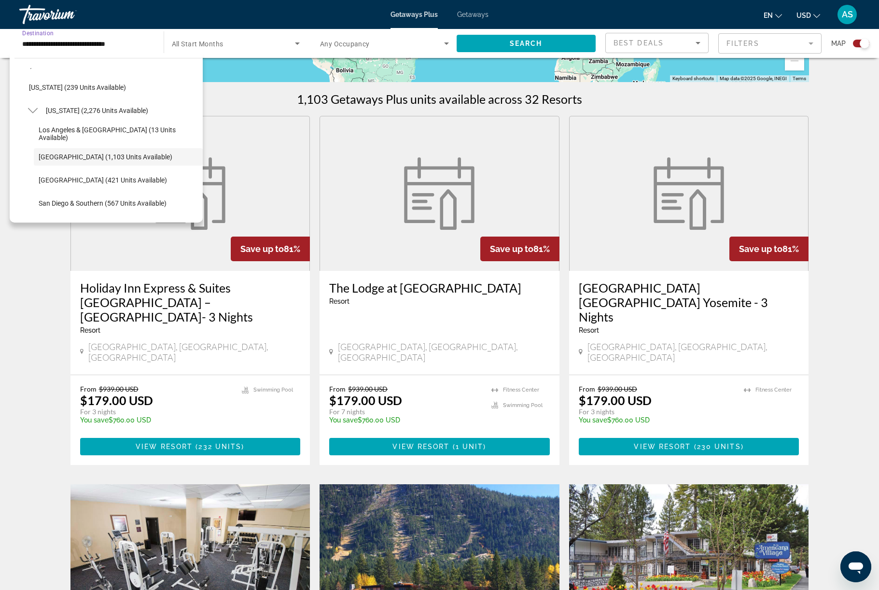
click at [132, 230] on span "San Francisco & Northern (49 units available)" at bounding box center [107, 226] width 136 height 8
type input "**********"
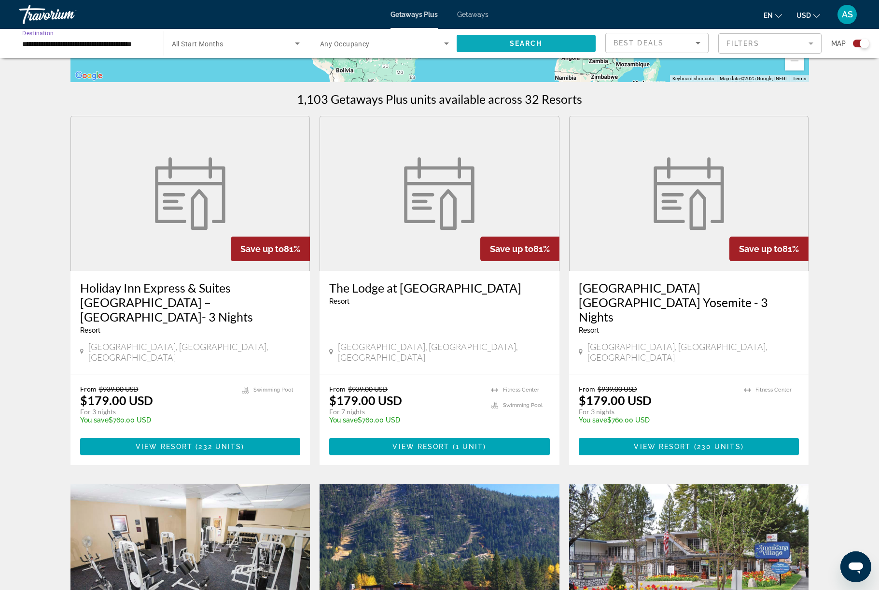
click at [558, 50] on span "Search widget" at bounding box center [525, 43] width 139 height 23
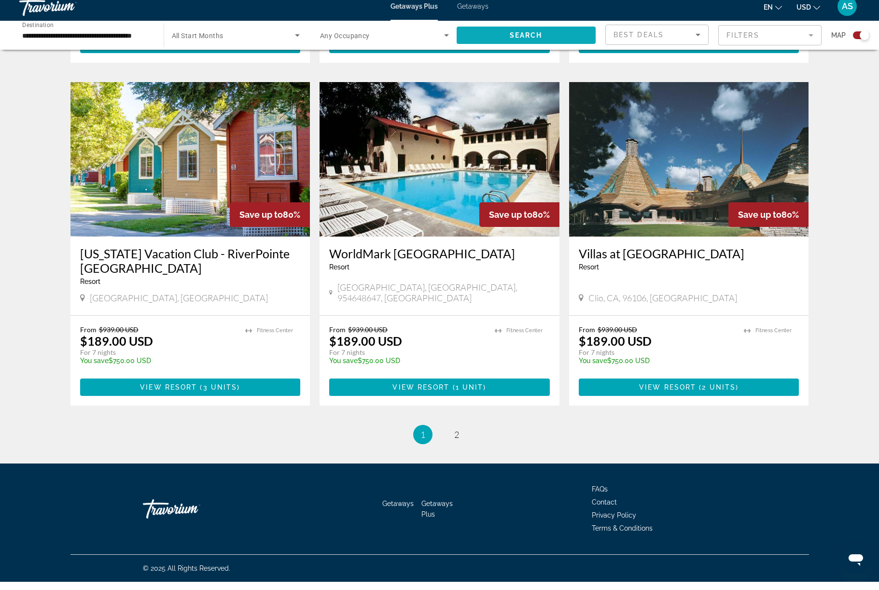
scroll to position [1563, 0]
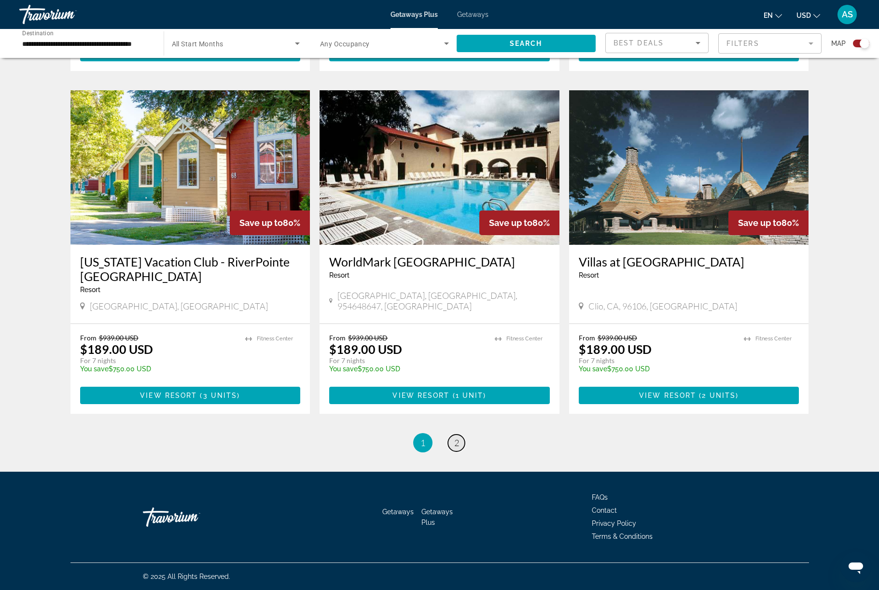
click at [465, 451] on link "page 2" at bounding box center [456, 442] width 17 height 17
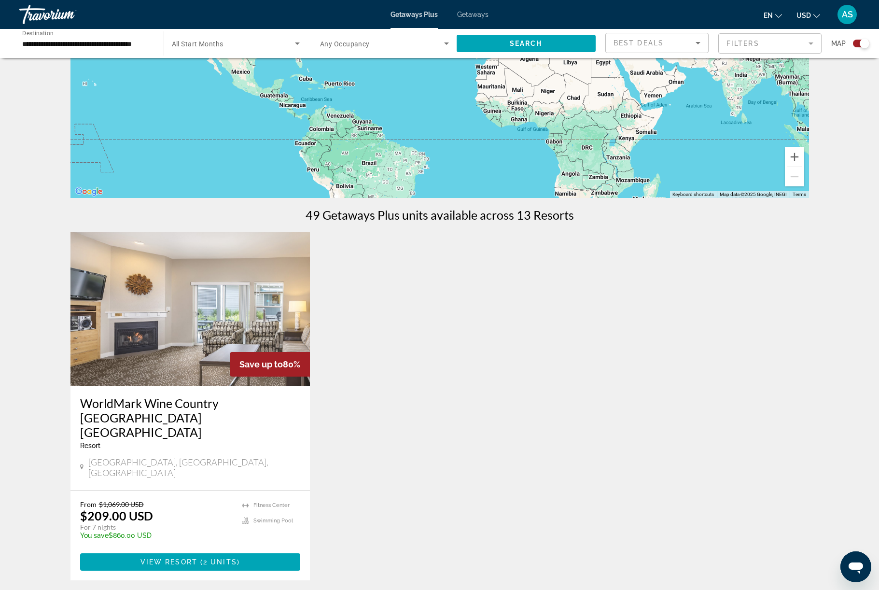
scroll to position [163, 0]
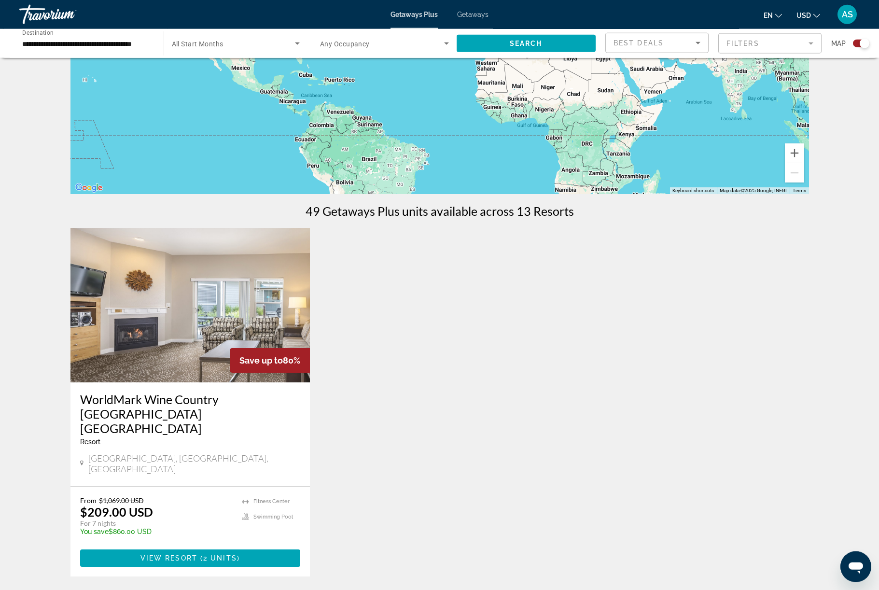
click at [236, 371] on img "Main content" at bounding box center [190, 305] width 240 height 154
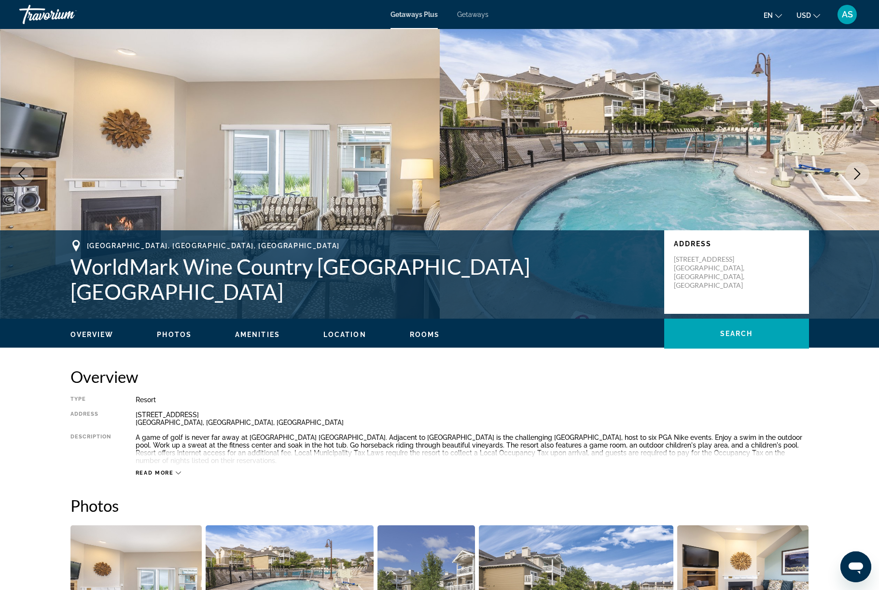
click at [854, 179] on icon "Next image" at bounding box center [857, 174] width 6 height 12
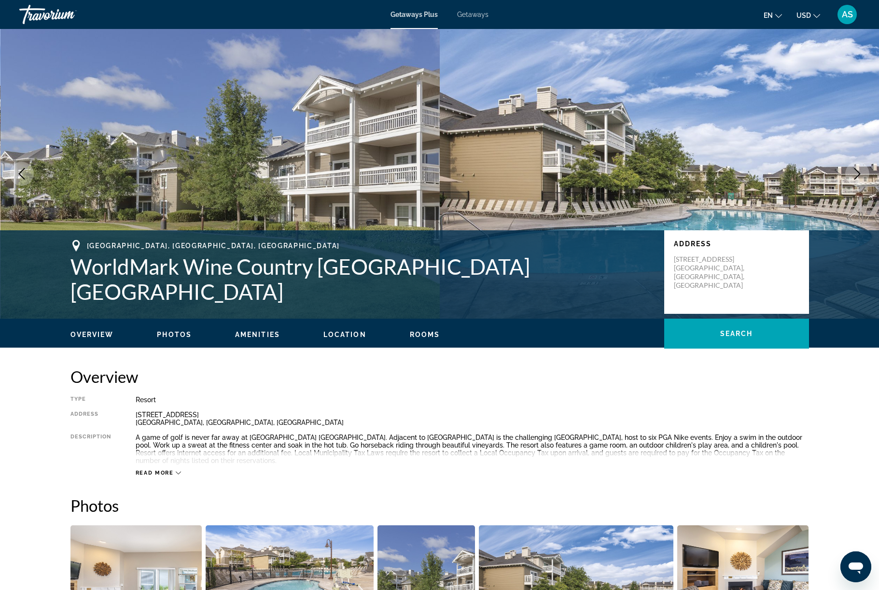
click at [844, 221] on img "Main content" at bounding box center [660, 173] width 440 height 289
click at [851, 179] on icon "Next image" at bounding box center [857, 174] width 12 height 12
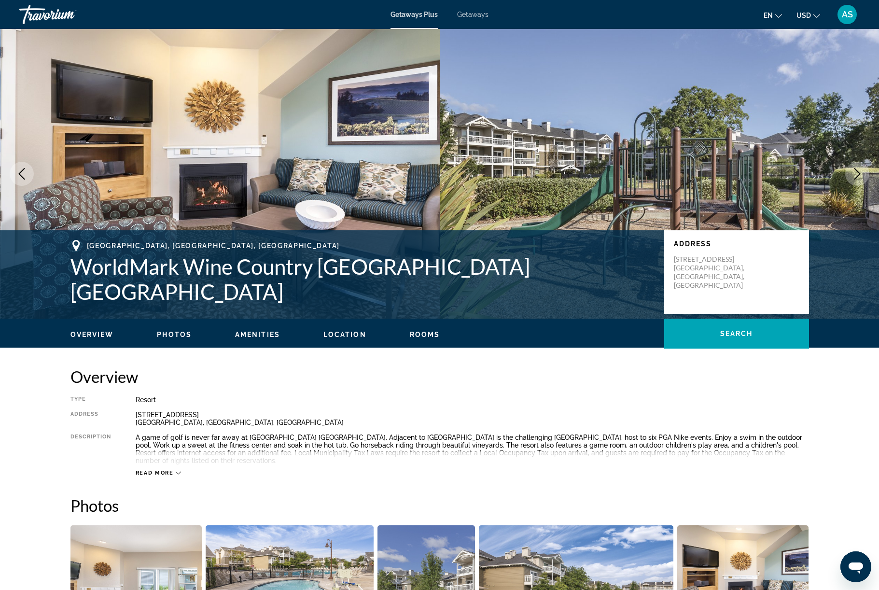
click at [851, 186] on button "Next image" at bounding box center [857, 174] width 24 height 24
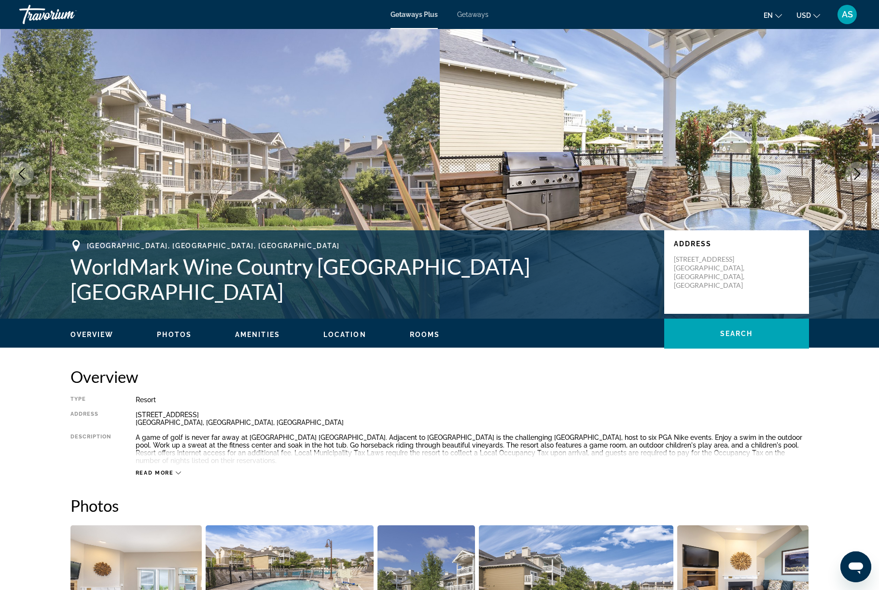
click at [851, 179] on icon "Next image" at bounding box center [857, 174] width 12 height 12
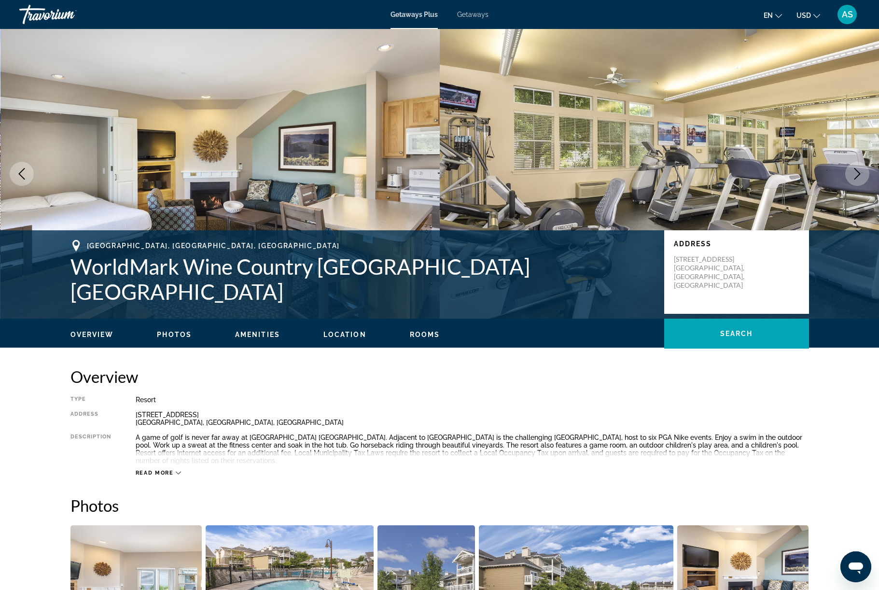
click at [852, 179] on icon "Next image" at bounding box center [857, 174] width 12 height 12
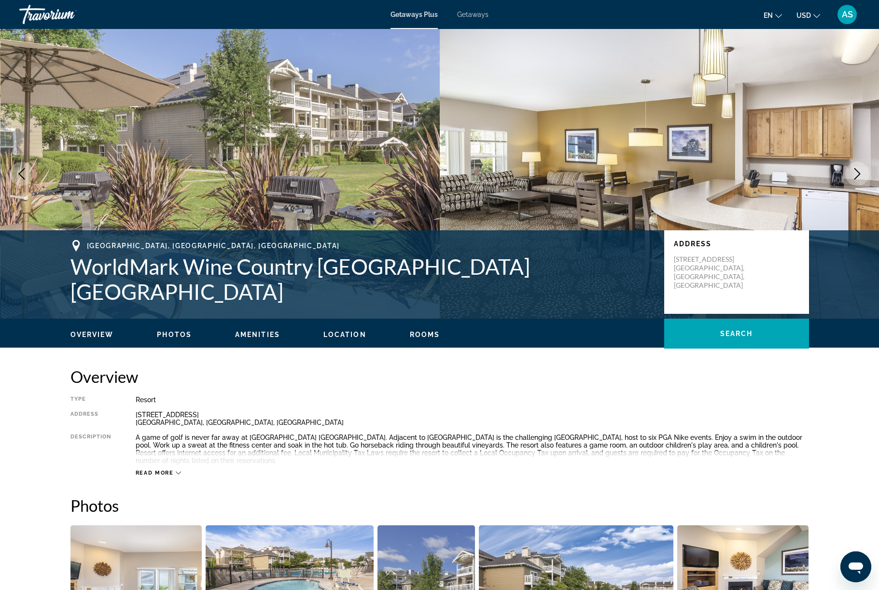
click at [852, 179] on icon "Next image" at bounding box center [857, 174] width 12 height 12
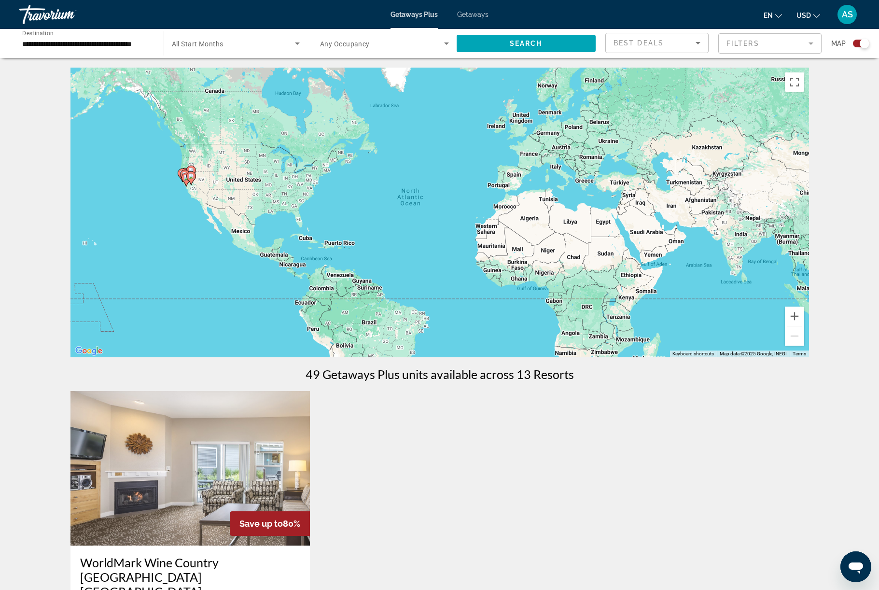
click at [135, 50] on input "**********" at bounding box center [86, 44] width 129 height 12
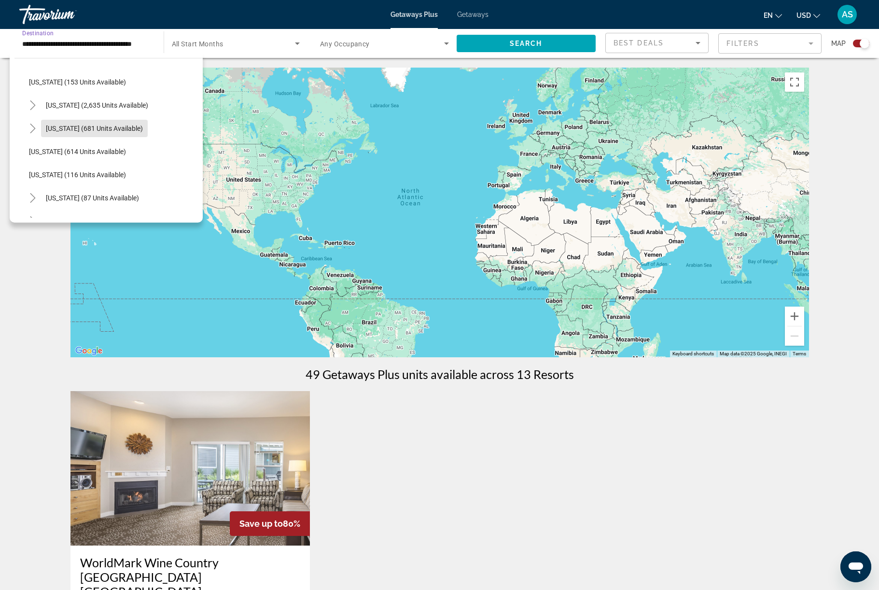
scroll to position [629, 0]
click at [126, 177] on span "[US_STATE] (116 units available)" at bounding box center [77, 173] width 97 height 8
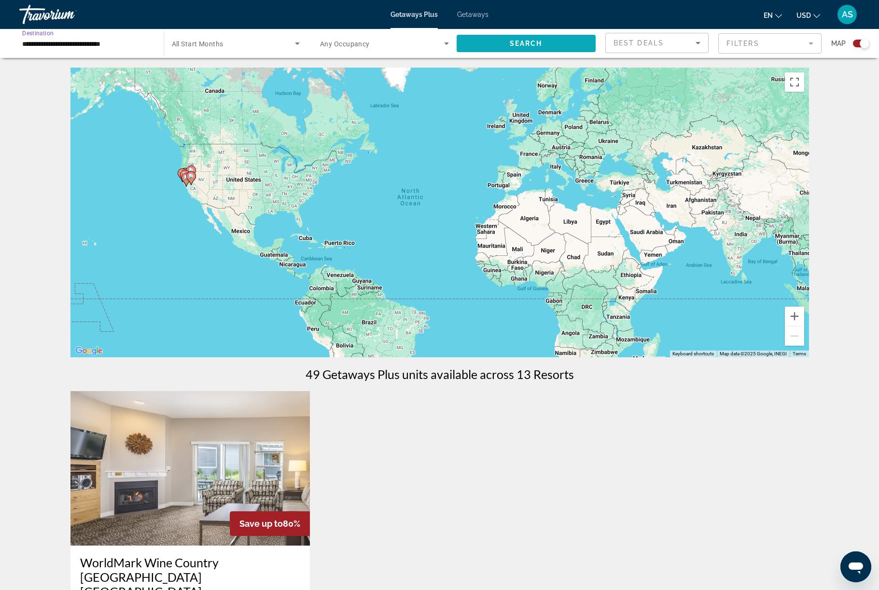
click at [564, 55] on span "Search widget" at bounding box center [525, 43] width 139 height 23
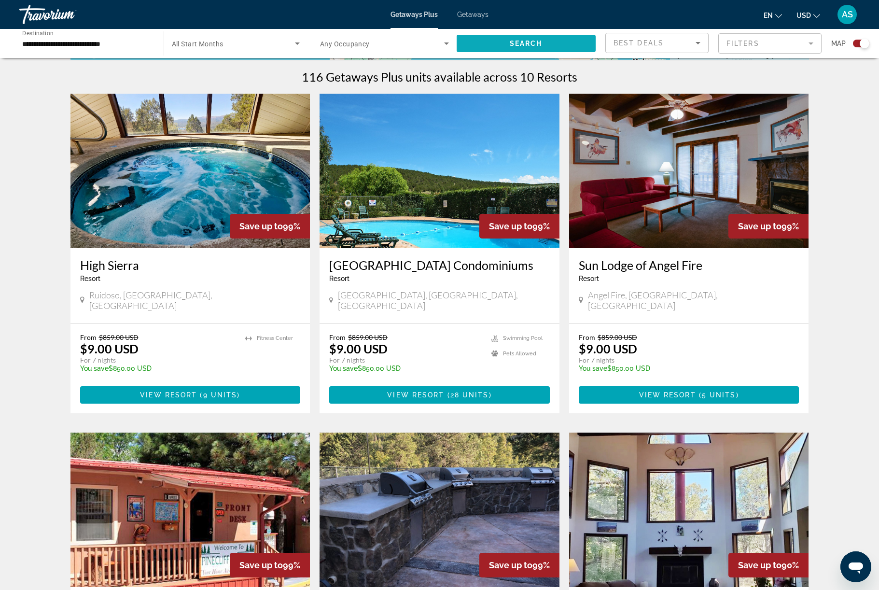
scroll to position [296, 0]
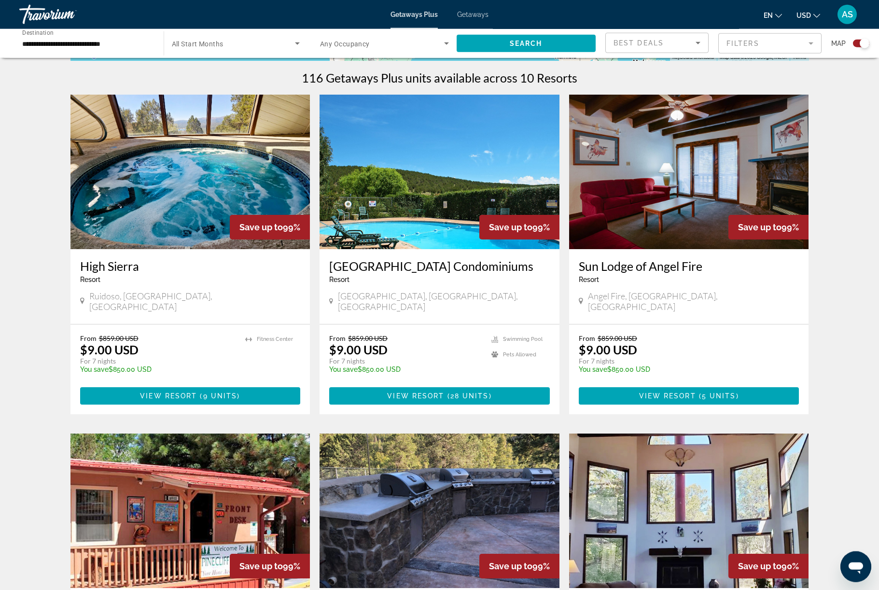
click at [121, 50] on input "**********" at bounding box center [86, 44] width 129 height 12
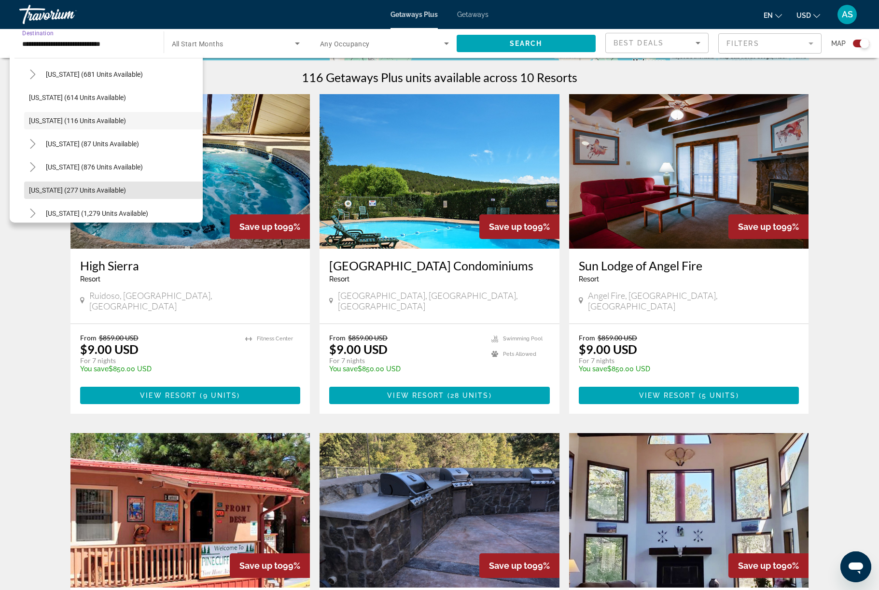
scroll to position [545, 0]
click at [38, 170] on icon "Toggle North Carolina (876 units available)" at bounding box center [33, 165] width 10 height 10
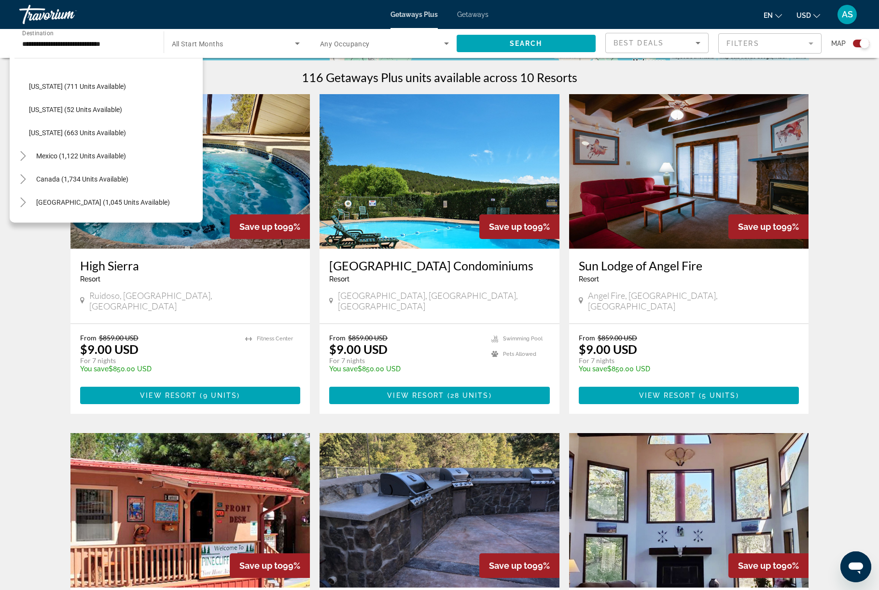
scroll to position [902, 0]
click at [28, 160] on icon "Toggle Mexico (1,122 units available)" at bounding box center [23, 156] width 10 height 10
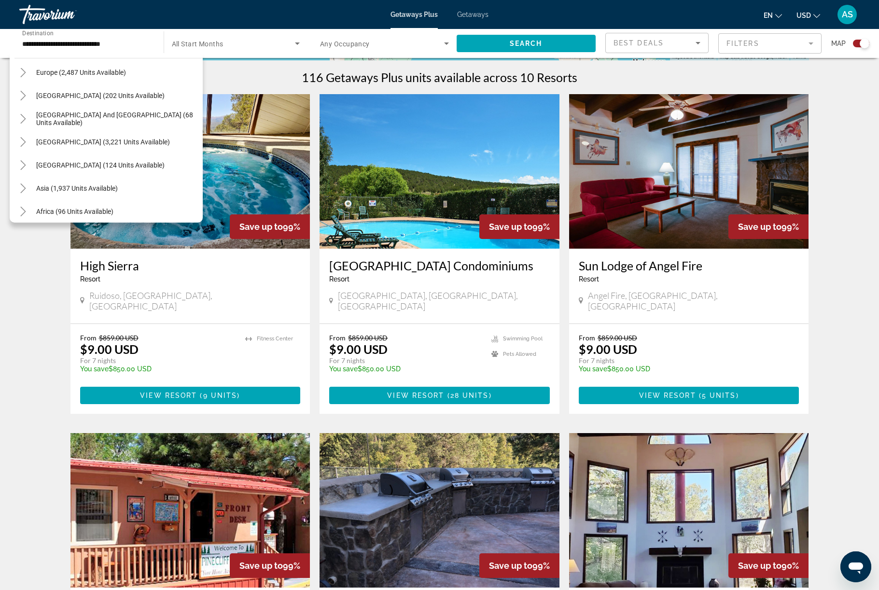
scroll to position [1285, 0]
click at [28, 240] on icon "Toggle Middle East (304 units available)" at bounding box center [23, 235] width 10 height 10
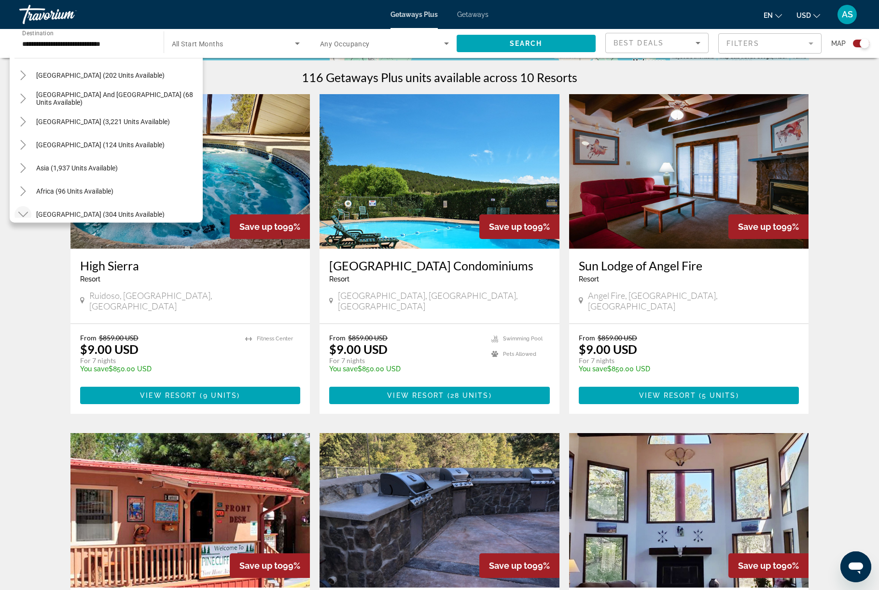
scroll to position [1306, 0]
click at [28, 196] on icon "Toggle Africa (96 units available)" at bounding box center [23, 192] width 10 height 10
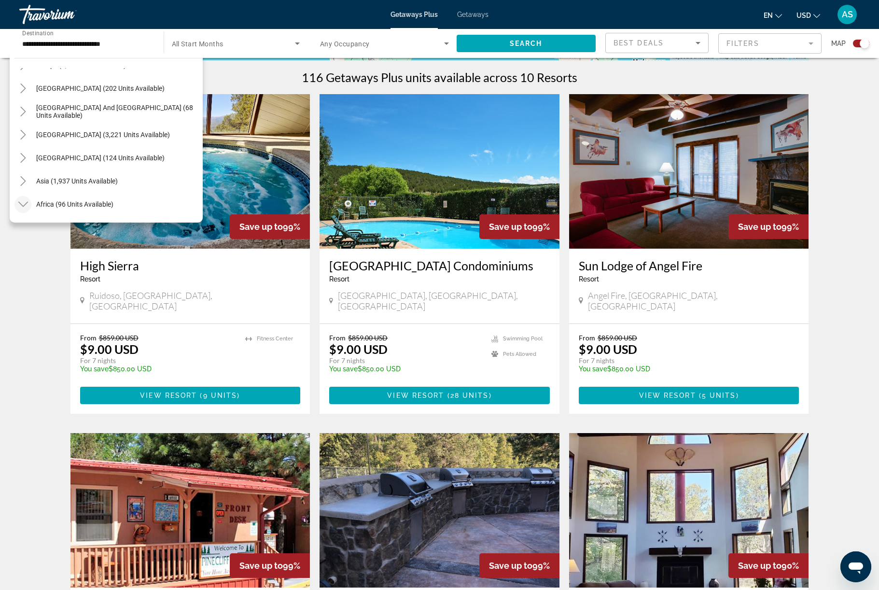
scroll to position [1289, 0]
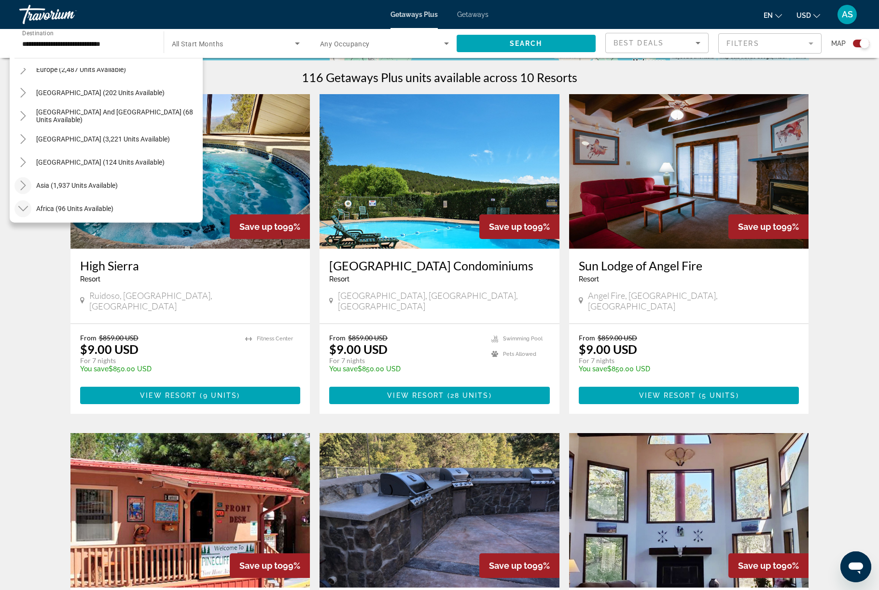
click at [28, 190] on icon "Toggle Asia (1,937 units available)" at bounding box center [23, 185] width 10 height 10
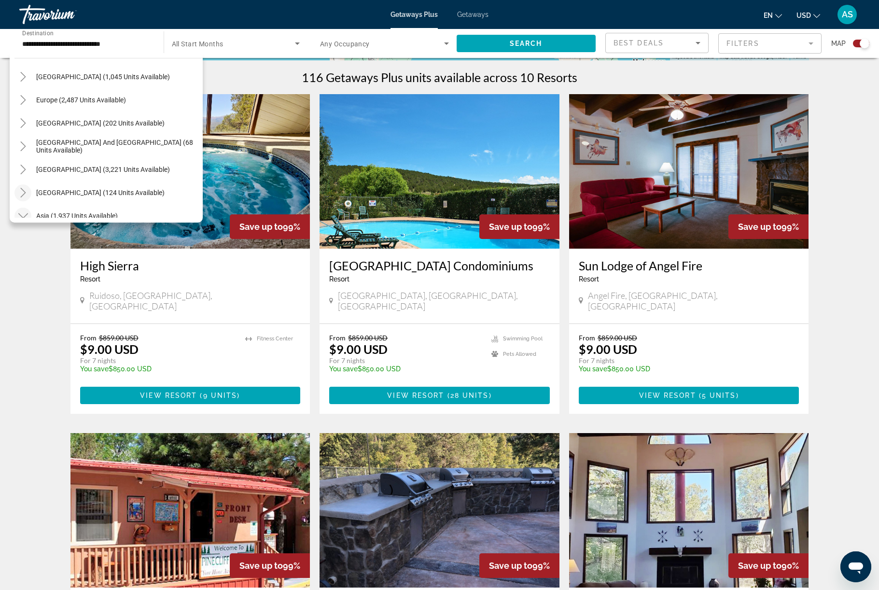
click at [31, 201] on mat-icon "Toggle Central America (124 units available)" at bounding box center [22, 192] width 17 height 17
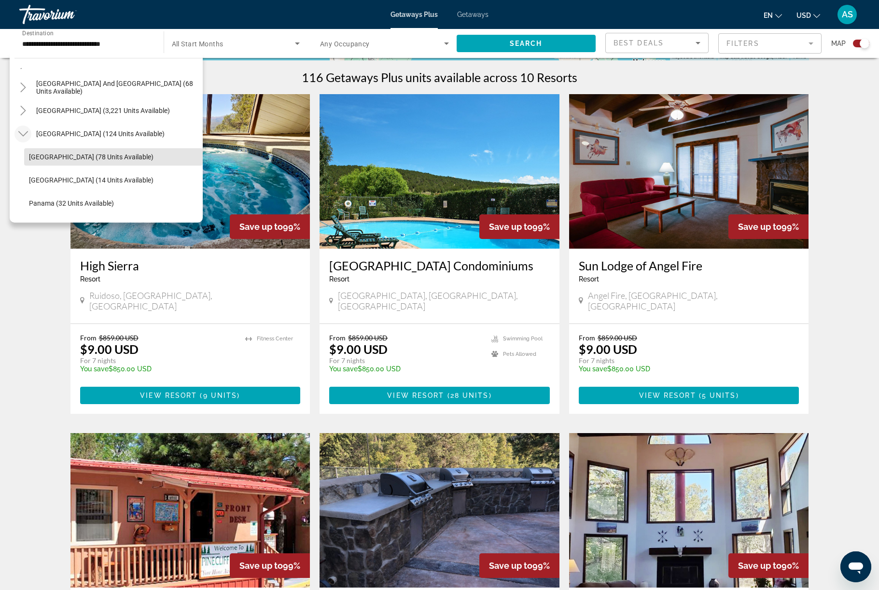
scroll to position [1318, 0]
click at [113, 206] on span "Panama (32 units available)" at bounding box center [71, 203] width 85 height 8
type input "**********"
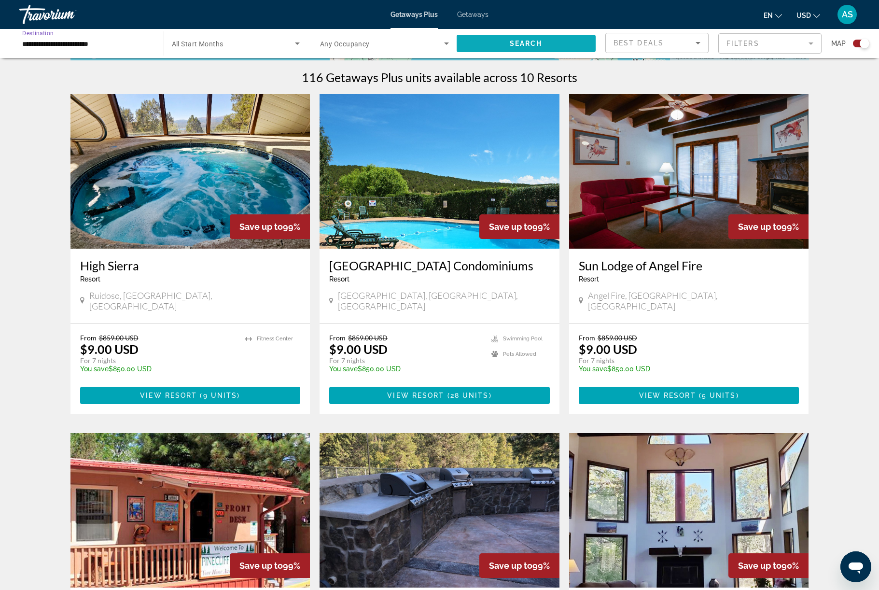
click at [526, 47] on span "Search" at bounding box center [525, 44] width 33 height 8
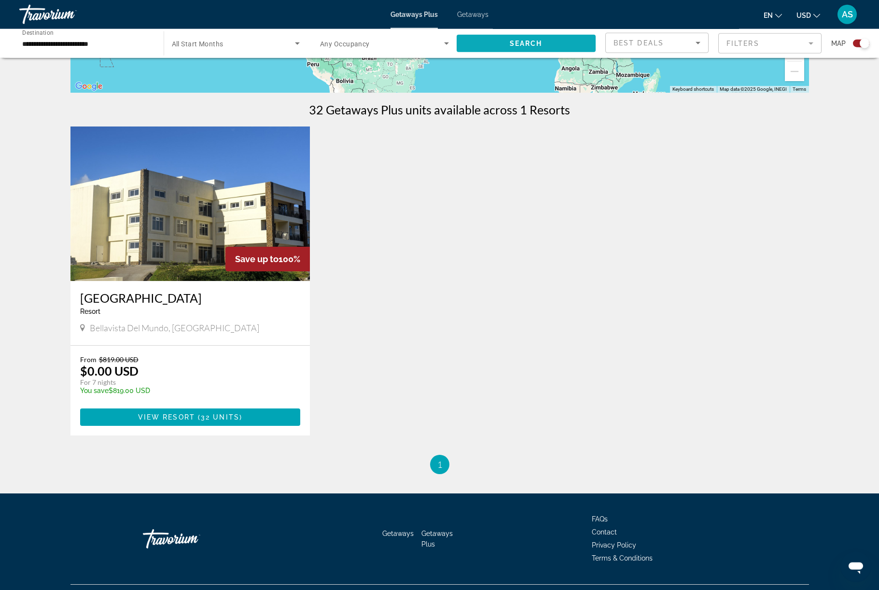
scroll to position [265, 0]
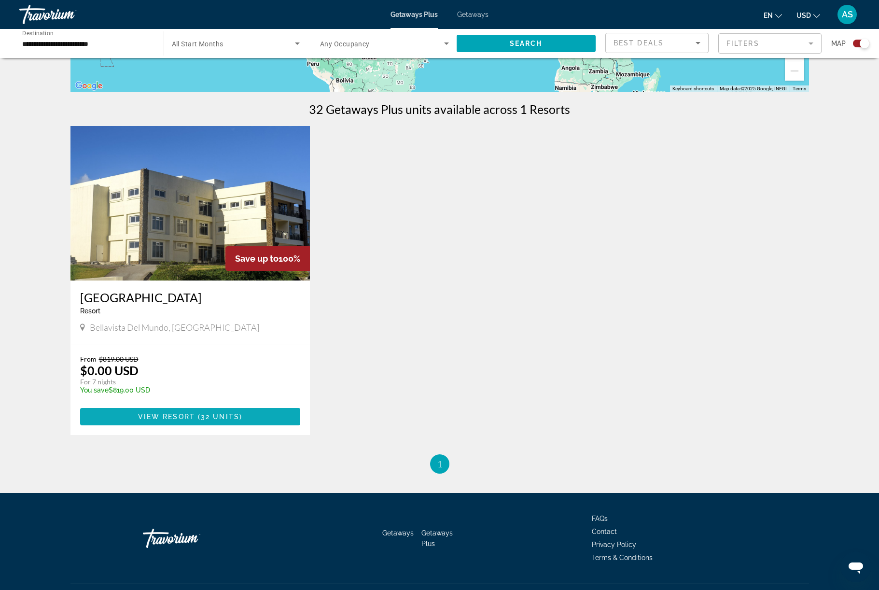
click at [228, 428] on span "Main content" at bounding box center [190, 416] width 220 height 23
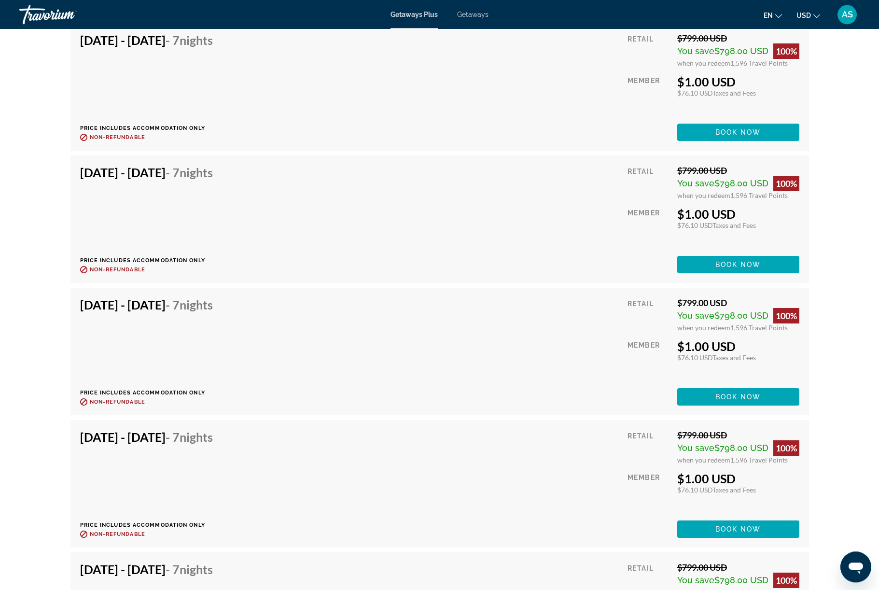
scroll to position [5648, 0]
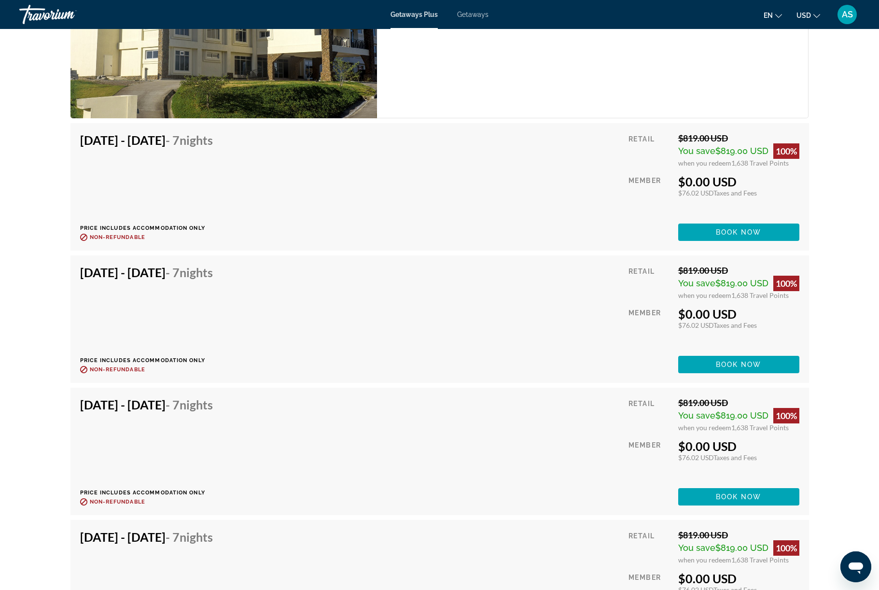
scroll to position [41, 0]
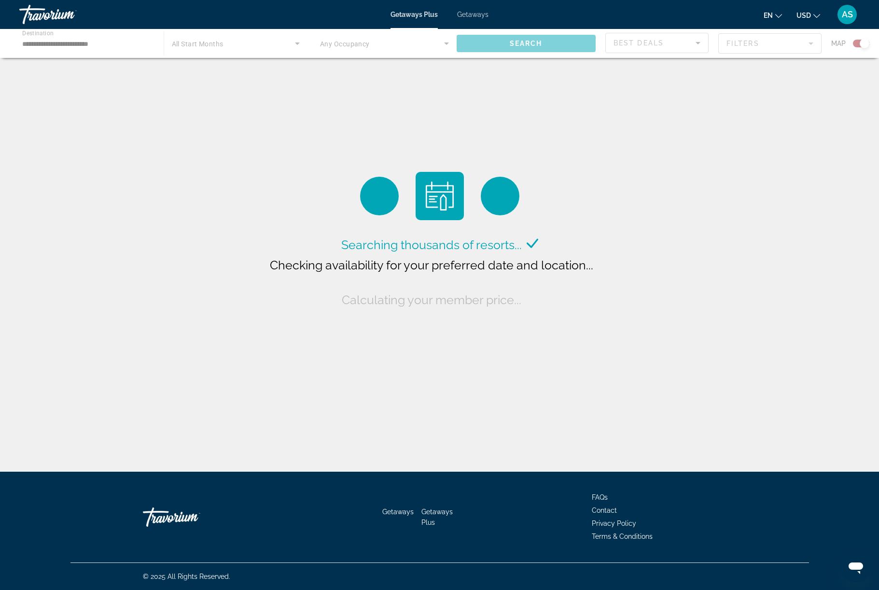
click at [108, 45] on div "Main content" at bounding box center [439, 43] width 879 height 29
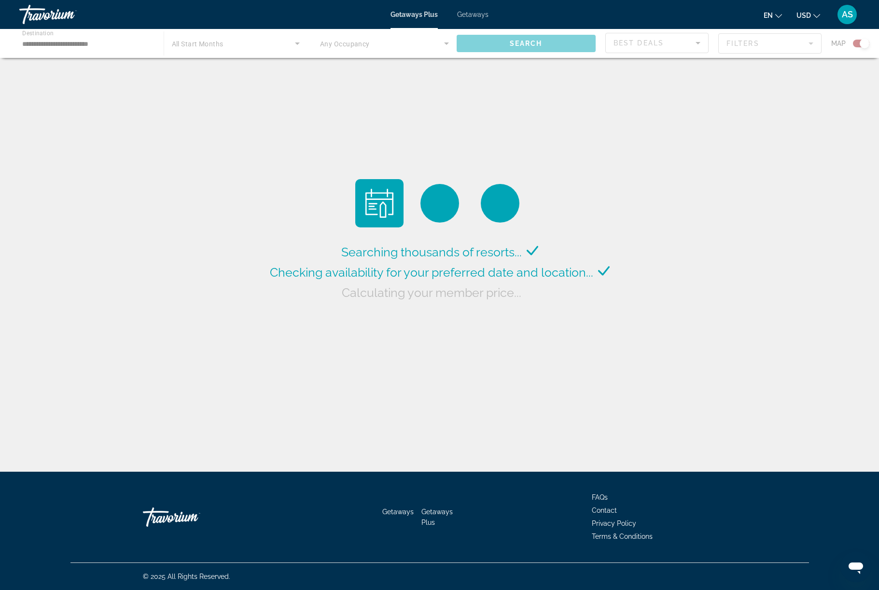
click at [82, 48] on div "Main content" at bounding box center [439, 43] width 879 height 29
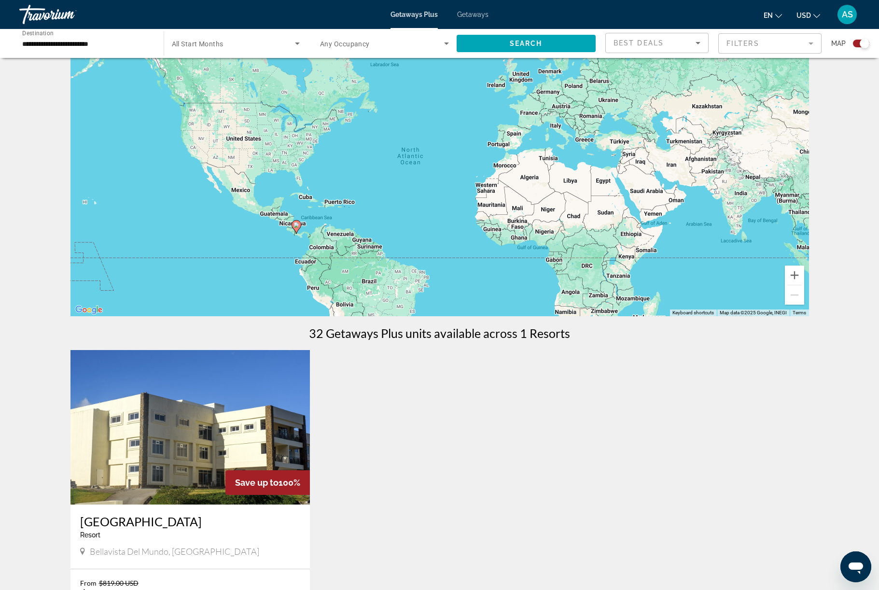
click at [75, 50] on input "**********" at bounding box center [86, 44] width 129 height 12
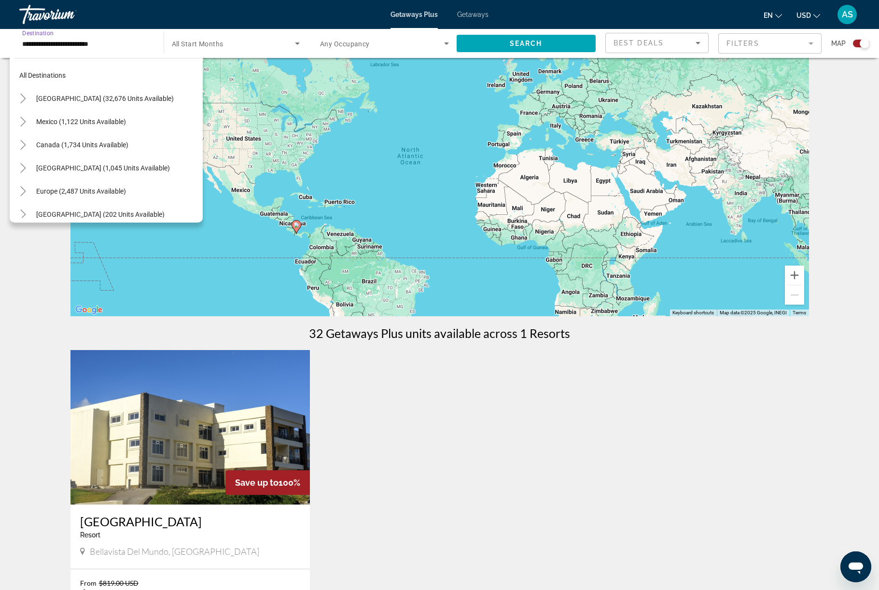
scroll to position [8, 0]
click at [26, 105] on icon "Toggle United States (32,676 units available)" at bounding box center [22, 100] width 5 height 10
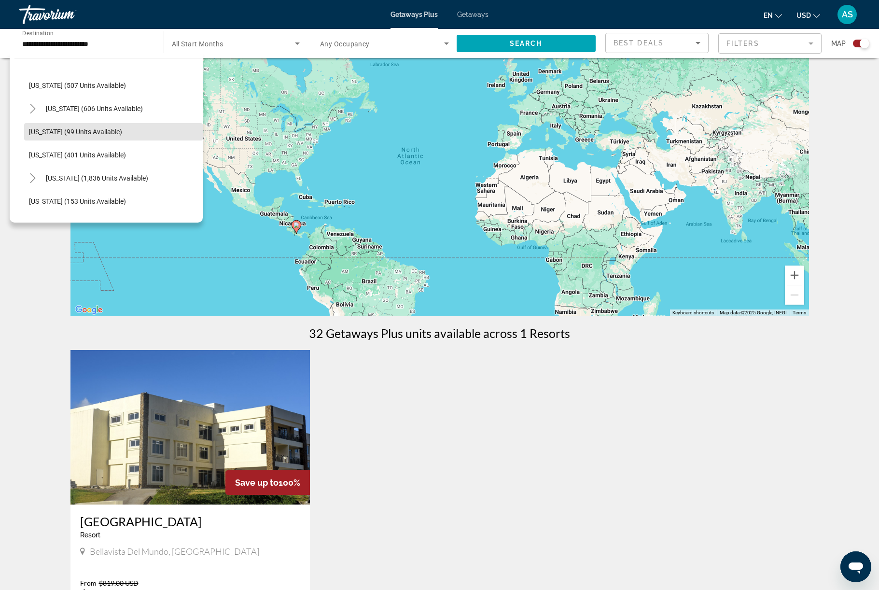
scroll to position [376, 0]
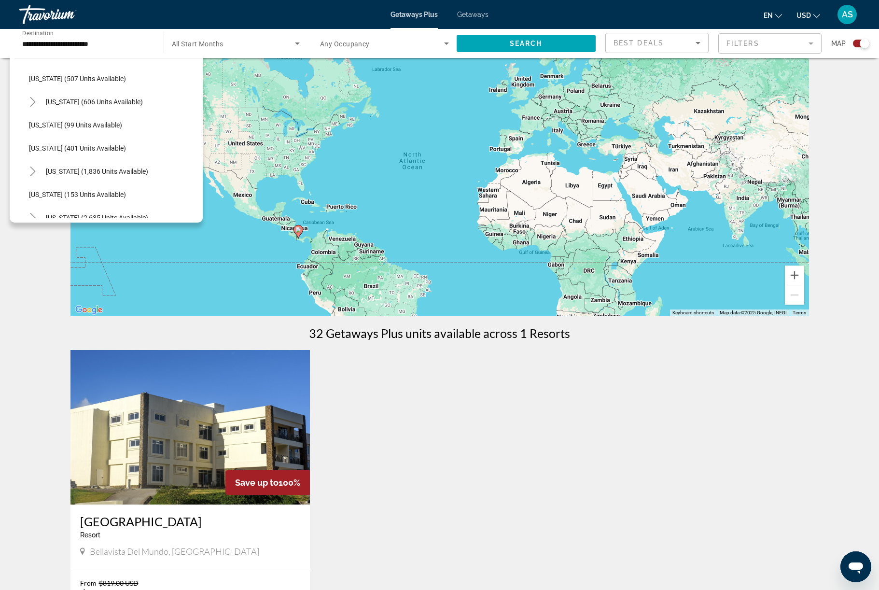
click at [38, 176] on icon "Toggle Missouri (1,836 units available)" at bounding box center [33, 171] width 10 height 10
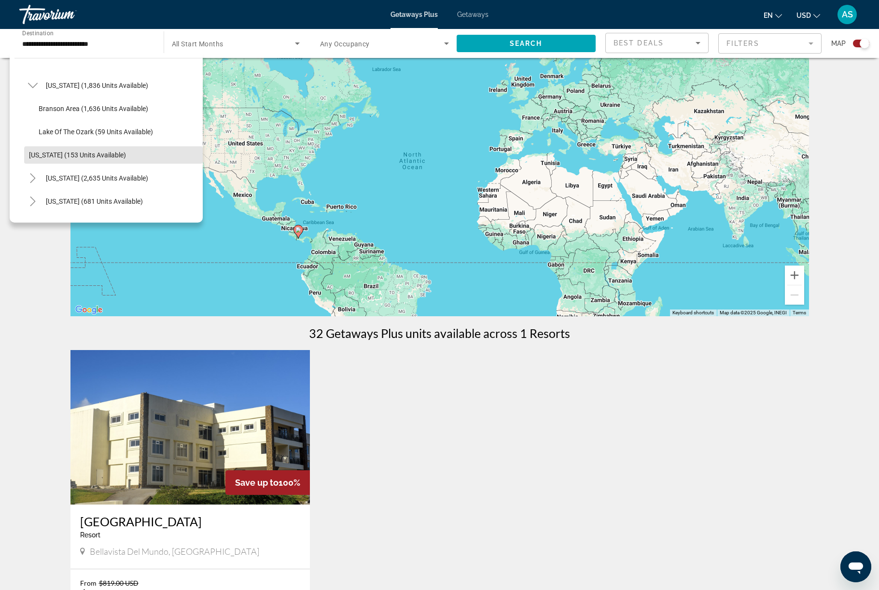
scroll to position [467, 0]
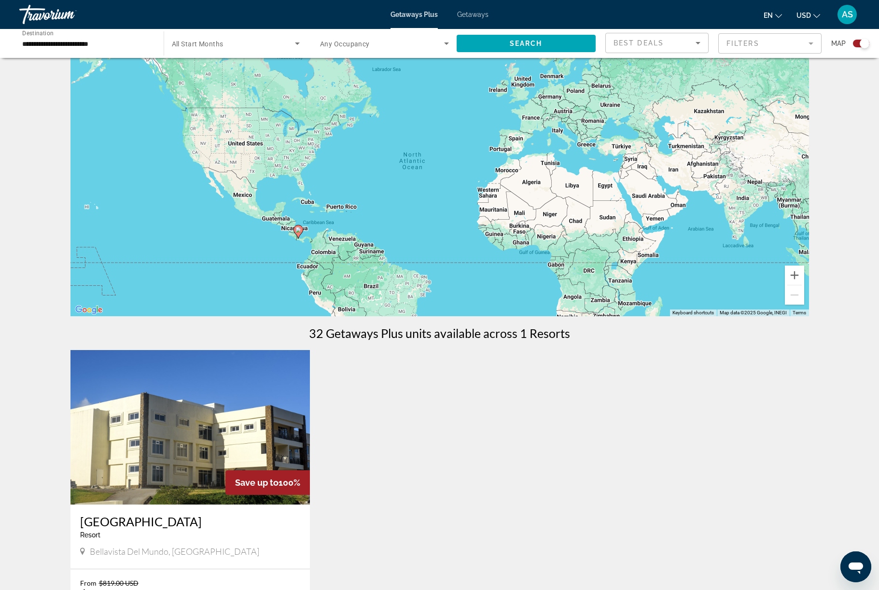
click at [91, 50] on input "**********" at bounding box center [86, 44] width 129 height 12
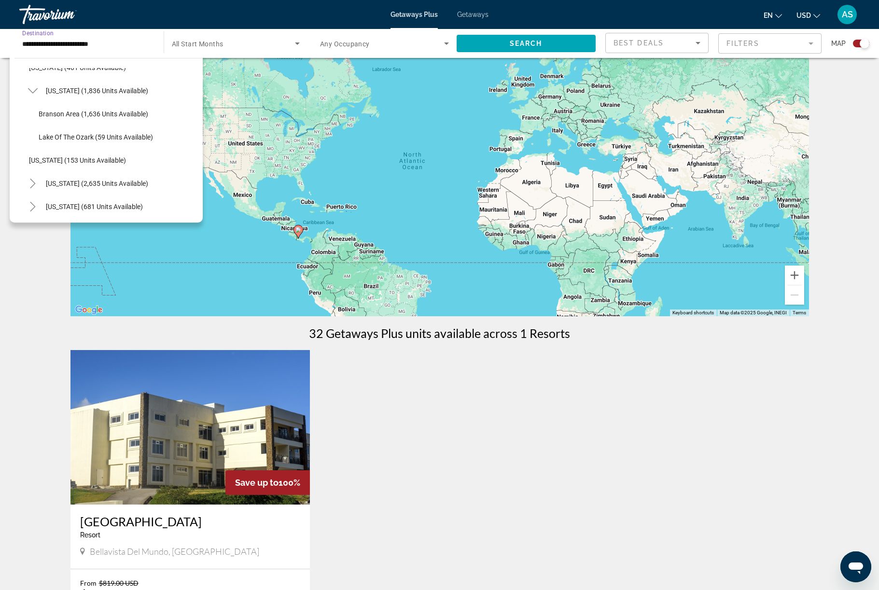
scroll to position [464, 0]
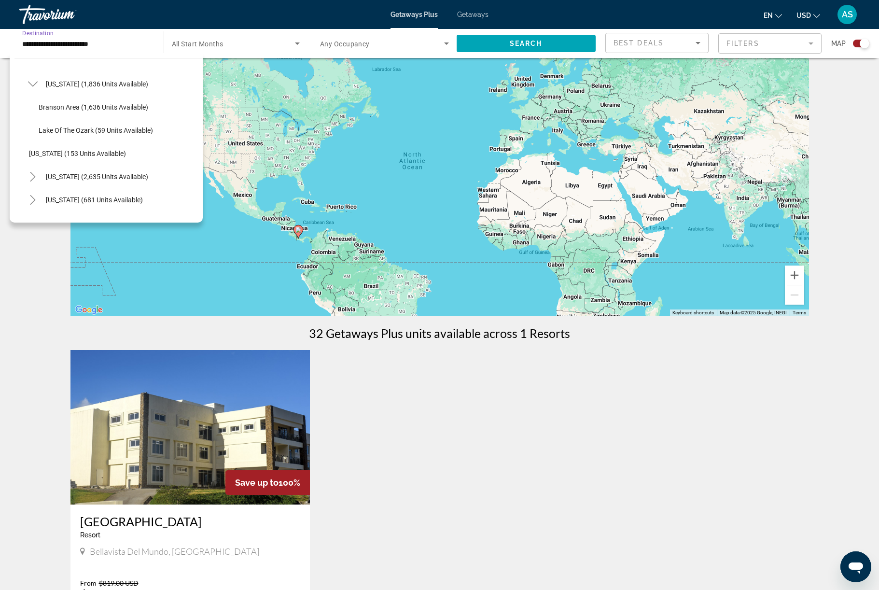
click at [38, 181] on icon "Toggle Nevada (2,635 units available)" at bounding box center [33, 177] width 10 height 10
click at [80, 204] on span "[GEOGRAPHIC_DATA] (1,528 units available)" at bounding box center [106, 200] width 134 height 8
type input "**********"
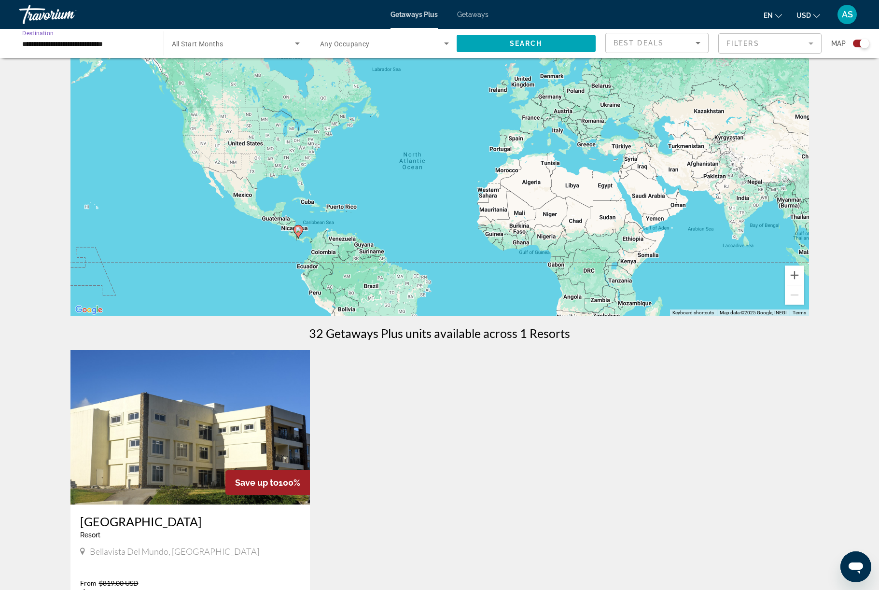
click at [551, 55] on span "Search widget" at bounding box center [525, 43] width 139 height 23
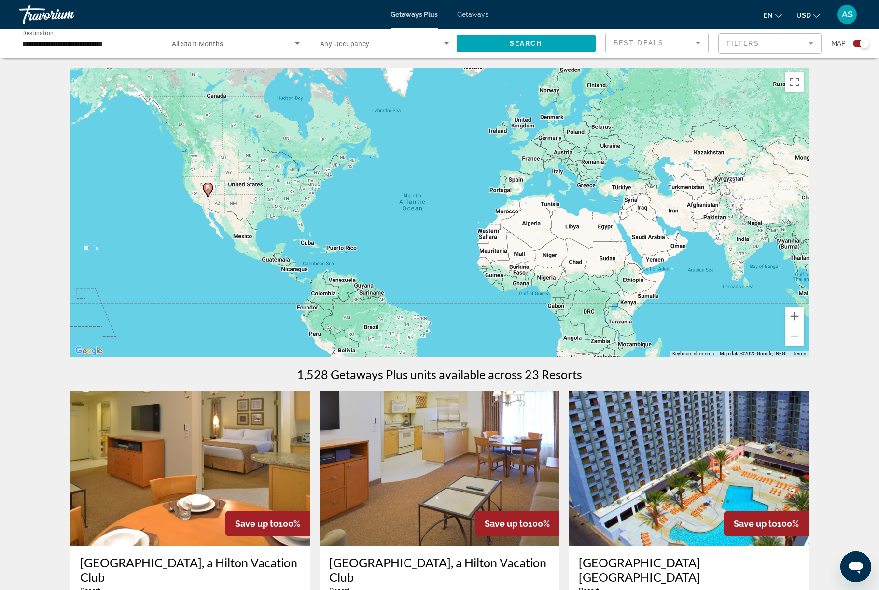
click at [741, 54] on mat-form-field "Filters" at bounding box center [769, 43] width 103 height 20
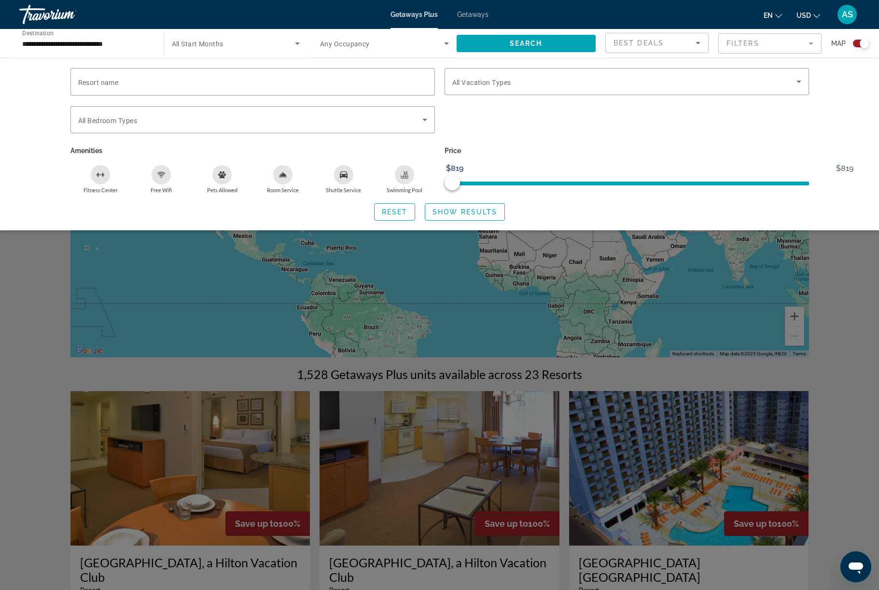
click at [397, 88] on input "Resort name" at bounding box center [252, 82] width 349 height 12
type input "**********"
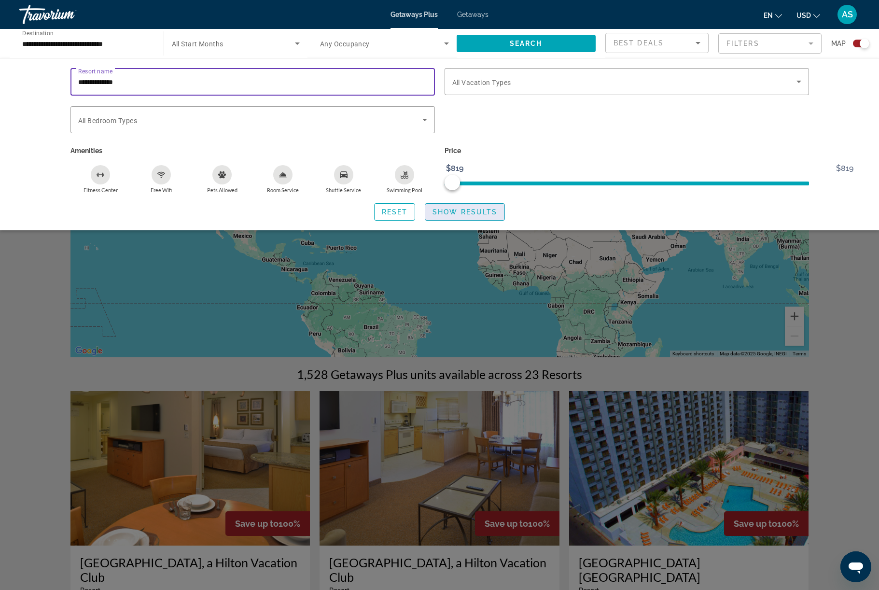
click at [493, 216] on span "Show Results" at bounding box center [464, 212] width 65 height 8
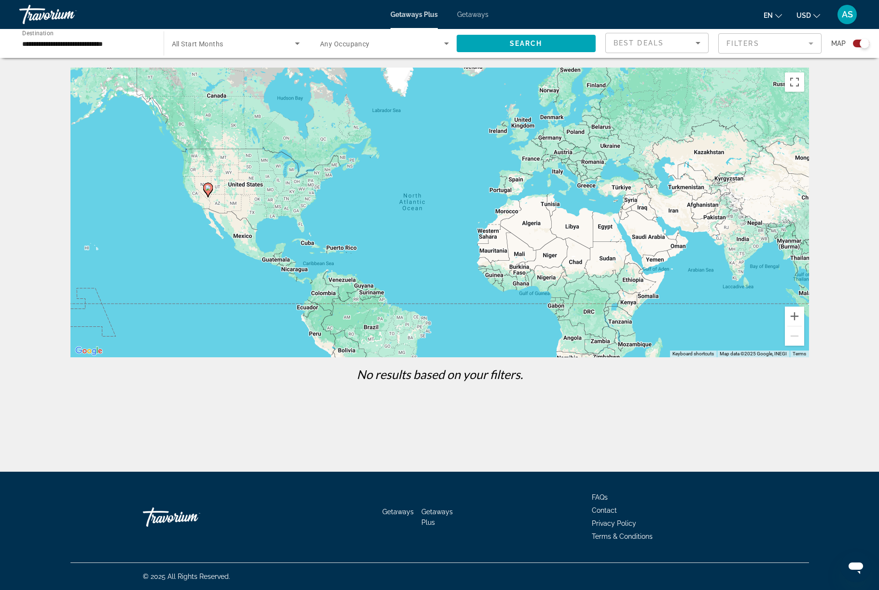
click at [788, 54] on mat-form-field "Filters" at bounding box center [769, 43] width 103 height 20
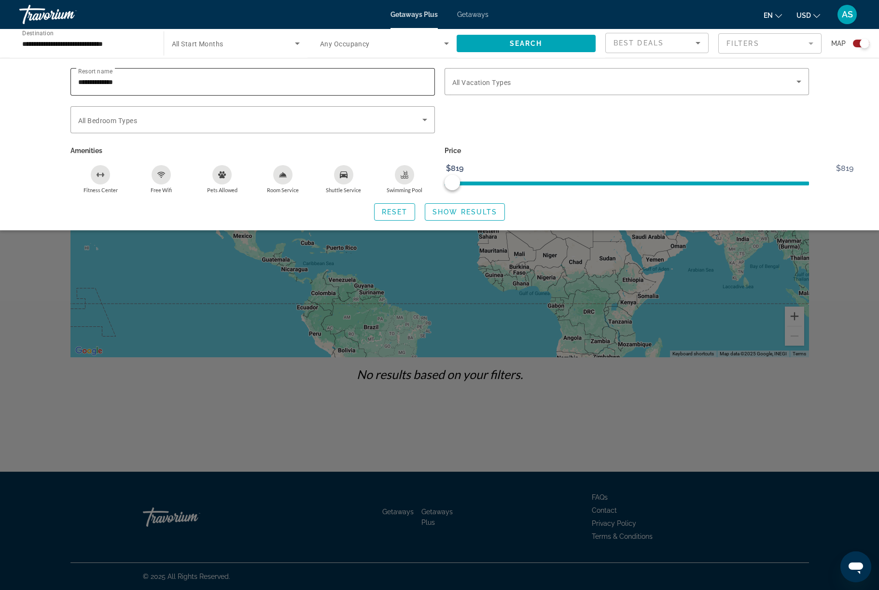
click at [101, 86] on div "**********" at bounding box center [252, 81] width 349 height 27
type input "*"
click at [541, 52] on span "Search widget" at bounding box center [525, 43] width 139 height 23
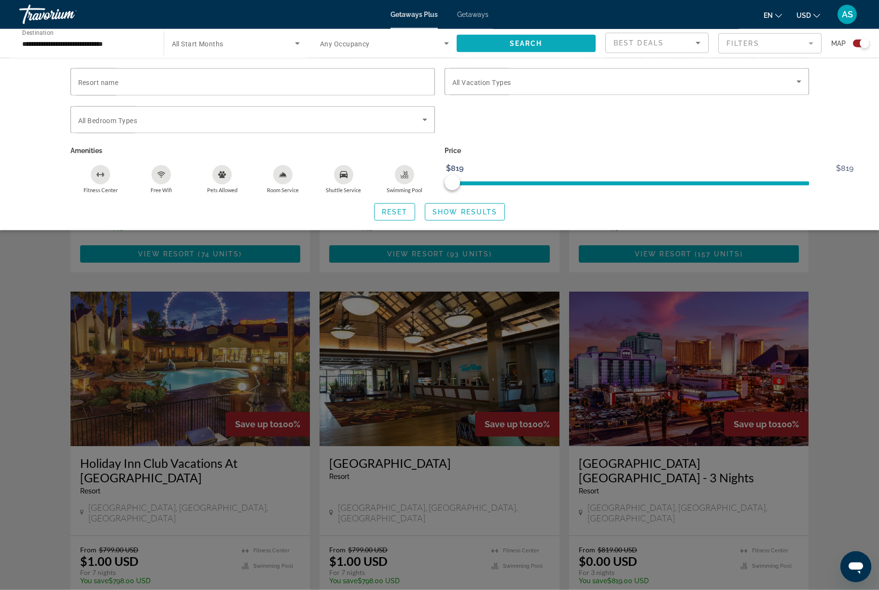
scroll to position [463, 0]
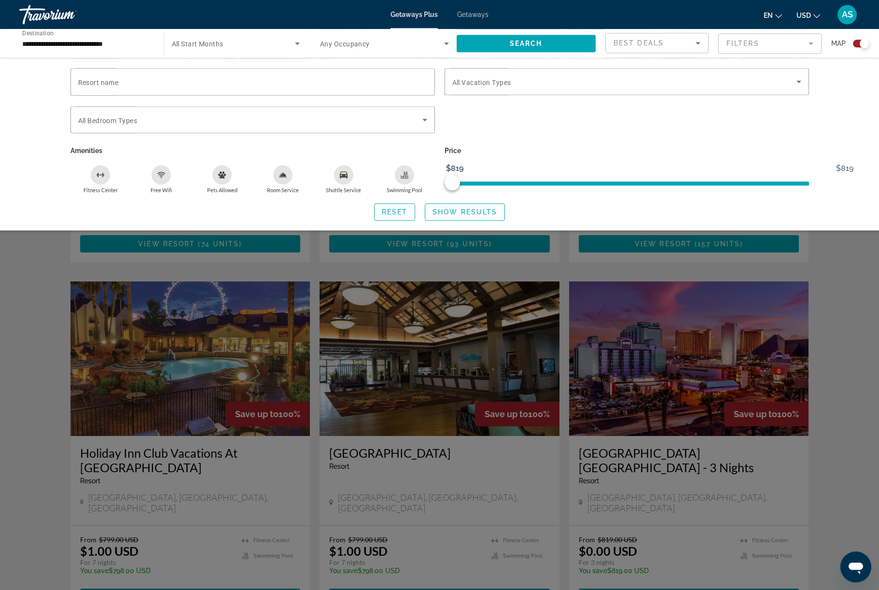
click at [682, 328] on div "Search widget" at bounding box center [439, 367] width 879 height 445
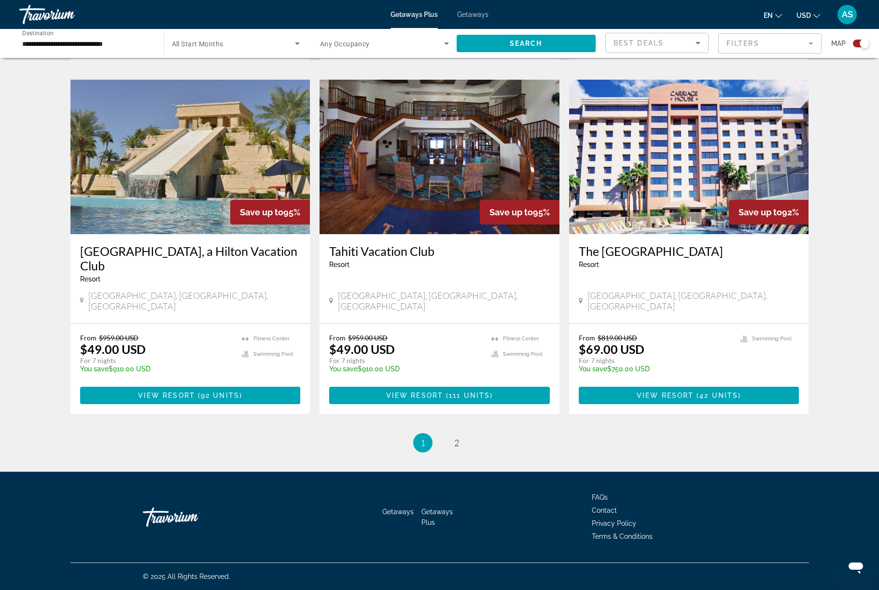
scroll to position [1506, 0]
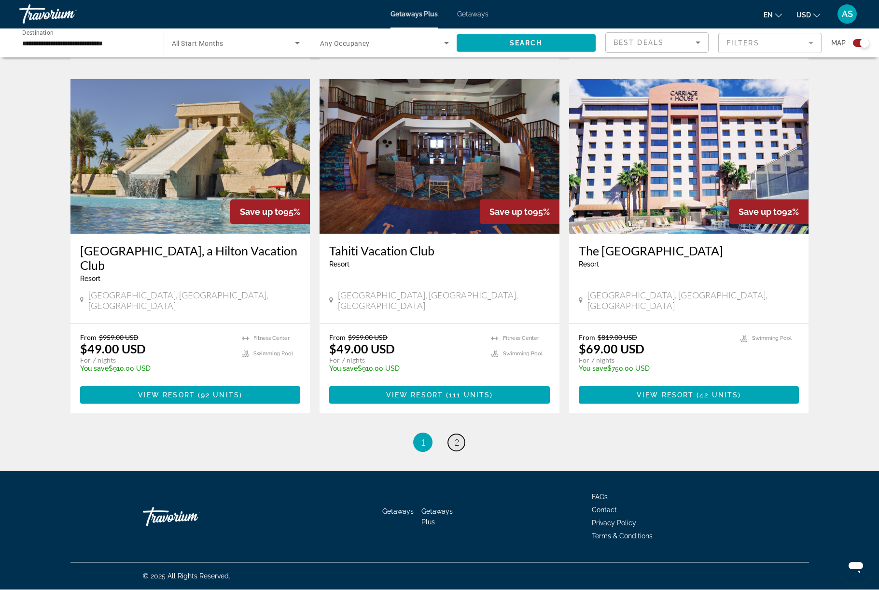
click at [464, 451] on link "page 2" at bounding box center [456, 442] width 17 height 17
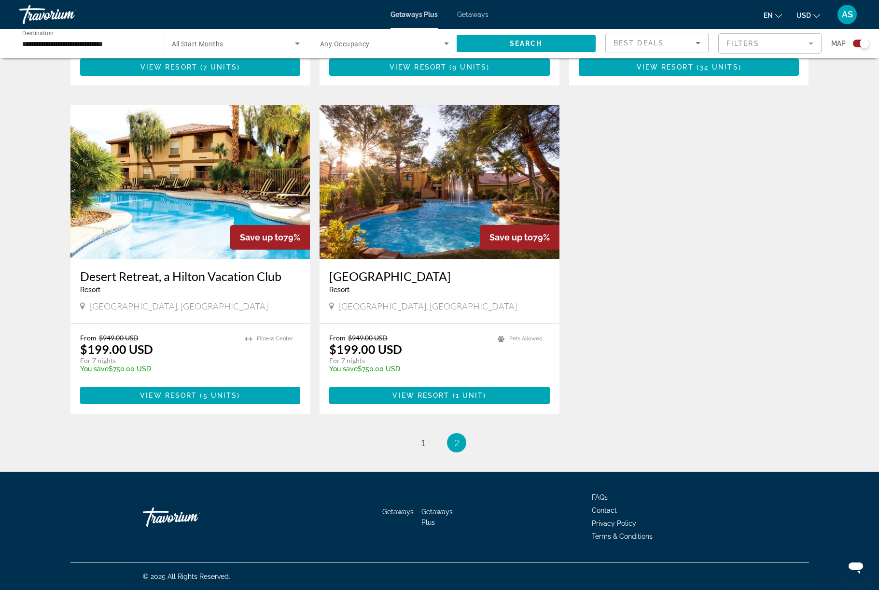
scroll to position [1544, 0]
click at [420, 448] on span "1" at bounding box center [422, 442] width 5 height 11
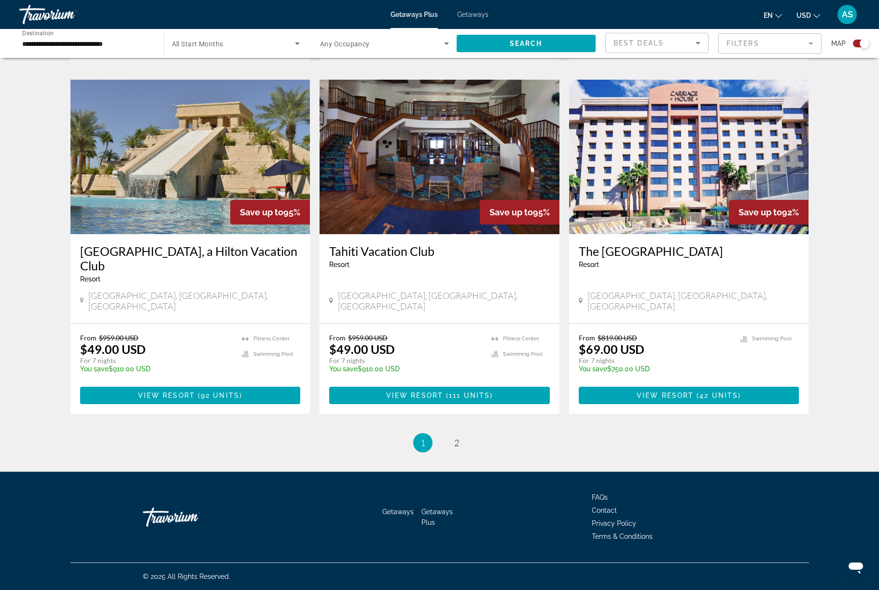
scroll to position [1417, 0]
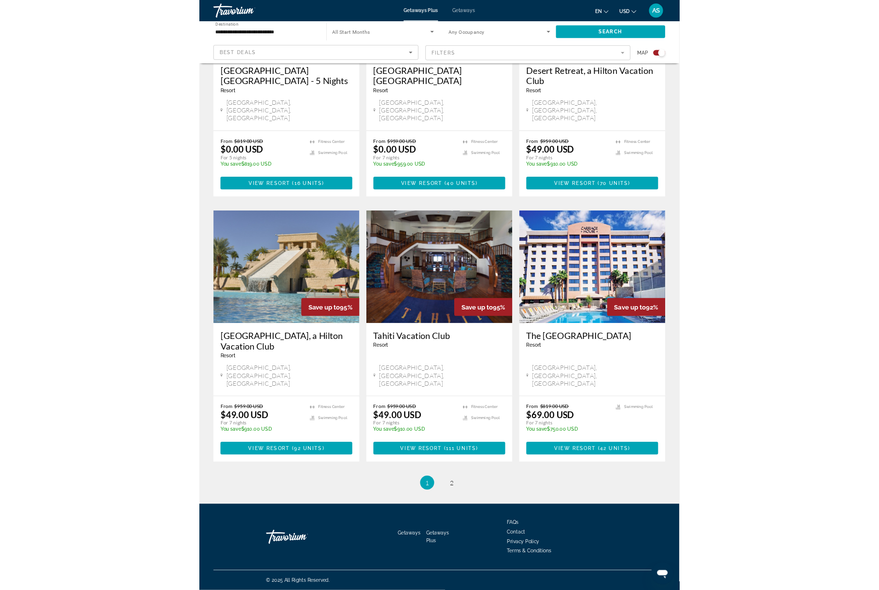
scroll to position [1544, 0]
